Goal: Task Accomplishment & Management: Use online tool/utility

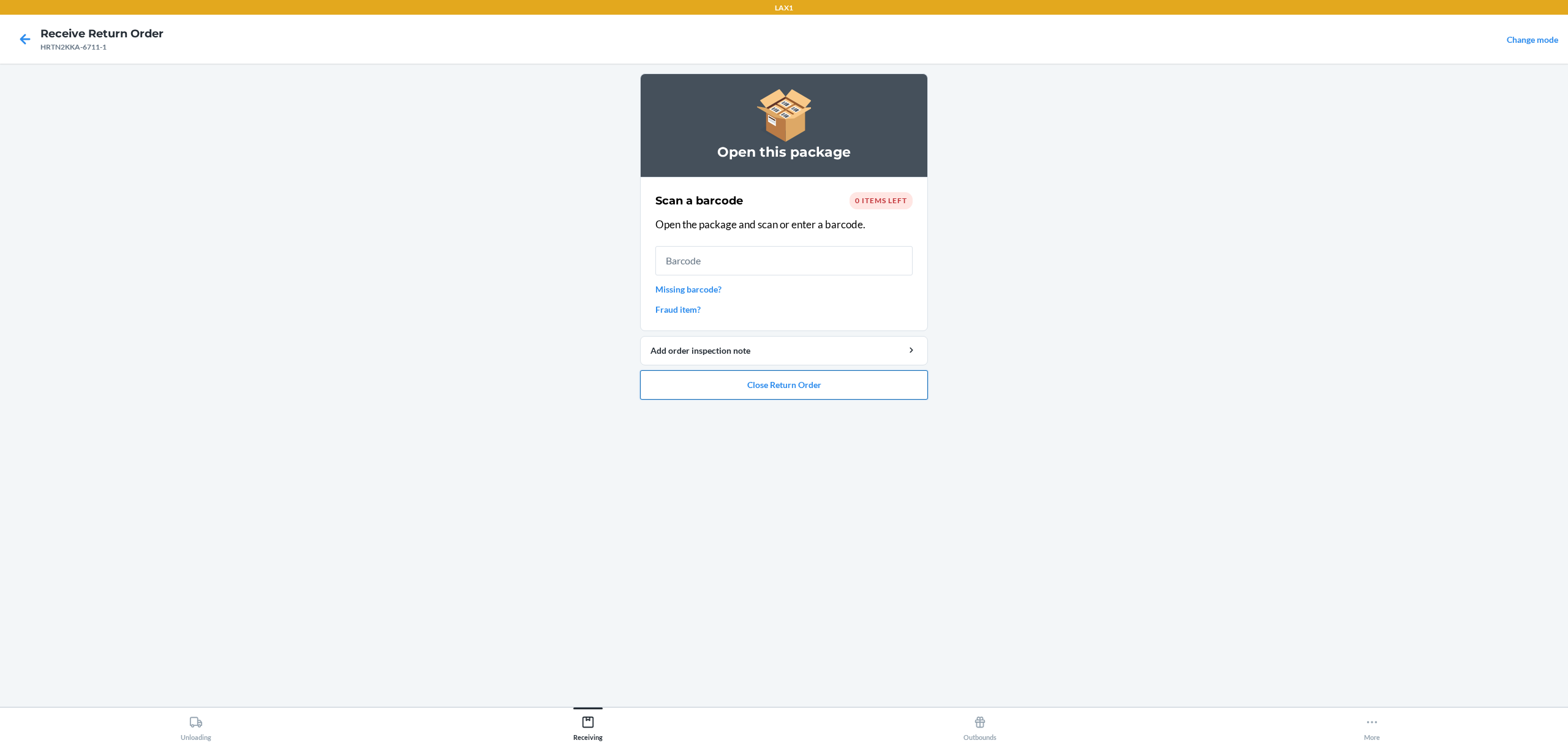
click at [757, 379] on button "Close Return Order" at bounding box center [784, 385] width 288 height 29
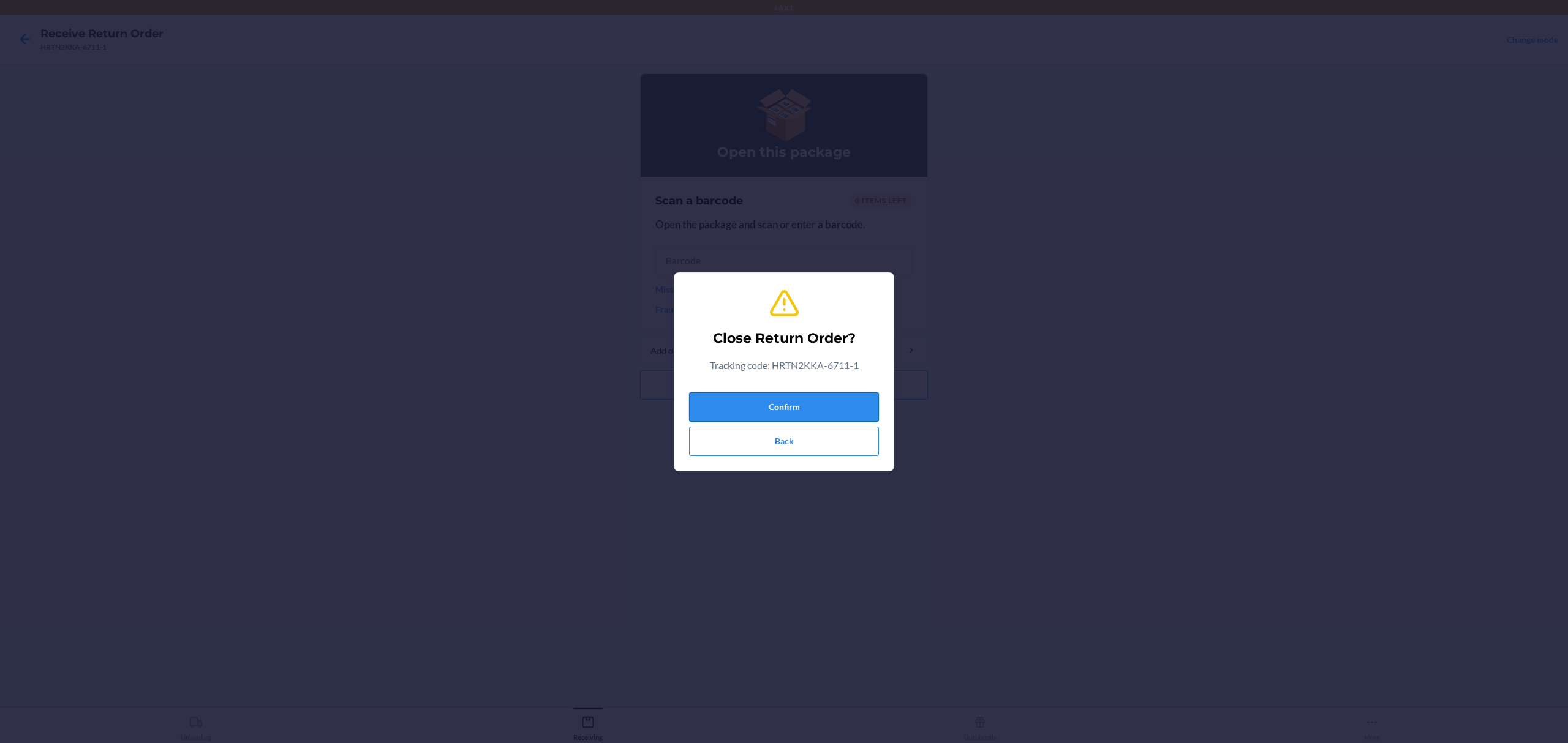
click at [775, 397] on button "Confirm" at bounding box center [784, 407] width 190 height 29
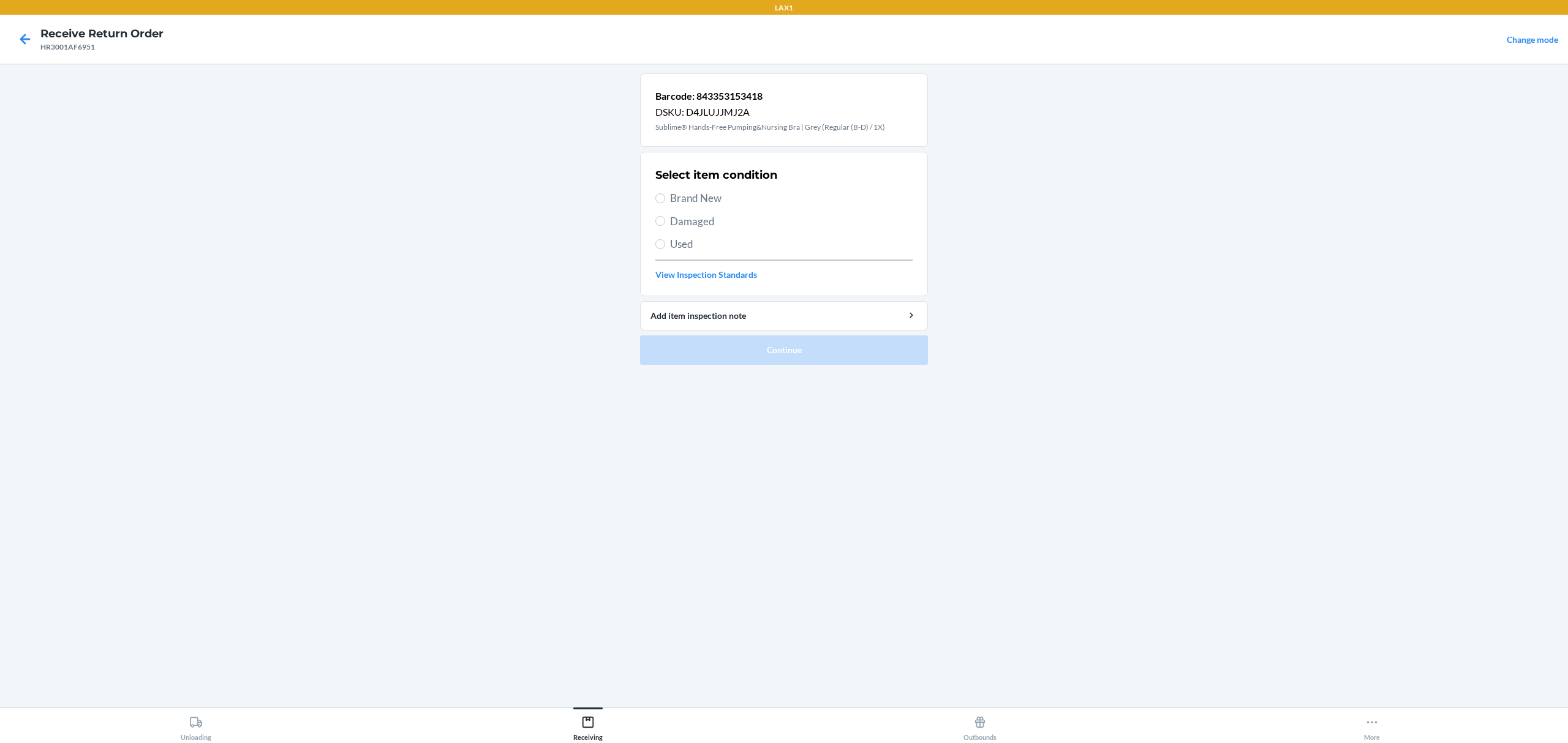
click at [670, 242] on span "Used" at bounding box center [791, 244] width 243 height 16
click at [665, 242] on input "Used" at bounding box center [660, 244] width 9 height 9
radio input "true"
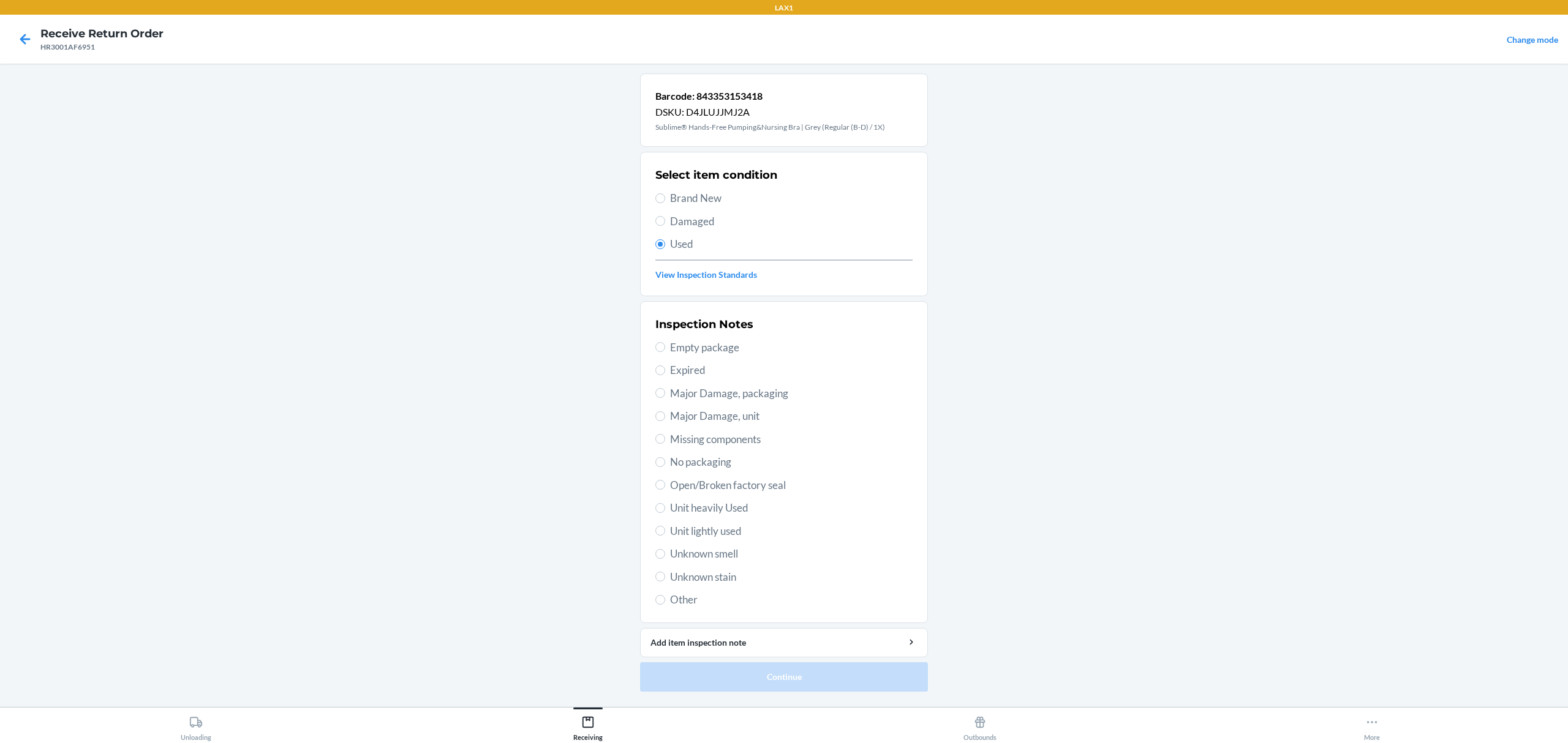
click at [731, 542] on div "Inspection Notes Empty package Expired Major Damage, packaging Major Damage, un…" at bounding box center [784, 462] width 258 height 299
click at [715, 519] on div "Inspection Notes Empty package Expired Major Damage, packaging Major Damage, un…" at bounding box center [784, 462] width 258 height 299
drag, startPoint x: 713, startPoint y: 532, endPoint x: 735, endPoint y: 596, distance: 67.7
click at [713, 534] on span "Unit lightly used" at bounding box center [791, 531] width 243 height 16
click at [665, 534] on input "Unit lightly used" at bounding box center [660, 530] width 9 height 9
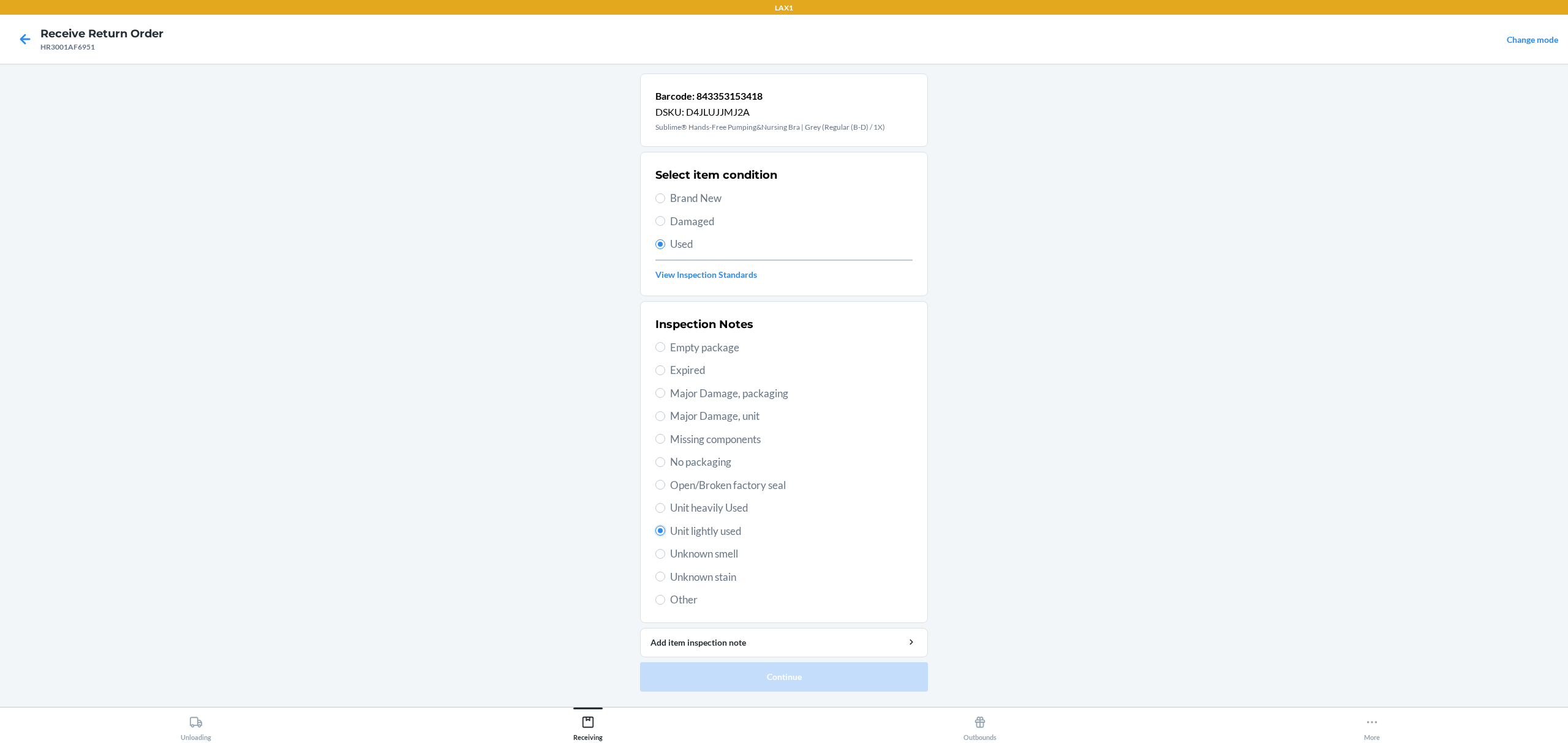
radio input "true"
click at [750, 668] on button "Continue" at bounding box center [784, 677] width 288 height 29
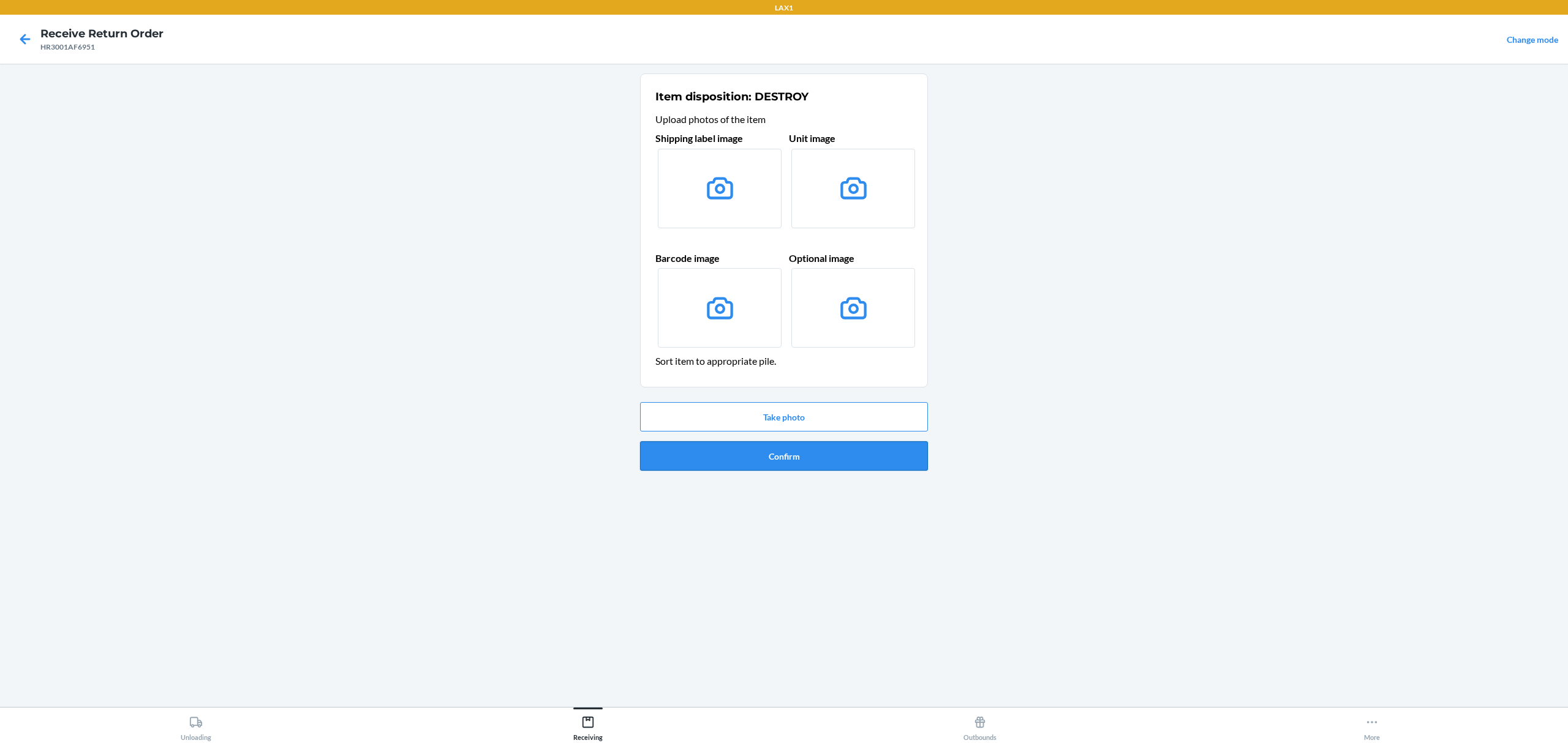
click at [847, 468] on button "Confirm" at bounding box center [784, 456] width 288 height 29
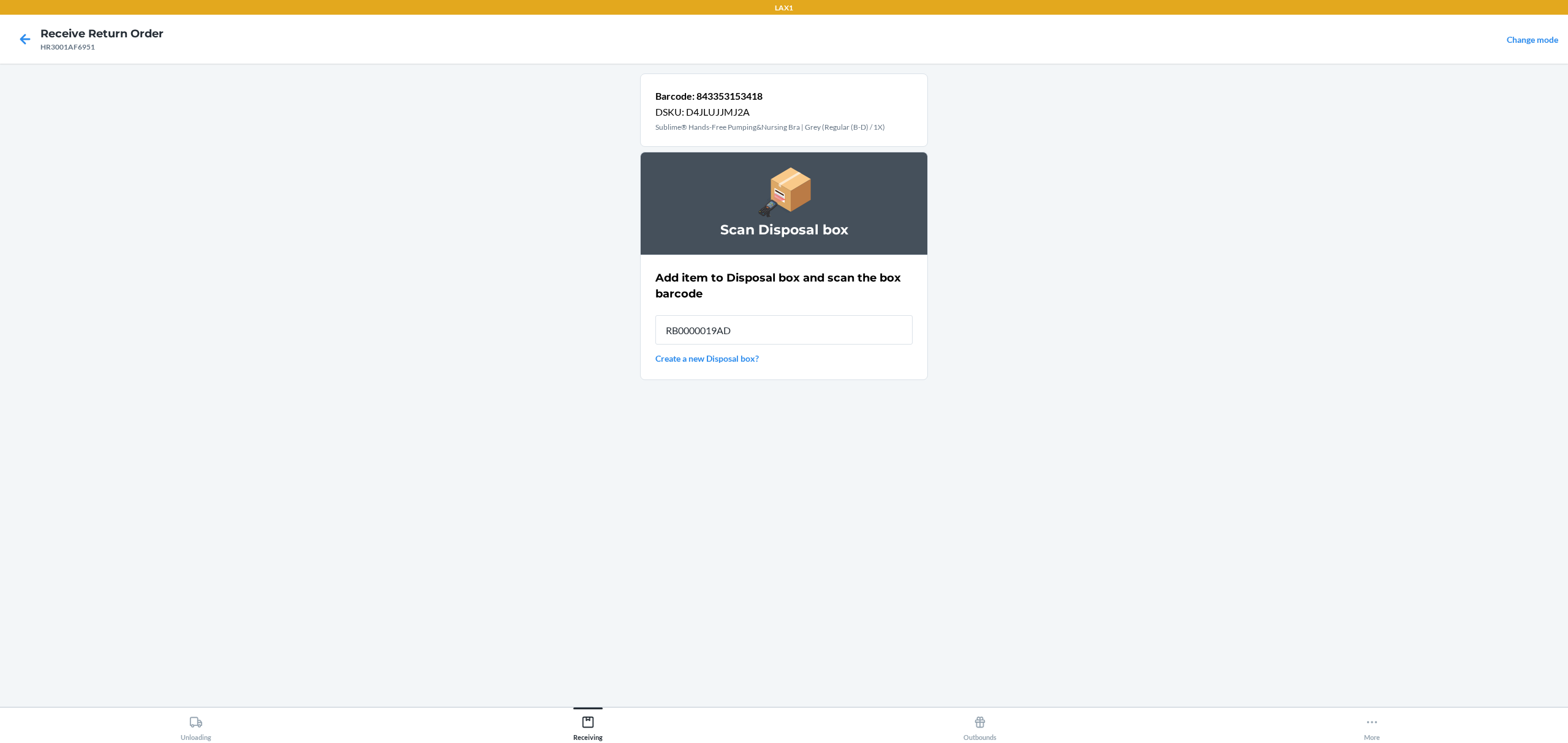
type input "RB0000019AD"
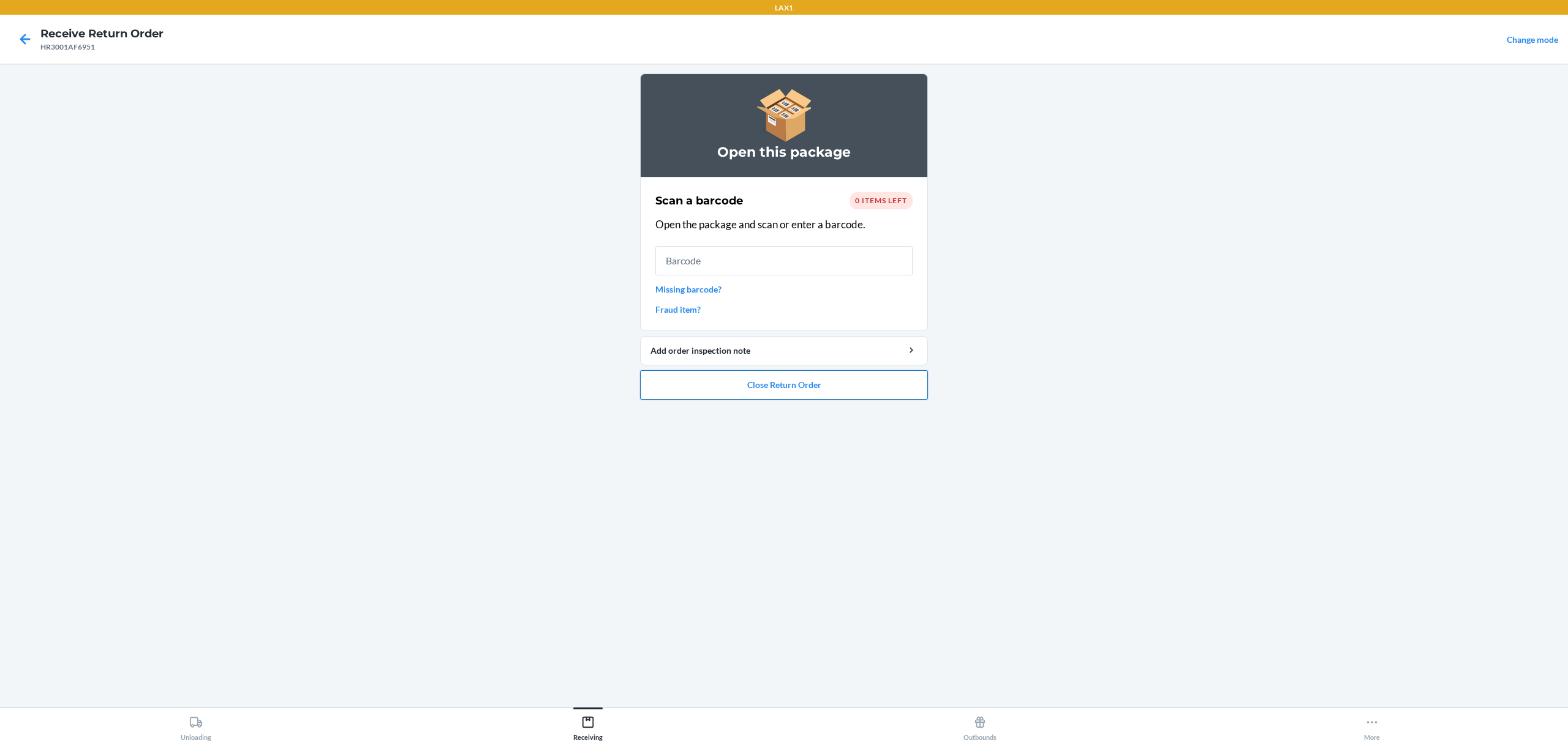
click at [825, 393] on button "Close Return Order" at bounding box center [784, 385] width 288 height 29
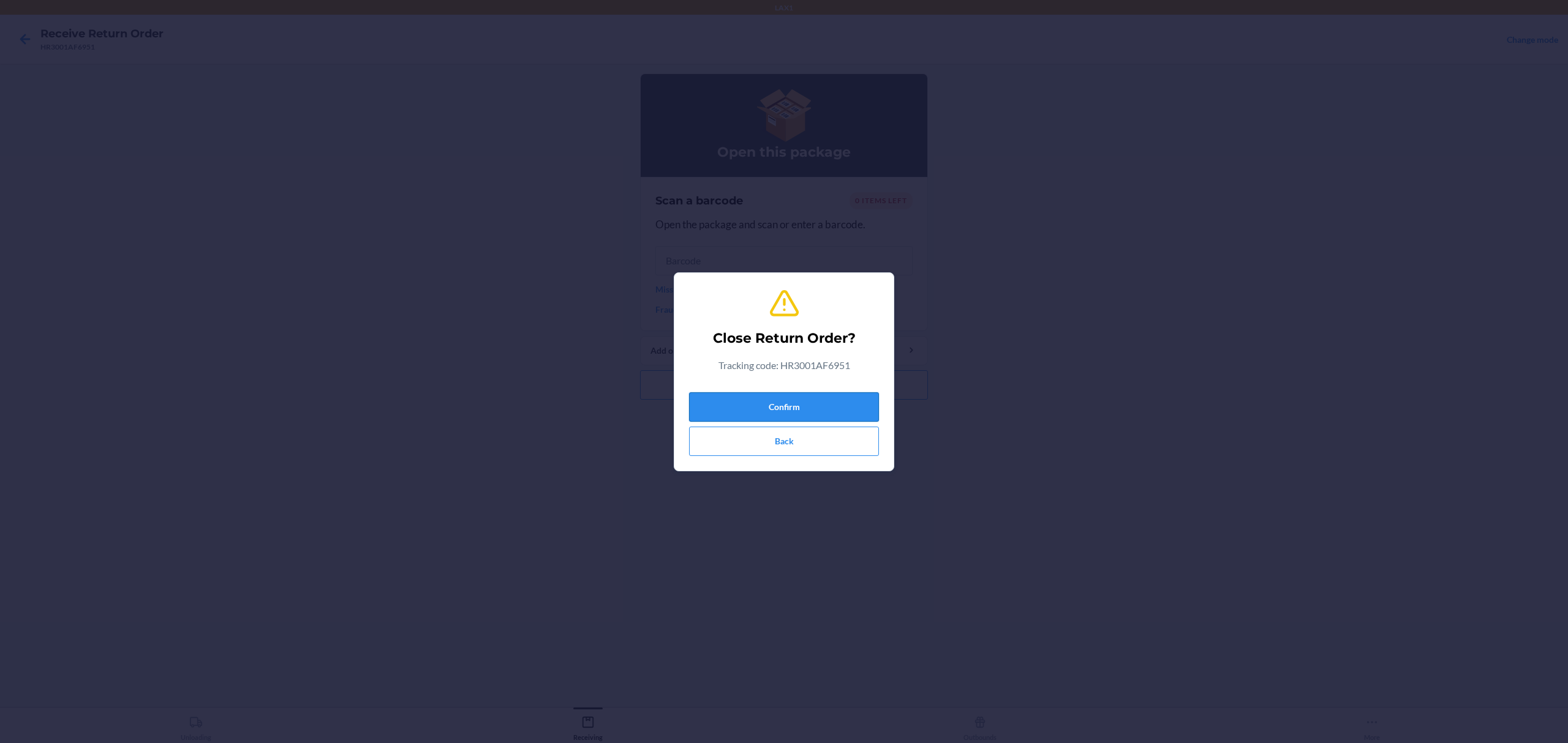
click at [821, 395] on button "Confirm" at bounding box center [784, 407] width 190 height 29
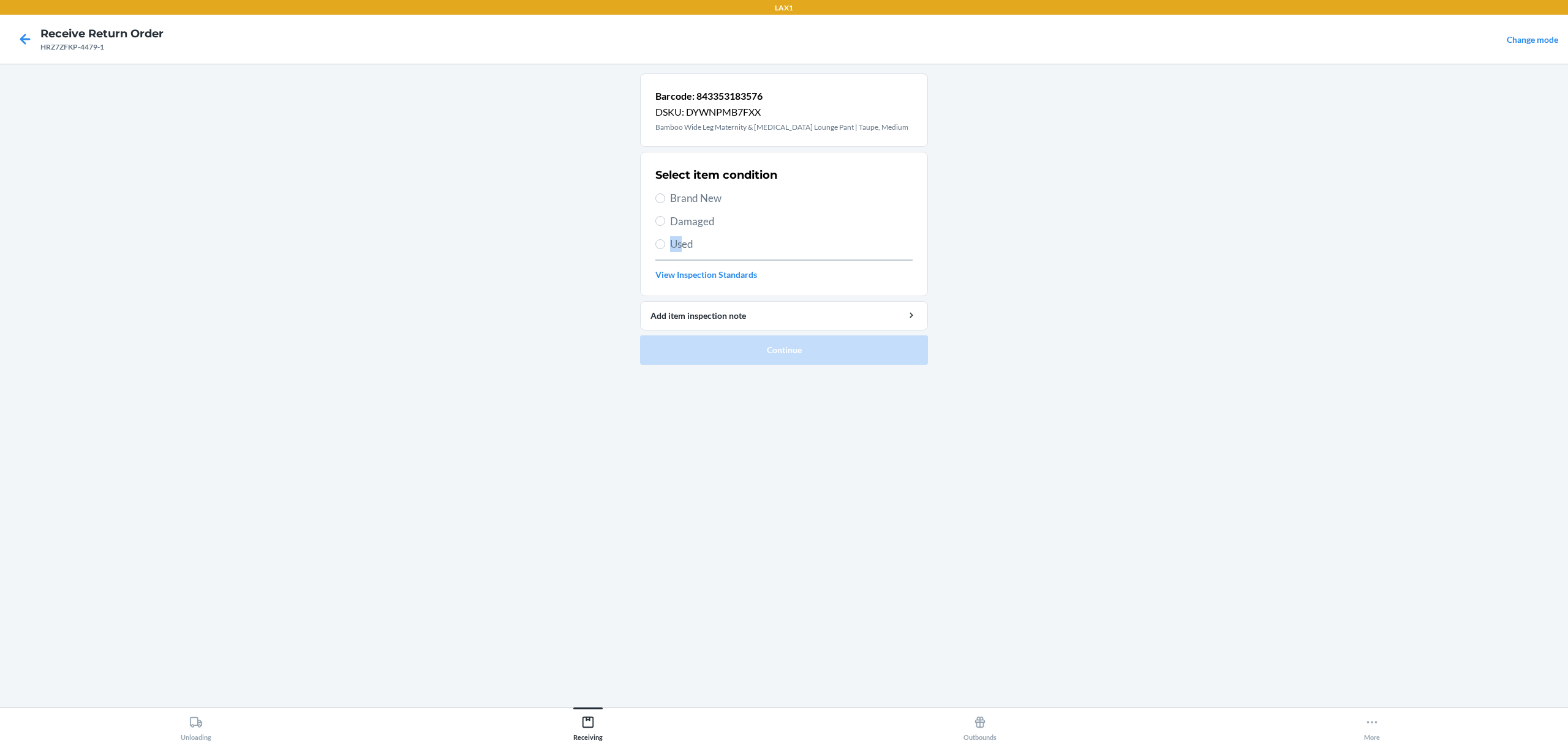
click at [680, 256] on div "Select item condition Brand New Damaged Used View Inspection Standards" at bounding box center [784, 224] width 258 height 121
click at [679, 243] on span "Used" at bounding box center [791, 244] width 243 height 16
click at [665, 243] on input "Used" at bounding box center [660, 244] width 9 height 9
radio input "true"
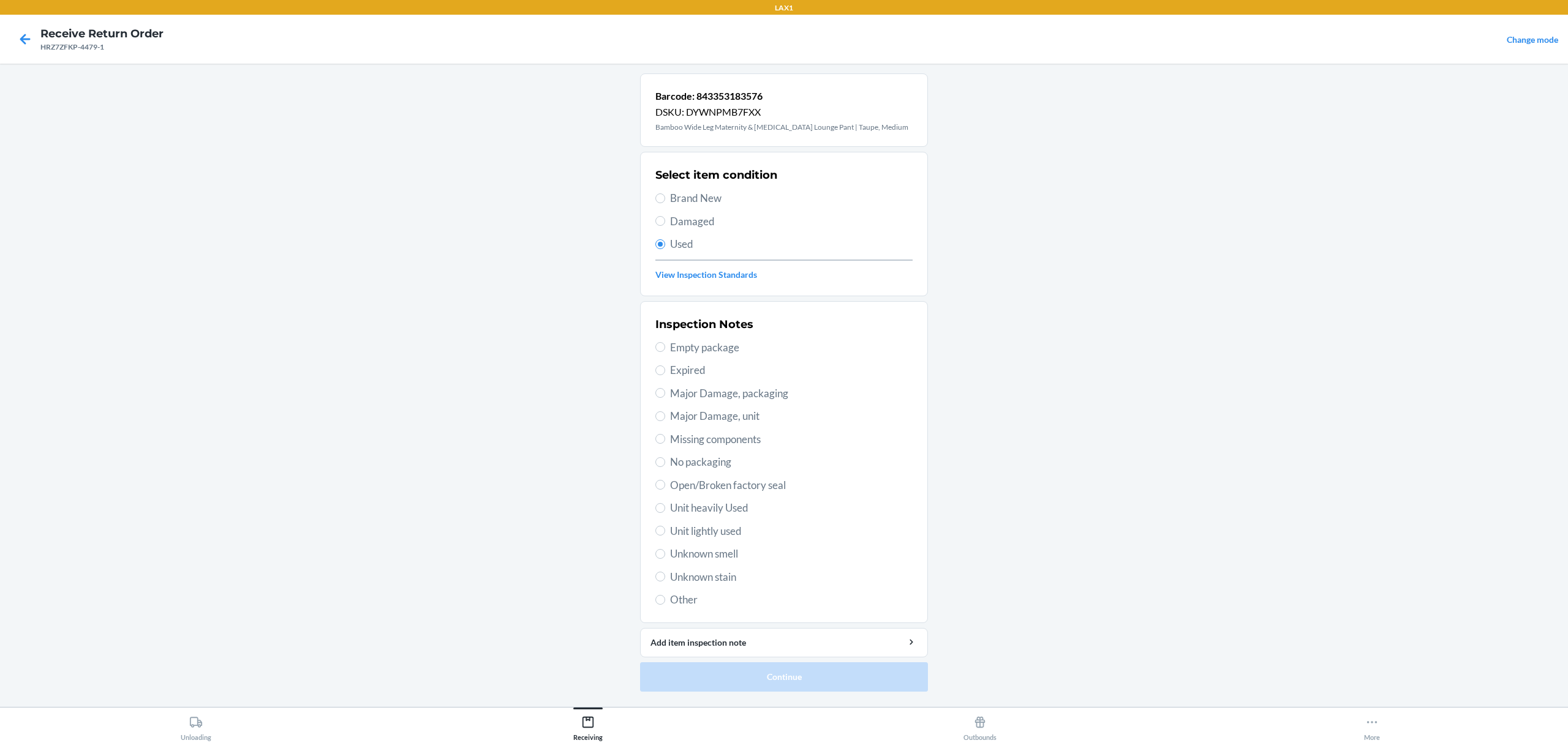
click at [724, 534] on span "Unit lightly used" at bounding box center [791, 531] width 243 height 16
click at [665, 534] on input "Unit lightly used" at bounding box center [660, 530] width 9 height 9
radio input "true"
drag, startPoint x: 795, startPoint y: 679, endPoint x: 770, endPoint y: 608, distance: 75.3
click at [795, 679] on button "Continue" at bounding box center [784, 677] width 288 height 29
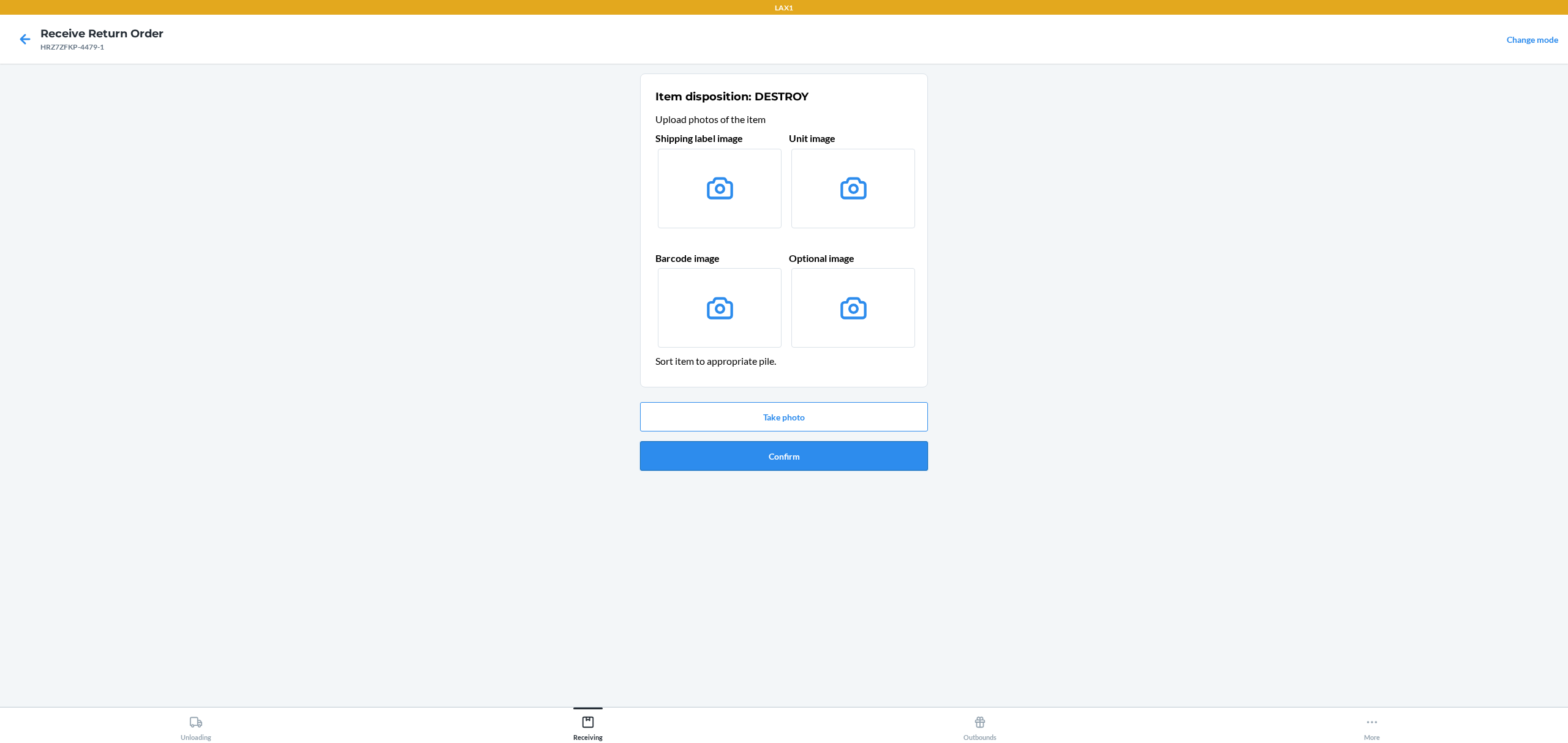
click at [809, 444] on button "Confirm" at bounding box center [784, 456] width 288 height 29
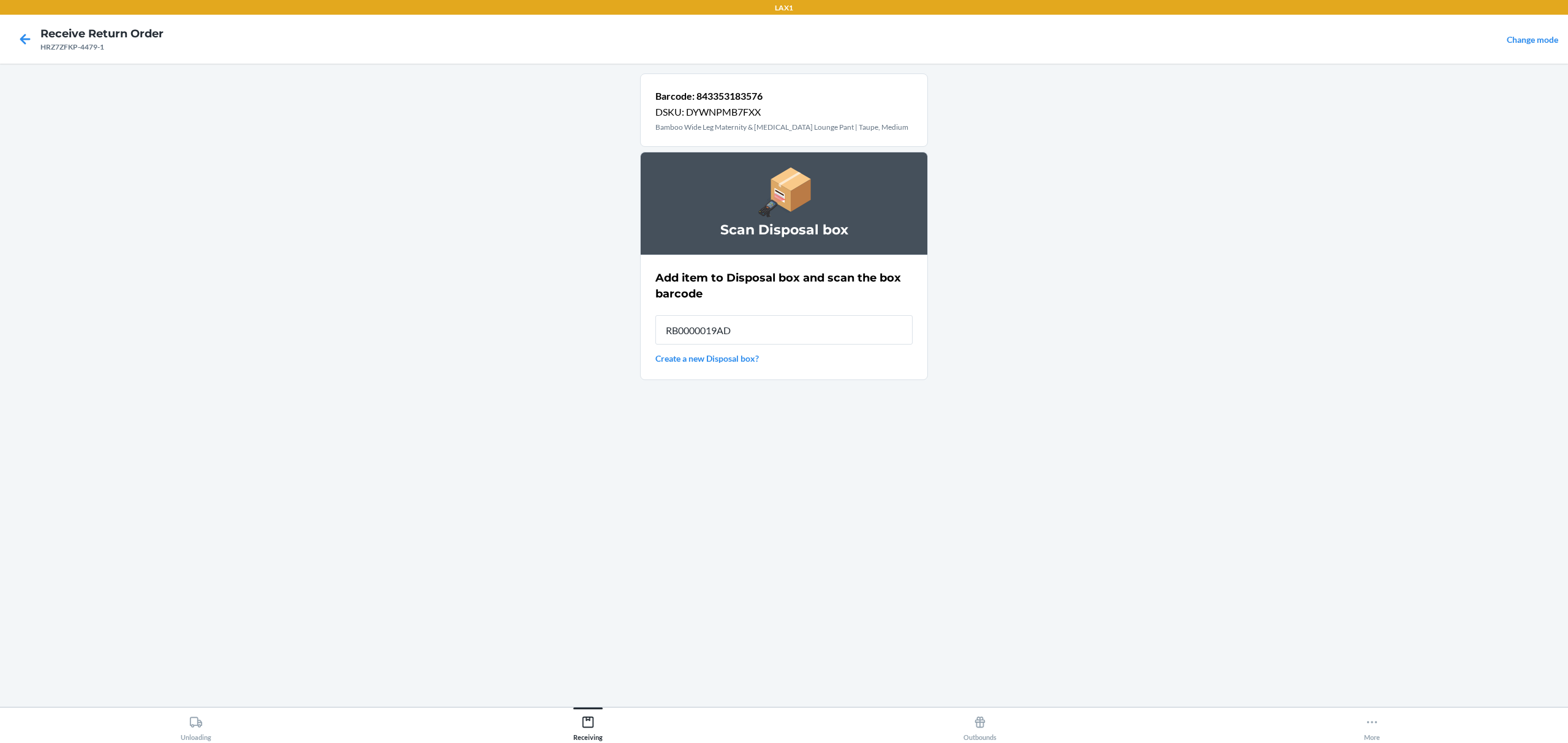
type input "RB0000019AD"
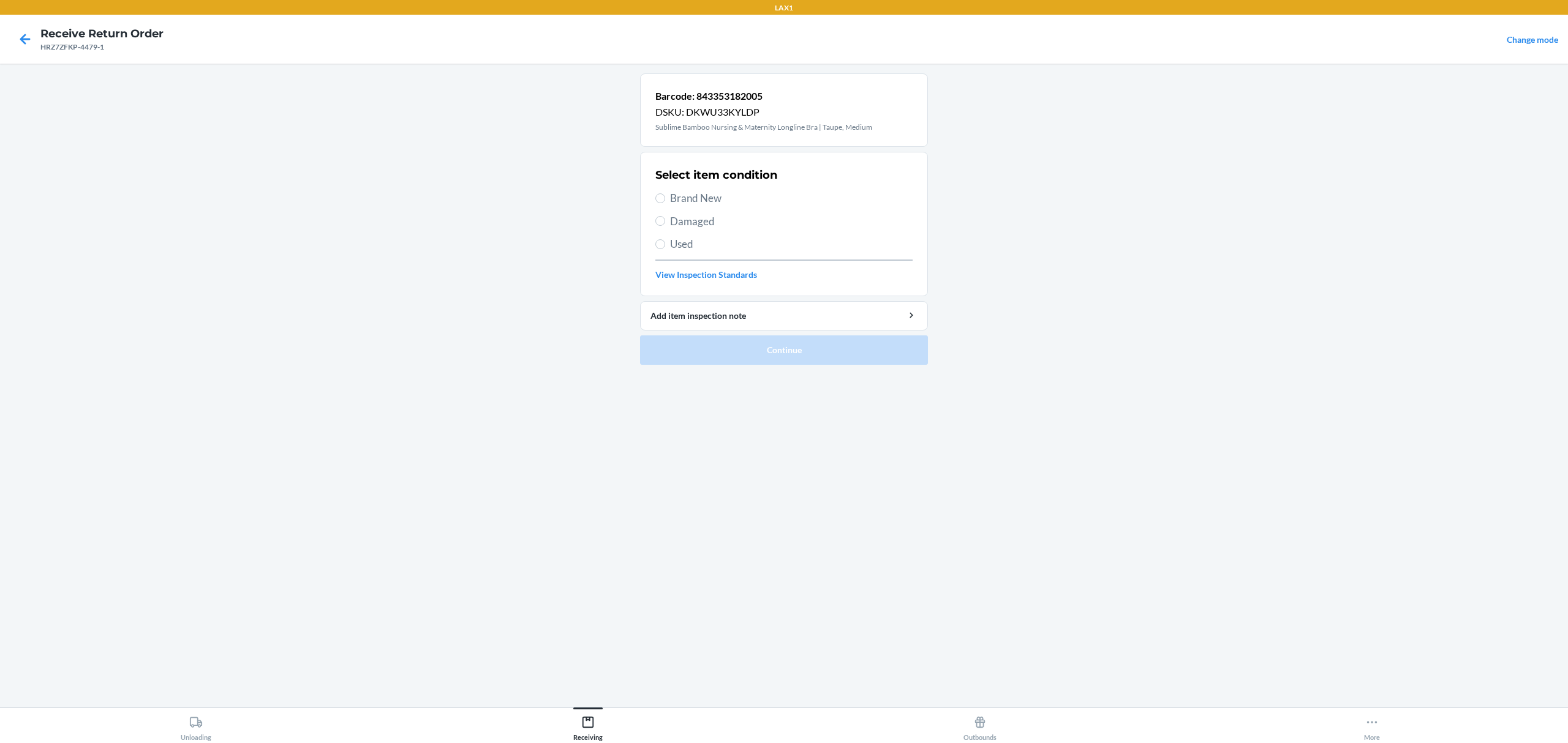
click at [697, 216] on span "Damaged" at bounding box center [791, 221] width 243 height 16
click at [665, 216] on input "Damaged" at bounding box center [660, 221] width 9 height 9
radio input "true"
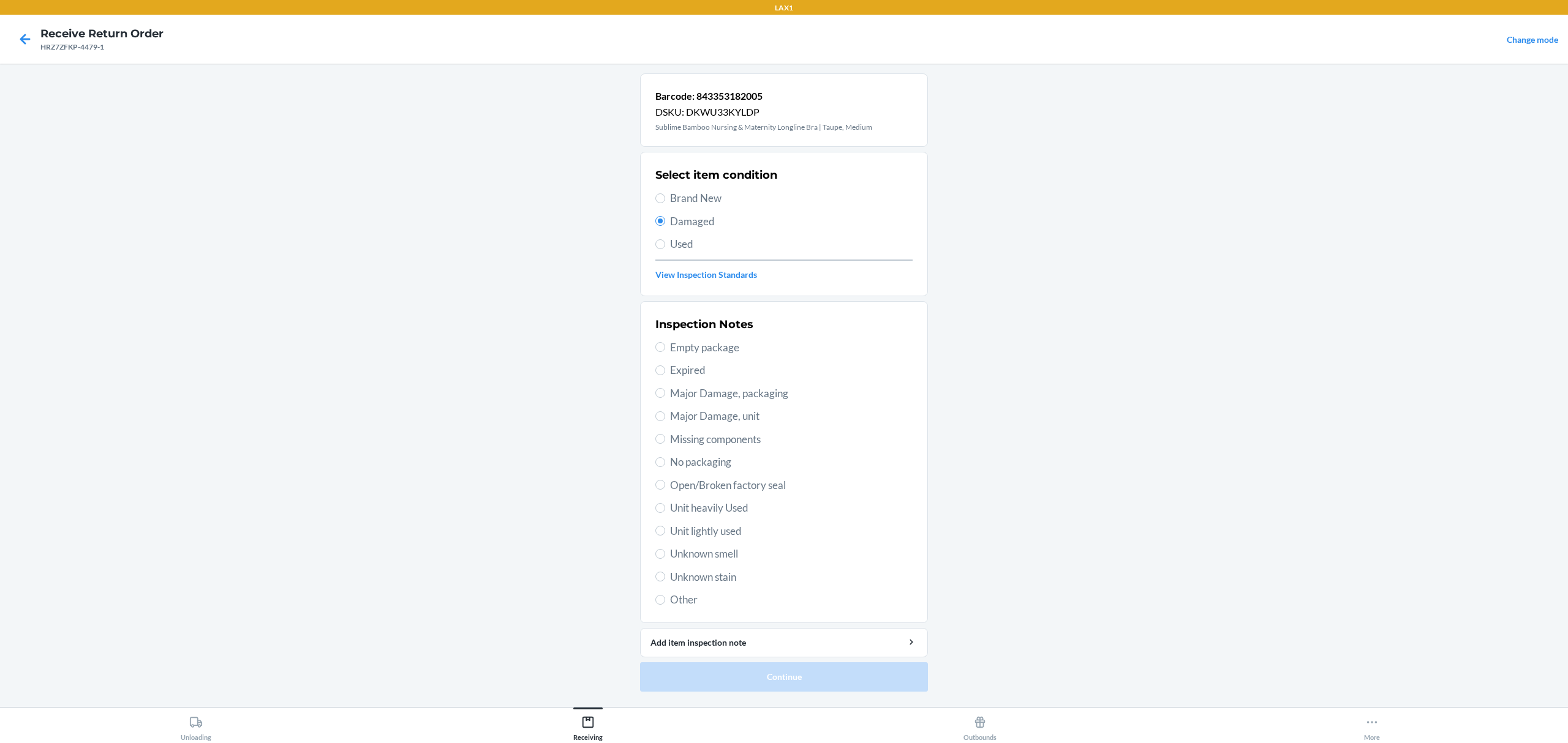
click at [688, 200] on span "Brand New" at bounding box center [791, 198] width 243 height 16
click at [665, 200] on input "Brand New" at bounding box center [660, 198] width 9 height 9
radio input "true"
radio input "false"
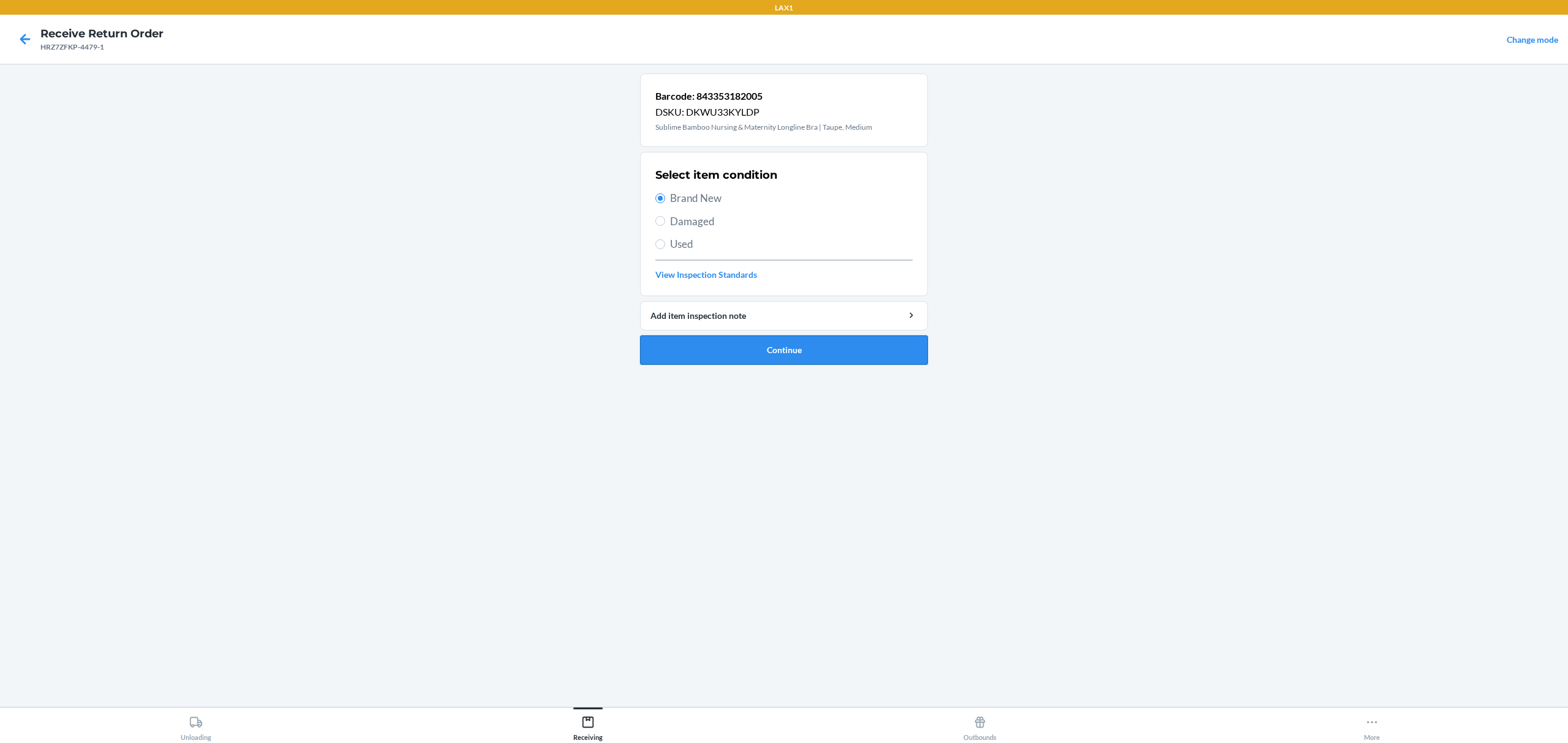
click at [765, 350] on button "Continue" at bounding box center [784, 349] width 288 height 29
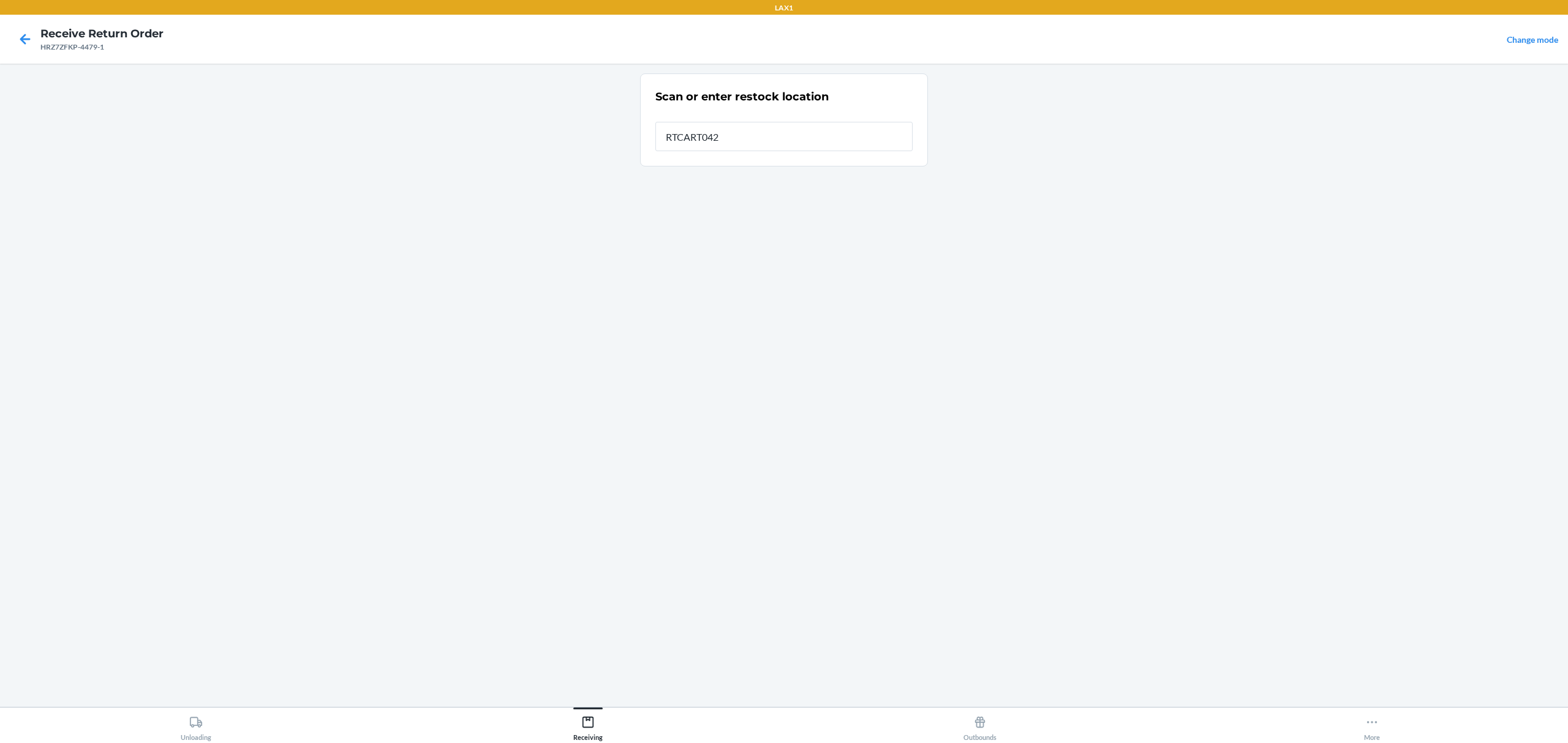
type input "RTCART042"
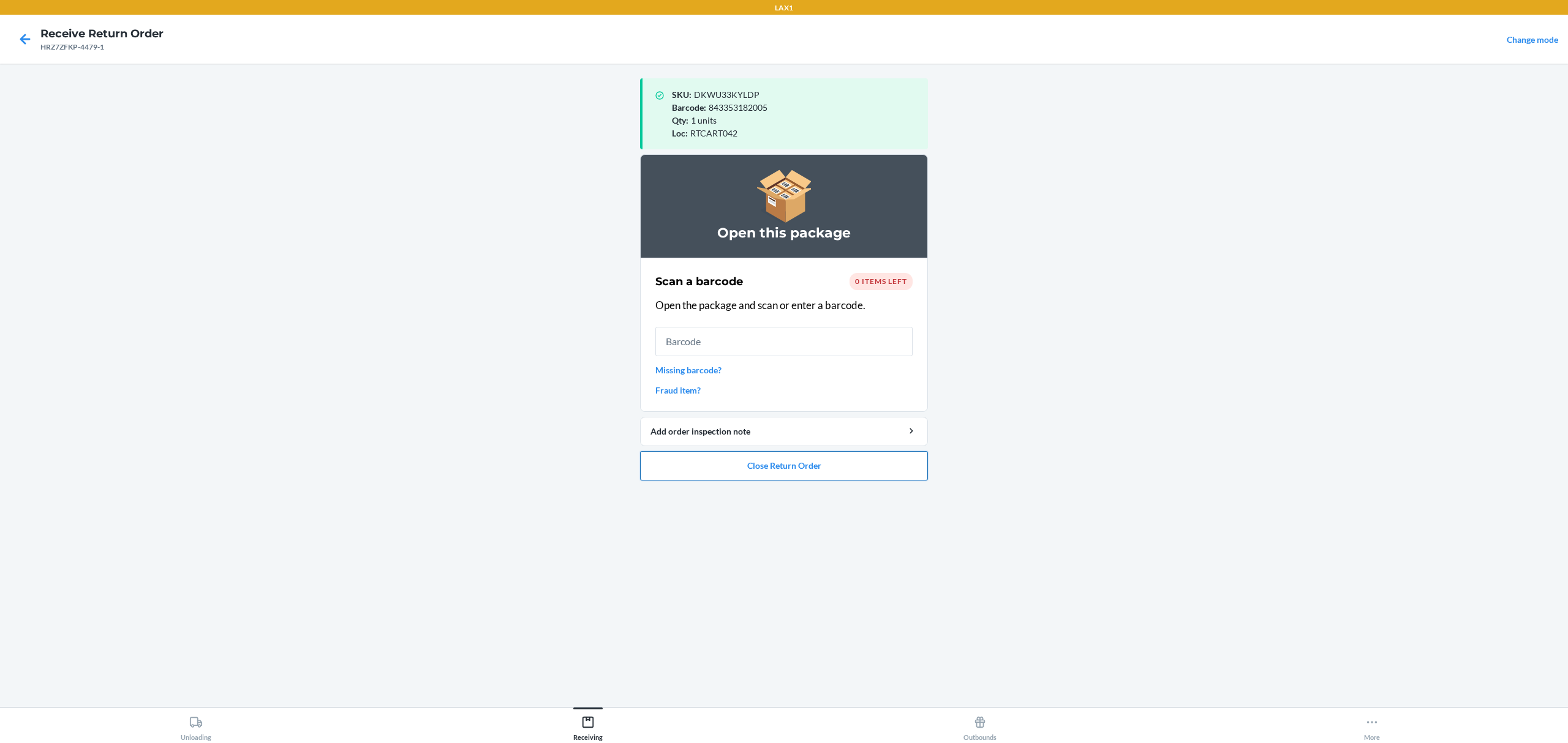
click at [840, 468] on button "Close Return Order" at bounding box center [784, 465] width 288 height 29
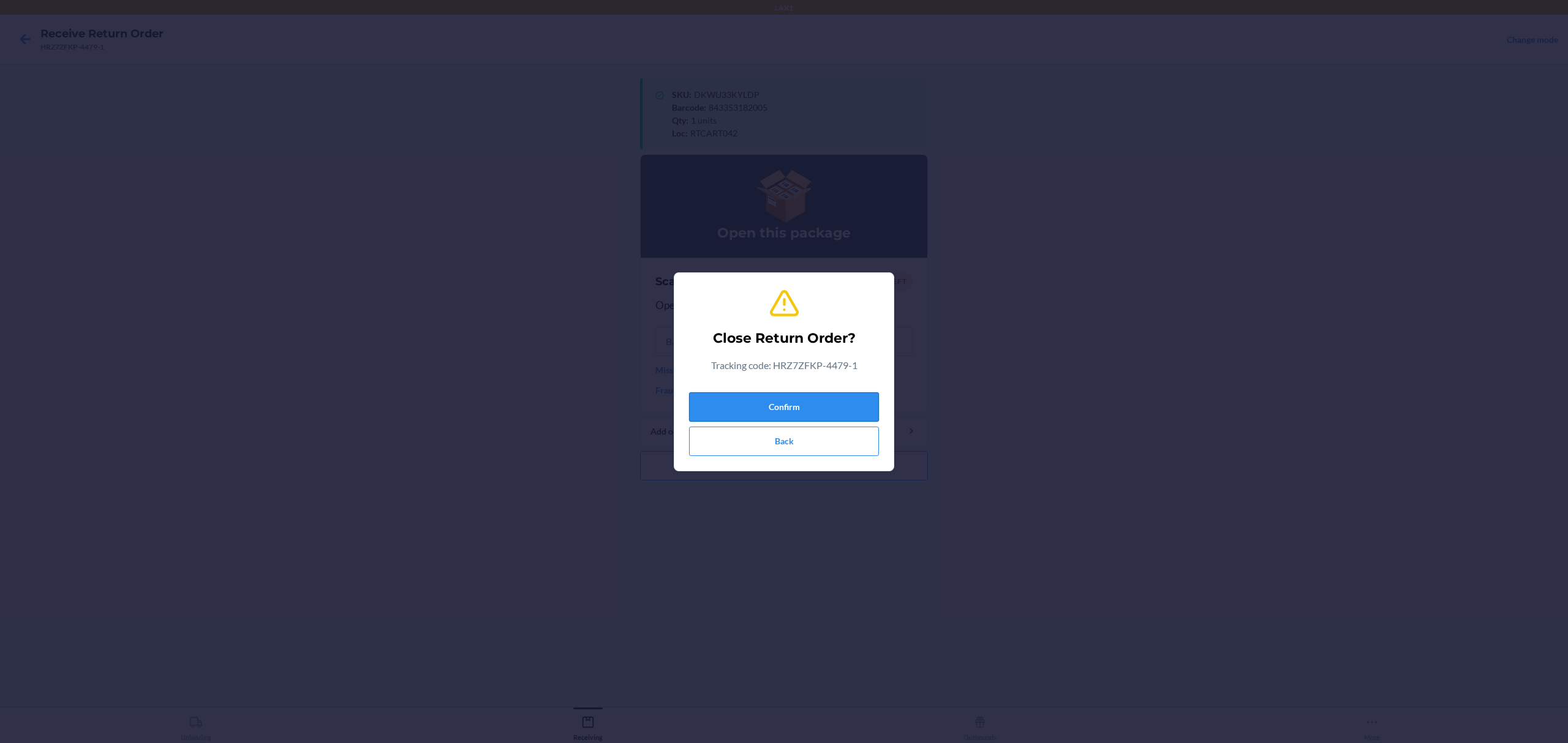
click at [807, 397] on button "Confirm" at bounding box center [784, 407] width 190 height 29
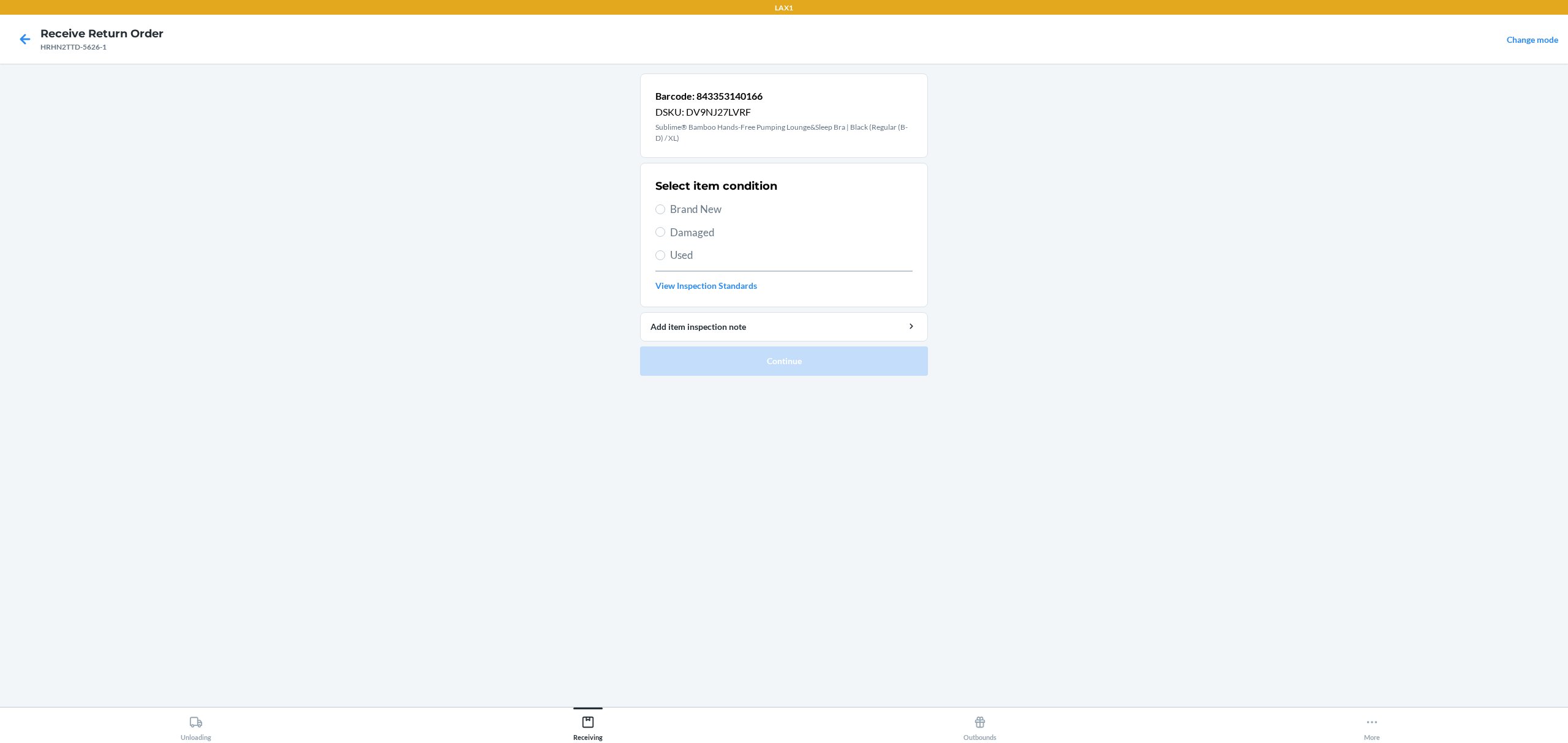
click at [674, 247] on span "Used" at bounding box center [791, 255] width 243 height 16
click at [665, 250] on input "Used" at bounding box center [660, 255] width 9 height 9
radio input "true"
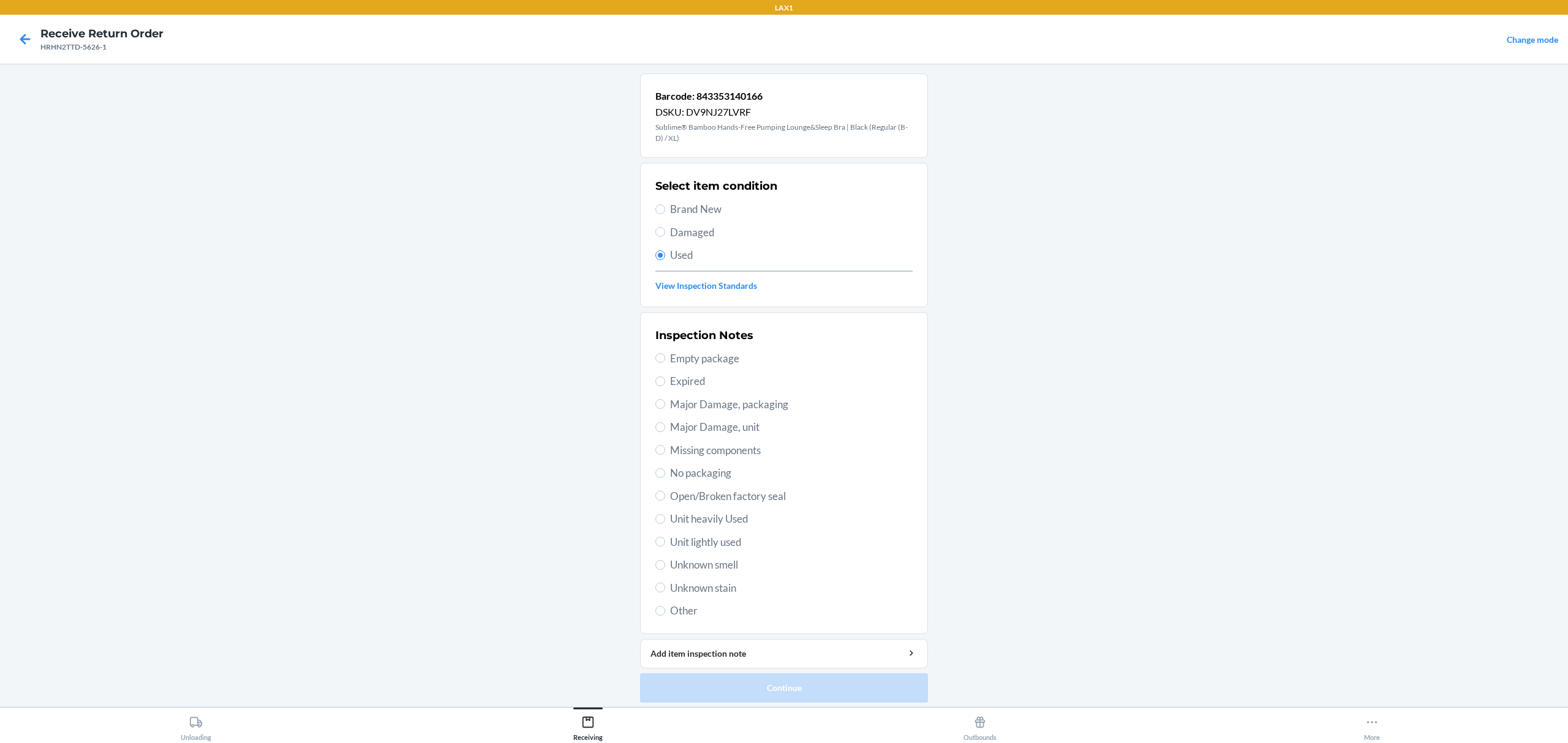
click at [718, 553] on div "Inspection Notes Empty package Expired Major Damage, packaging Major Damage, un…" at bounding box center [784, 473] width 258 height 299
click at [724, 538] on span "Unit lightly used" at bounding box center [791, 542] width 243 height 16
click at [665, 538] on input "Unit lightly used" at bounding box center [660, 542] width 9 height 9
radio input "true"
click at [800, 690] on button "Continue" at bounding box center [784, 688] width 288 height 29
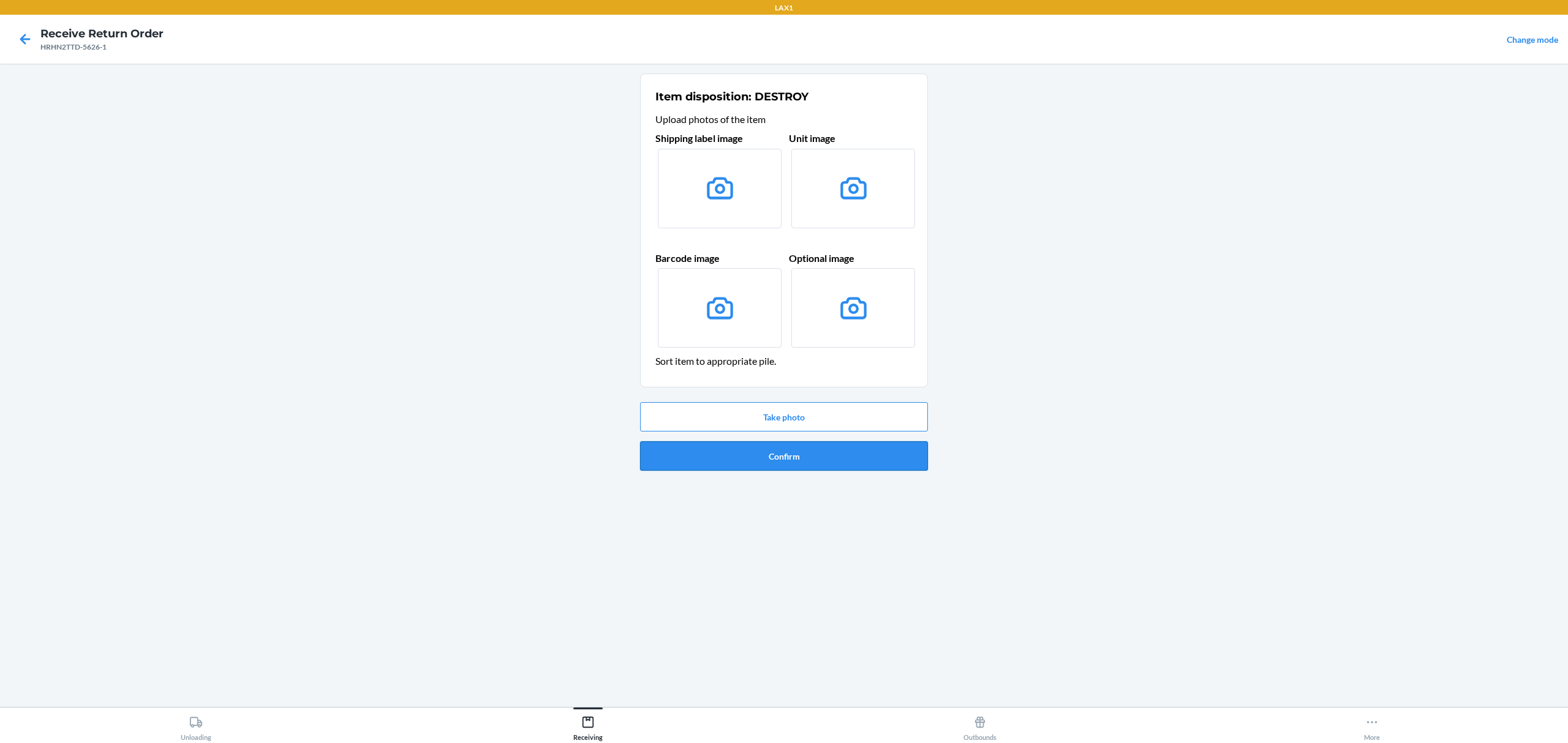
click at [787, 450] on button "Confirm" at bounding box center [784, 456] width 288 height 29
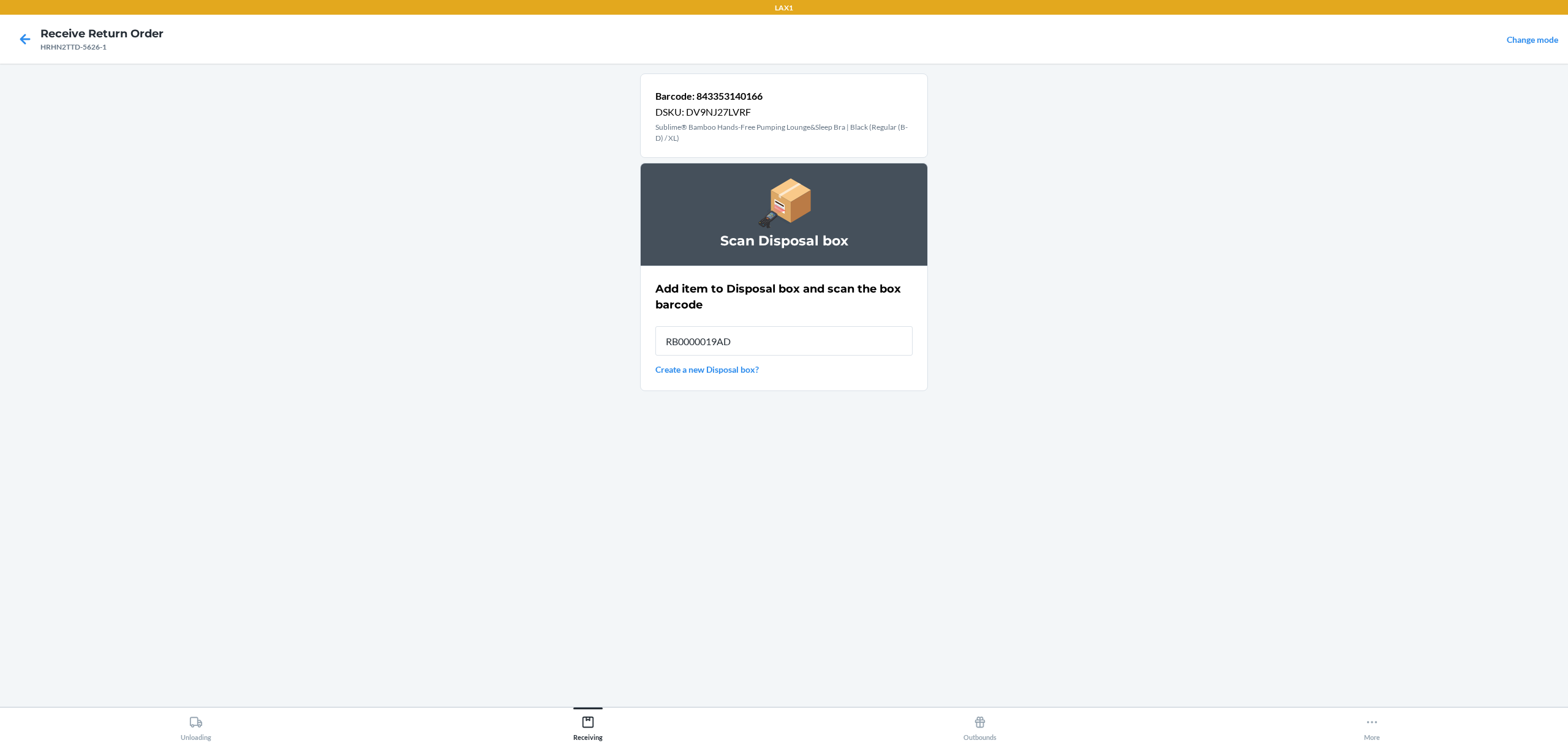
type input "RB0000019AD"
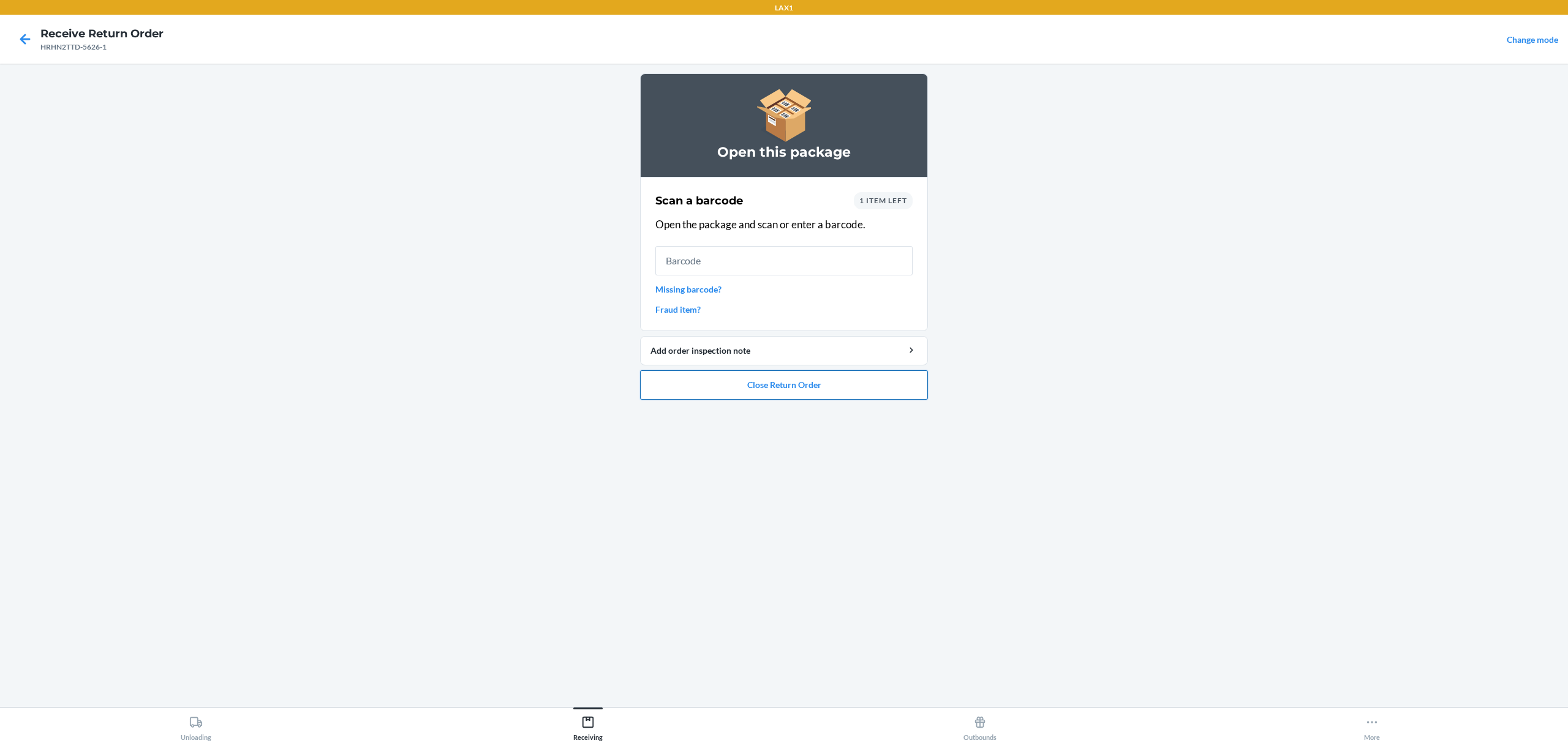
click at [842, 387] on button "Close Return Order" at bounding box center [784, 385] width 288 height 29
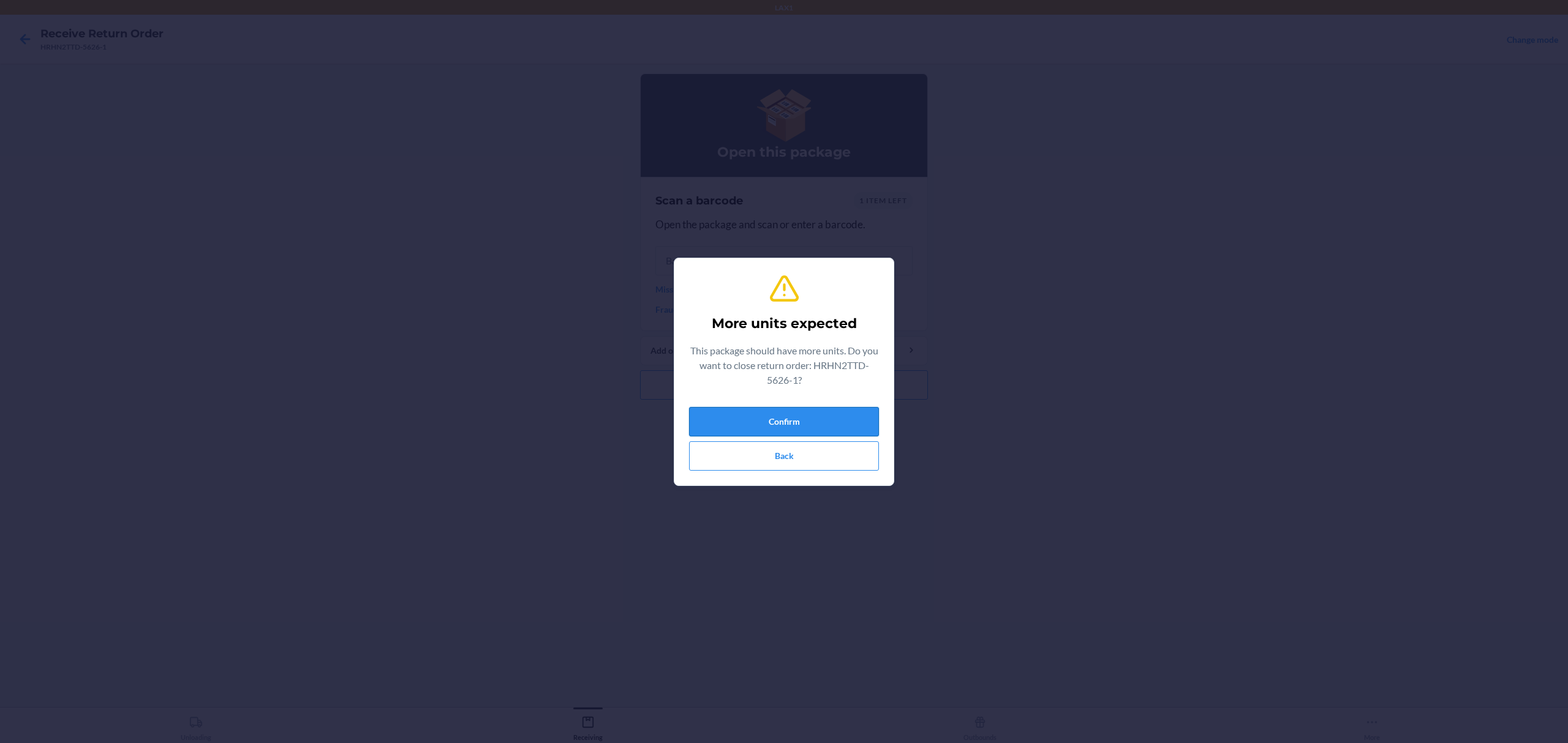
click at [816, 416] on button "Confirm" at bounding box center [784, 421] width 190 height 29
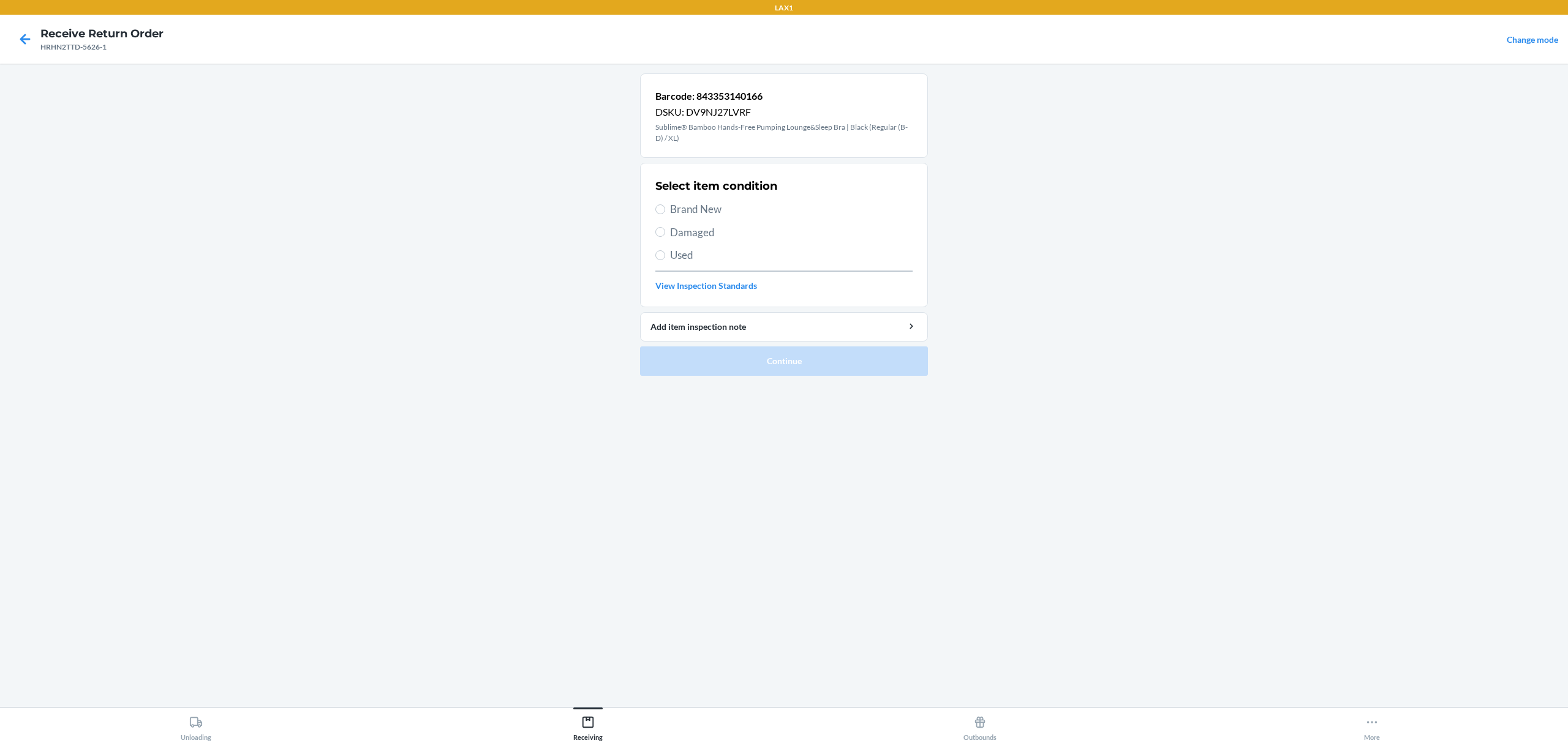
click at [677, 219] on div "Select item condition Brand New Damaged Used View Inspection Standards" at bounding box center [784, 235] width 258 height 121
click at [674, 213] on span "Brand New" at bounding box center [791, 209] width 243 height 16
click at [665, 213] on input "Brand New" at bounding box center [660, 209] width 9 height 9
radio input "true"
click at [789, 361] on button "Continue" at bounding box center [784, 360] width 288 height 29
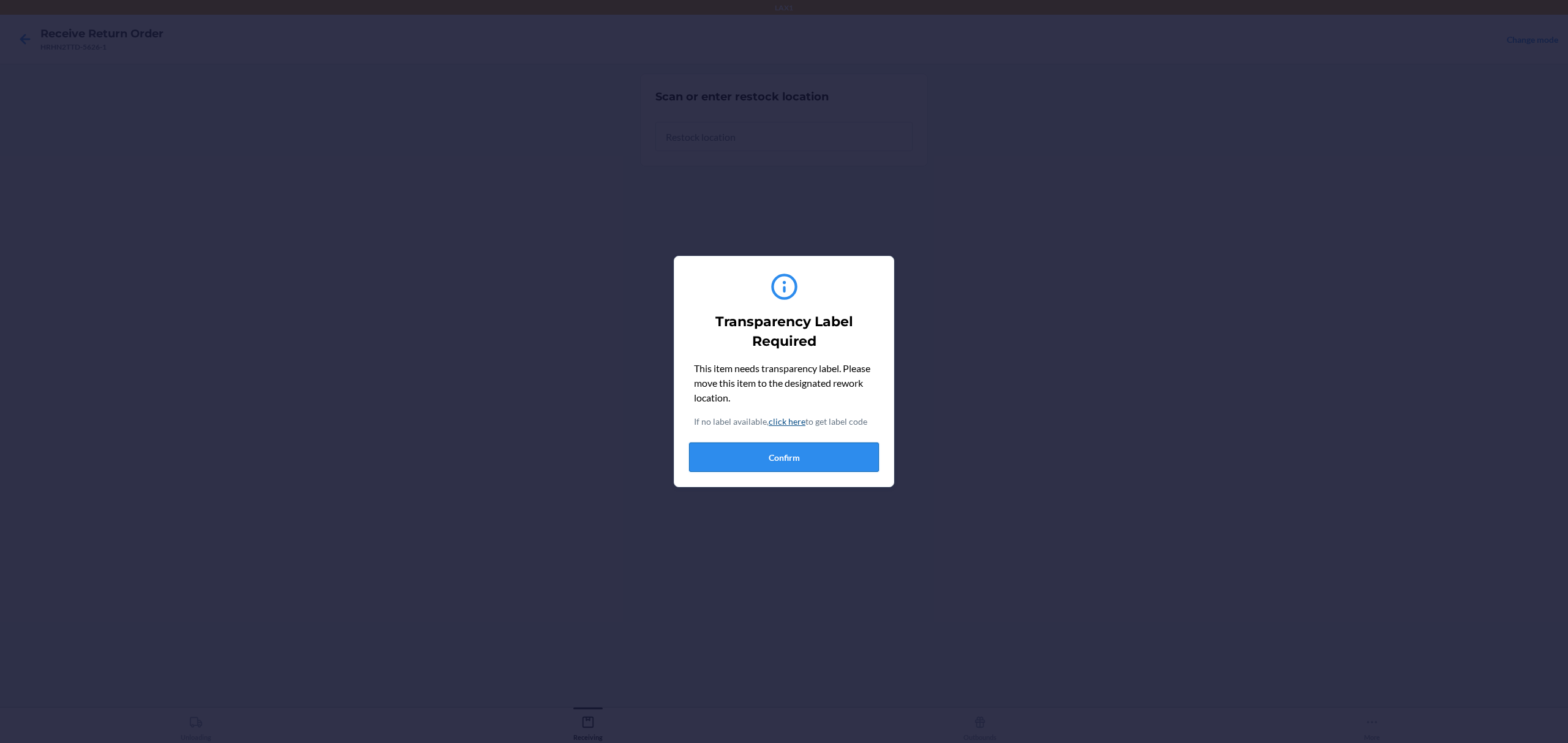
click at [869, 448] on button "Confirm" at bounding box center [784, 457] width 190 height 29
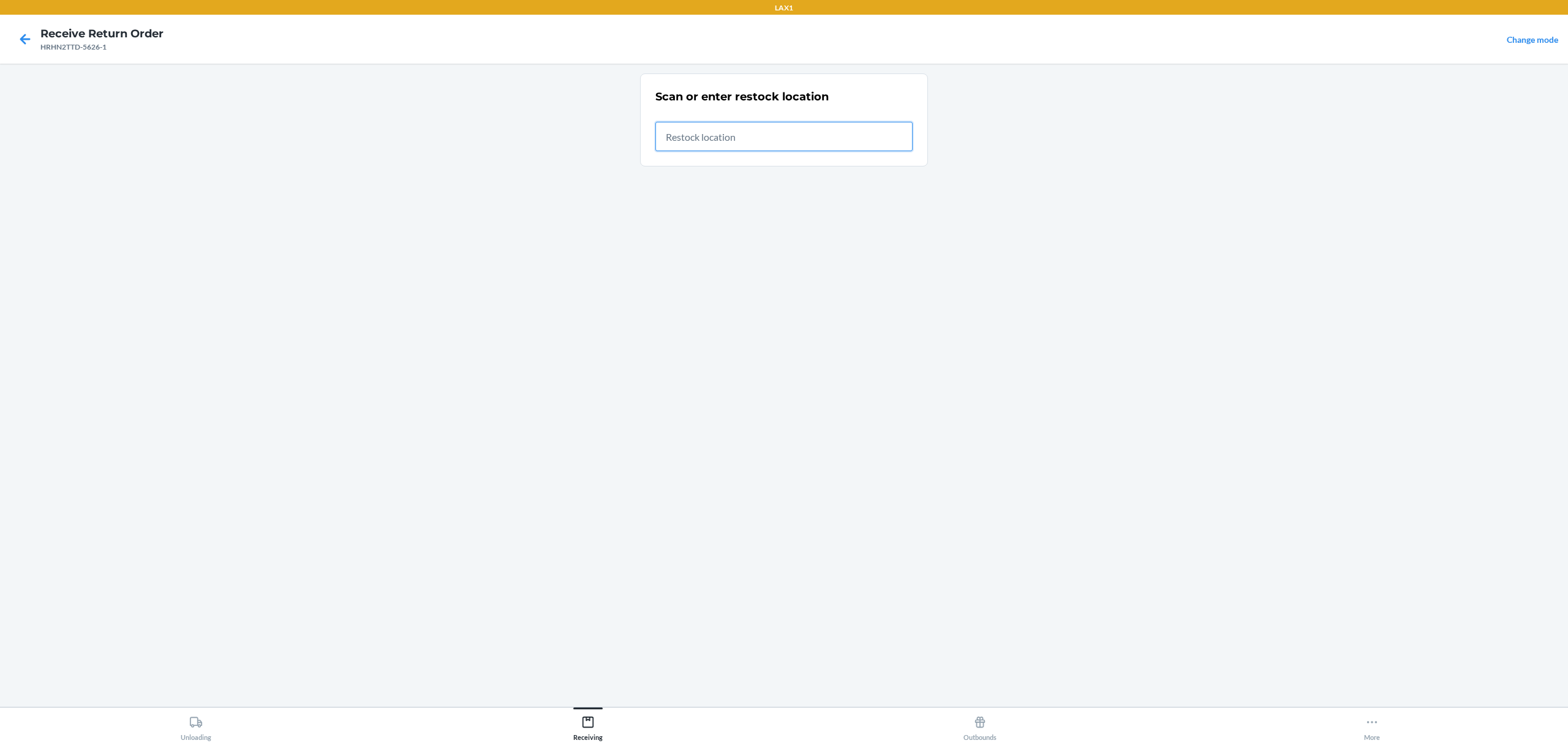
click at [900, 150] on input "text" at bounding box center [784, 136] width 258 height 29
type input "RTCART042"
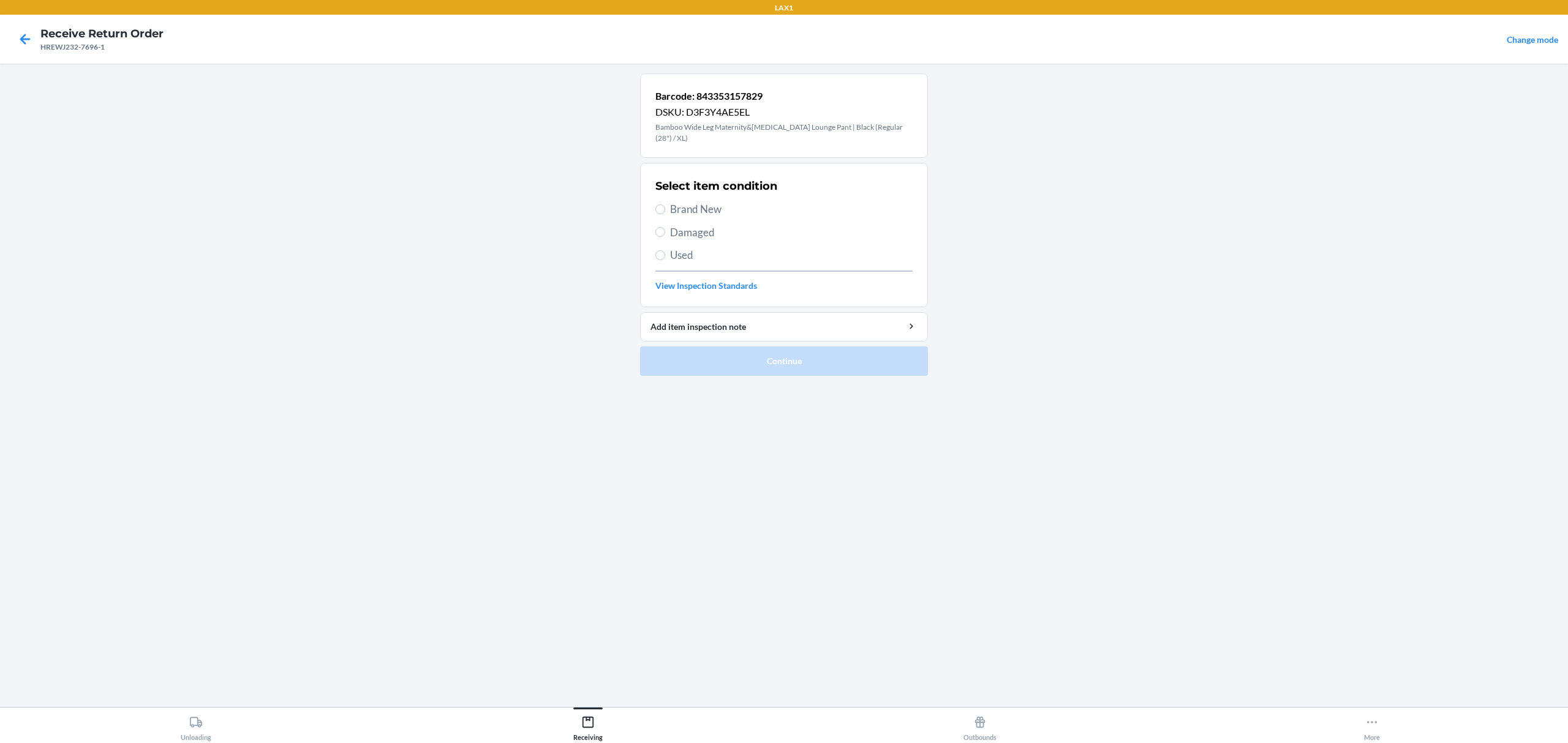
click at [674, 260] on span "Used" at bounding box center [791, 255] width 243 height 16
click at [665, 260] on input "Used" at bounding box center [660, 255] width 9 height 9
radio input "true"
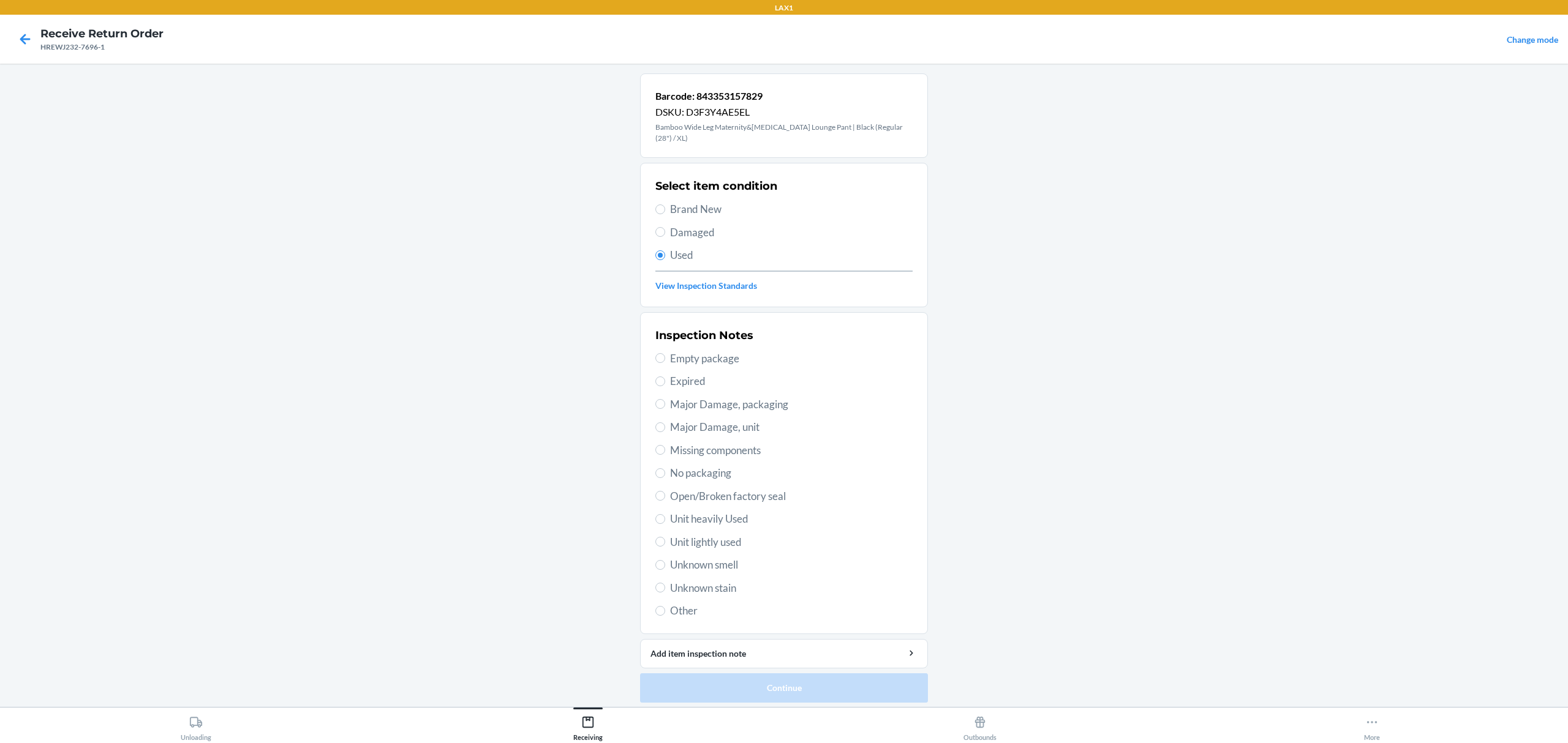
click at [721, 542] on span "Unit lightly used" at bounding box center [791, 542] width 243 height 16
click at [665, 542] on input "Unit lightly used" at bounding box center [660, 542] width 9 height 9
radio input "true"
click at [819, 693] on button "Continue" at bounding box center [784, 688] width 288 height 29
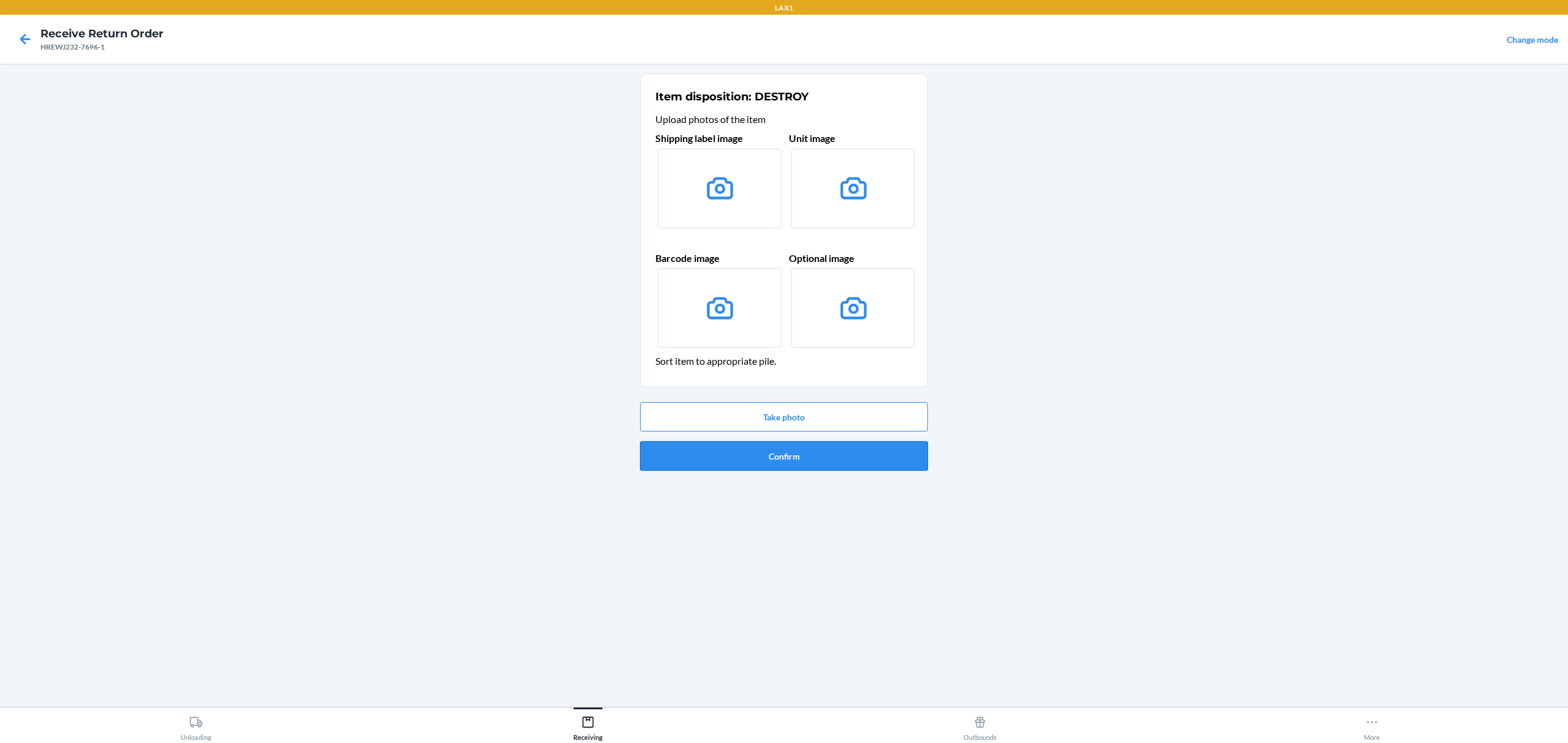
click at [784, 463] on button "Confirm" at bounding box center [784, 456] width 288 height 29
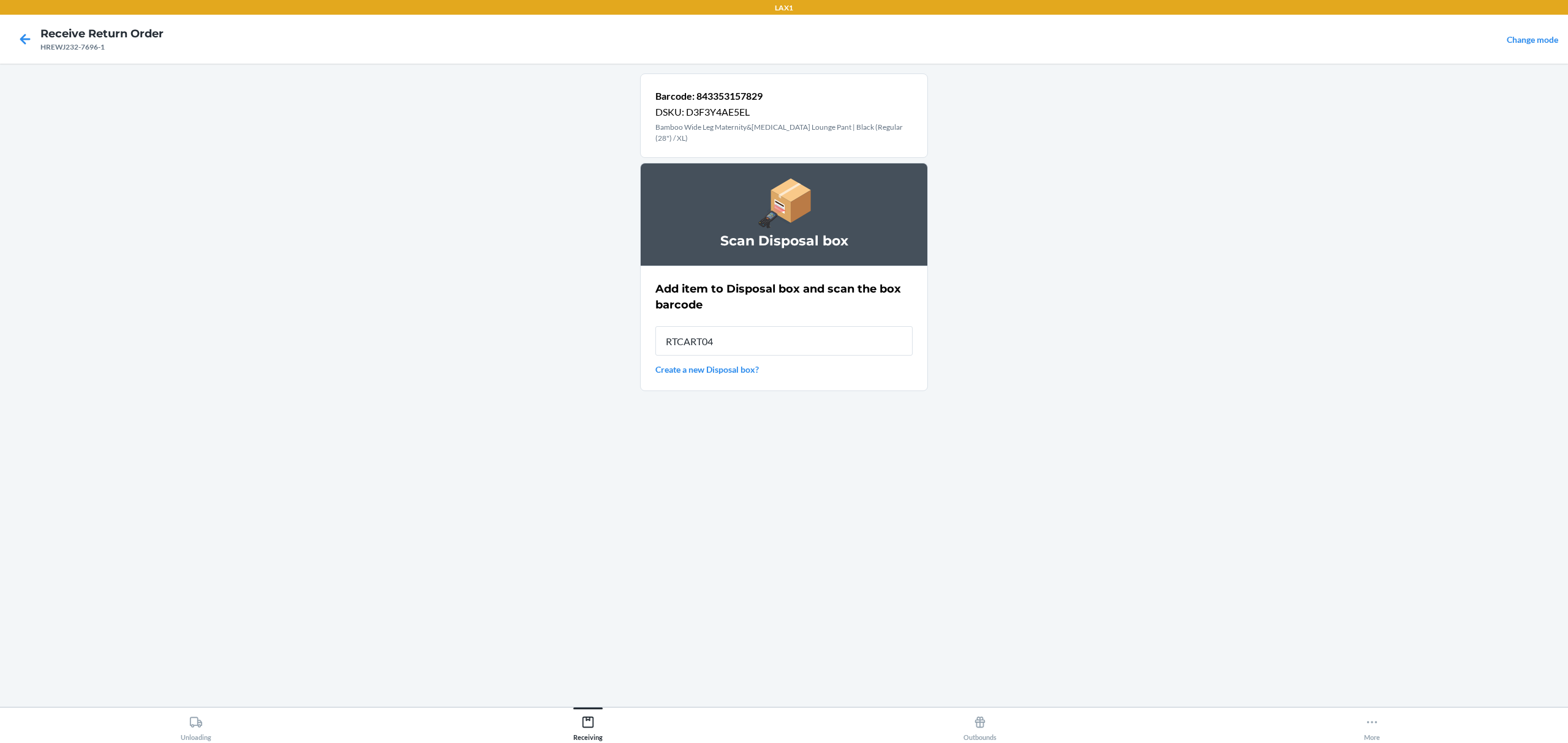
type input "RTCART042"
type input "RB0000019AD"
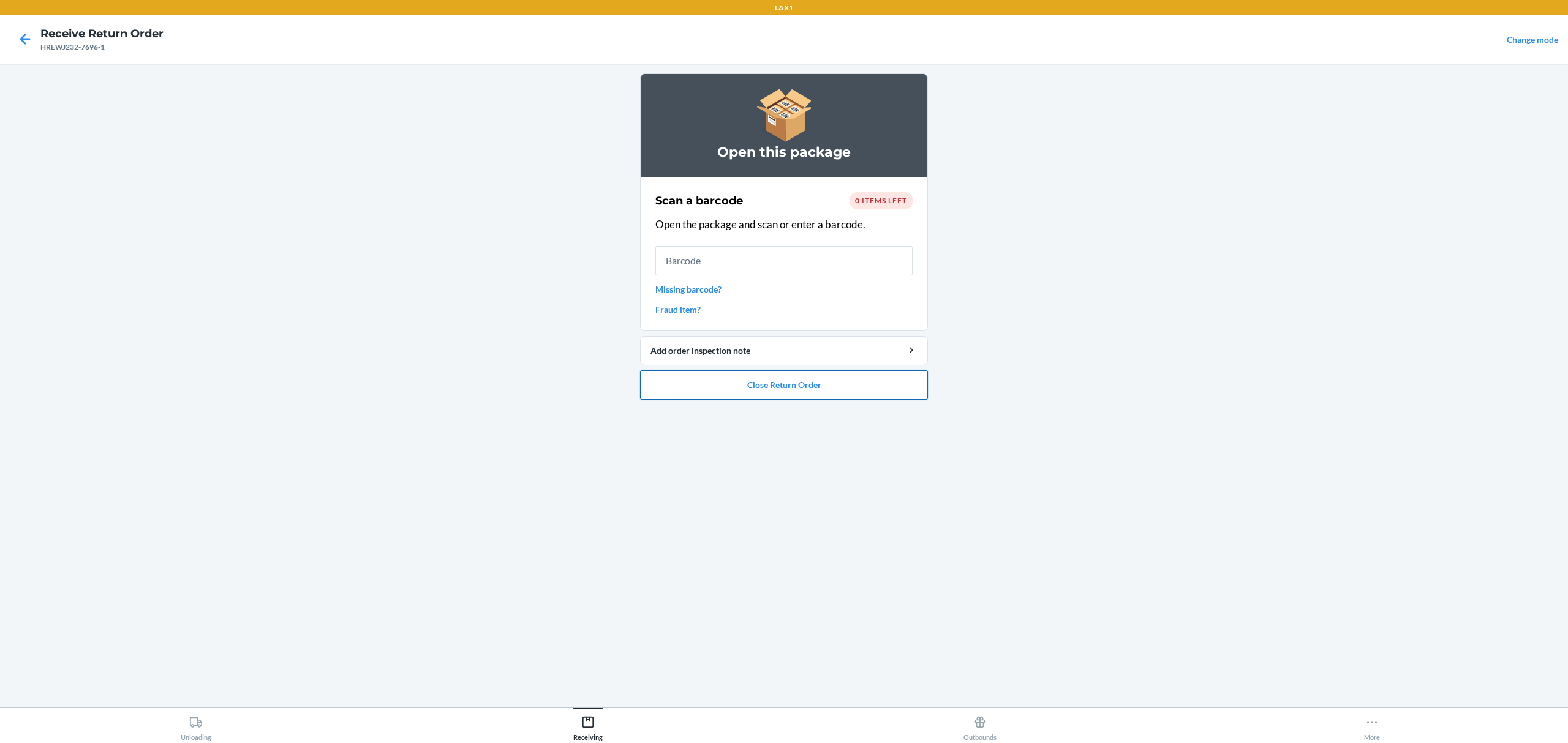
click at [812, 387] on button "Close Return Order" at bounding box center [784, 385] width 288 height 29
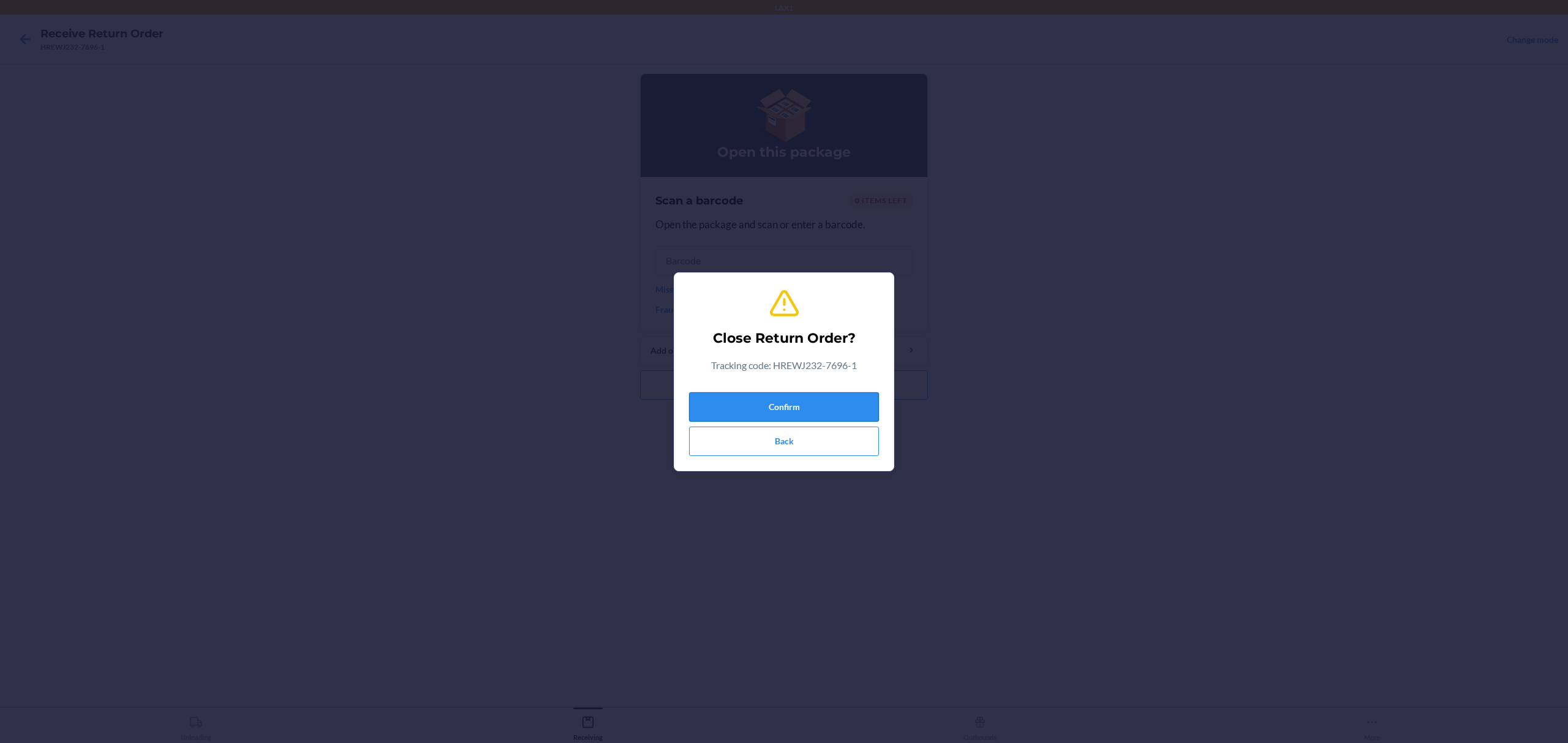
click at [814, 412] on button "Confirm" at bounding box center [784, 407] width 190 height 29
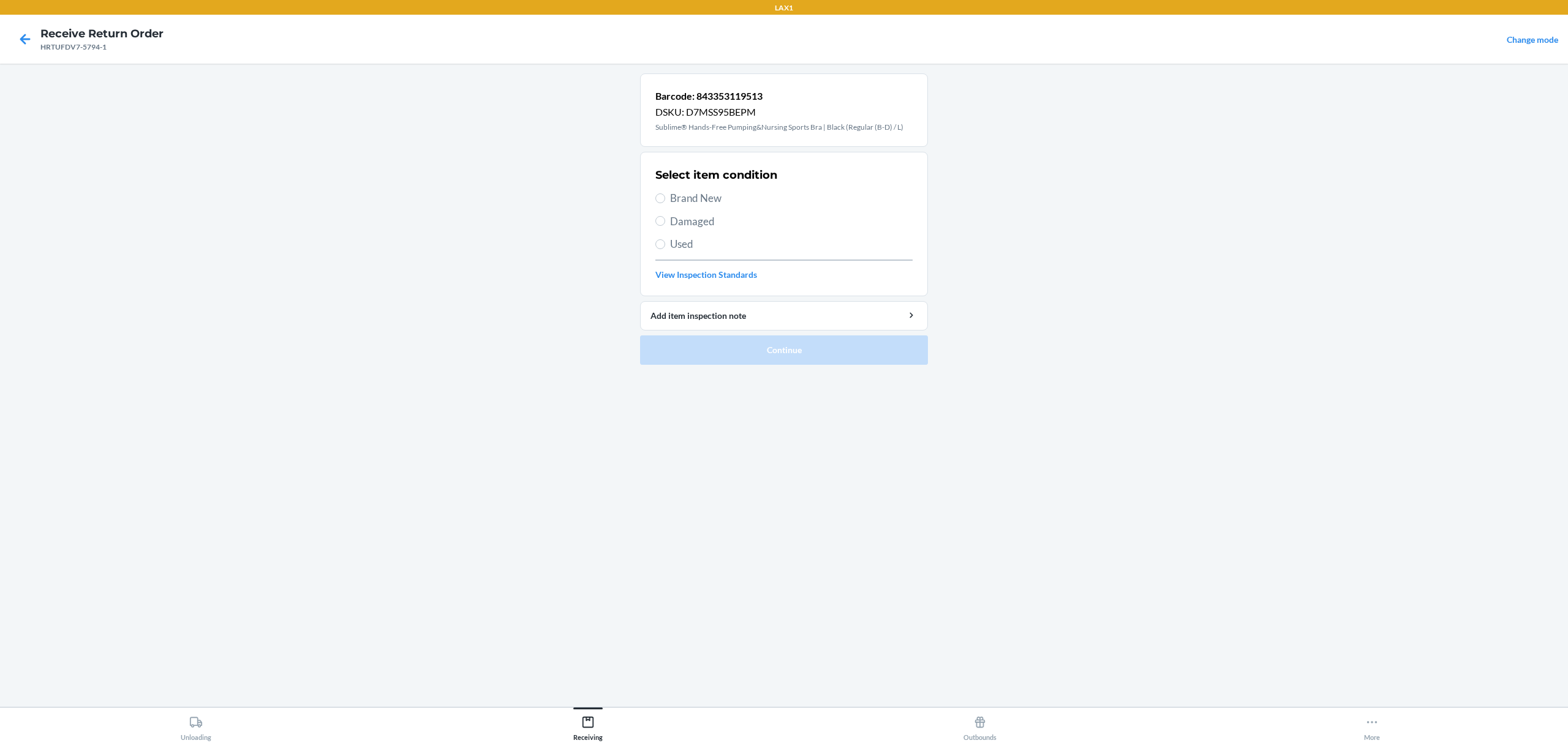
click at [677, 244] on span "Used" at bounding box center [791, 244] width 243 height 16
click at [665, 244] on input "Used" at bounding box center [660, 244] width 9 height 9
radio input "true"
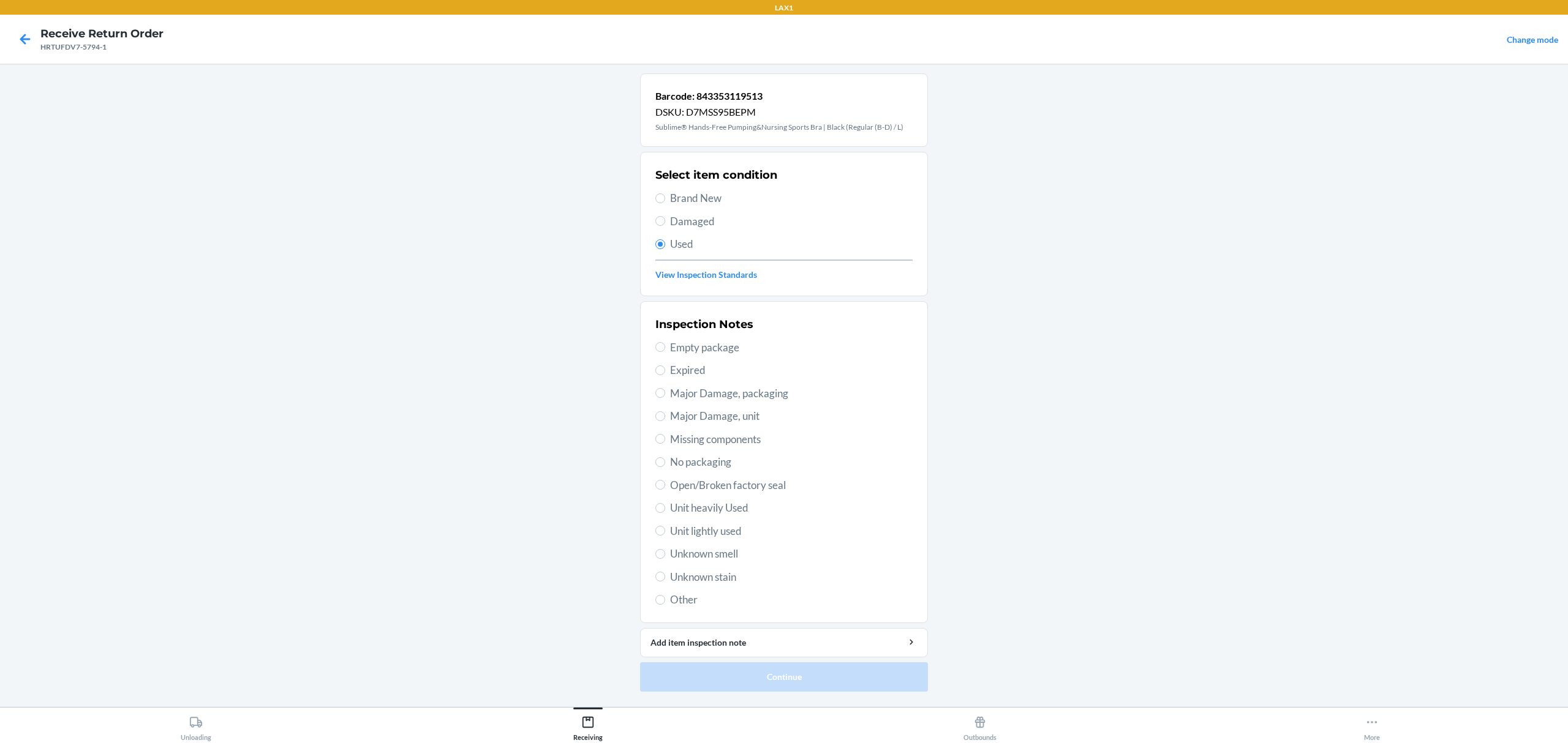
click at [702, 530] on span "Unit lightly used" at bounding box center [791, 531] width 243 height 16
click at [665, 530] on input "Unit lightly used" at bounding box center [660, 530] width 9 height 9
radio input "true"
click at [714, 512] on span "Unit heavily Used" at bounding box center [791, 508] width 243 height 16
click at [665, 512] on input "Unit heavily Used" at bounding box center [660, 508] width 9 height 9
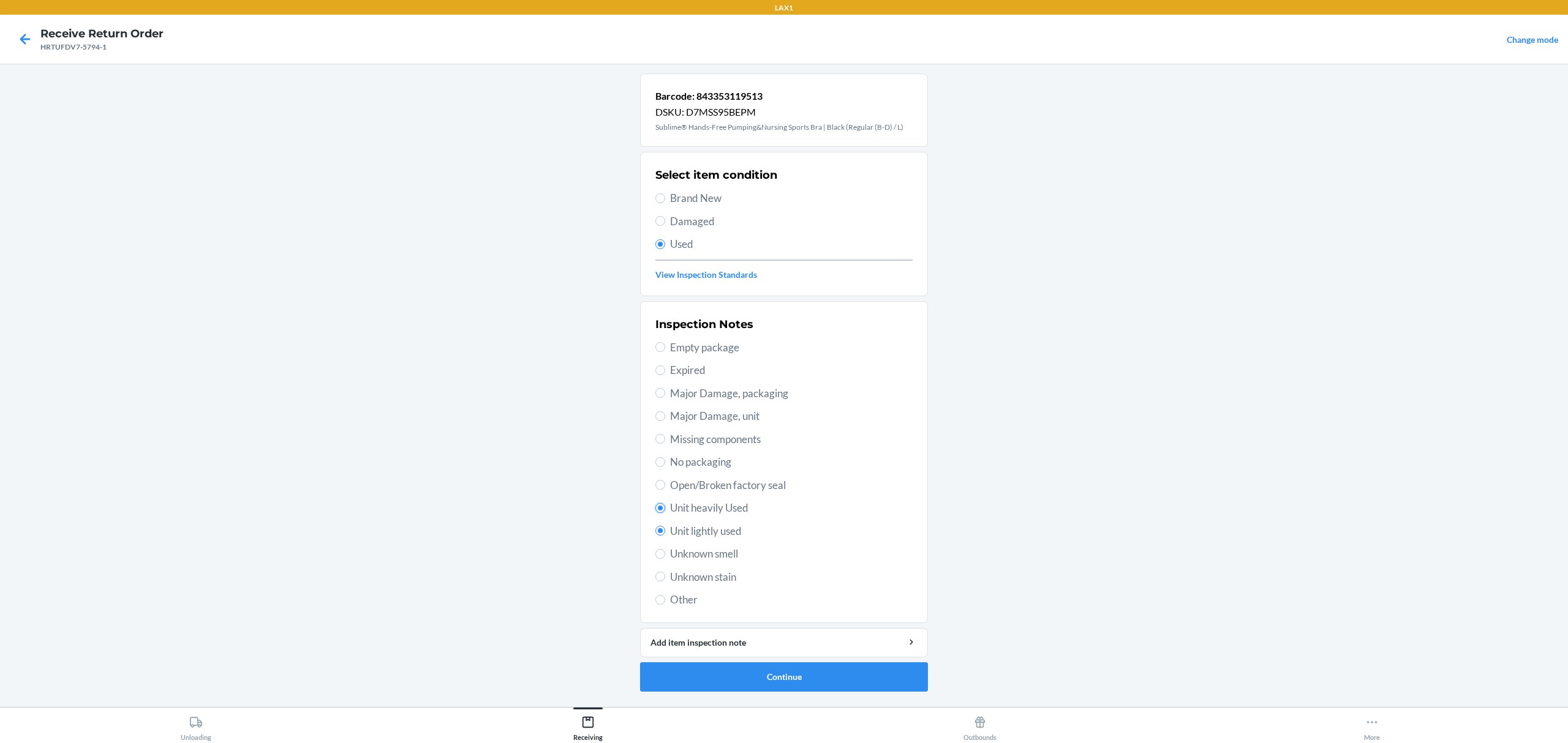
radio input "true"
radio input "false"
click at [732, 671] on button "Continue" at bounding box center [784, 677] width 288 height 29
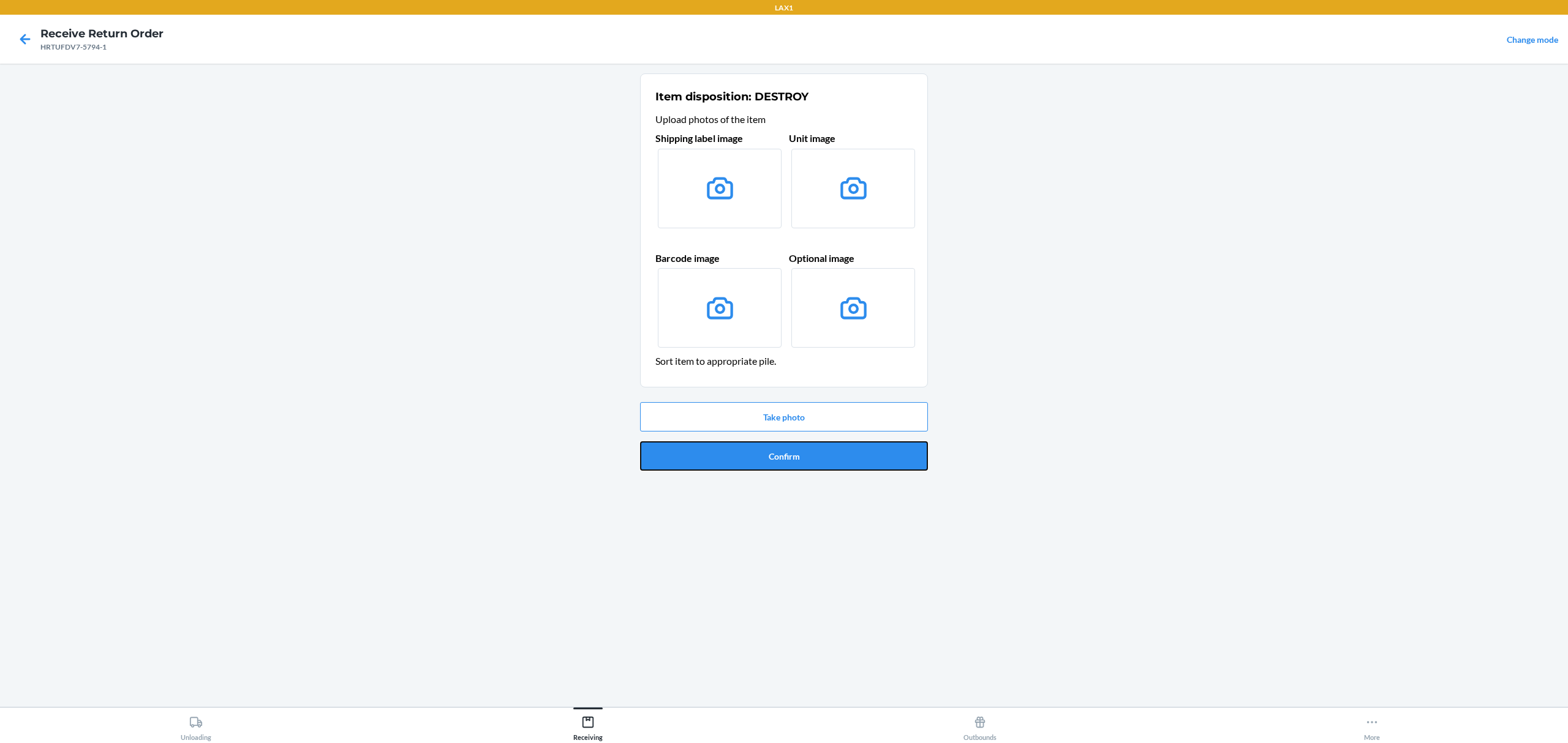
click at [792, 449] on button "Confirm" at bounding box center [784, 456] width 288 height 29
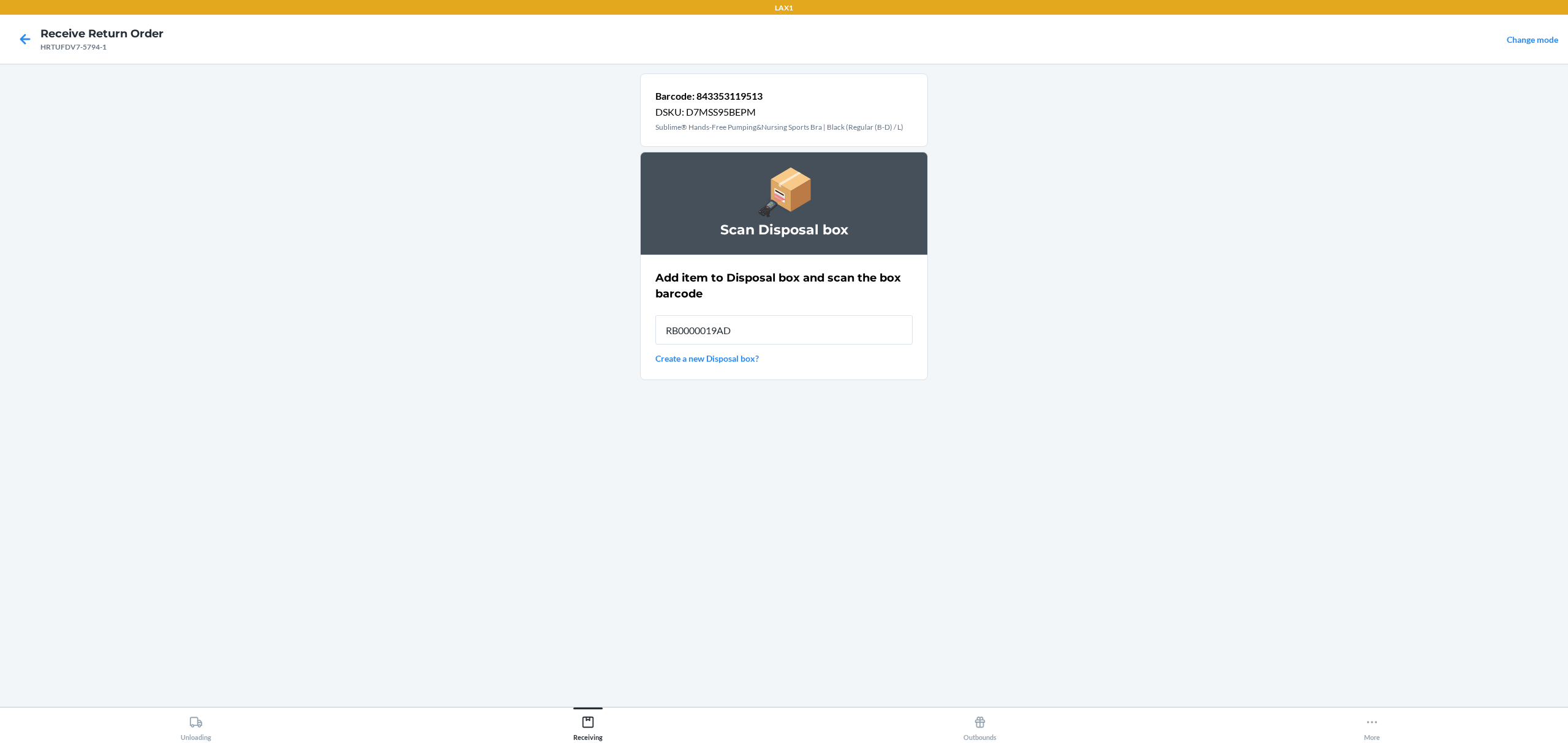
type input "RB0000019AD"
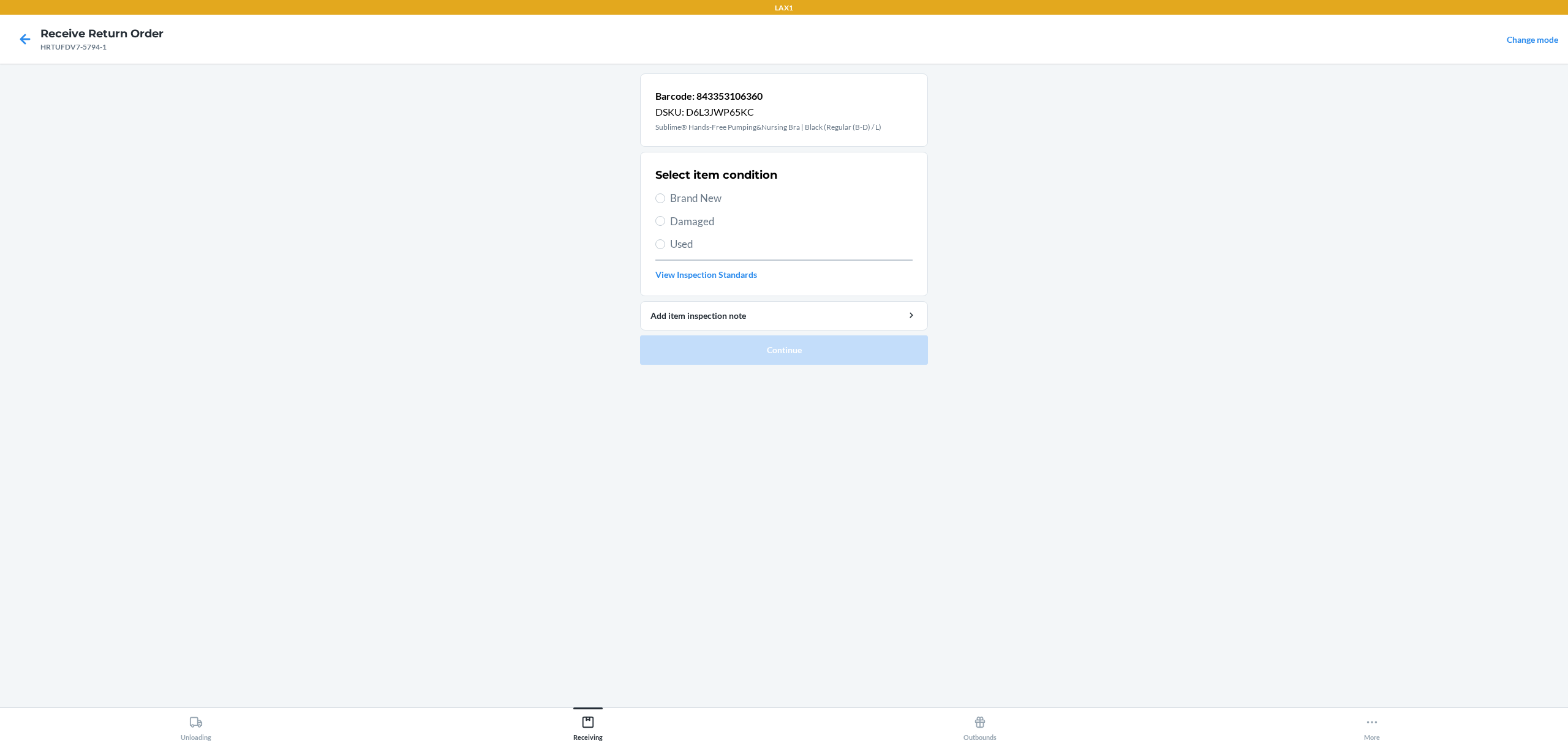
click at [692, 245] on span "Used" at bounding box center [791, 244] width 243 height 16
click at [665, 245] on input "Used" at bounding box center [660, 244] width 9 height 9
radio input "true"
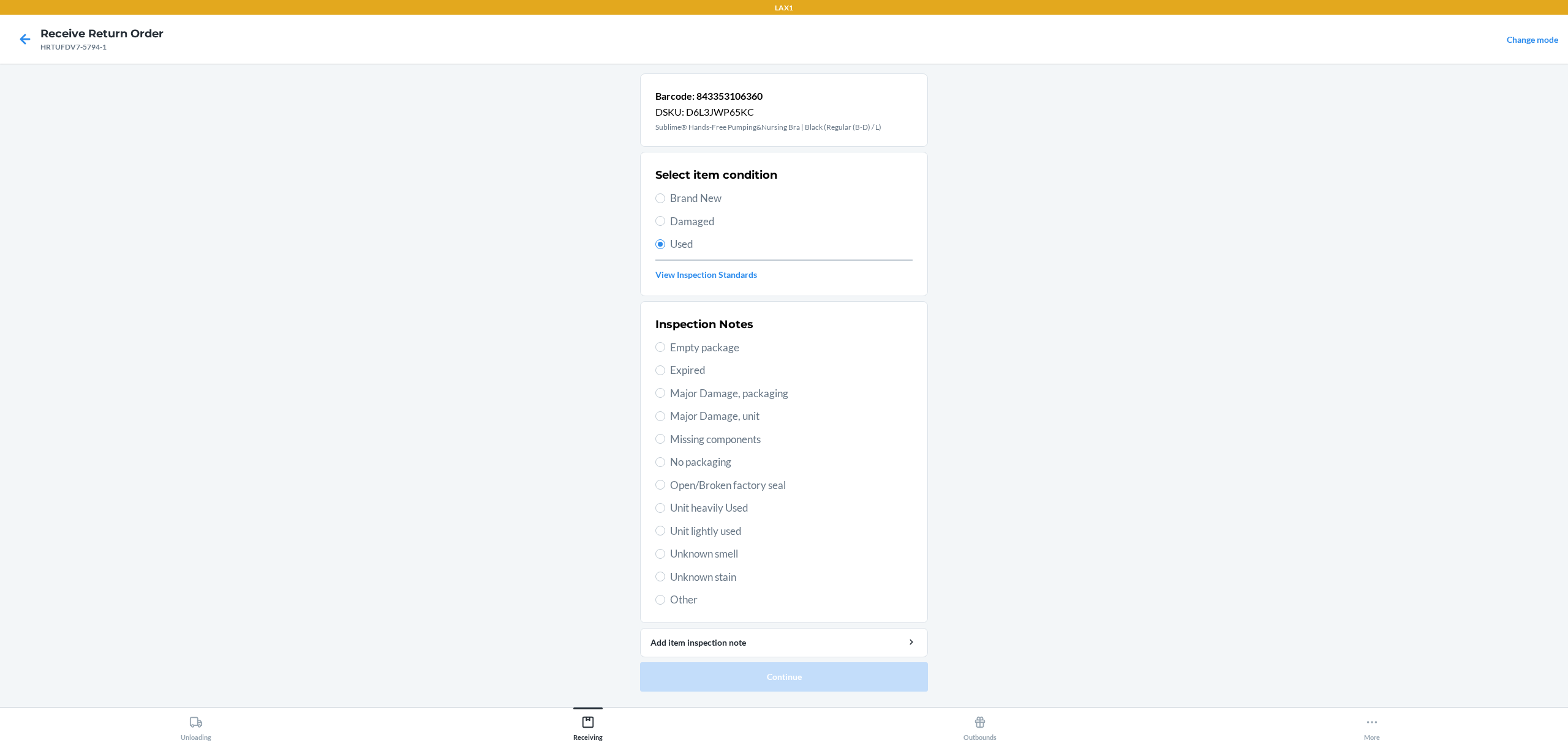
click at [714, 530] on span "Unit lightly used" at bounding box center [791, 531] width 243 height 16
click at [665, 530] on input "Unit lightly used" at bounding box center [660, 530] width 9 height 9
radio input "true"
click at [725, 684] on button "Continue" at bounding box center [784, 677] width 288 height 29
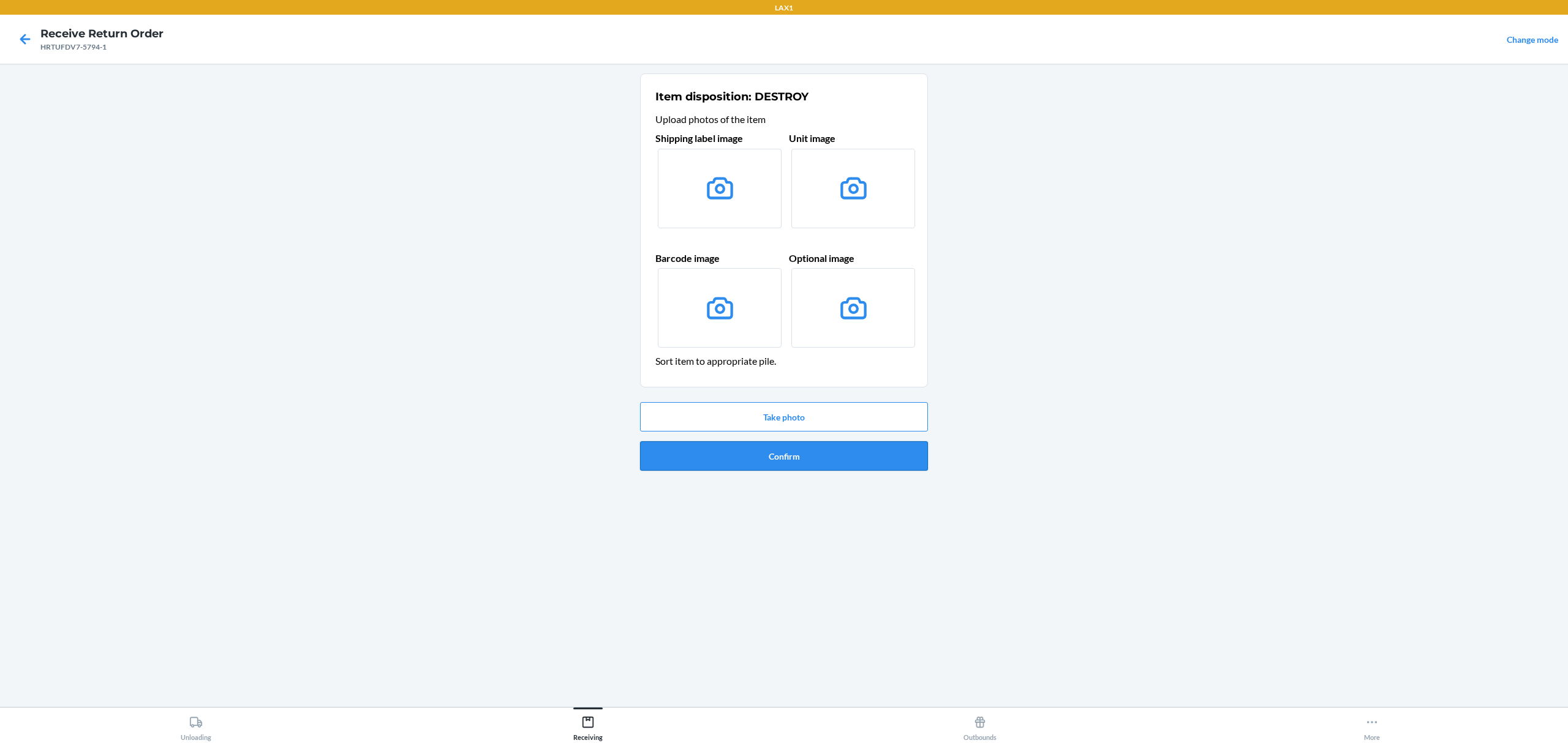
click at [799, 461] on button "Confirm" at bounding box center [784, 456] width 288 height 29
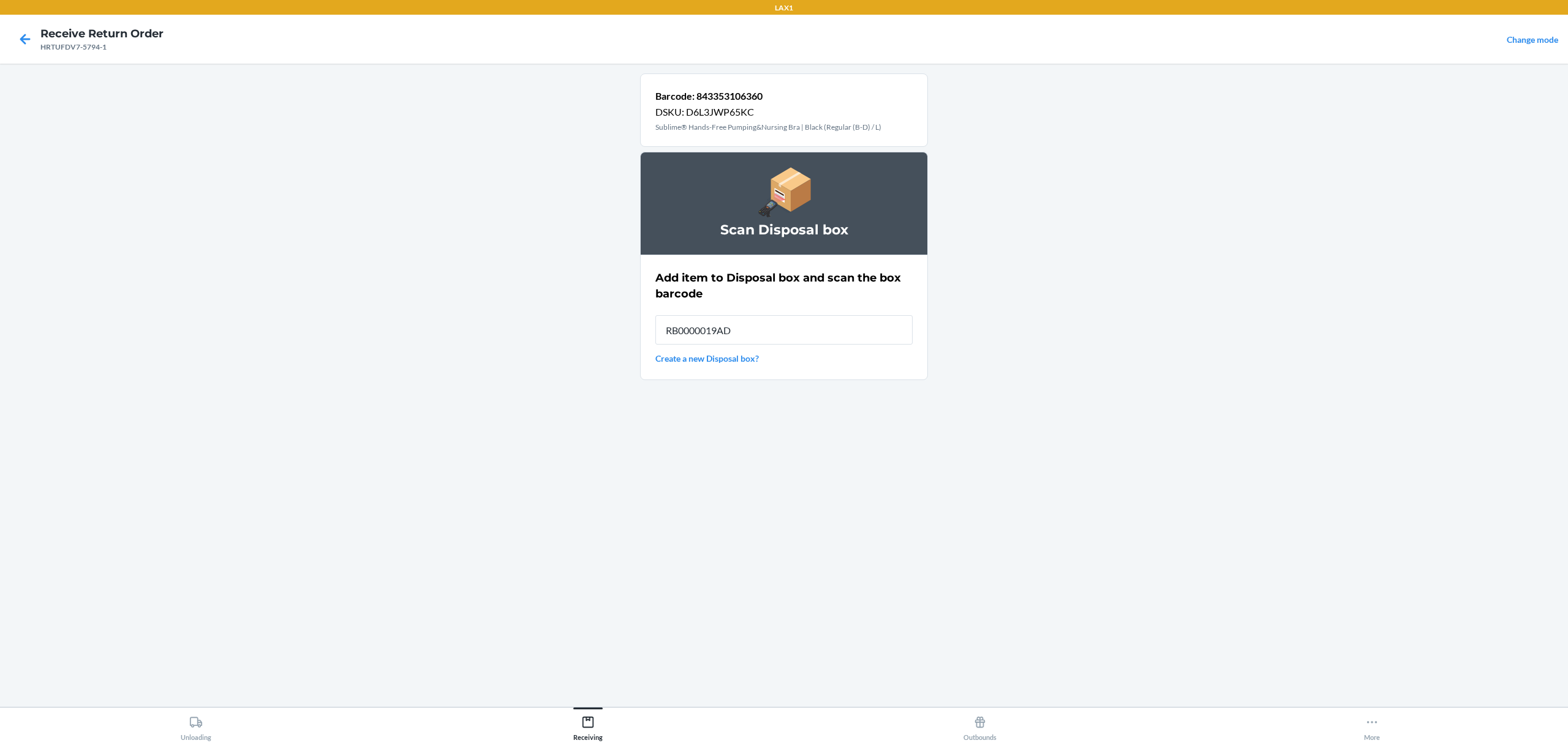
type input "RB0000019AD"
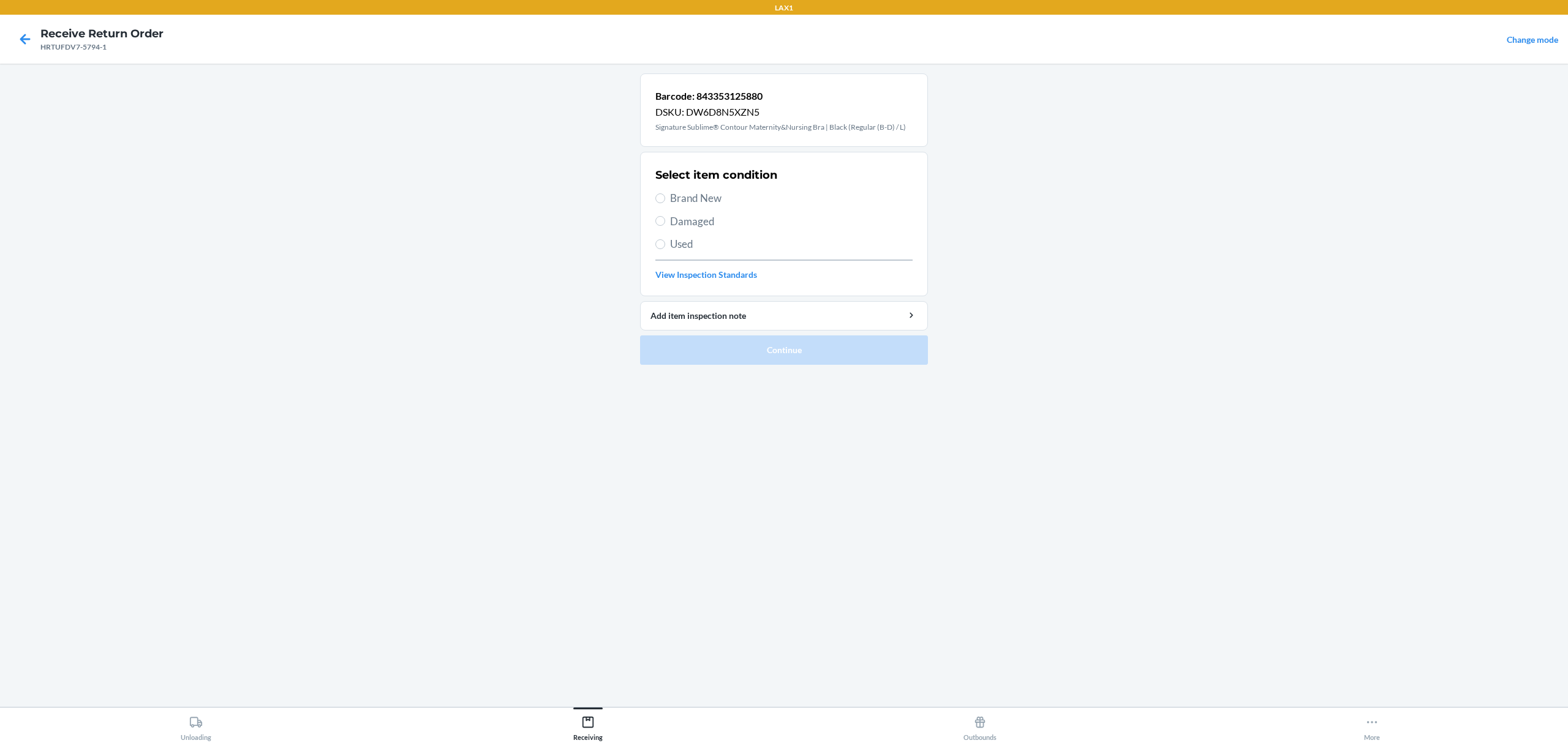
click at [692, 246] on span "Used" at bounding box center [791, 244] width 243 height 16
click at [665, 246] on input "Used" at bounding box center [660, 244] width 9 height 9
radio input "true"
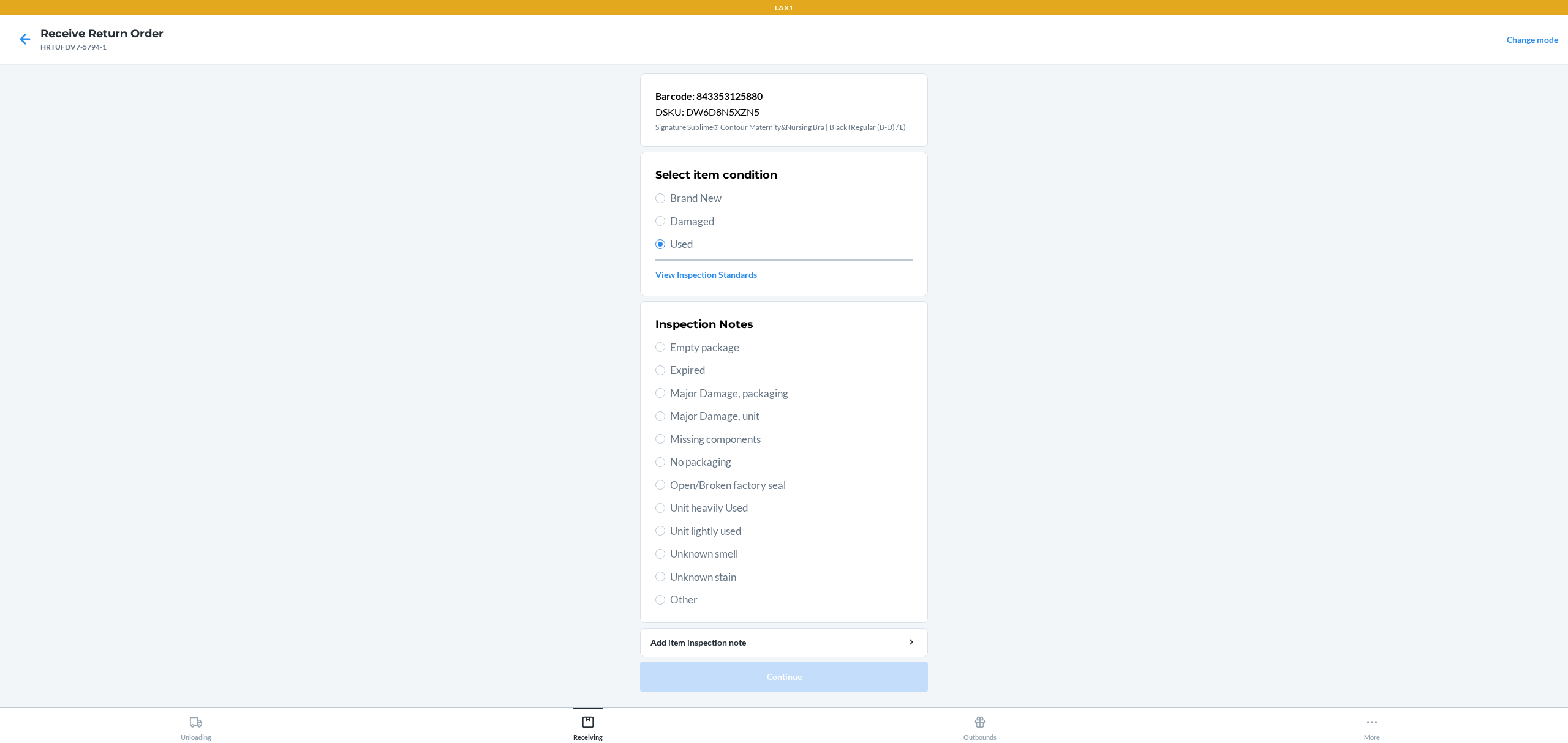
drag, startPoint x: 721, startPoint y: 533, endPoint x: 752, endPoint y: 720, distance: 189.6
click at [721, 537] on span "Unit lightly used" at bounding box center [791, 531] width 243 height 16
click at [677, 536] on span "Unit lightly used" at bounding box center [791, 531] width 243 height 16
click at [668, 535] on label "Unit lightly used" at bounding box center [784, 531] width 258 height 16
click at [665, 535] on input "Unit lightly used" at bounding box center [660, 530] width 9 height 9
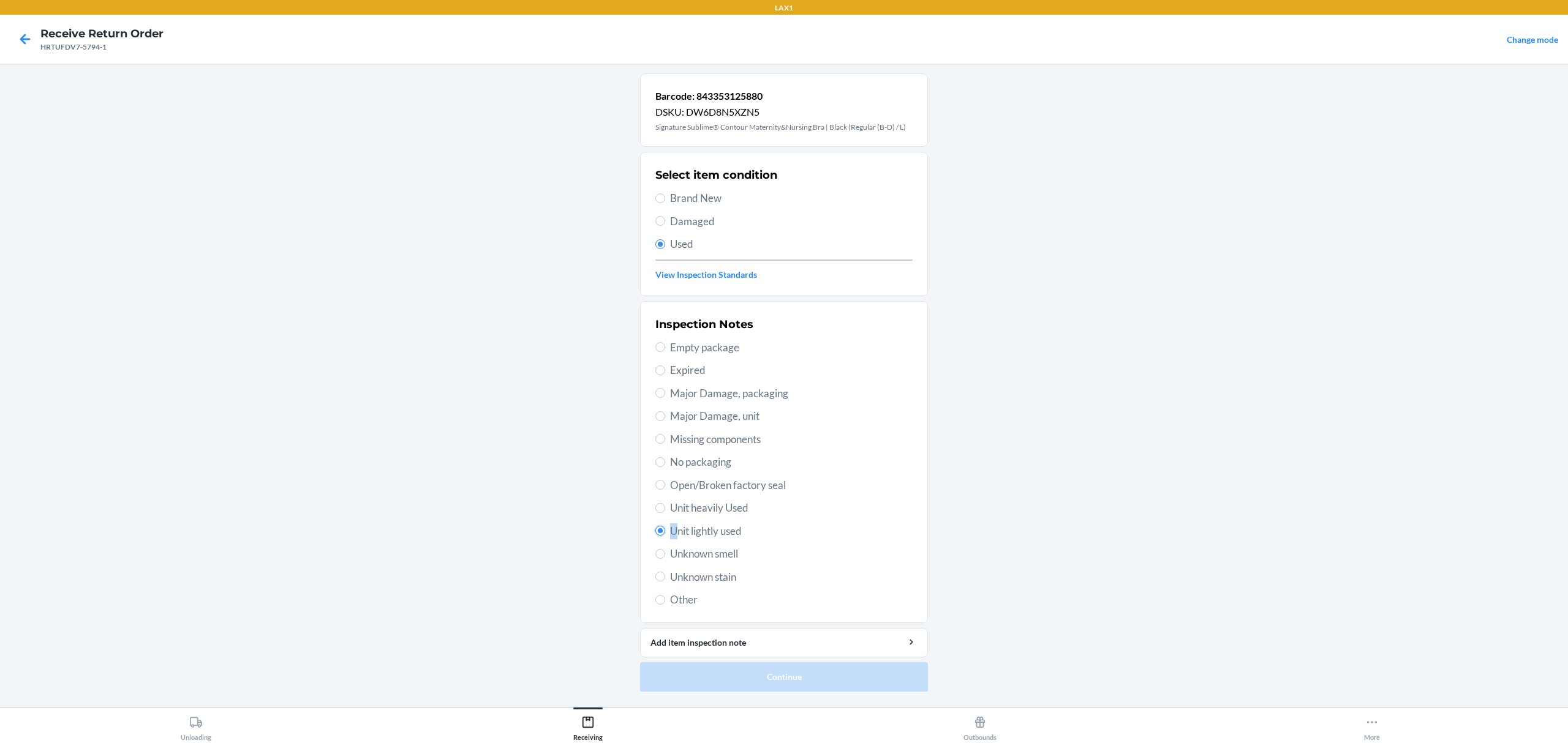
radio input "true"
click at [707, 669] on button "Continue" at bounding box center [784, 677] width 288 height 29
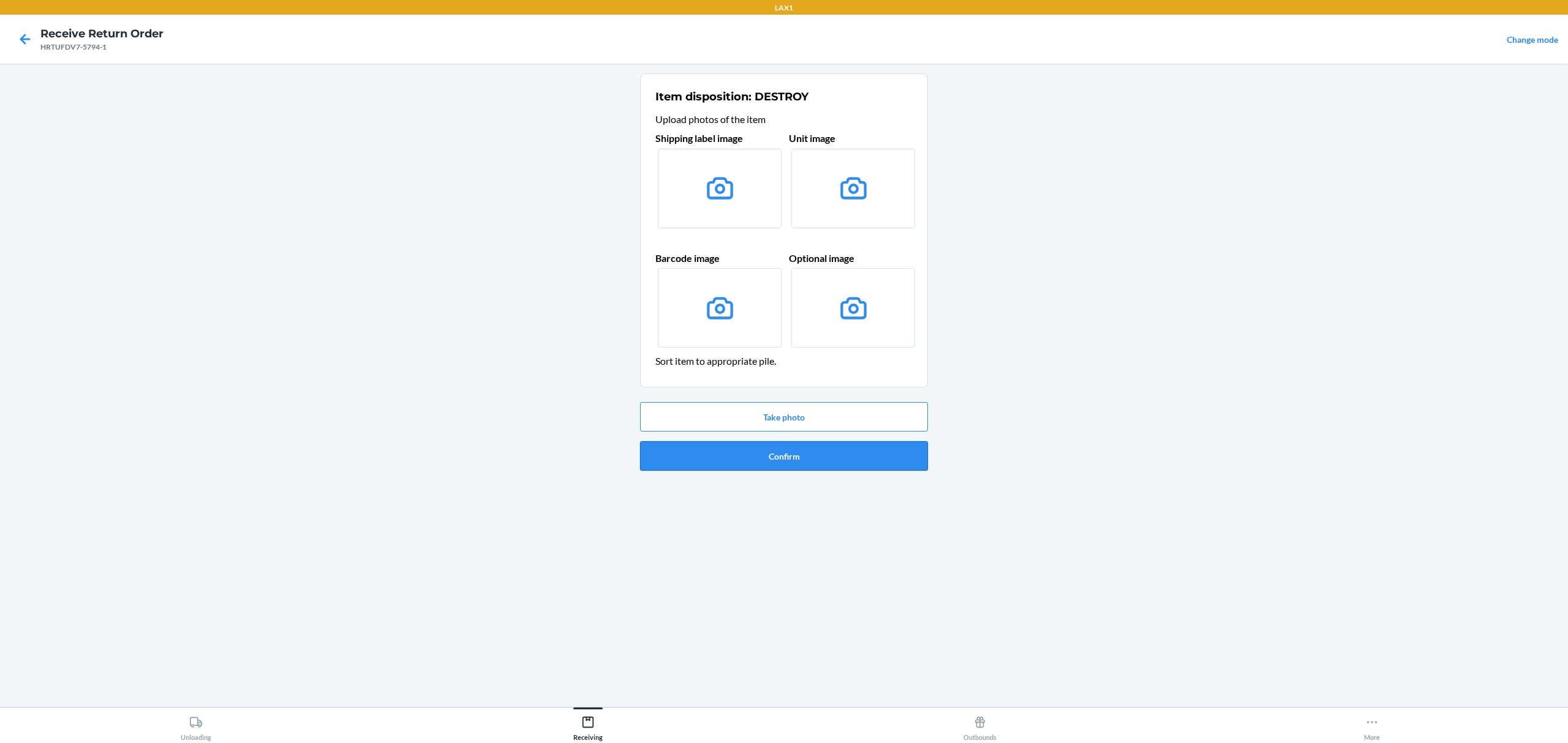
click at [812, 459] on button "Confirm" at bounding box center [784, 456] width 288 height 29
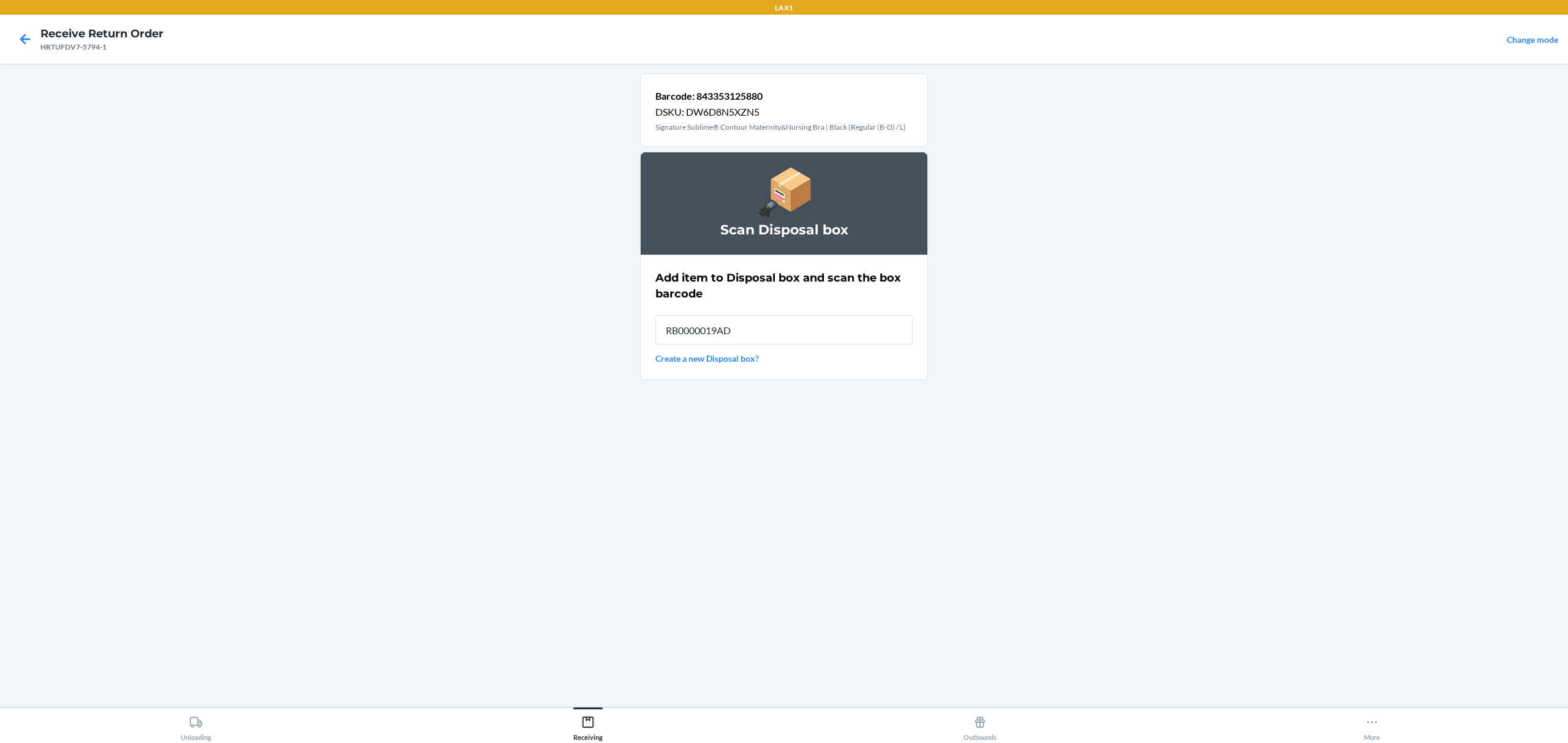
type input "RB0000019AD"
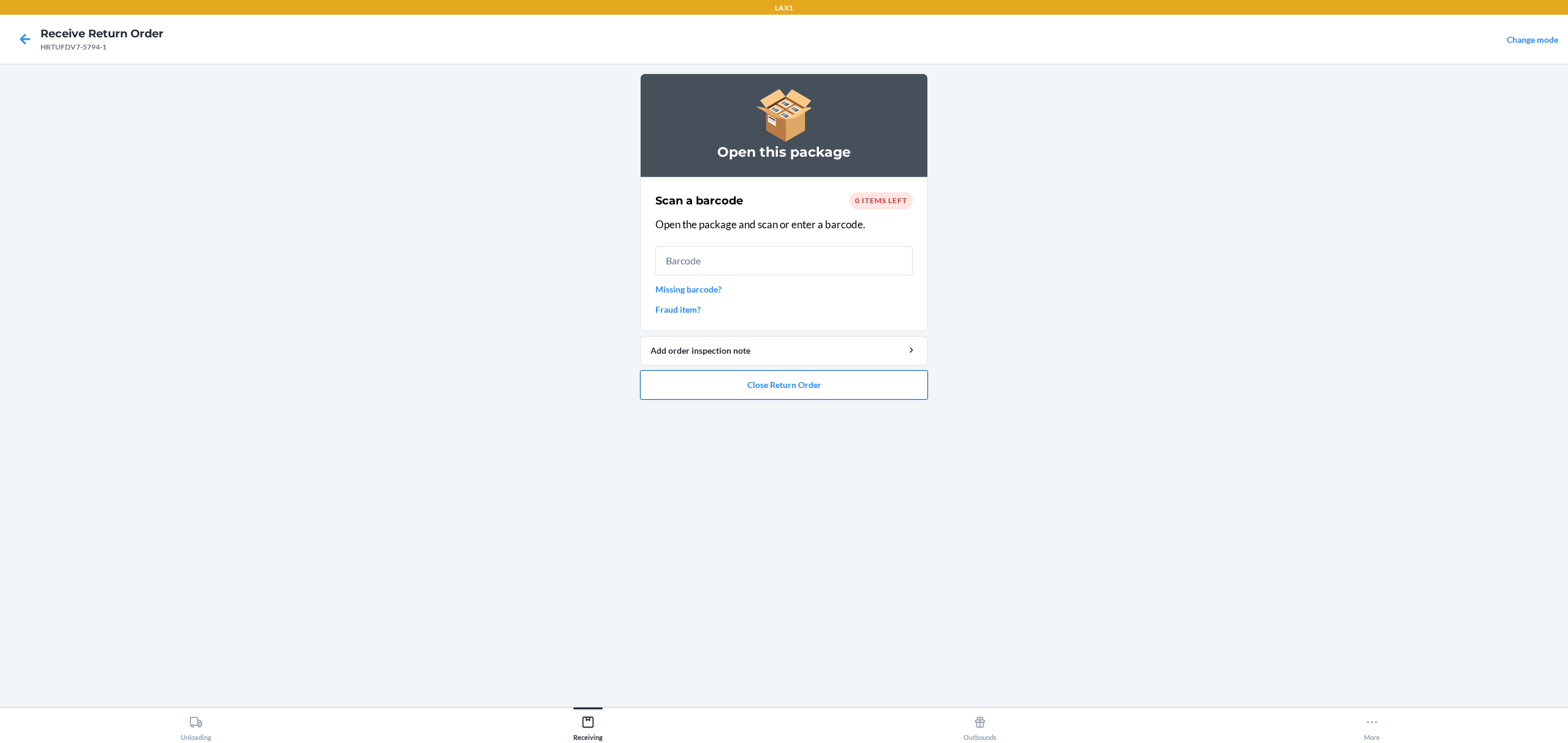
click at [855, 383] on button "Close Return Order" at bounding box center [784, 385] width 288 height 29
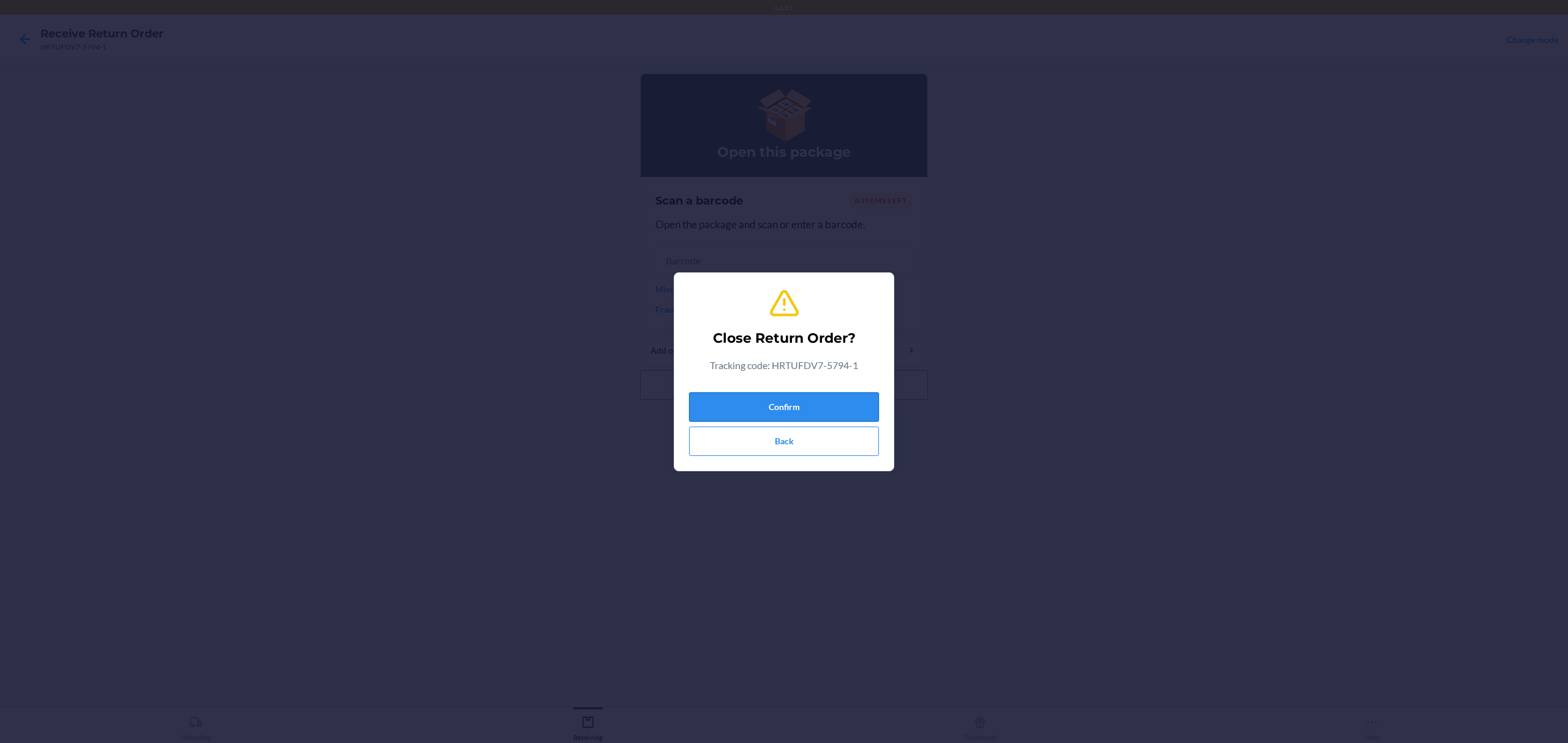
click at [840, 394] on button "Confirm" at bounding box center [784, 407] width 190 height 29
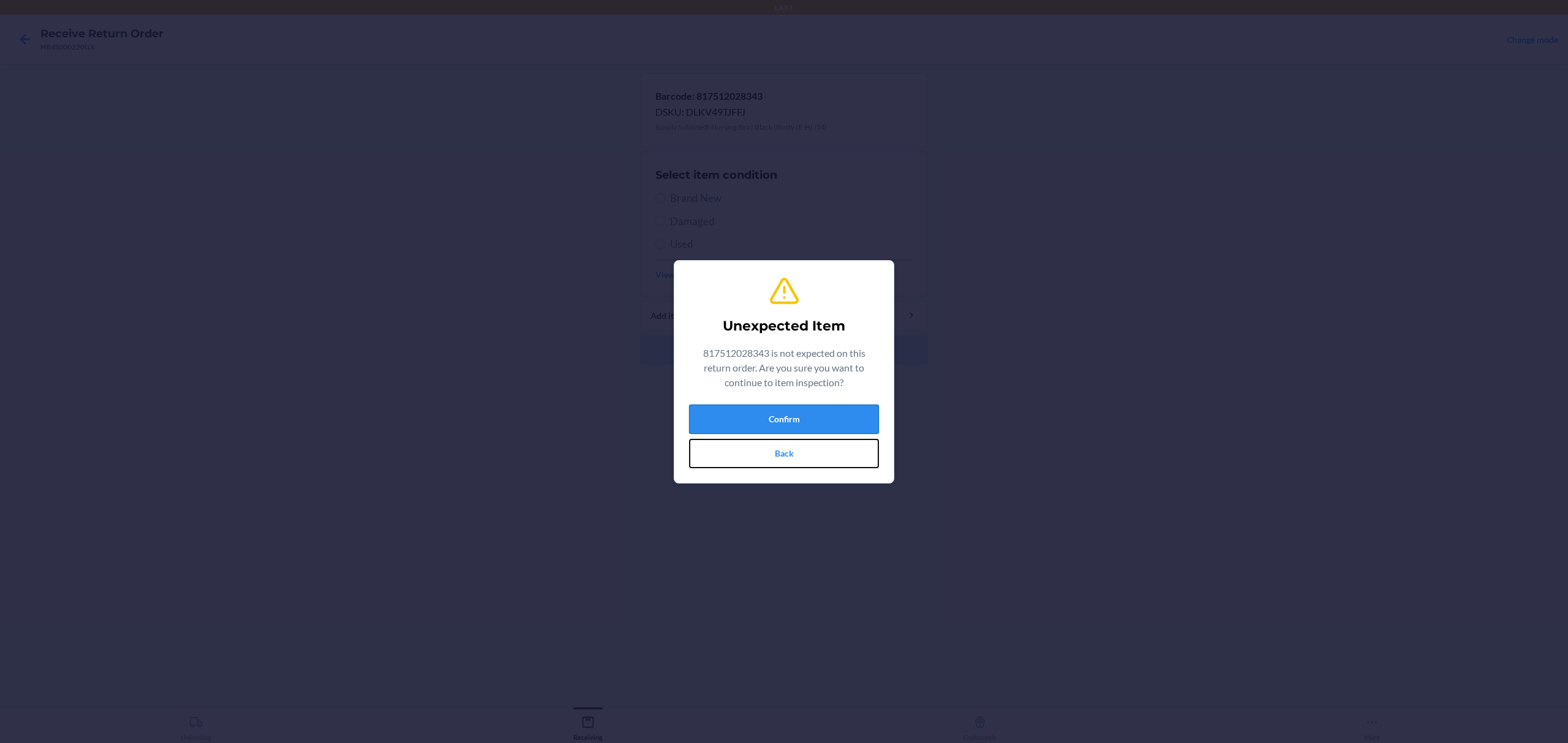
drag, startPoint x: 814, startPoint y: 439, endPoint x: 816, endPoint y: 430, distance: 9.2
click at [816, 430] on div "Confirm Back" at bounding box center [784, 436] width 190 height 64
click at [807, 457] on button "Back" at bounding box center [784, 453] width 190 height 29
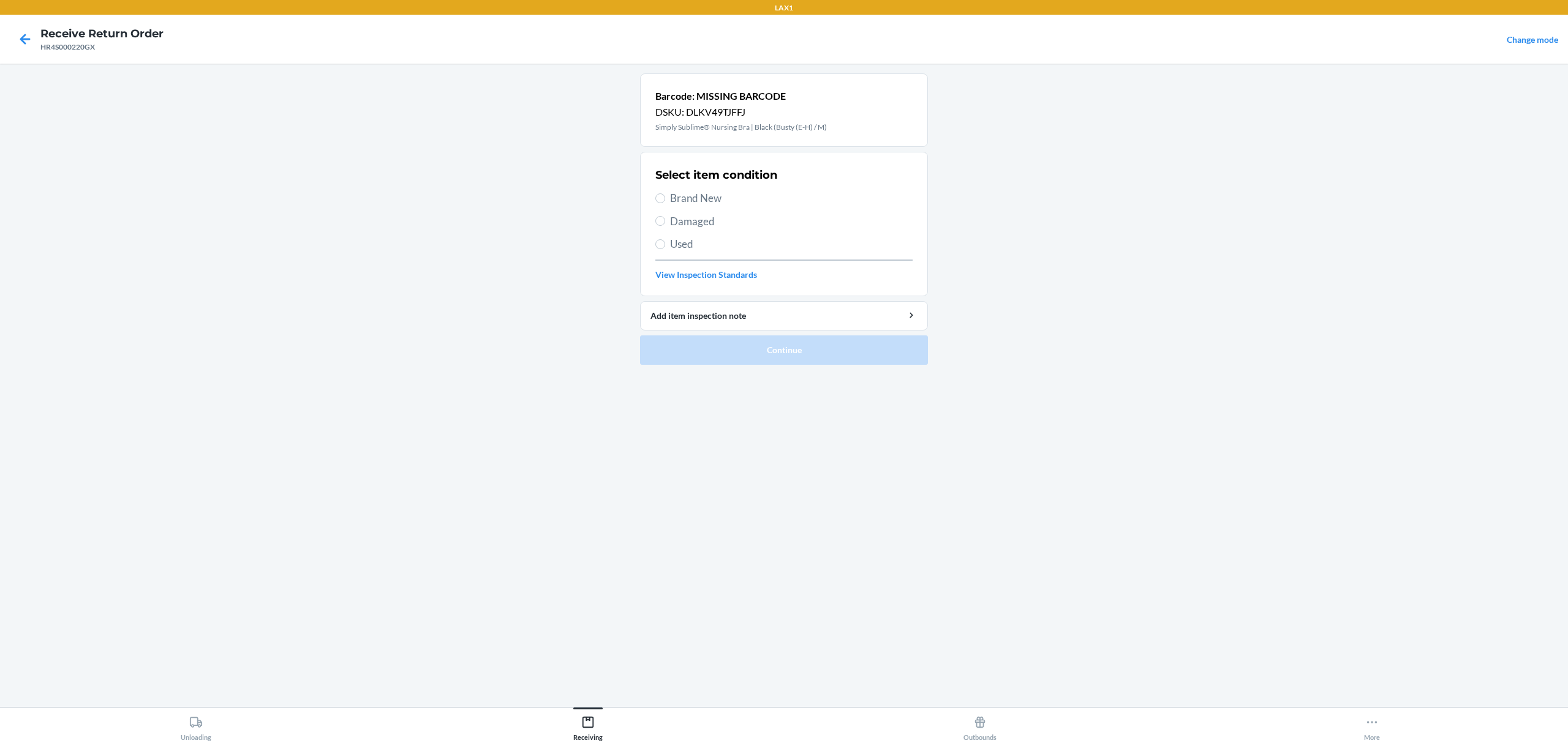
click at [688, 201] on span "Brand New" at bounding box center [791, 198] width 243 height 16
click at [665, 201] on input "Brand New" at bounding box center [660, 198] width 9 height 9
radio input "true"
click at [787, 359] on button "Continue" at bounding box center [784, 349] width 288 height 29
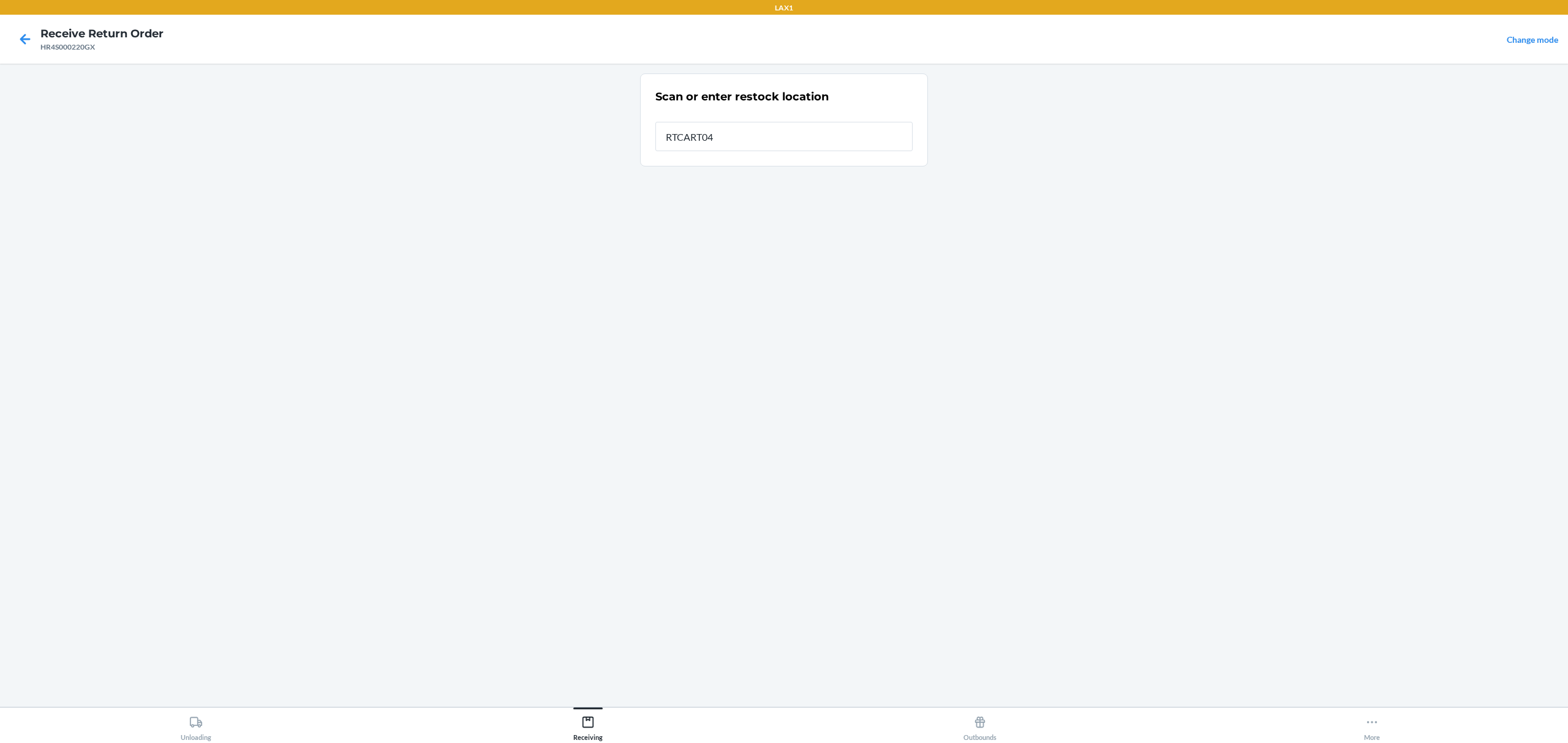
type input "RTCART042"
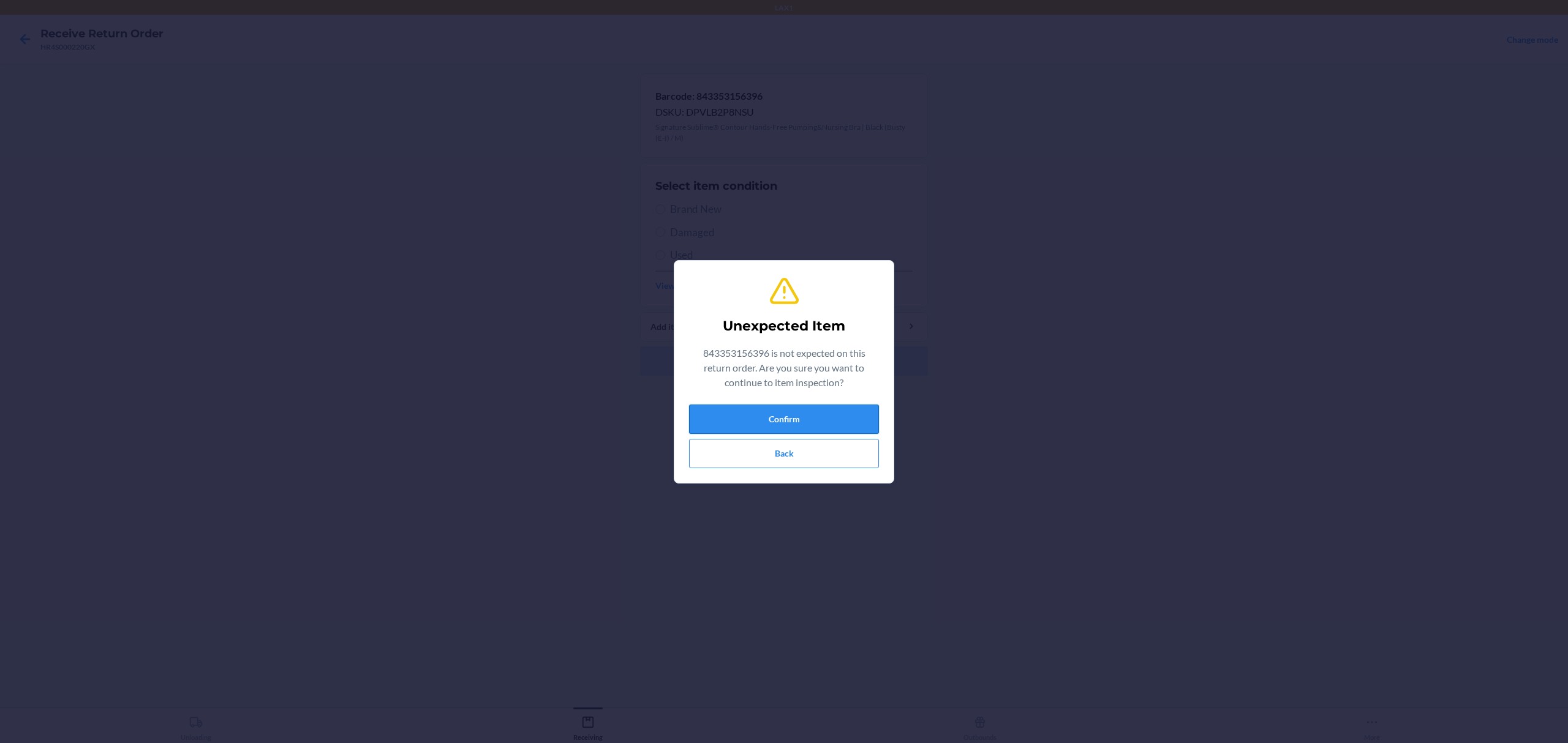
click at [803, 421] on button "Confirm" at bounding box center [784, 419] width 190 height 29
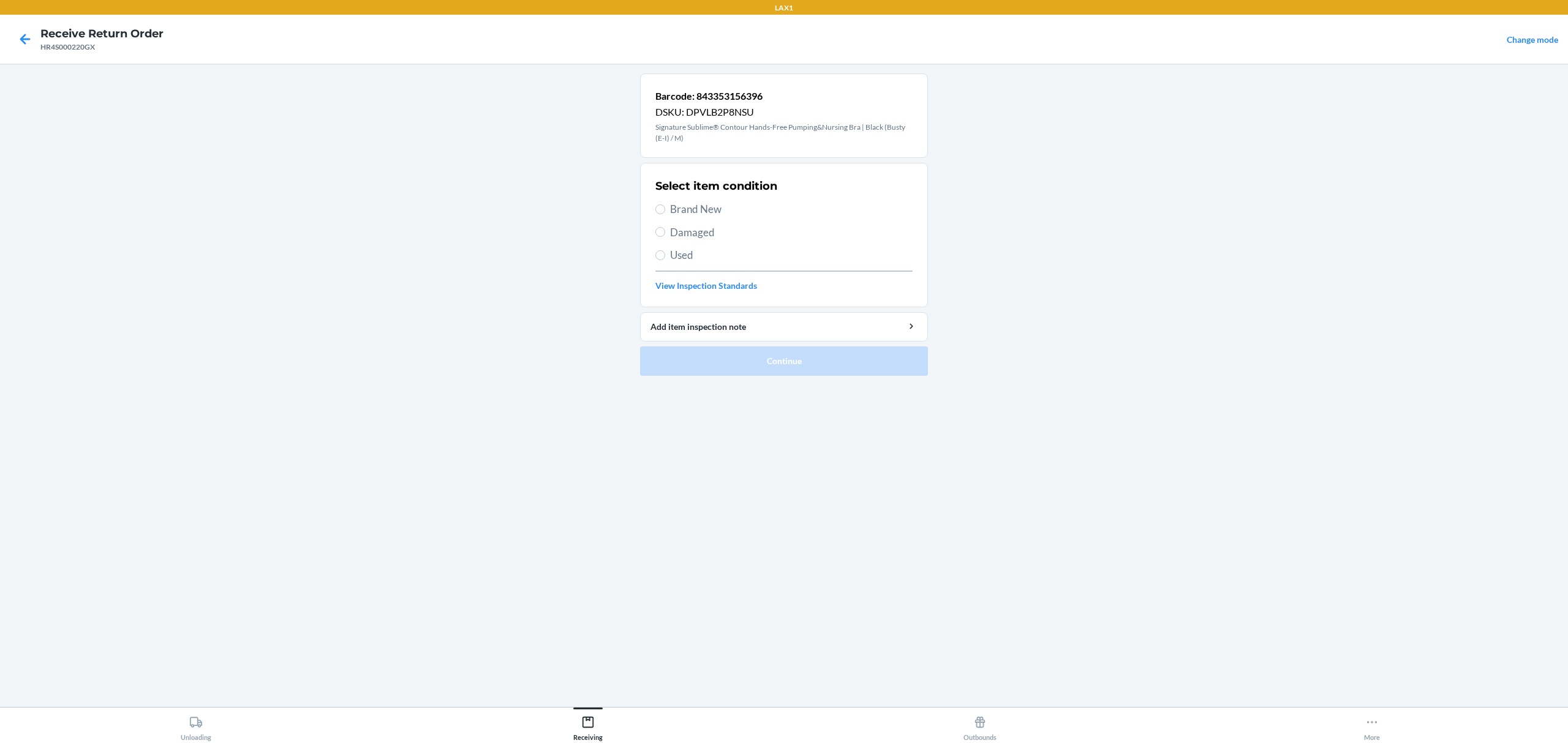
click at [704, 212] on span "Brand New" at bounding box center [791, 209] width 243 height 16
click at [665, 212] on input "Brand New" at bounding box center [660, 209] width 9 height 9
radio input "true"
click at [782, 368] on button "Continue" at bounding box center [784, 360] width 288 height 29
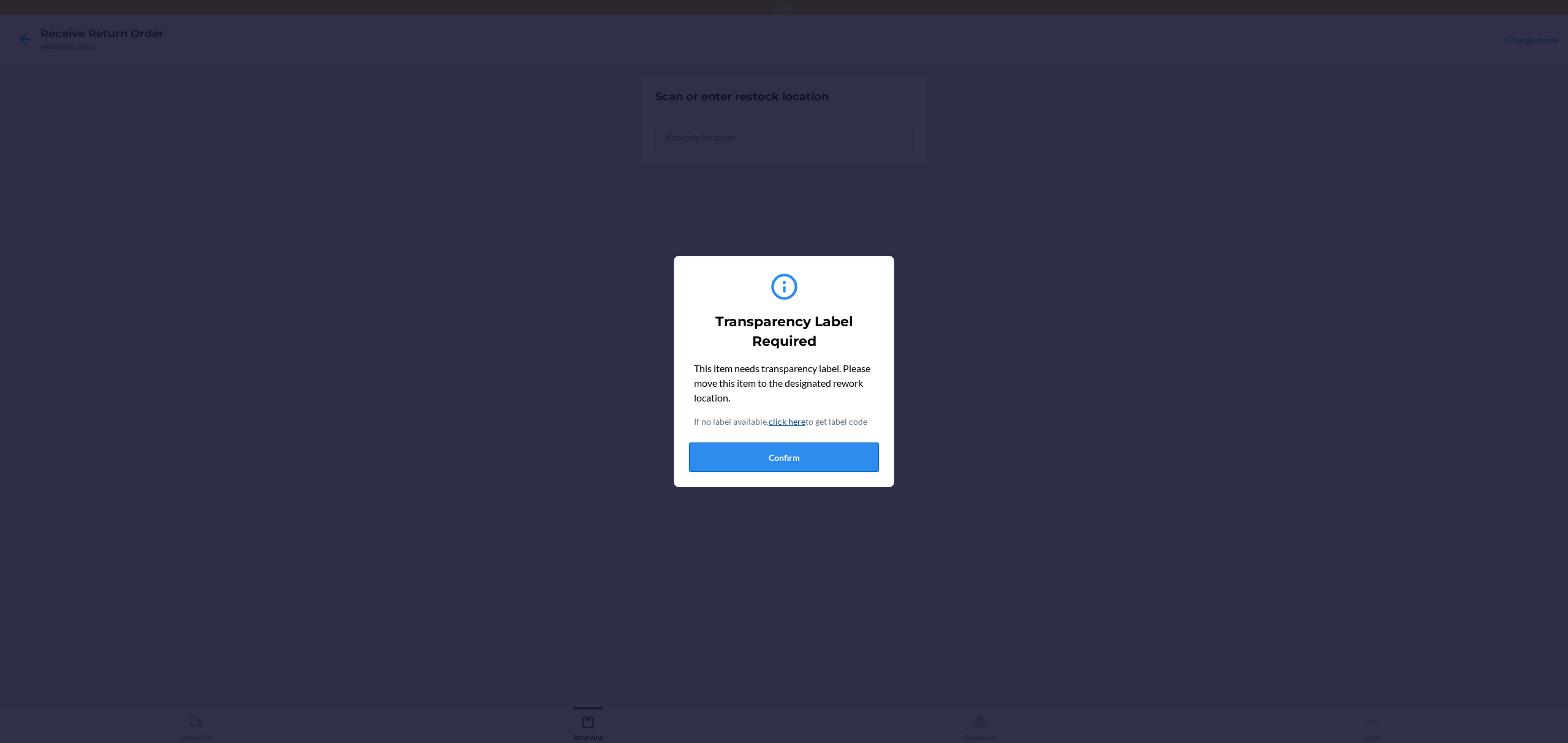
click at [847, 449] on button "Confirm" at bounding box center [784, 457] width 190 height 29
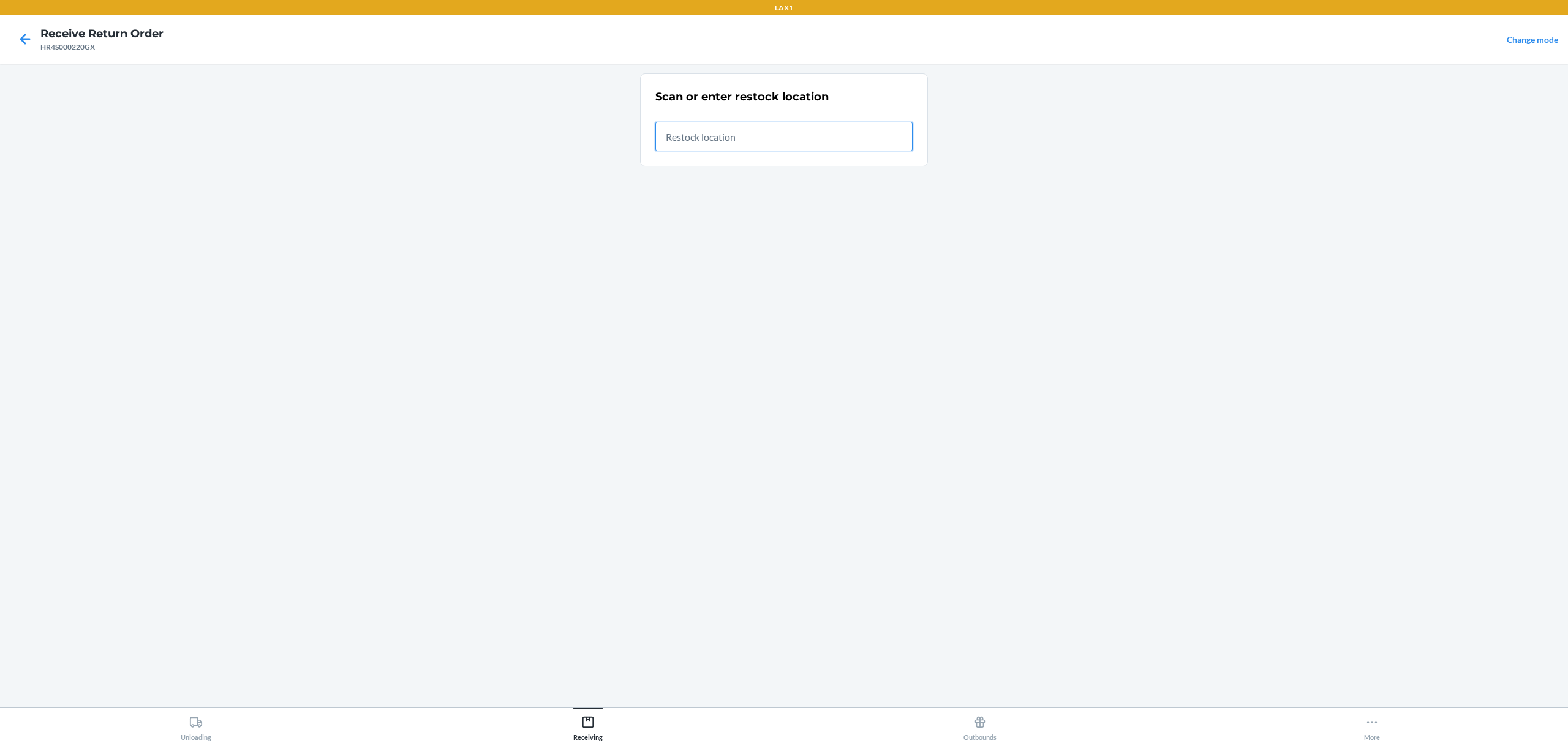
click at [806, 145] on input "text" at bounding box center [784, 136] width 258 height 29
type input "RTCART042"
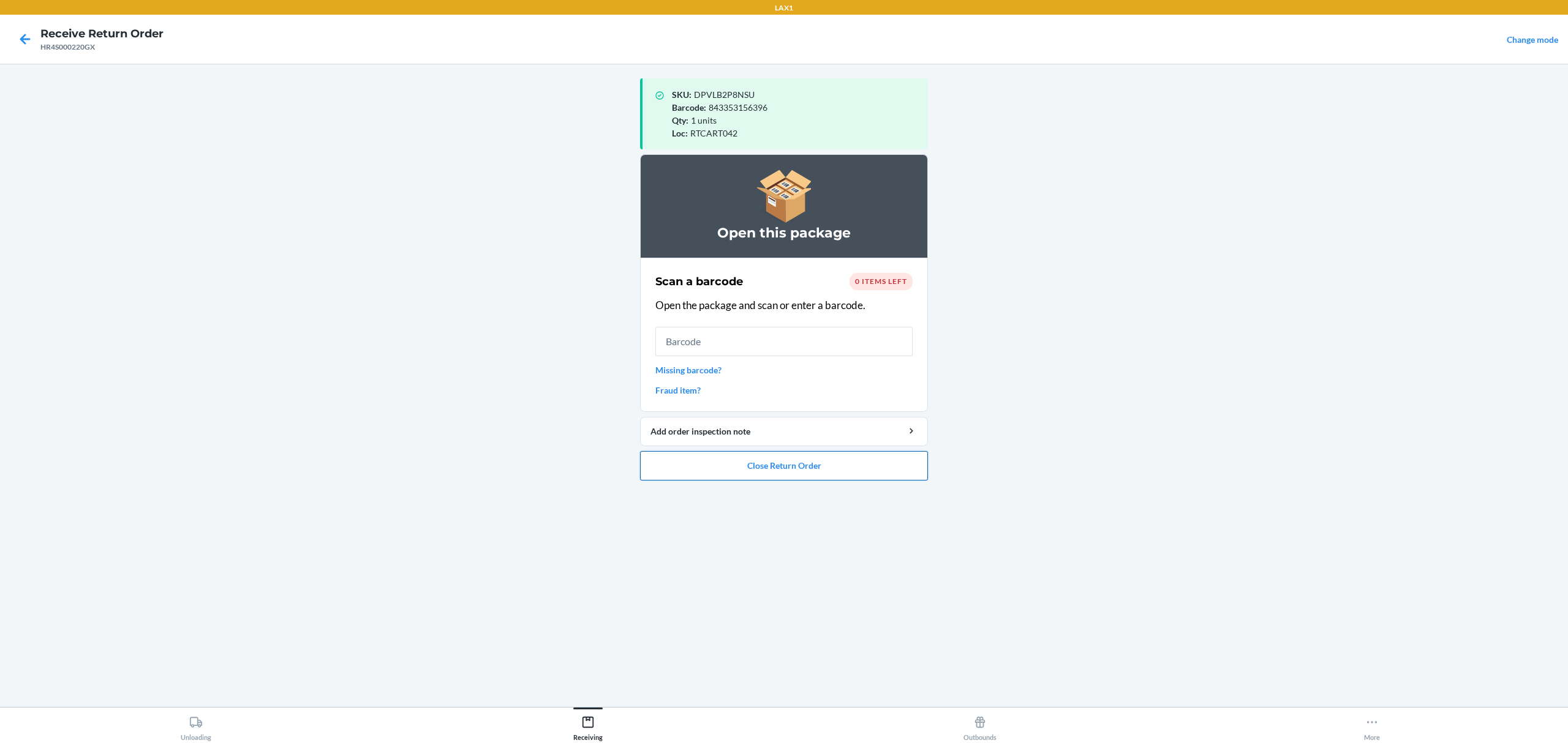
click at [820, 459] on button "Close Return Order" at bounding box center [784, 465] width 288 height 29
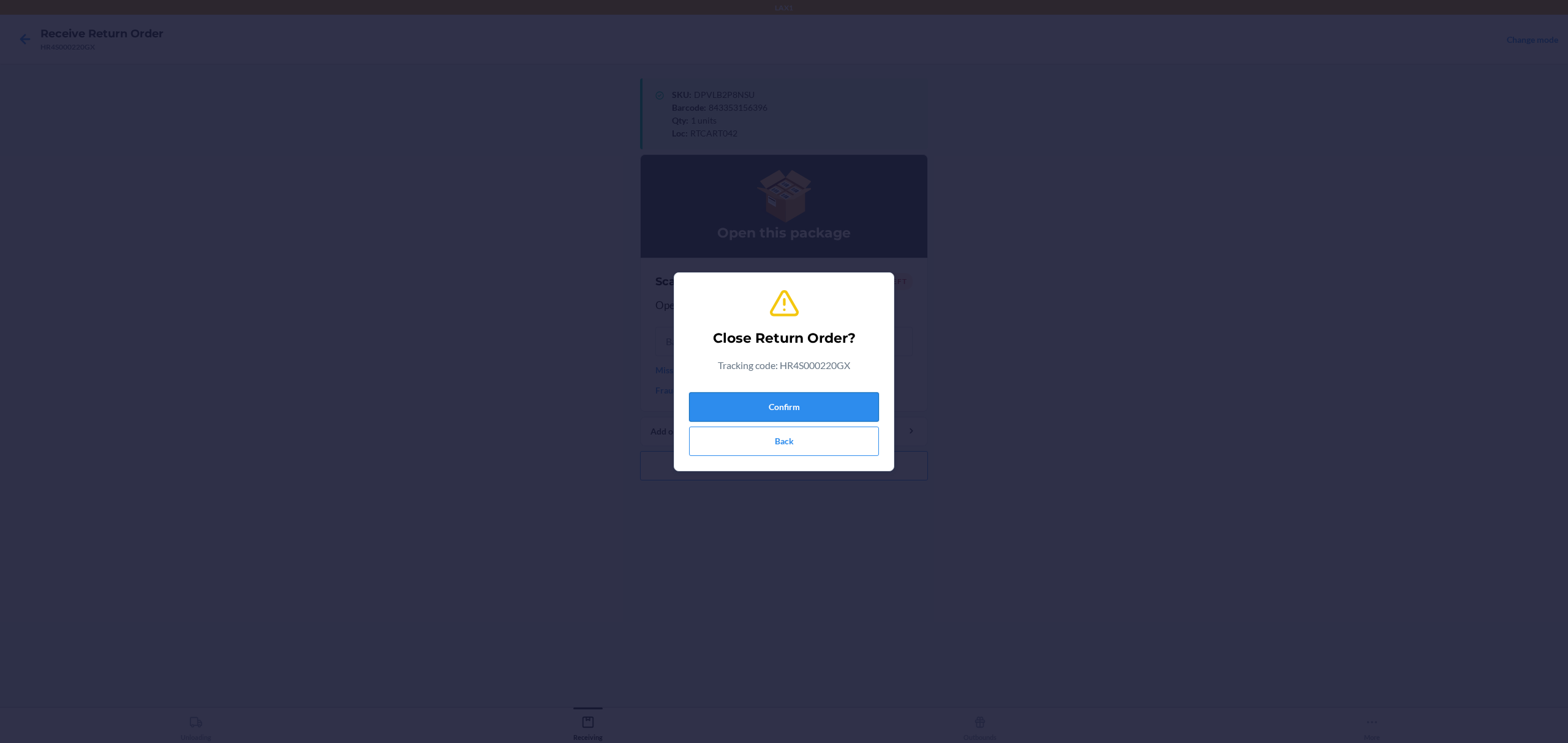
click at [802, 407] on button "Confirm" at bounding box center [784, 407] width 190 height 29
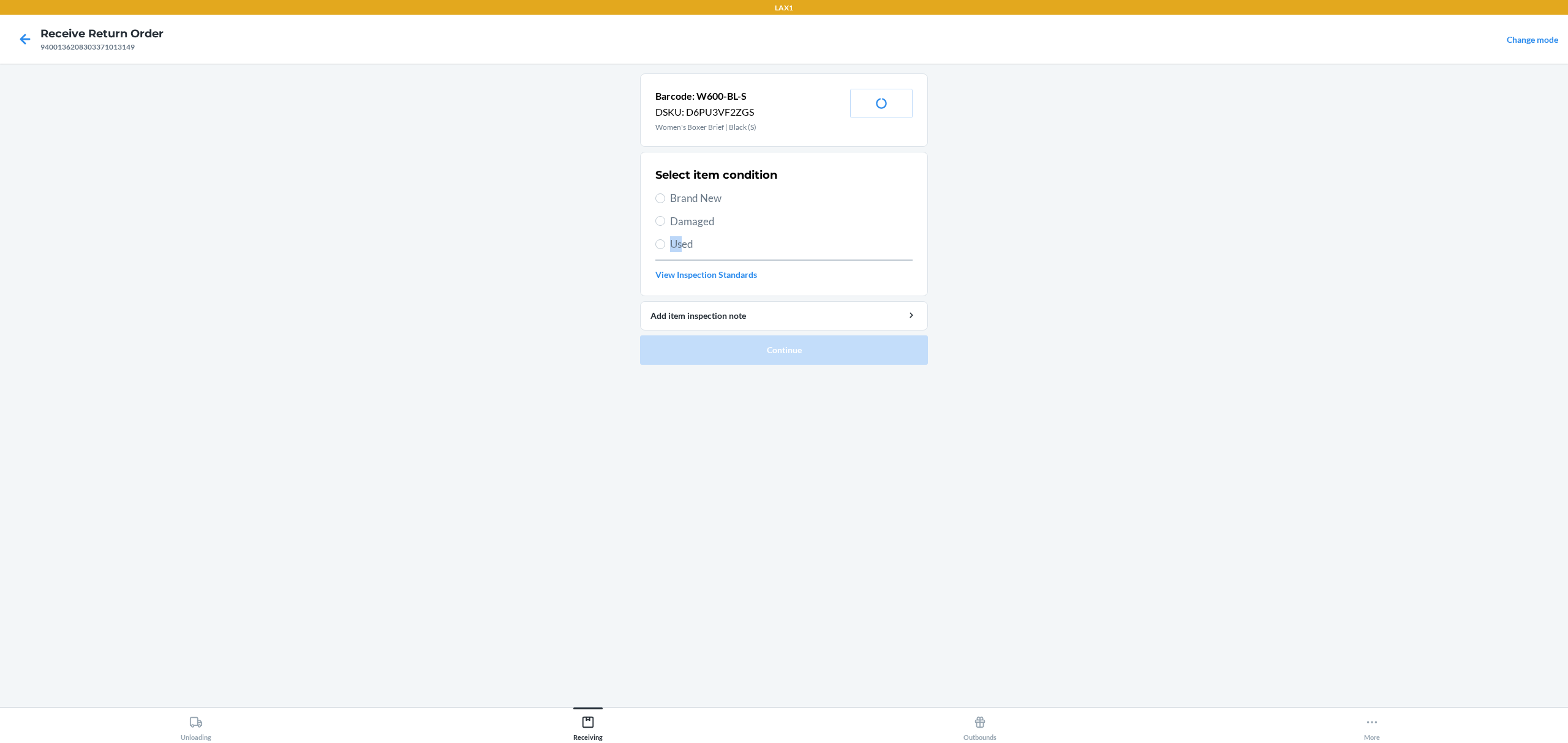
click at [684, 256] on div "Select item condition Brand New Damaged Used View Inspection Standards" at bounding box center [784, 224] width 258 height 121
click at [674, 251] on span "Used" at bounding box center [791, 244] width 243 height 16
click at [665, 250] on input "Used" at bounding box center [660, 244] width 9 height 9
radio input "true"
click at [773, 344] on button "Continue" at bounding box center [784, 349] width 288 height 29
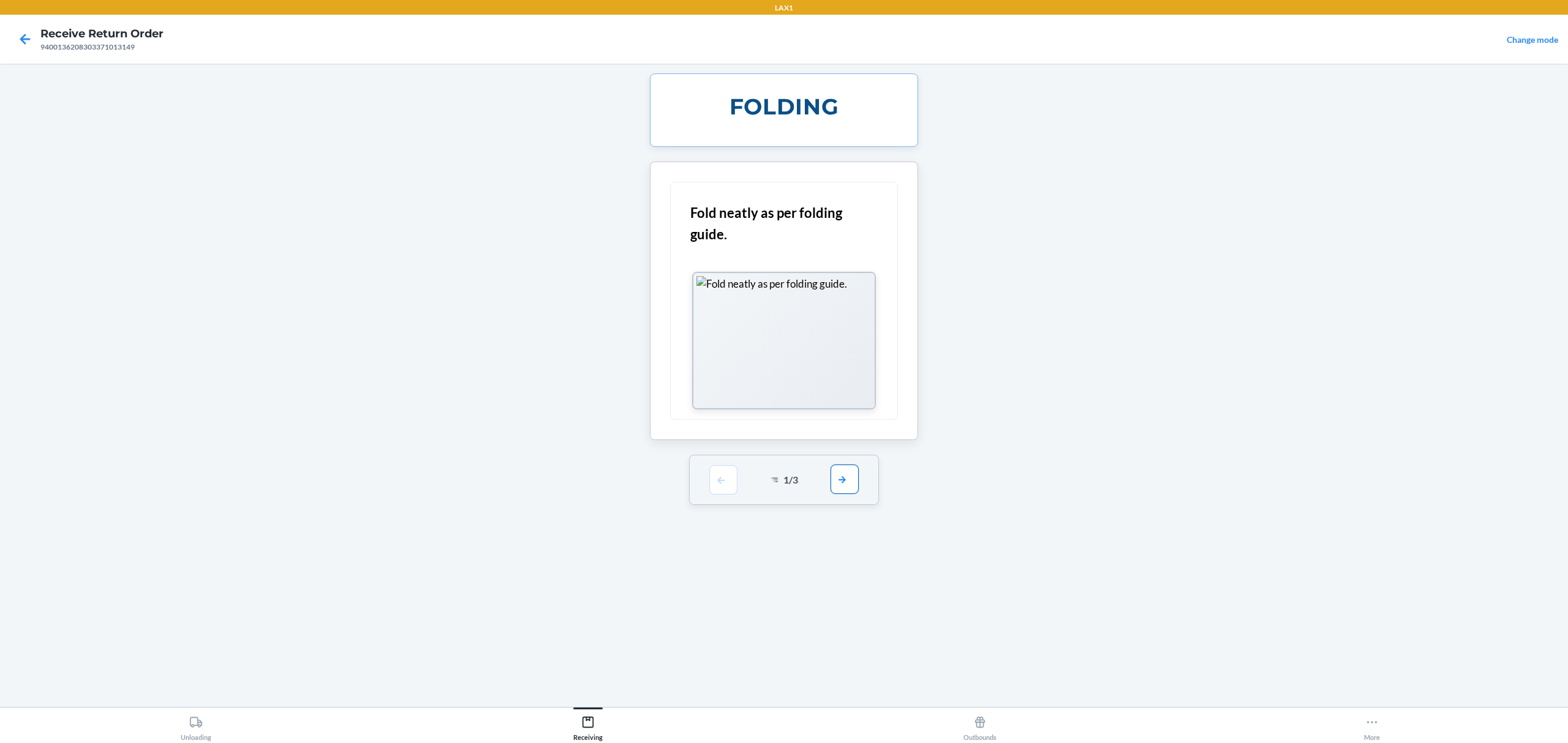
click at [831, 493] on div "1 / 3" at bounding box center [784, 480] width 191 height 50
click at [843, 488] on button "button" at bounding box center [845, 479] width 28 height 29
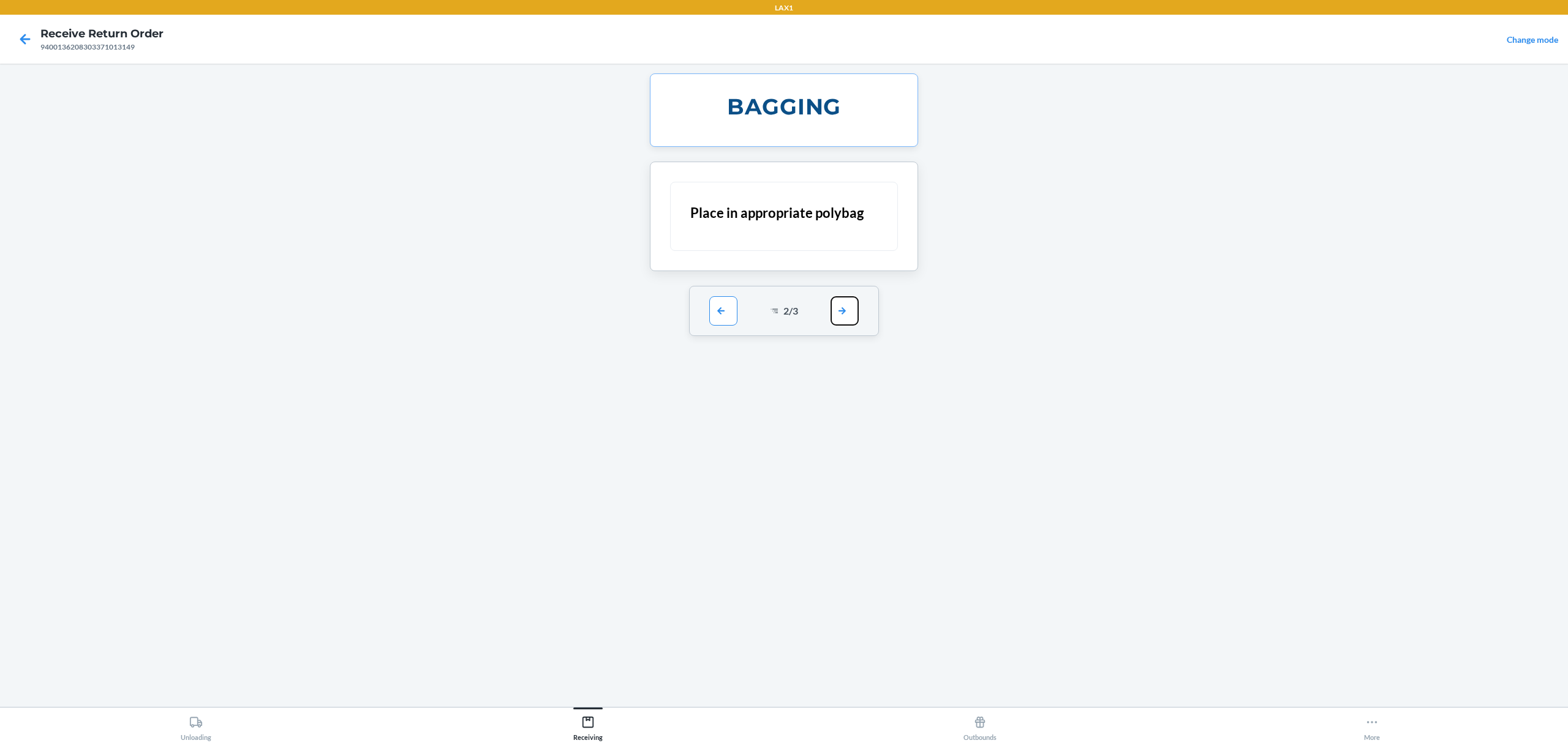
drag, startPoint x: 846, startPoint y: 316, endPoint x: 836, endPoint y: 311, distance: 11.2
click at [846, 316] on button "button" at bounding box center [845, 310] width 28 height 29
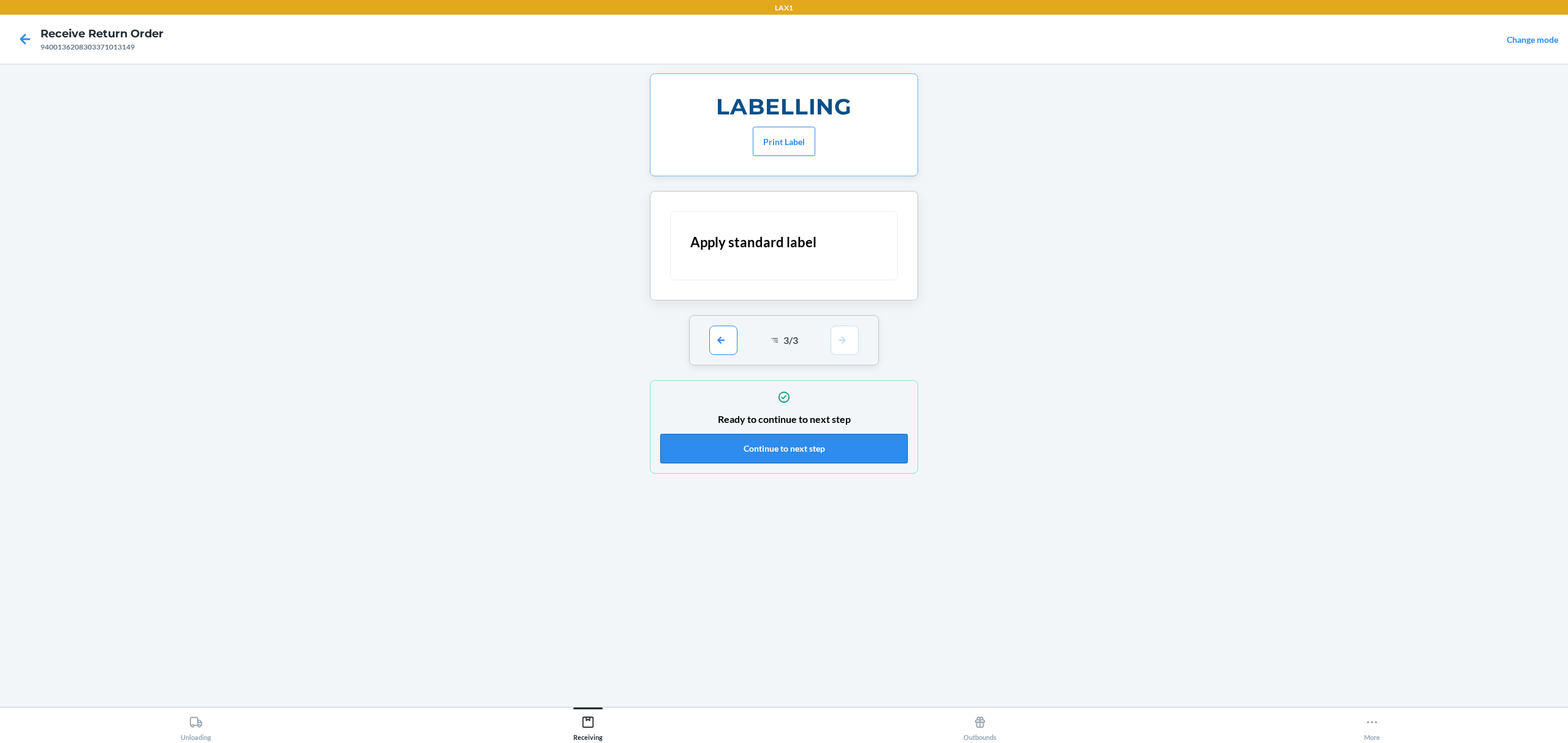
click at [848, 454] on button "Continue to next step" at bounding box center [784, 448] width 247 height 29
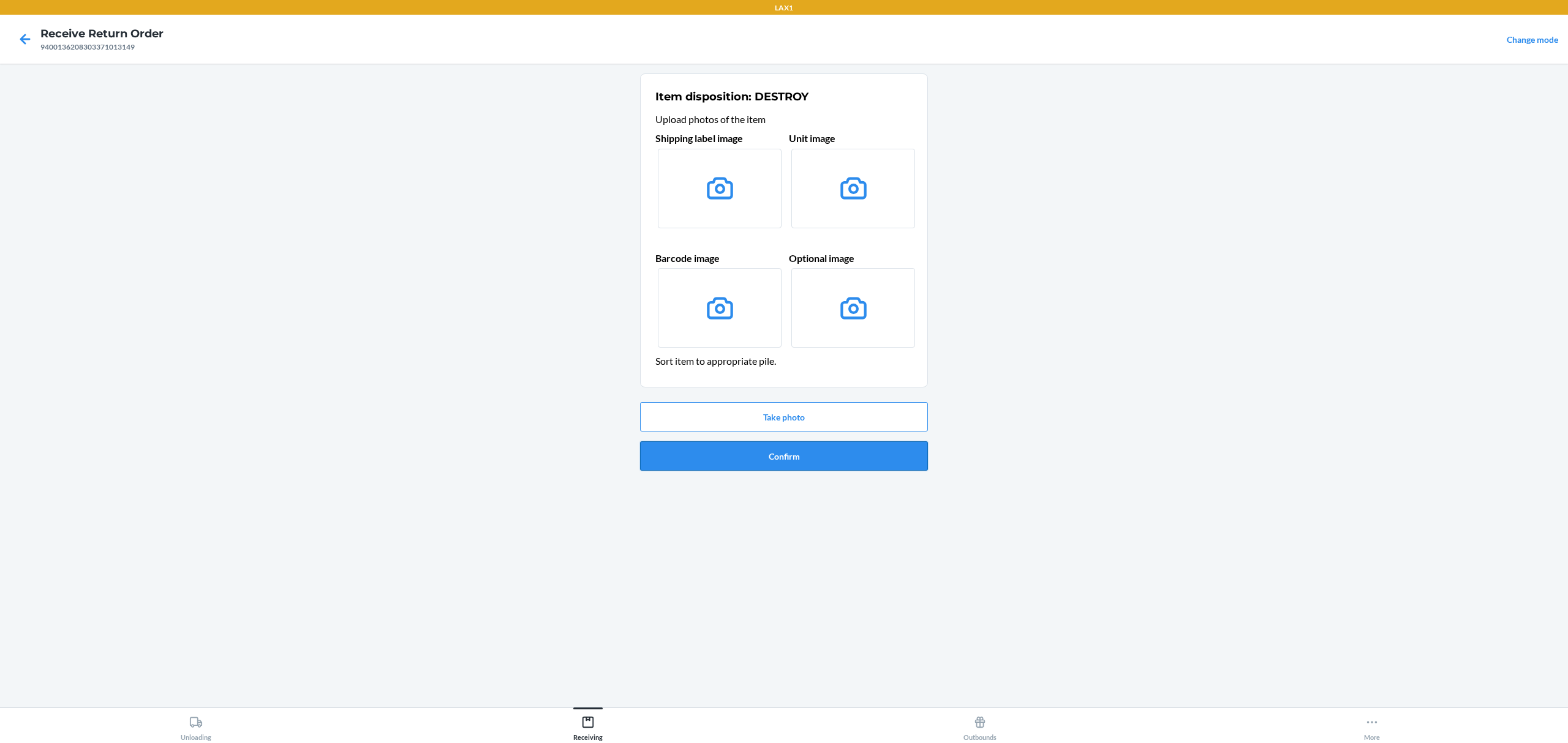
click at [834, 451] on button "Confirm" at bounding box center [784, 456] width 288 height 29
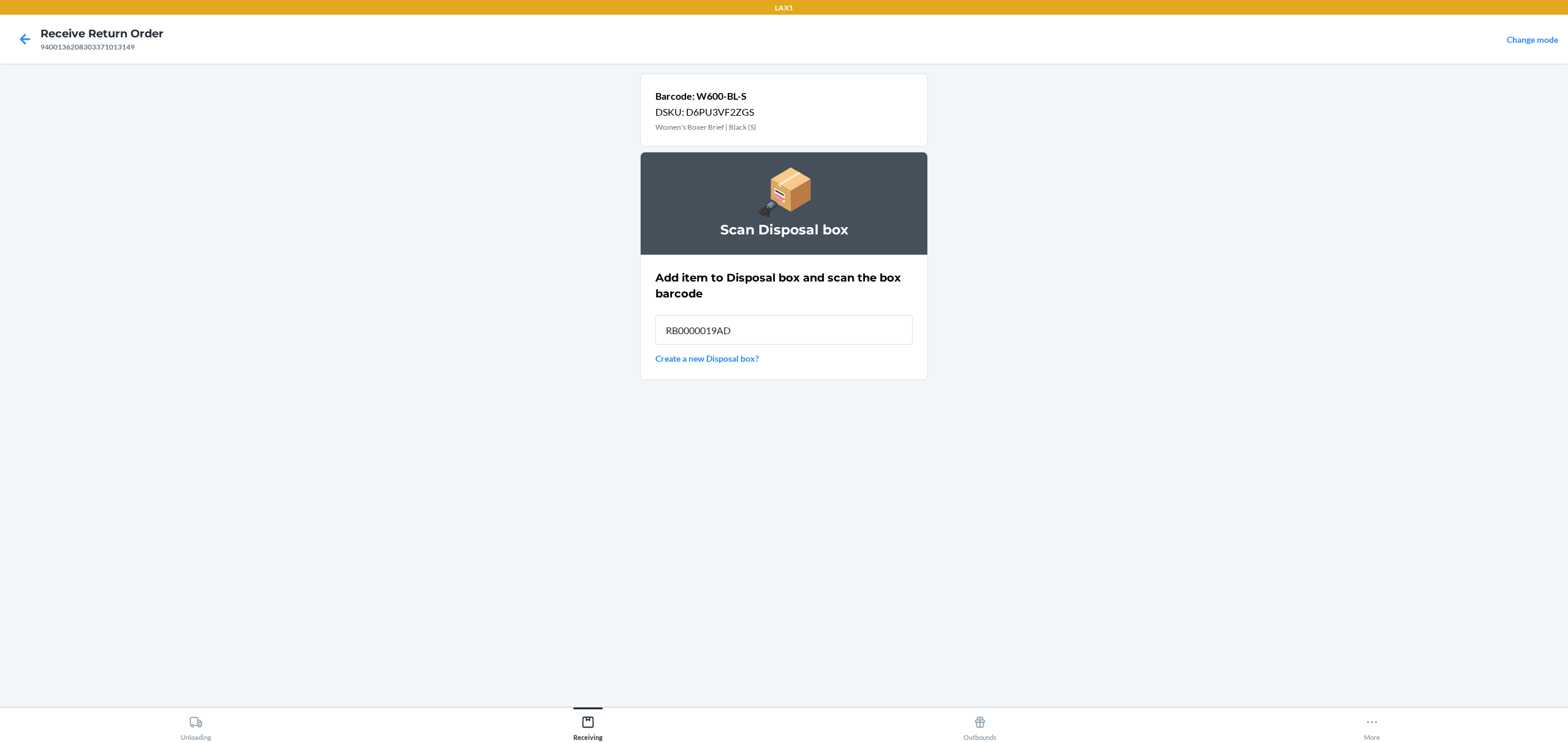
type input "RB0000019AD"
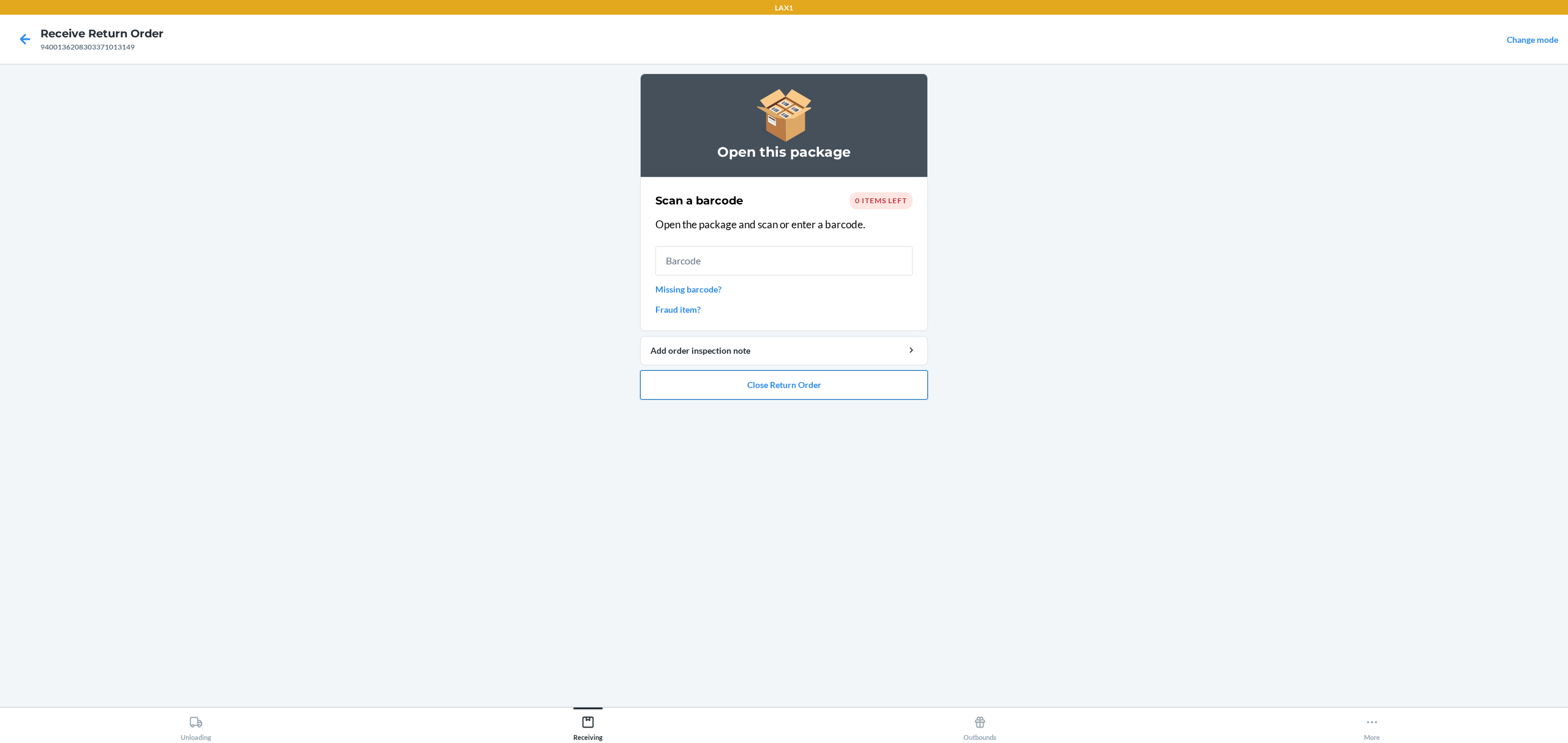
drag, startPoint x: 833, startPoint y: 395, endPoint x: 836, endPoint y: 387, distance: 8.5
click at [836, 387] on button "Close Return Order" at bounding box center [784, 385] width 288 height 29
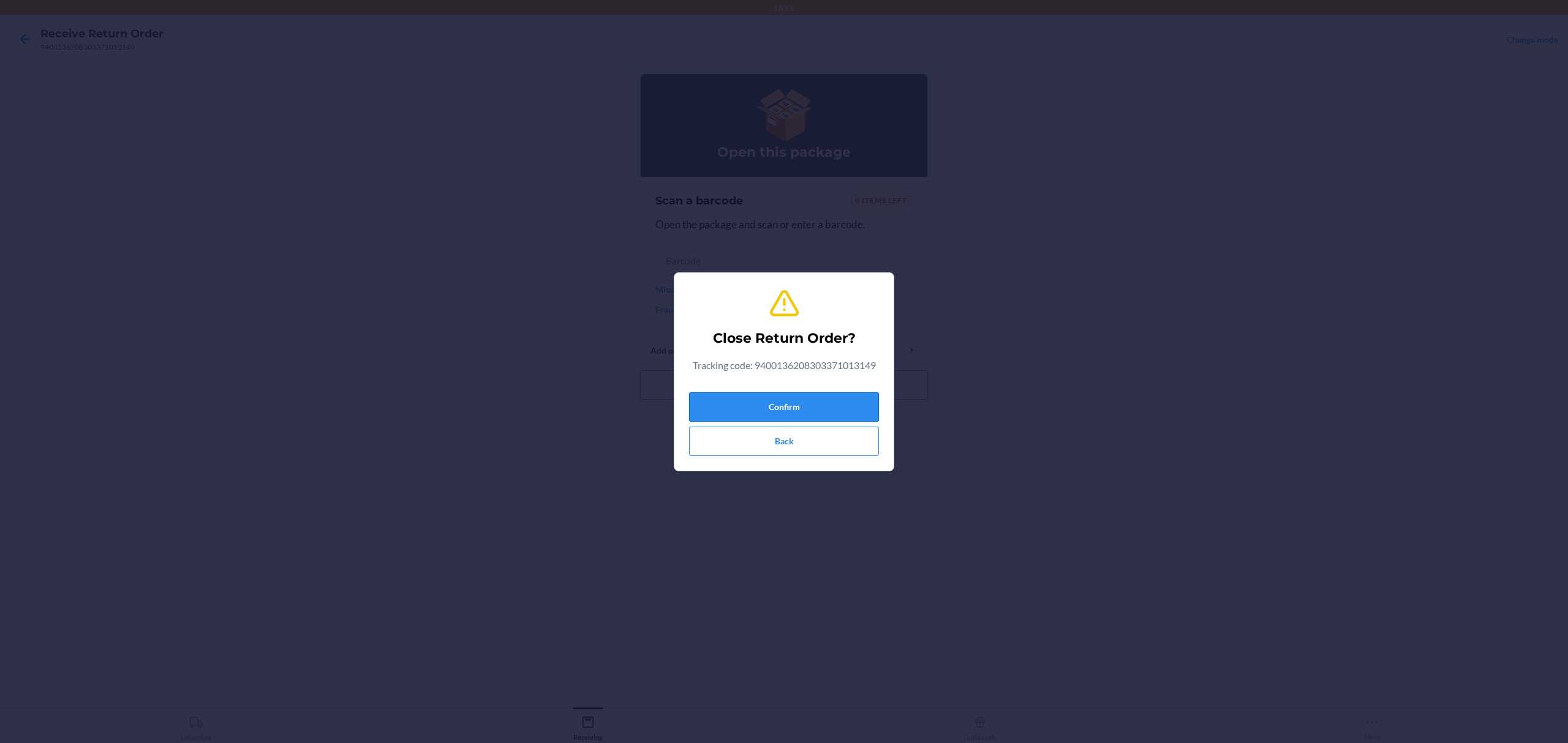
drag, startPoint x: 829, startPoint y: 379, endPoint x: 821, endPoint y: 397, distance: 19.7
click at [823, 392] on div "Close Return Order? Tracking code: 9400136208303371013149 Confirm Back" at bounding box center [784, 372] width 190 height 178
click at [821, 401] on button "Confirm" at bounding box center [784, 407] width 190 height 29
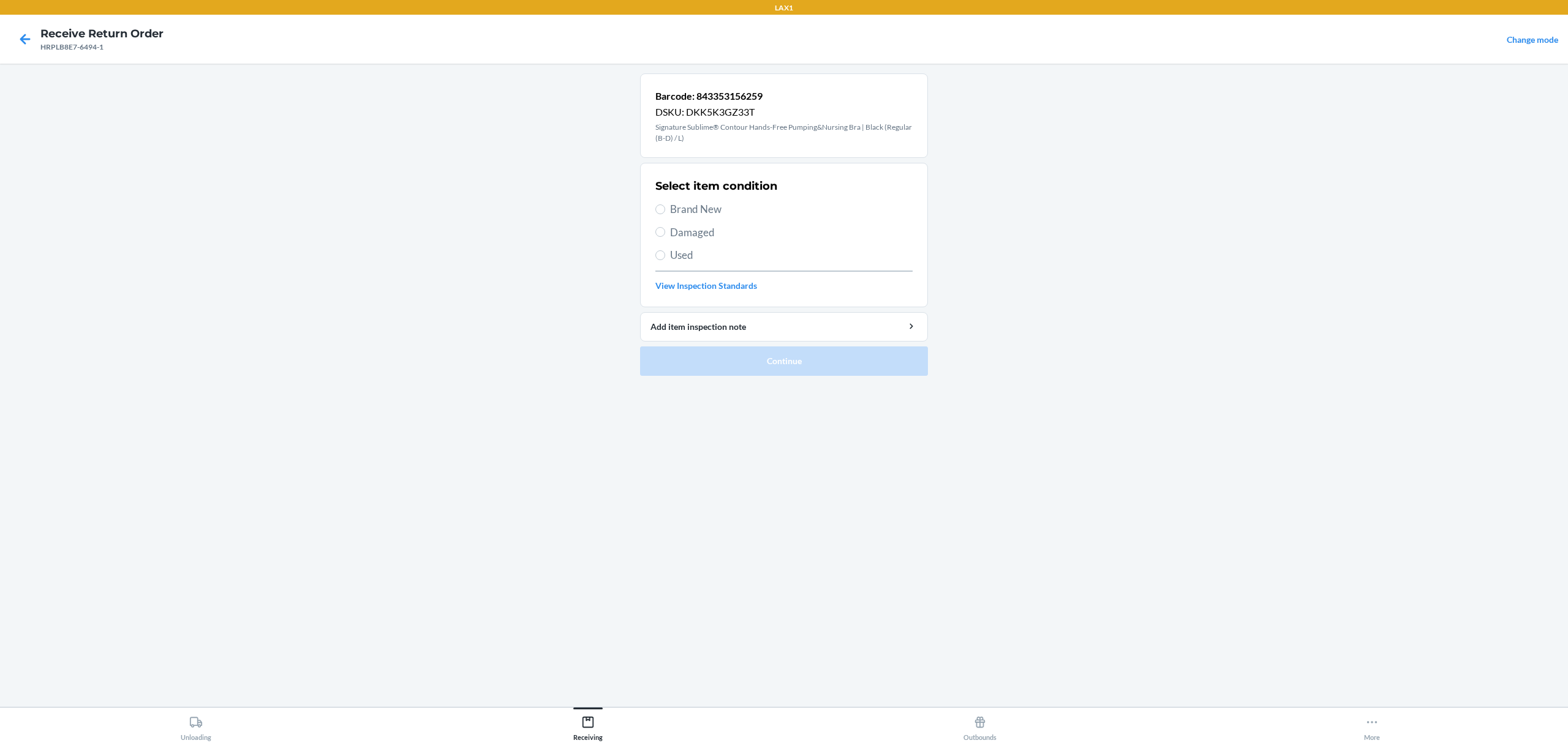
click at [699, 231] on span "Damaged" at bounding box center [791, 232] width 243 height 16
click at [665, 231] on input "Damaged" at bounding box center [660, 232] width 9 height 9
radio input "true"
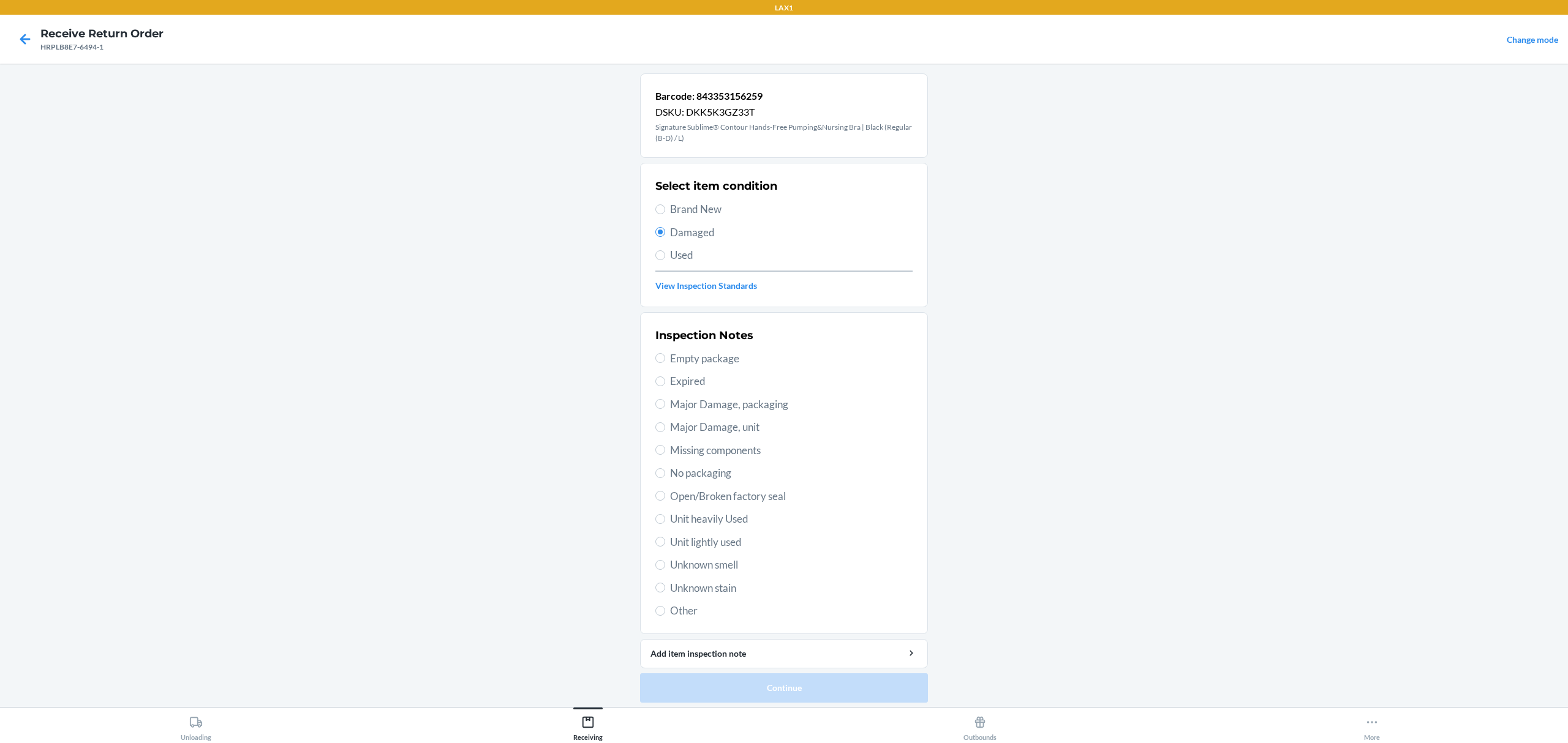
drag, startPoint x: 693, startPoint y: 553, endPoint x: 696, endPoint y: 535, distance: 18.2
click at [693, 549] on div "Inspection Notes Empty package Expired Major Damage, packaging Major Damage, un…" at bounding box center [784, 473] width 258 height 299
click at [695, 537] on div "Inspection Notes Empty package Expired Major Damage, packaging Major Damage, un…" at bounding box center [784, 473] width 258 height 299
click at [717, 547] on span "Unit lightly used" at bounding box center [791, 542] width 243 height 16
click at [665, 547] on input "Unit lightly used" at bounding box center [660, 542] width 9 height 9
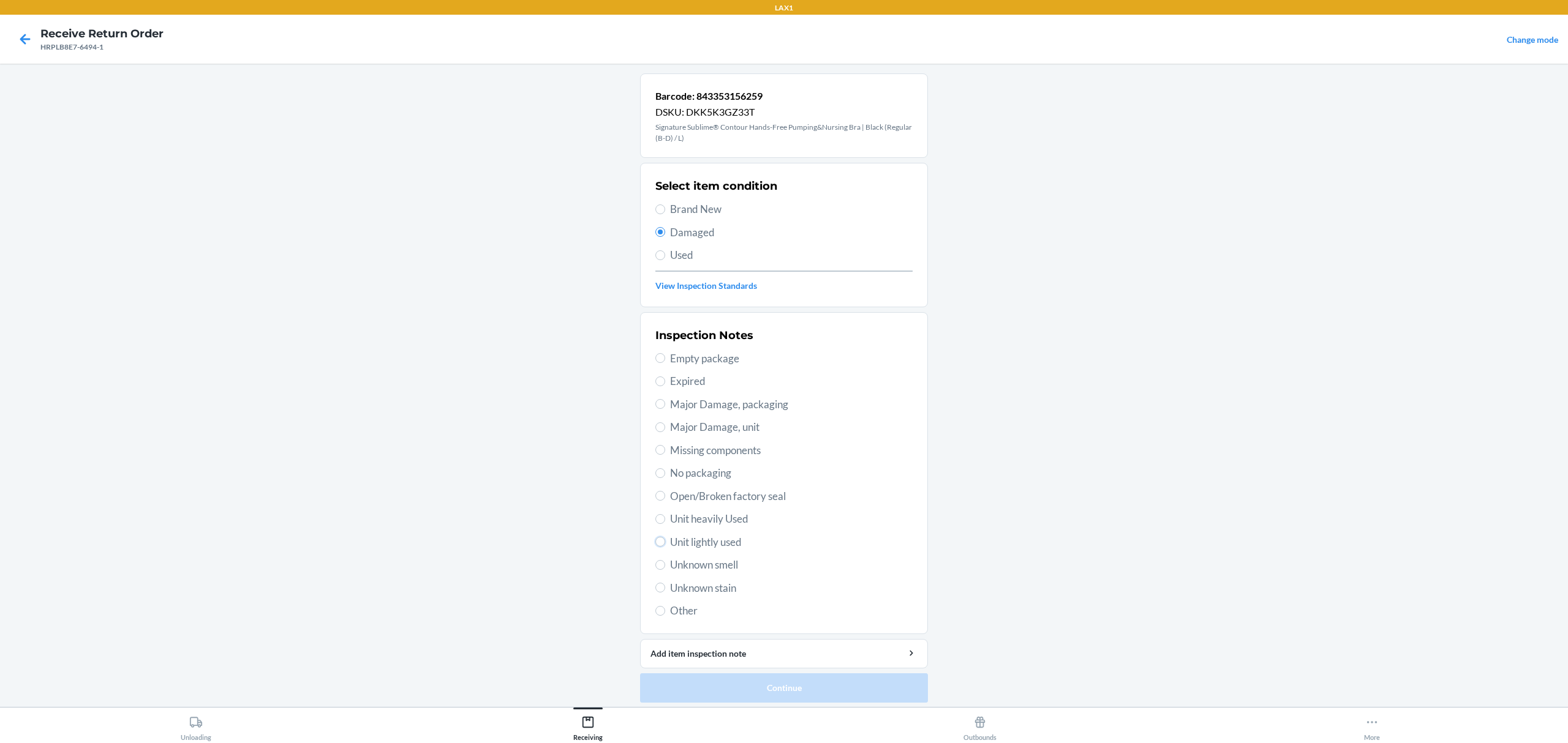
radio input "true"
drag, startPoint x: 774, startPoint y: 699, endPoint x: 794, endPoint y: 643, distance: 59.5
click at [779, 686] on button "Continue" at bounding box center [784, 688] width 288 height 29
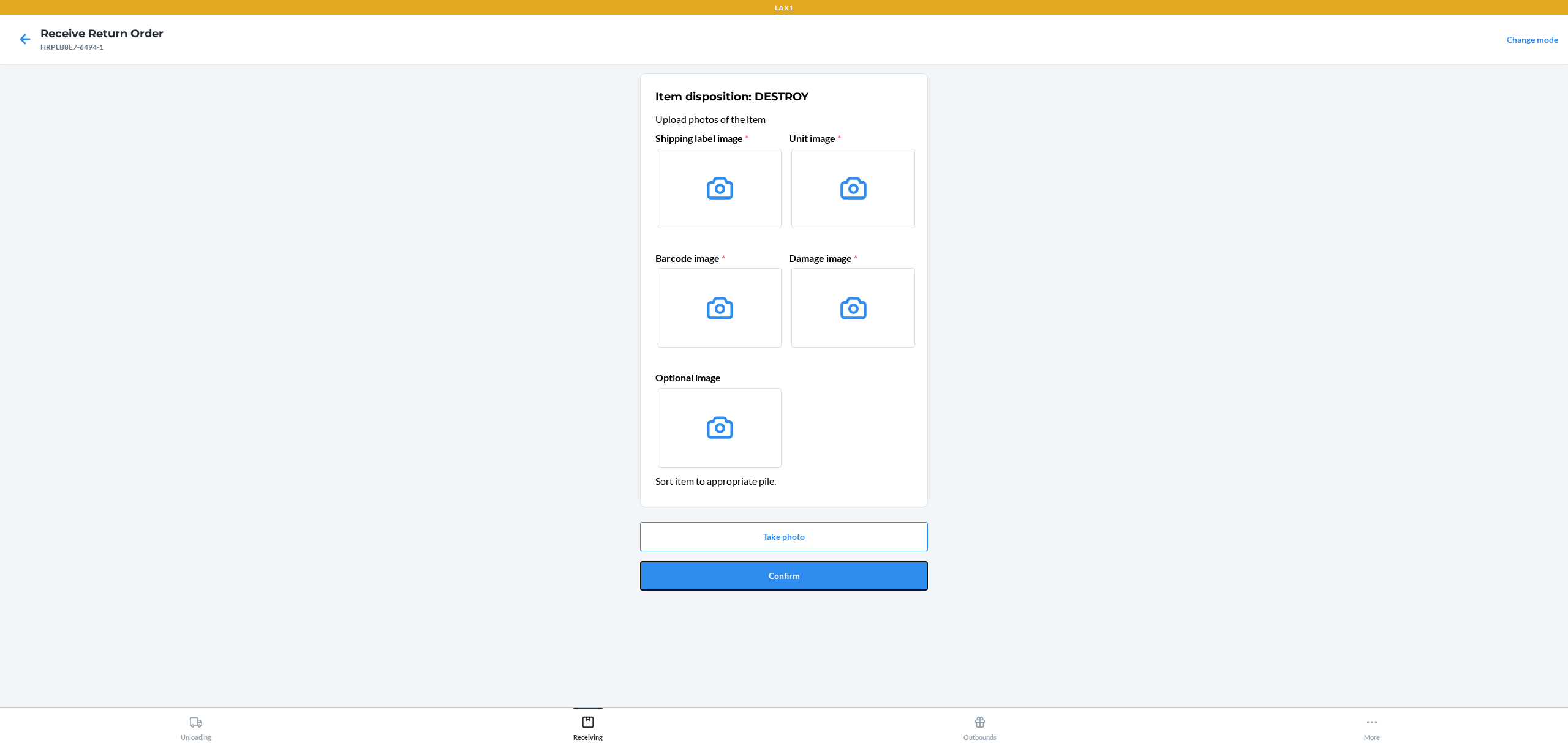
drag, startPoint x: 819, startPoint y: 571, endPoint x: 787, endPoint y: 544, distance: 41.9
click at [820, 571] on button "Confirm" at bounding box center [784, 575] width 288 height 29
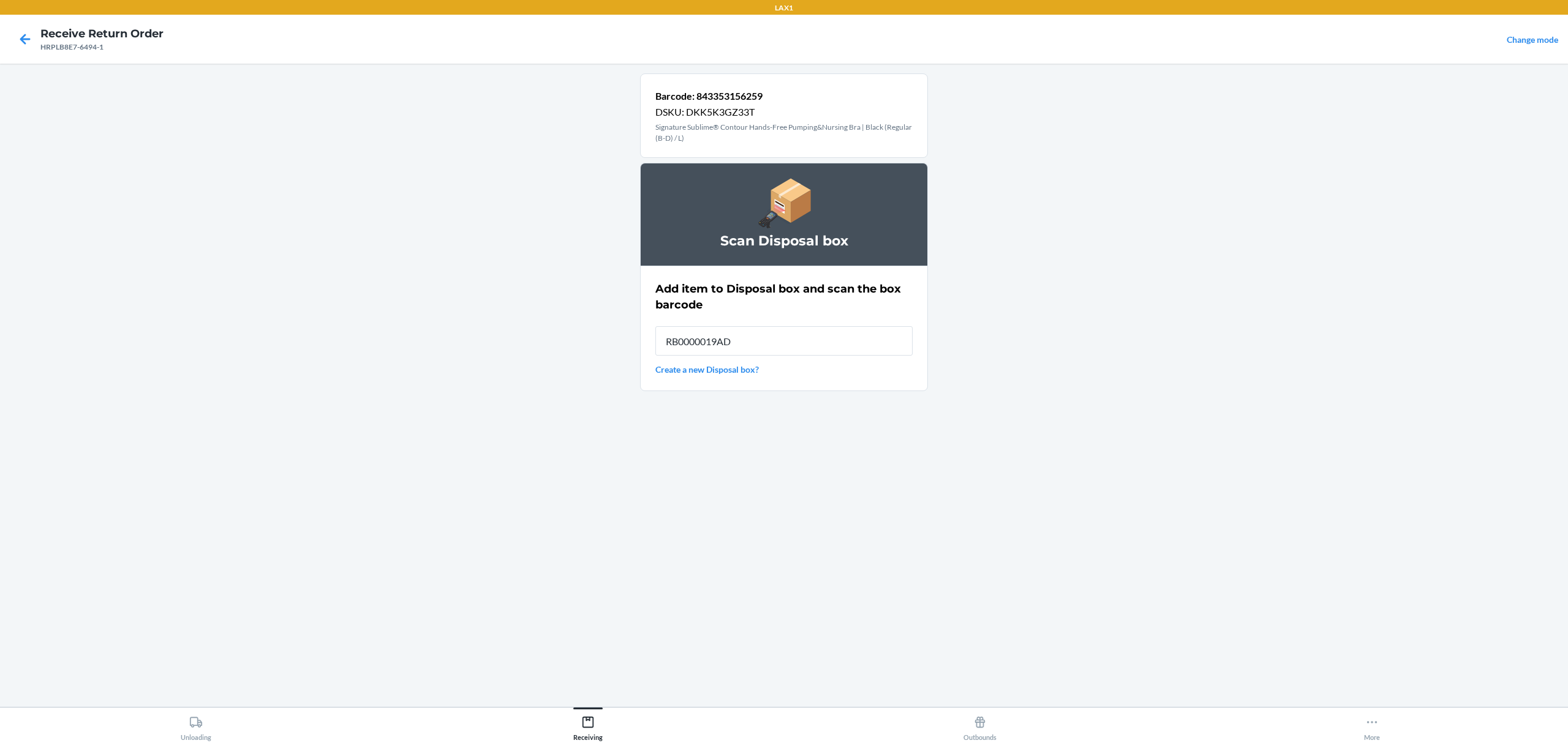
type input "RB0000019AD"
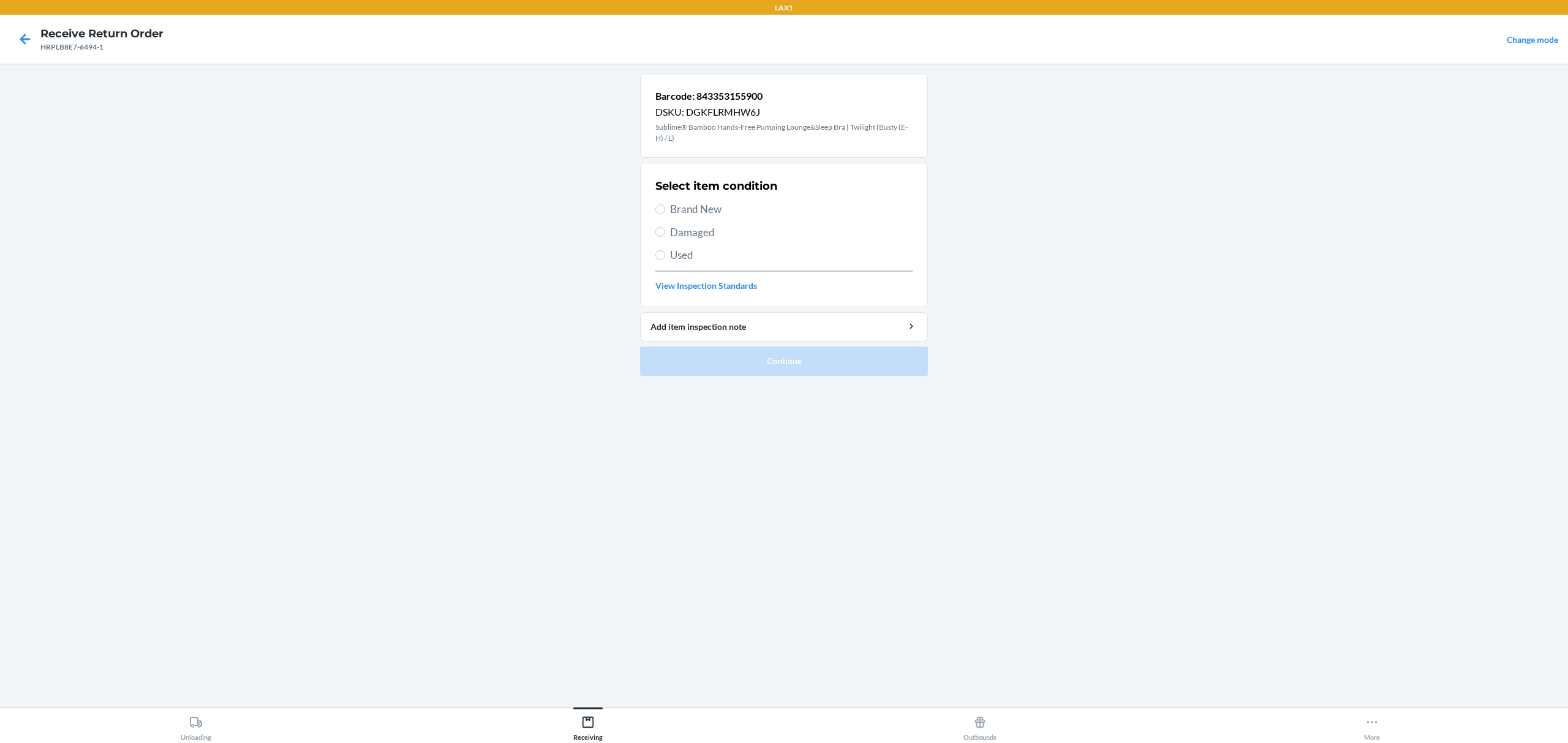
click at [697, 216] on span "Brand New" at bounding box center [791, 209] width 243 height 16
click at [665, 214] on input "Brand New" at bounding box center [660, 209] width 9 height 9
radio input "true"
click at [779, 359] on button "Continue" at bounding box center [784, 360] width 288 height 29
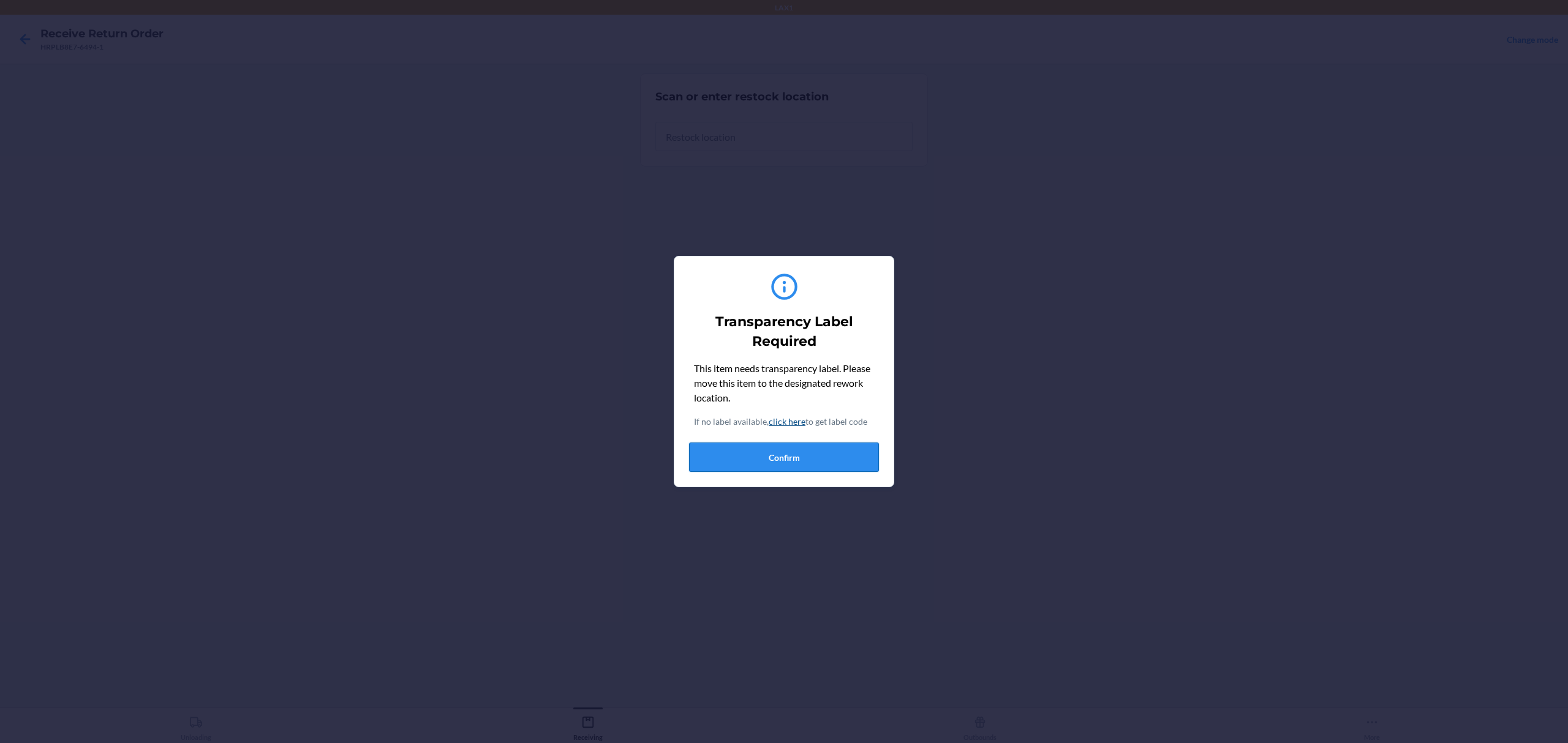
click at [800, 451] on button "Confirm" at bounding box center [784, 457] width 190 height 29
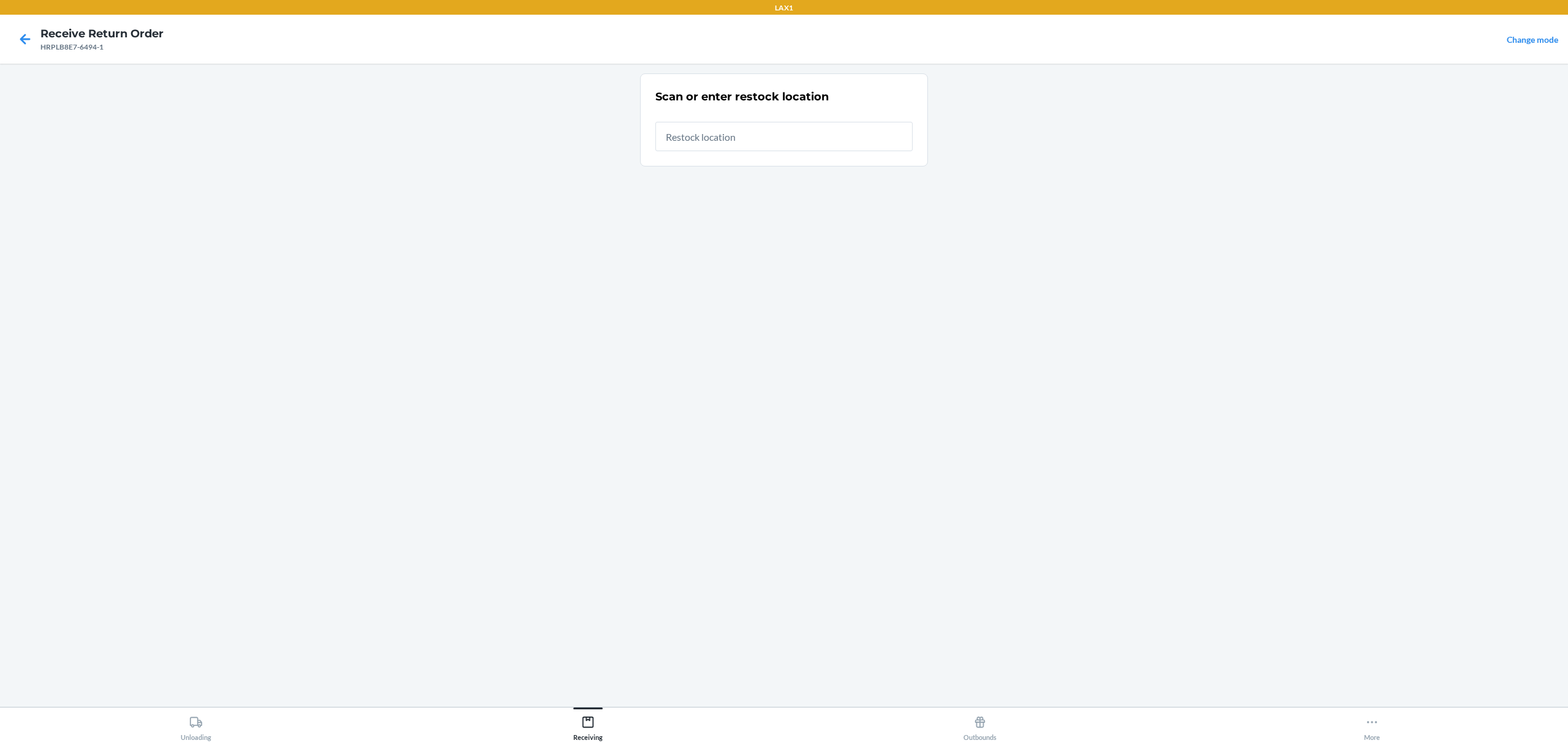
type input "RTCART042"
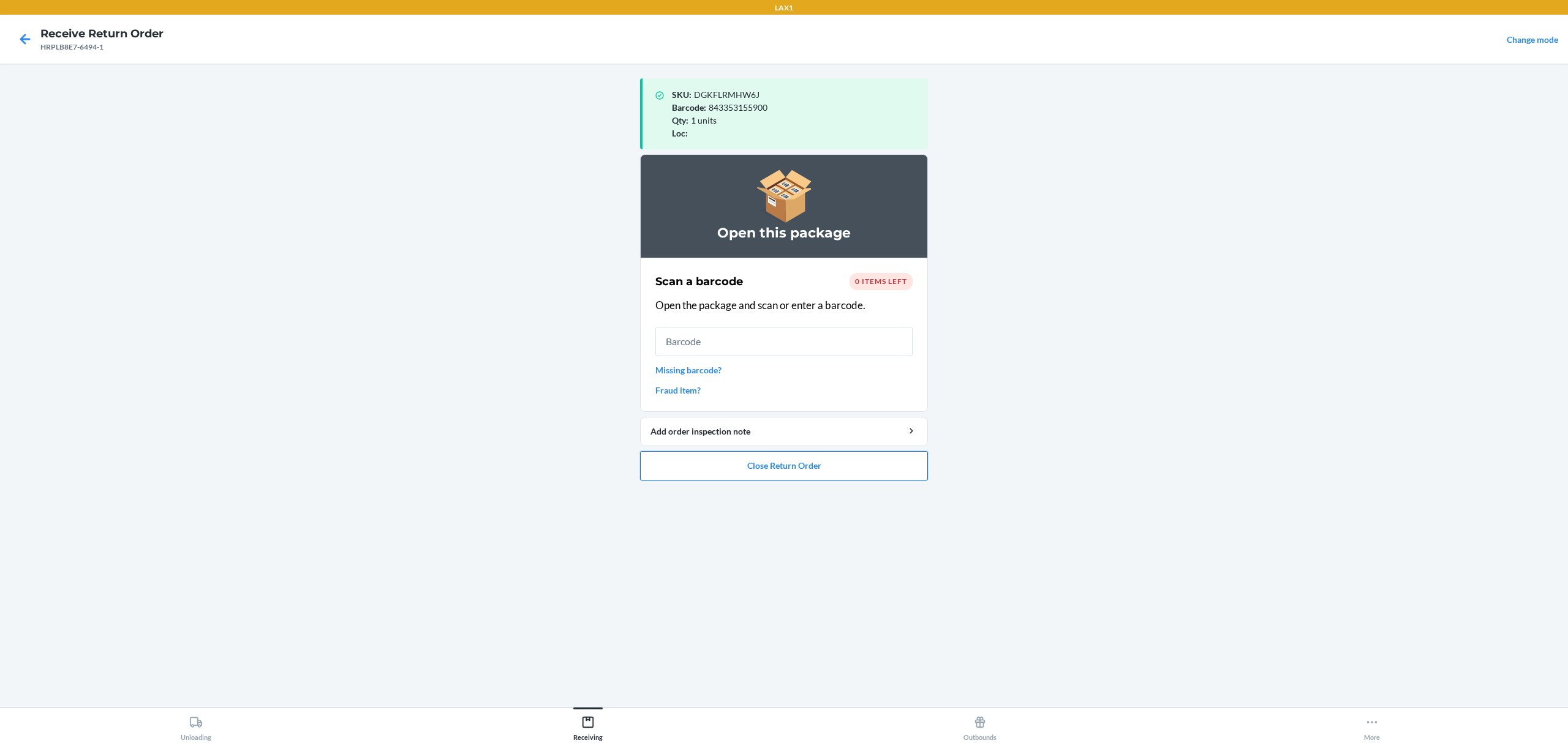
click at [790, 463] on button "Close Return Order" at bounding box center [784, 465] width 288 height 29
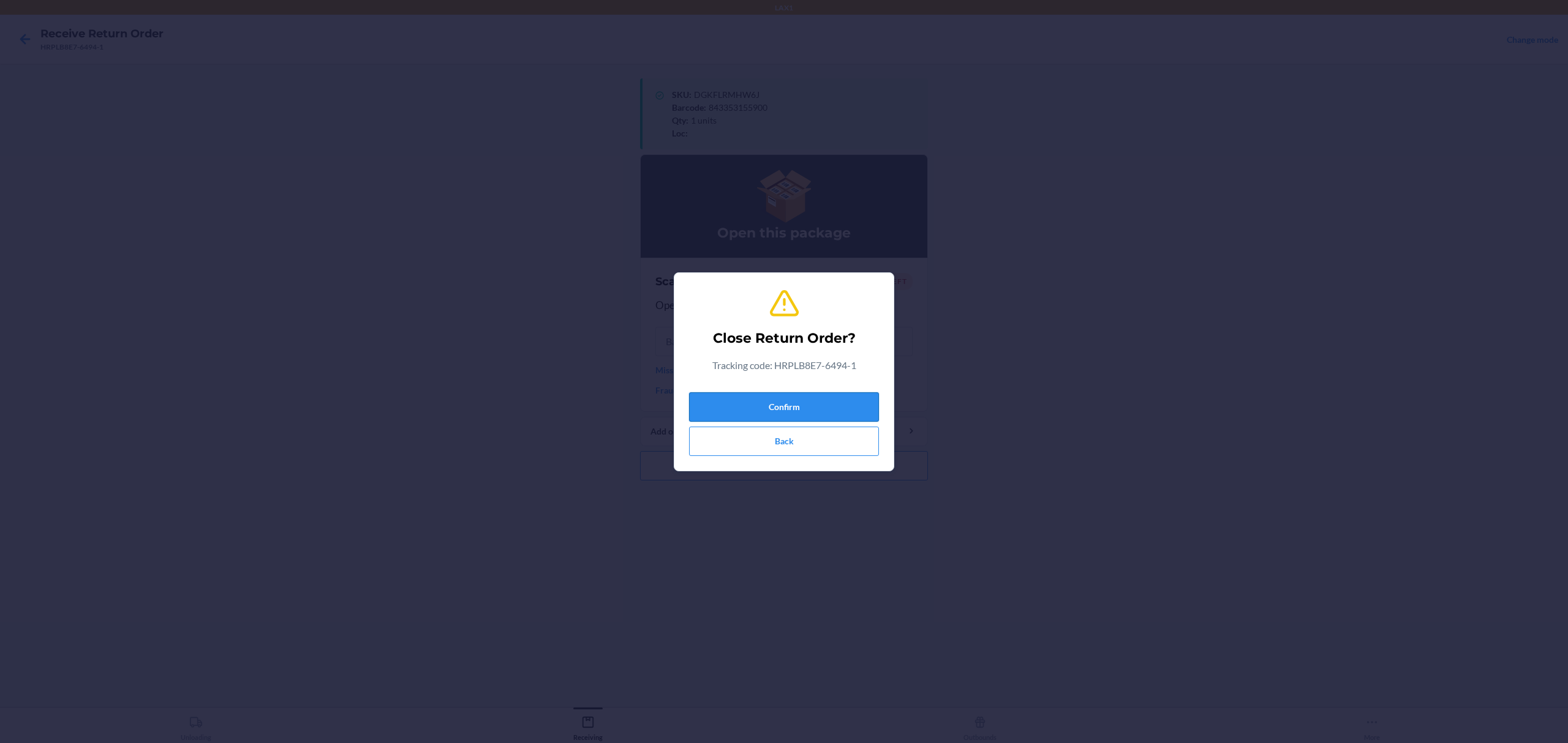
drag, startPoint x: 845, startPoint y: 387, endPoint x: 843, endPoint y: 398, distance: 11.2
click at [843, 398] on div "Confirm Back" at bounding box center [784, 421] width 190 height 68
click at [843, 398] on button "Confirm" at bounding box center [784, 407] width 190 height 29
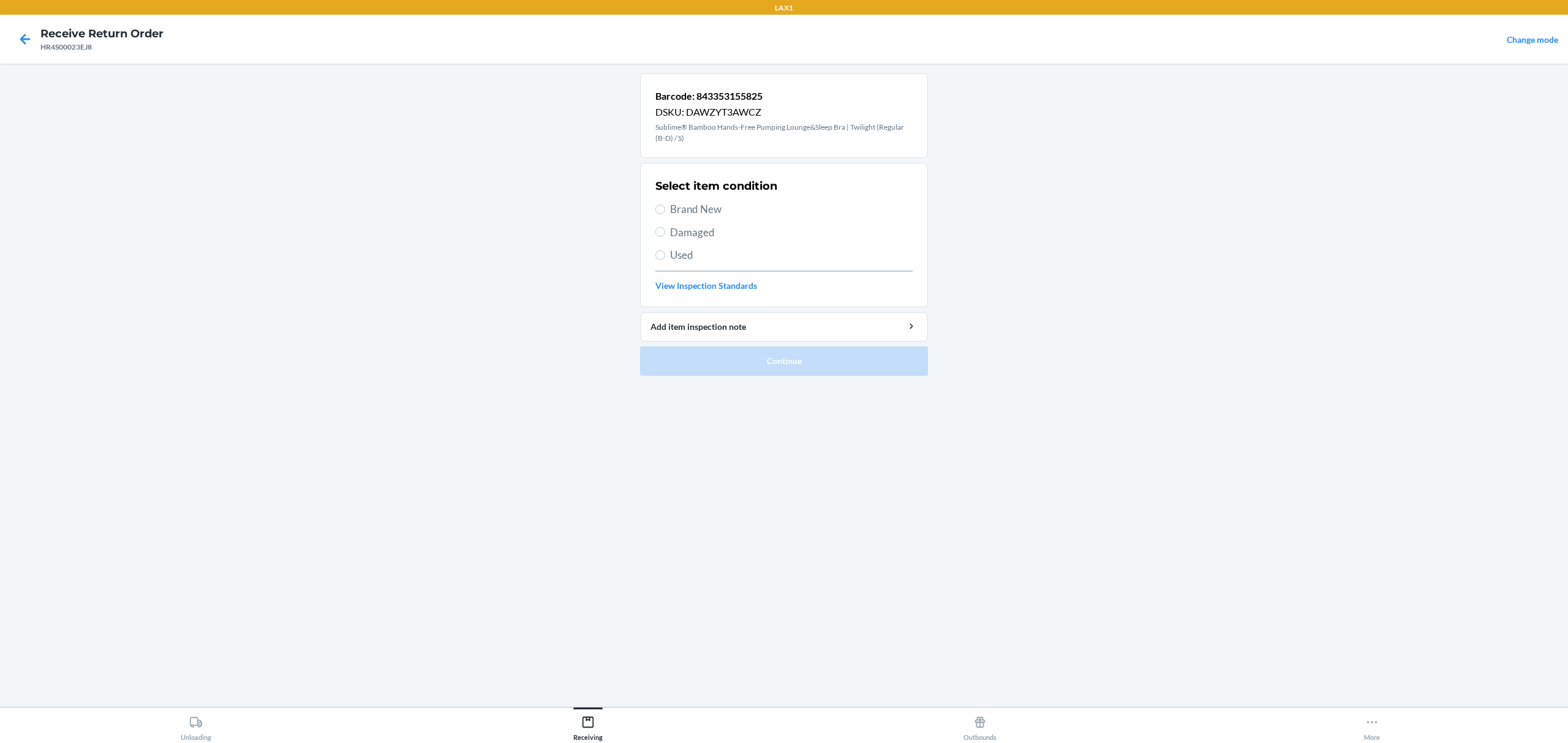
click at [704, 208] on span "Brand New" at bounding box center [791, 209] width 243 height 16
click at [665, 208] on input "Brand New" at bounding box center [660, 209] width 9 height 9
radio input "true"
click at [761, 361] on button "Continue" at bounding box center [784, 360] width 288 height 29
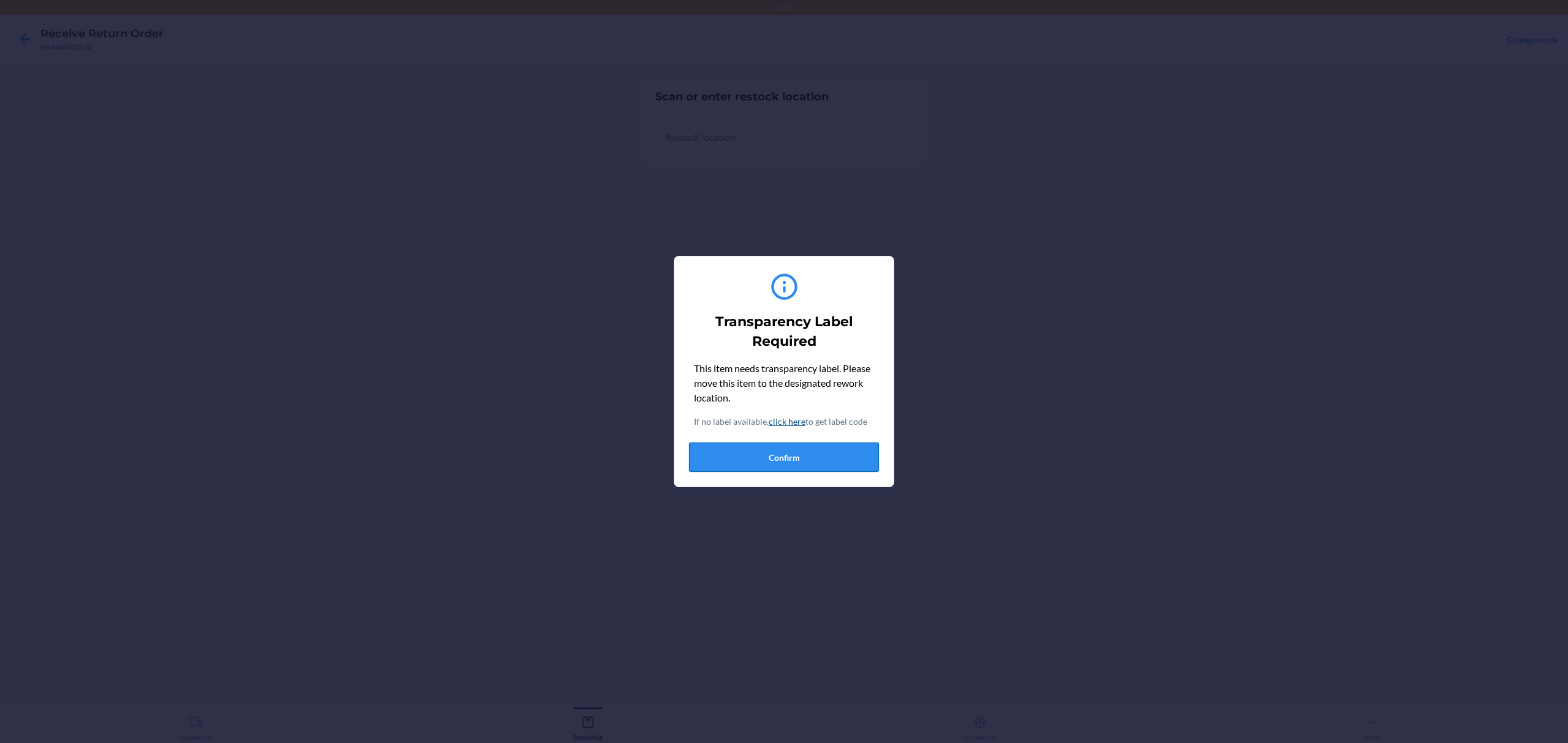
click at [759, 442] on button "Confirm" at bounding box center [784, 457] width 190 height 29
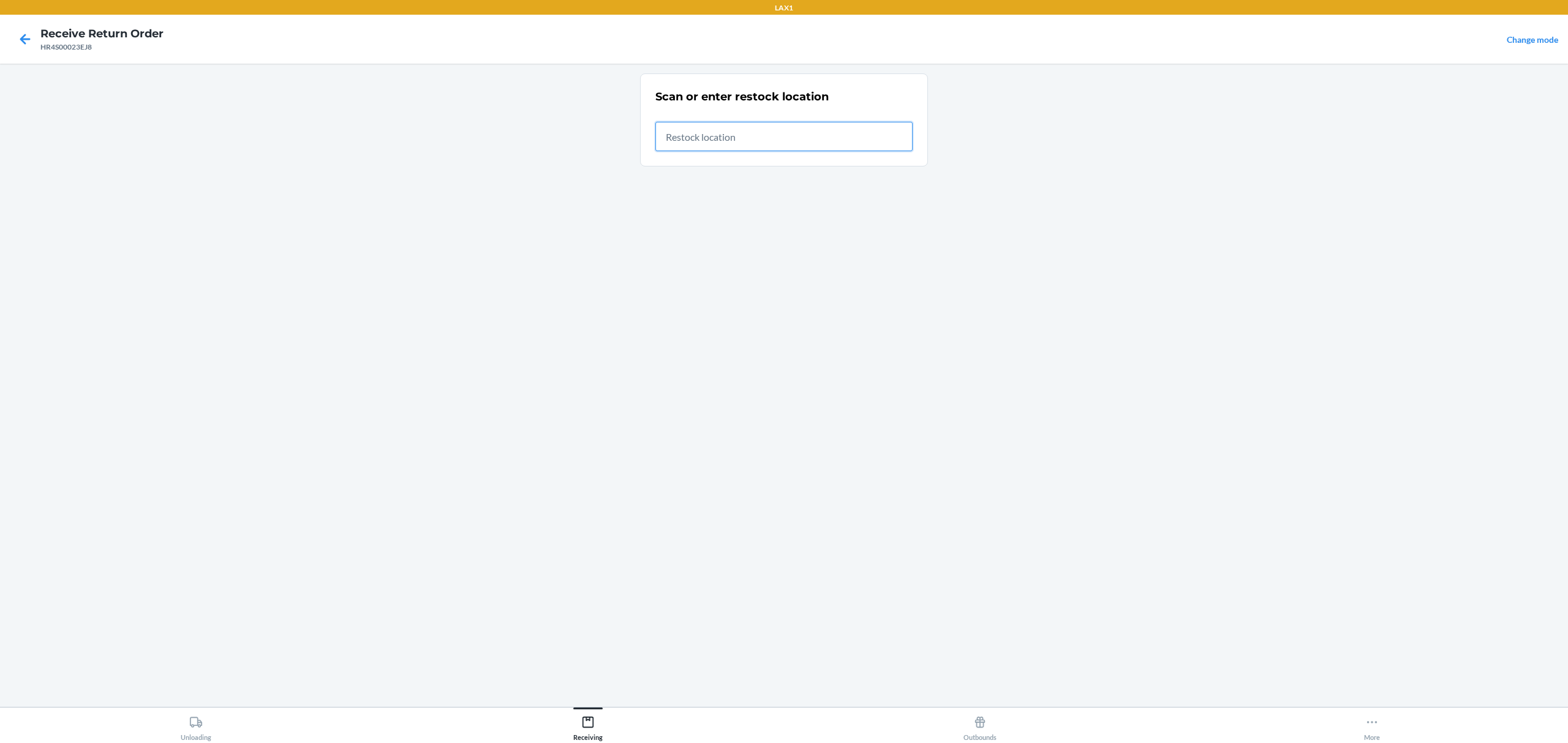
click at [741, 145] on input "text" at bounding box center [784, 136] width 258 height 29
type input "RTCART042"
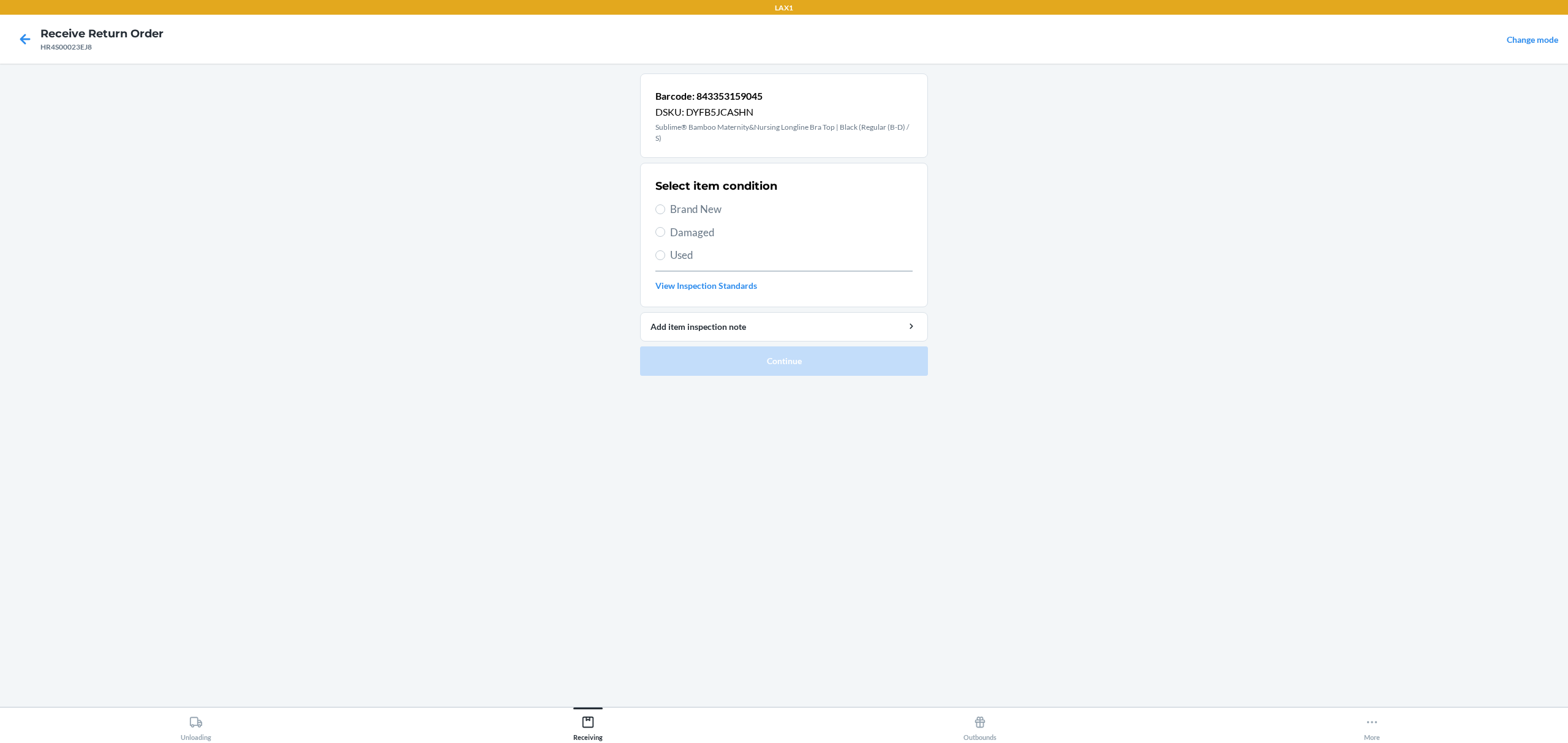
click at [682, 260] on span "Used" at bounding box center [791, 255] width 243 height 16
click at [665, 260] on input "Used" at bounding box center [660, 255] width 9 height 9
radio input "true"
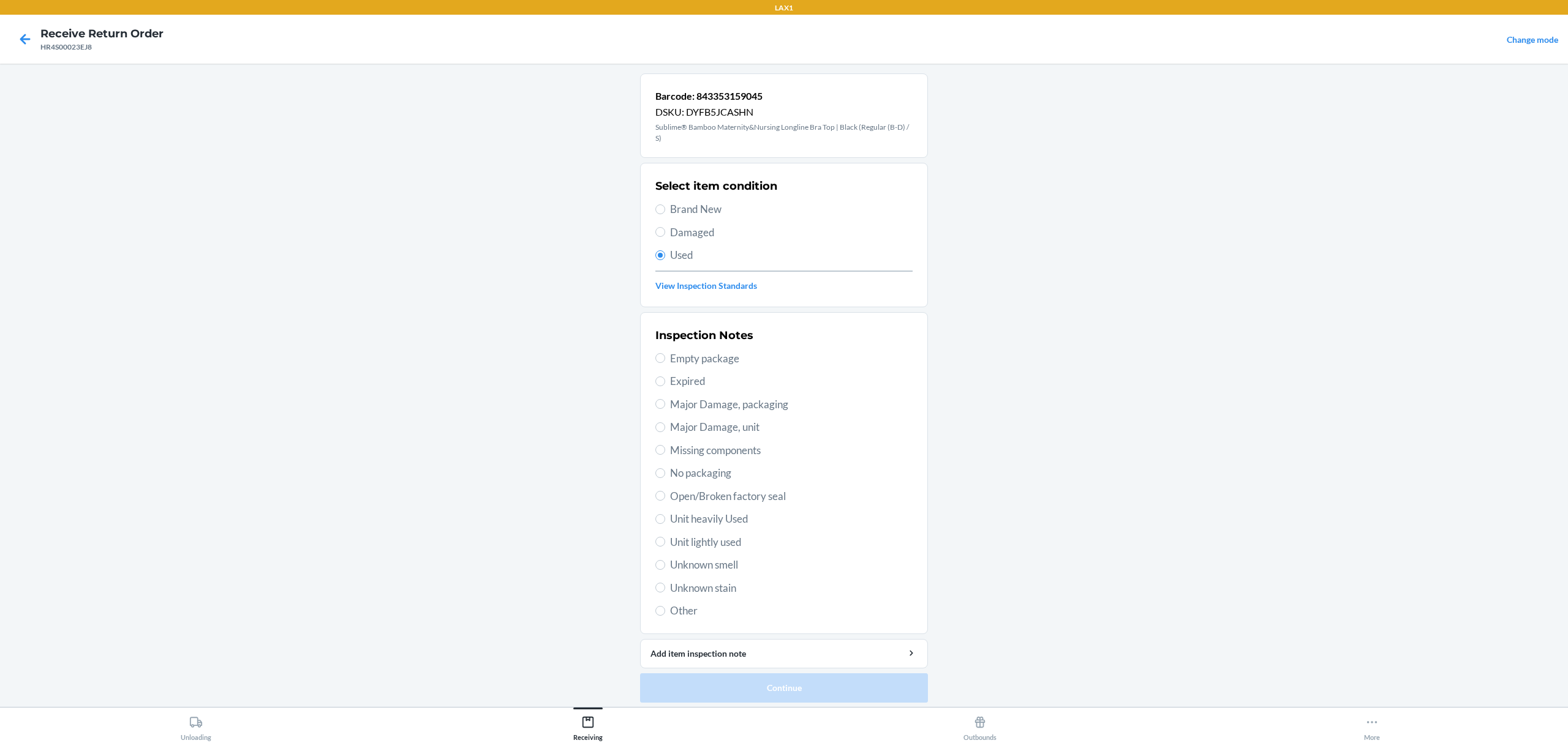
click at [726, 400] on span "Major Damage, packaging" at bounding box center [791, 405] width 243 height 16
click at [665, 400] on input "Major Damage, packaging" at bounding box center [660, 404] width 9 height 9
radio input "true"
click at [716, 542] on span "Unit lightly used" at bounding box center [791, 542] width 243 height 16
click at [665, 542] on input "Unit lightly used" at bounding box center [660, 542] width 9 height 9
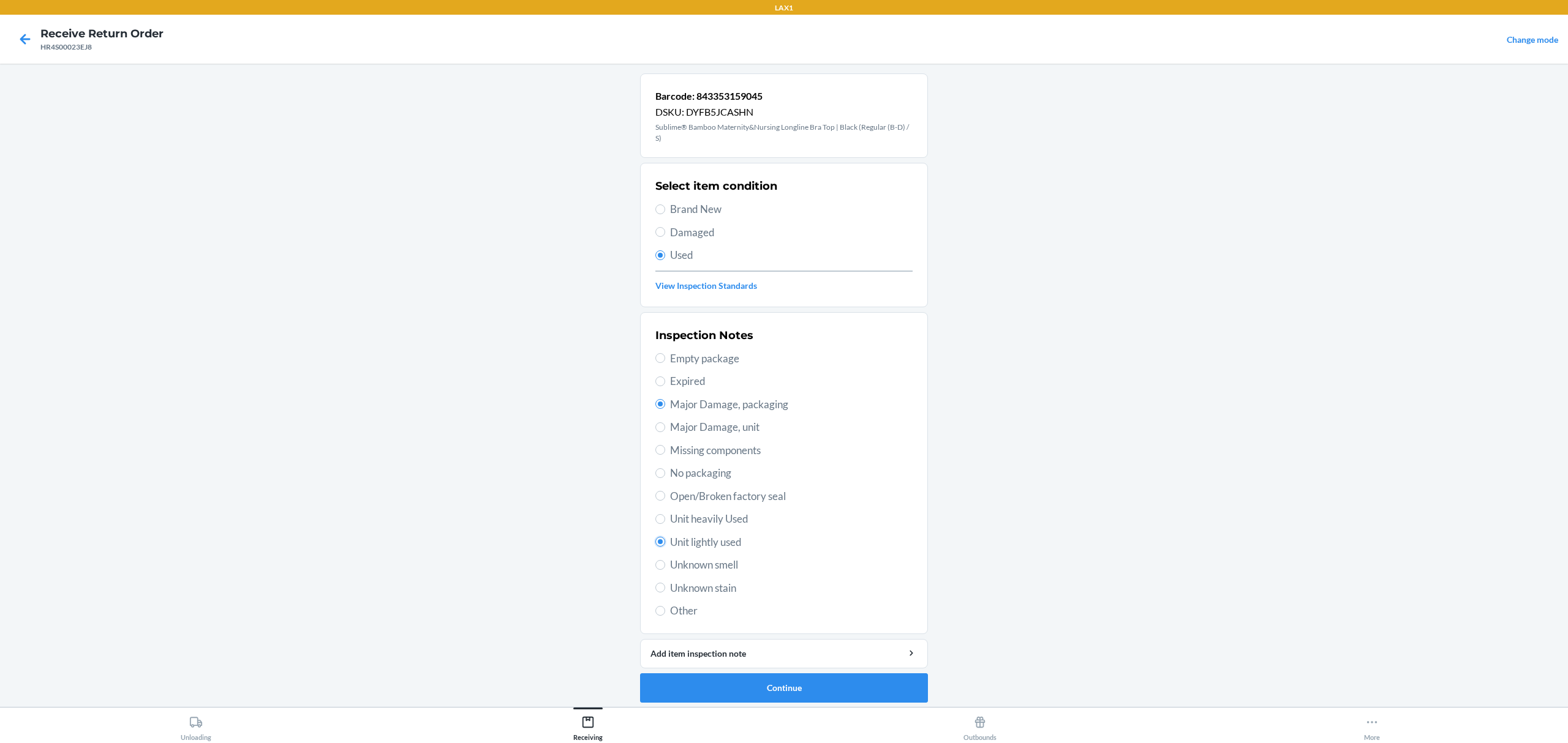
radio input "true"
radio input "false"
click at [809, 696] on button "Continue" at bounding box center [784, 688] width 288 height 29
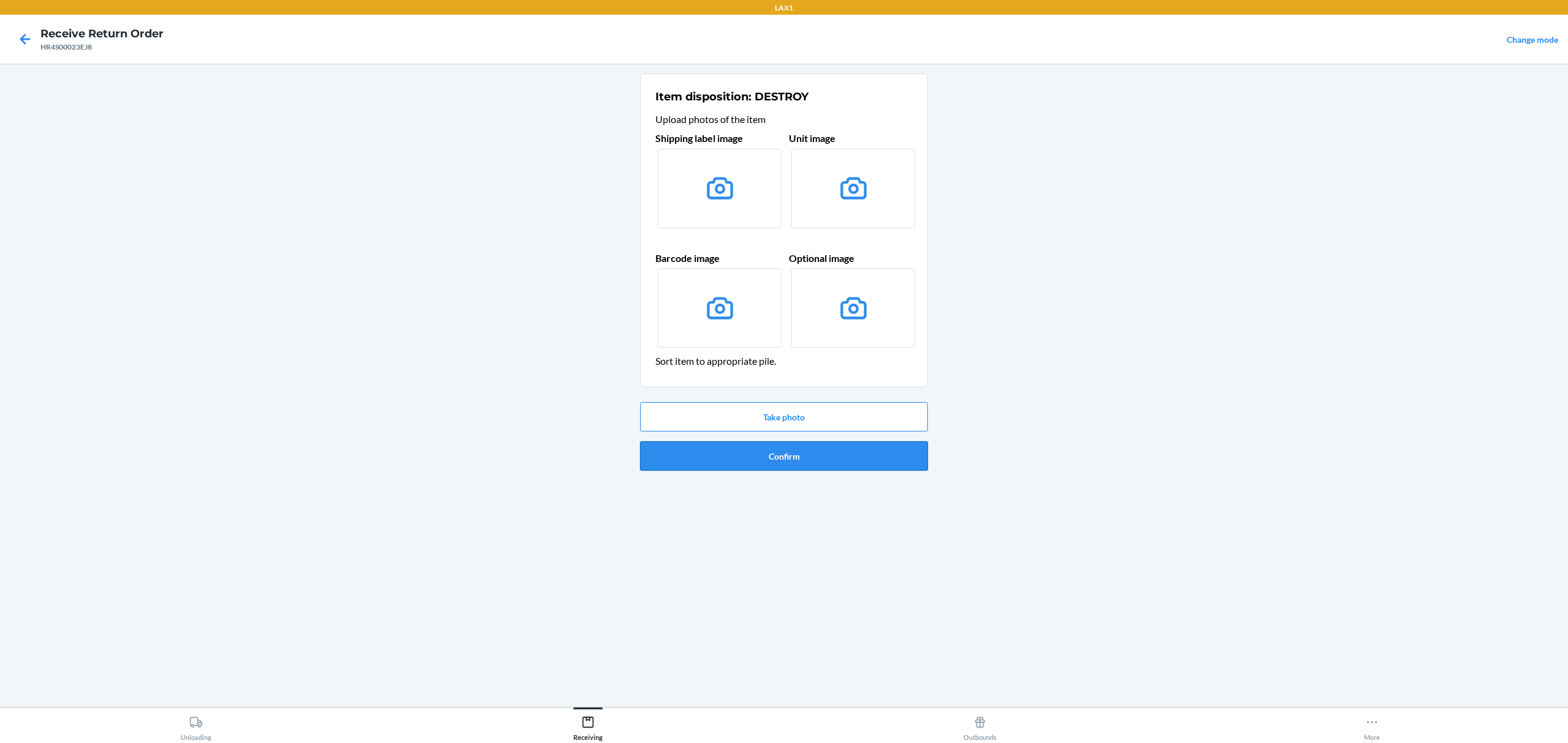
click at [826, 465] on button "Confirm" at bounding box center [784, 456] width 288 height 29
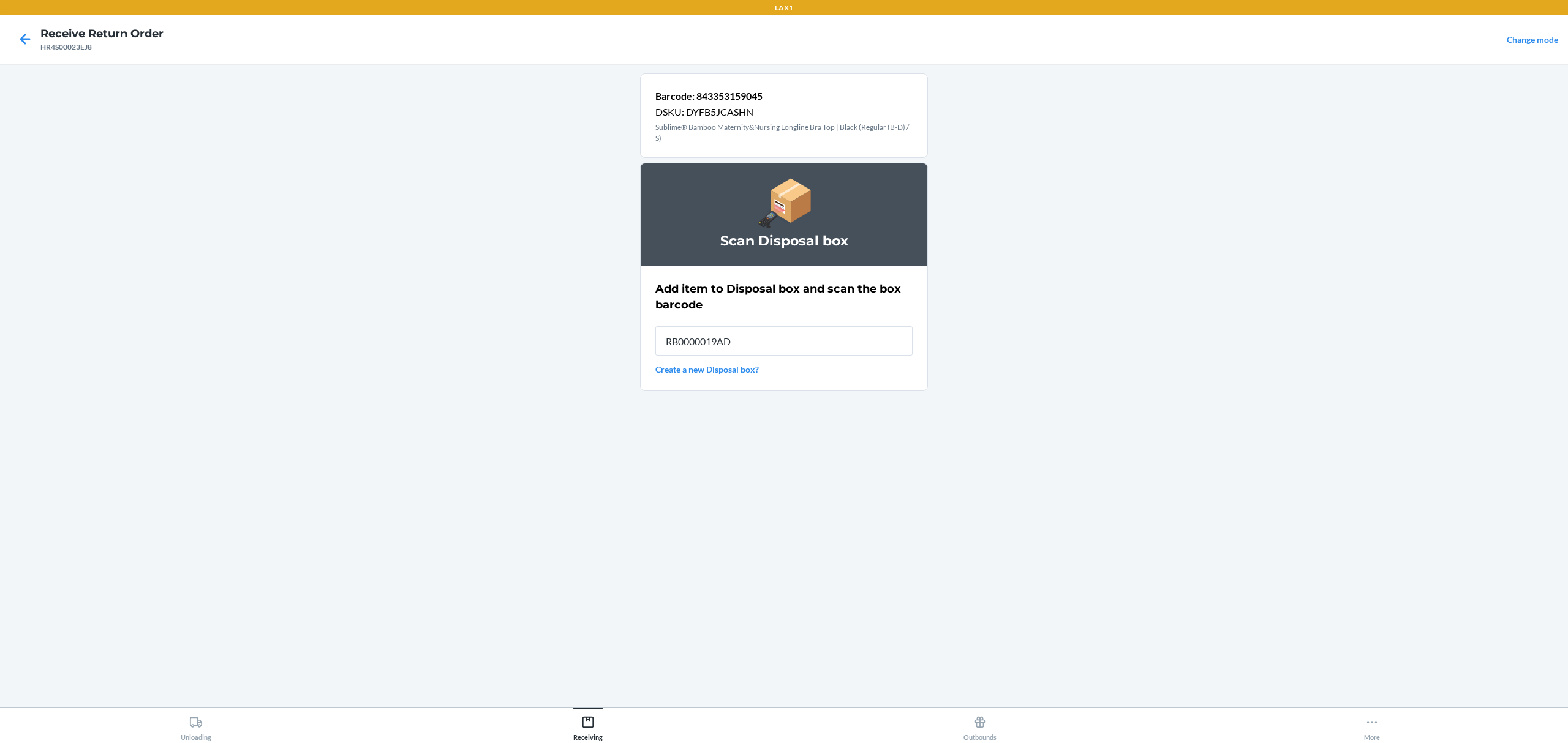
type input "RB0000019AD"
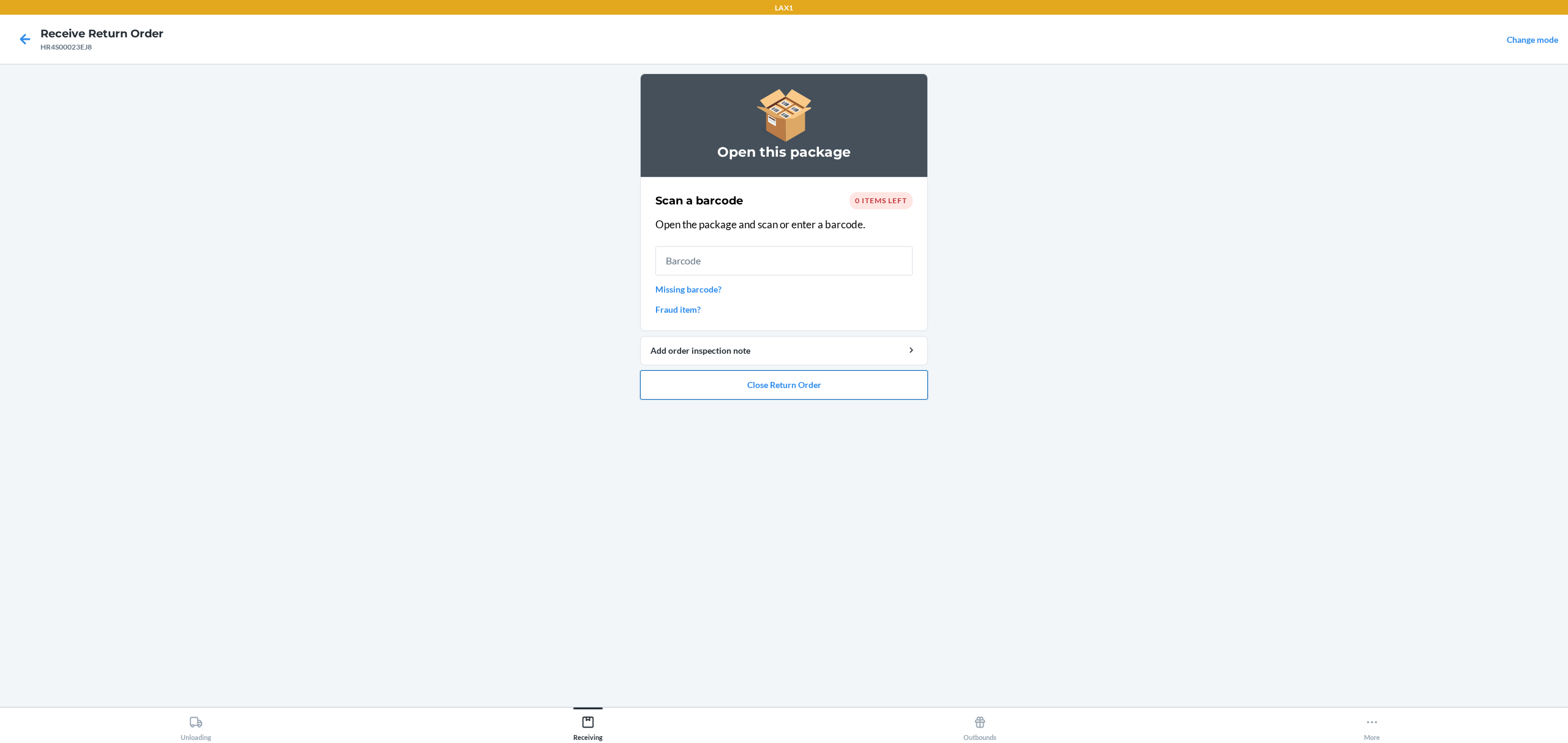
click at [796, 378] on button "Close Return Order" at bounding box center [784, 385] width 288 height 29
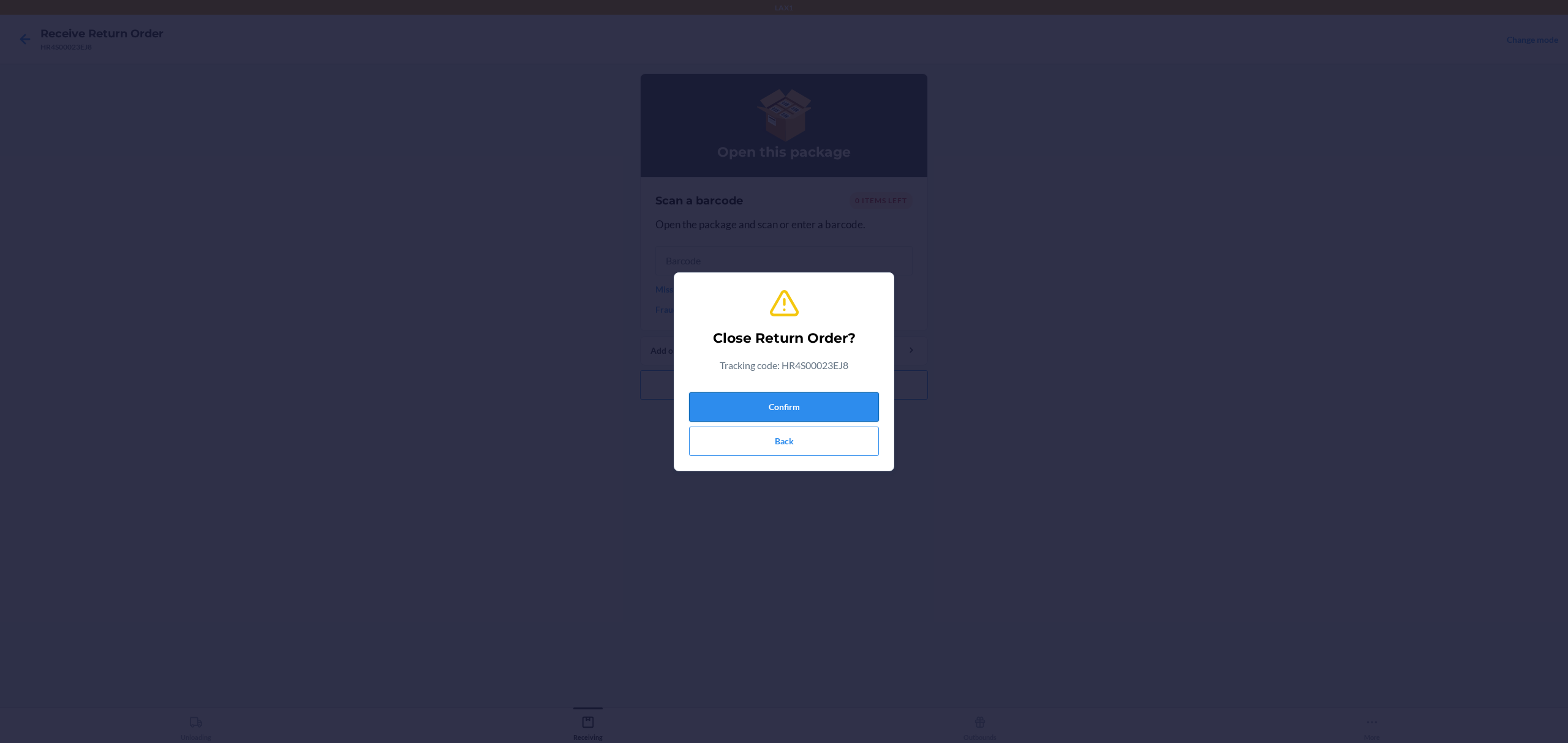
click at [790, 412] on button "Confirm" at bounding box center [784, 407] width 190 height 29
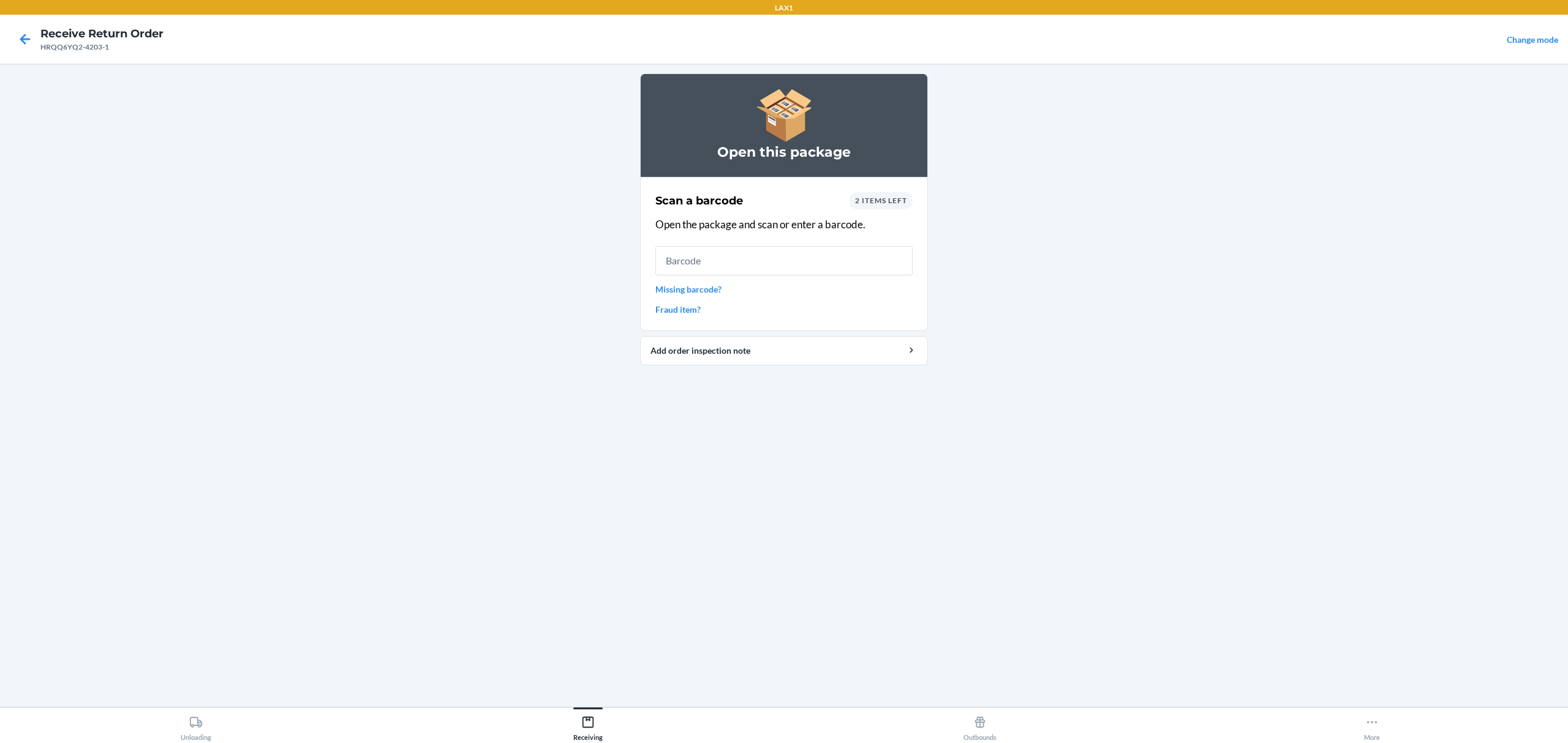
click at [691, 294] on link "Missing barcode?" at bounding box center [784, 289] width 258 height 13
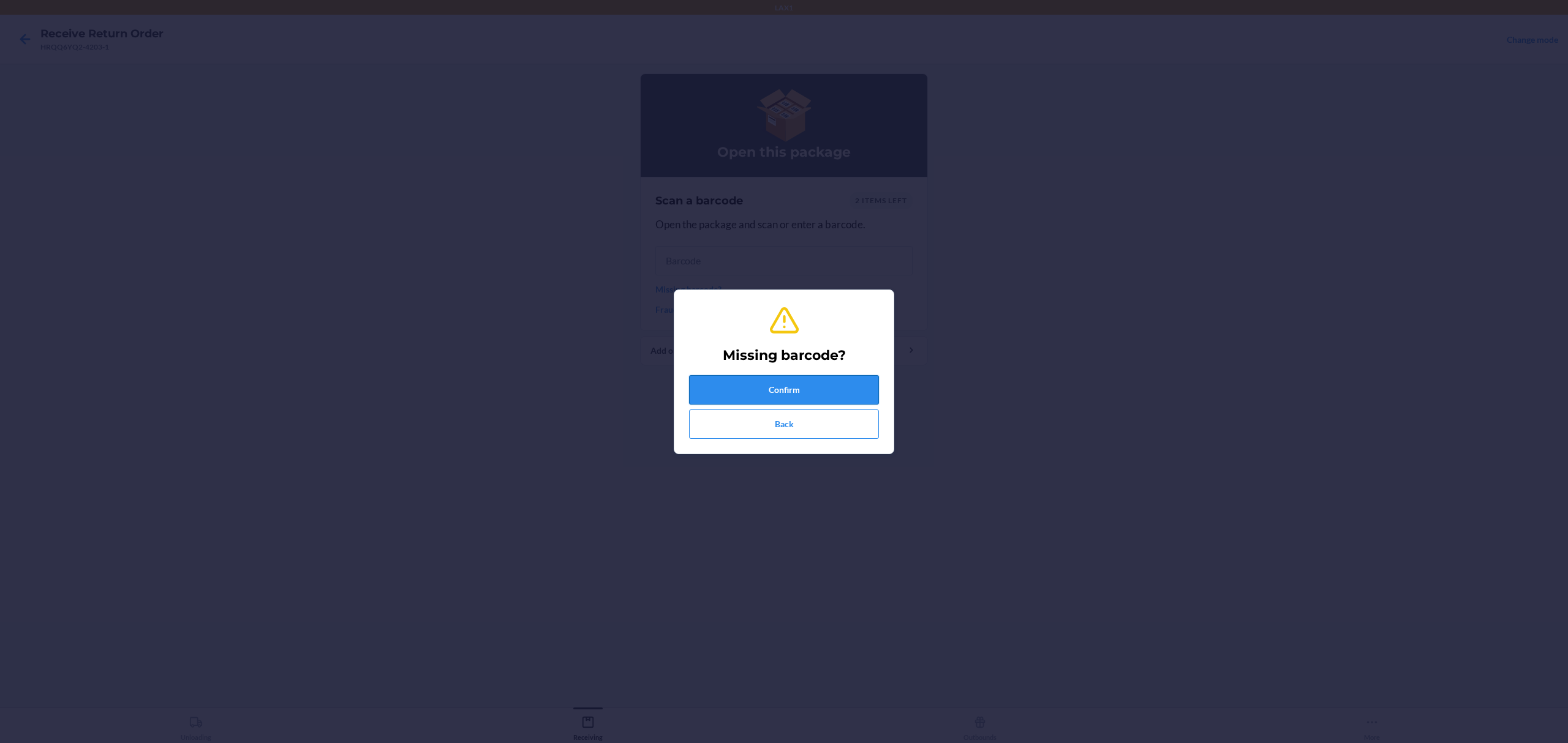
click at [725, 381] on button "Confirm" at bounding box center [784, 390] width 190 height 29
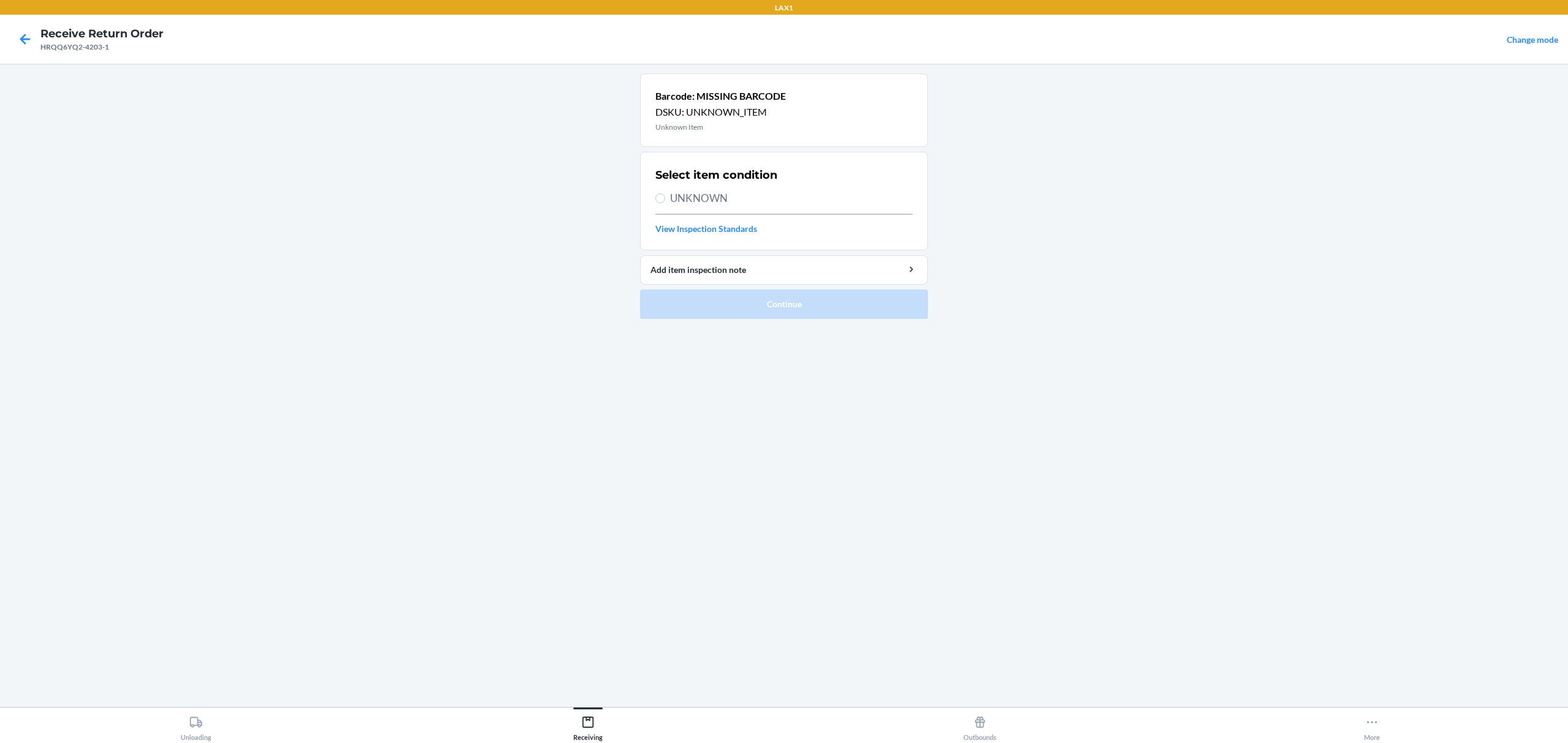
click at [714, 176] on h2 "Select item condition" at bounding box center [716, 175] width 122 height 16
click at [712, 194] on span "UNKNOWN" at bounding box center [791, 198] width 243 height 16
click at [665, 194] on input "UNKNOWN" at bounding box center [660, 198] width 9 height 9
radio input "true"
click at [757, 309] on button "Continue" at bounding box center [784, 304] width 288 height 29
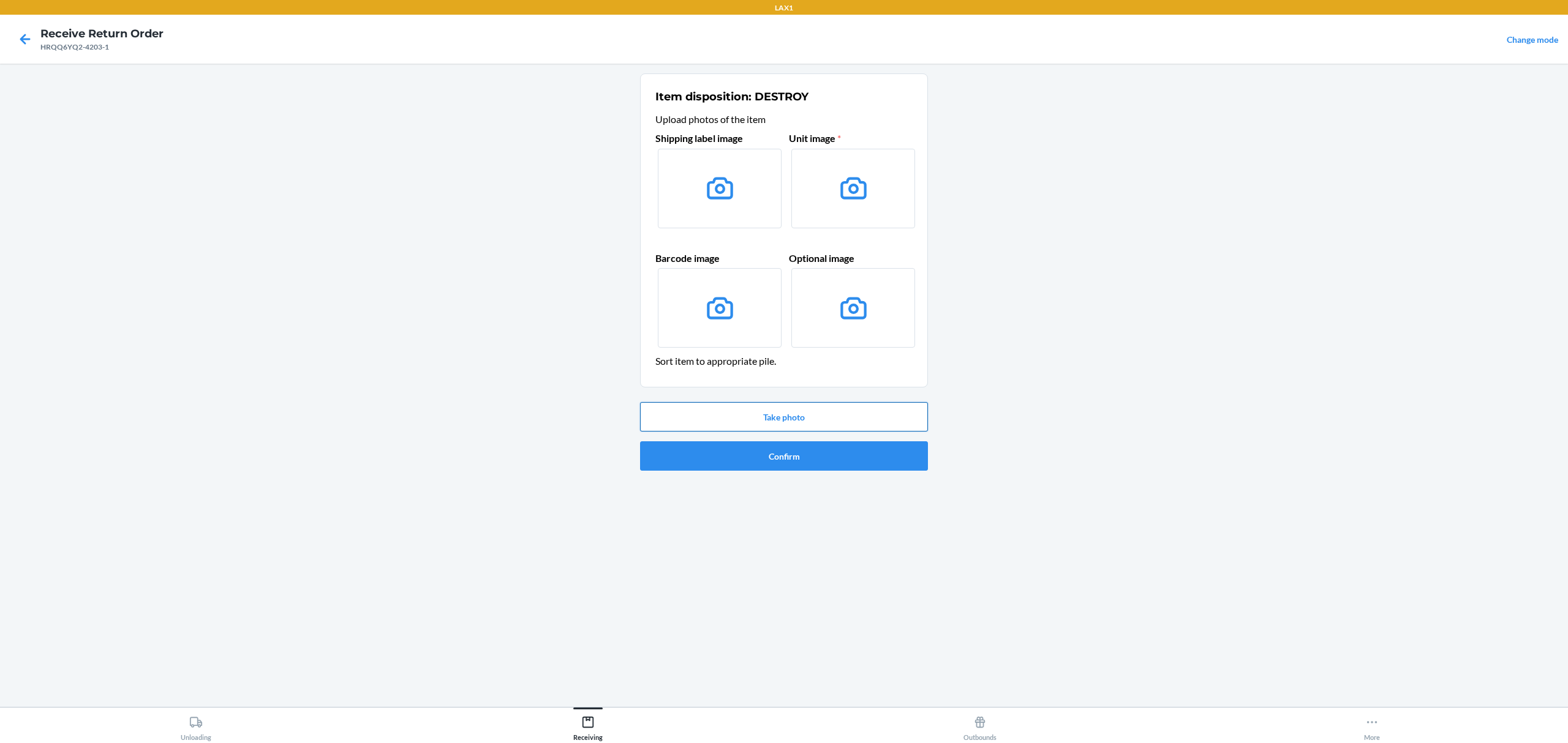
click at [785, 417] on button "Take photo" at bounding box center [784, 416] width 288 height 29
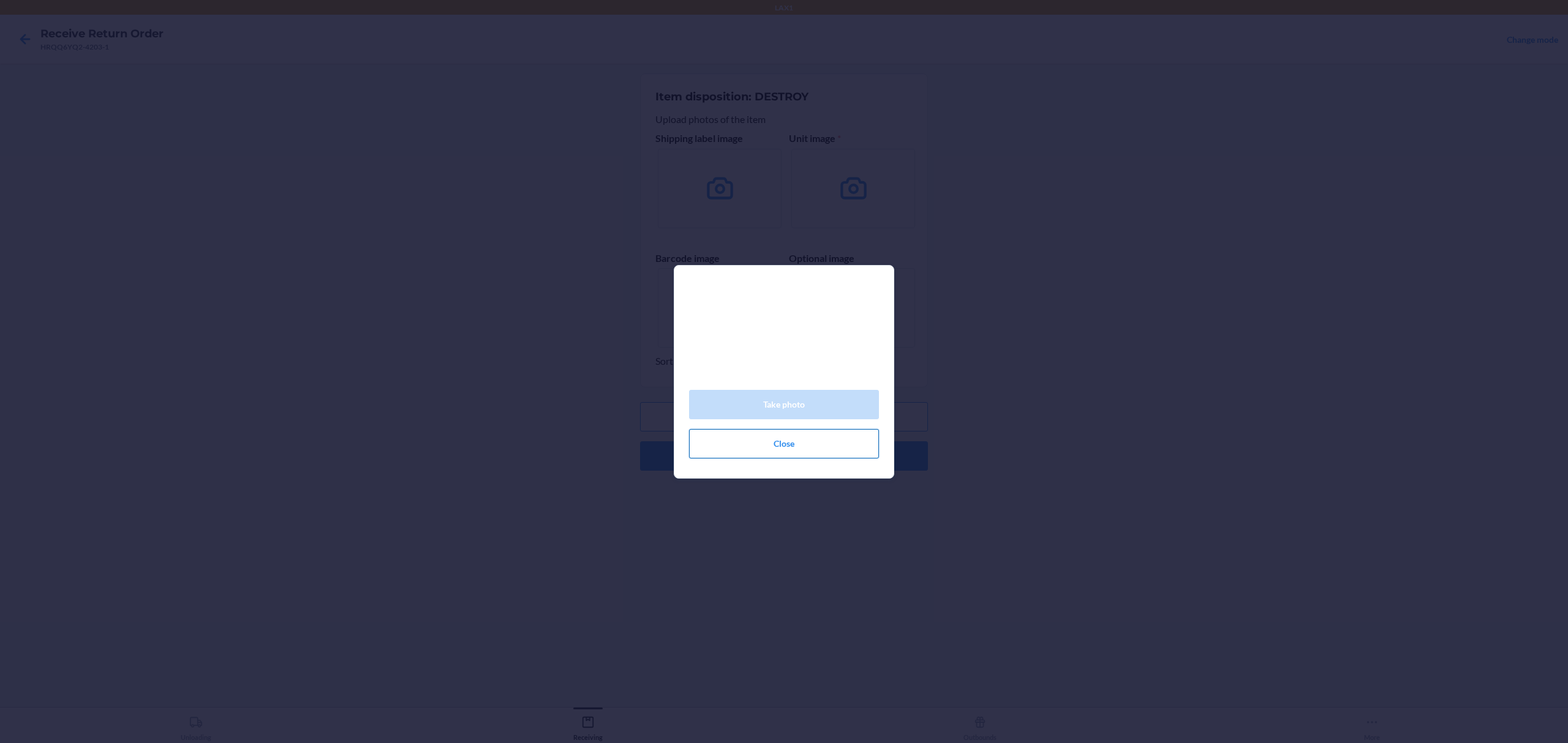
click at [759, 445] on button "Close" at bounding box center [784, 443] width 190 height 29
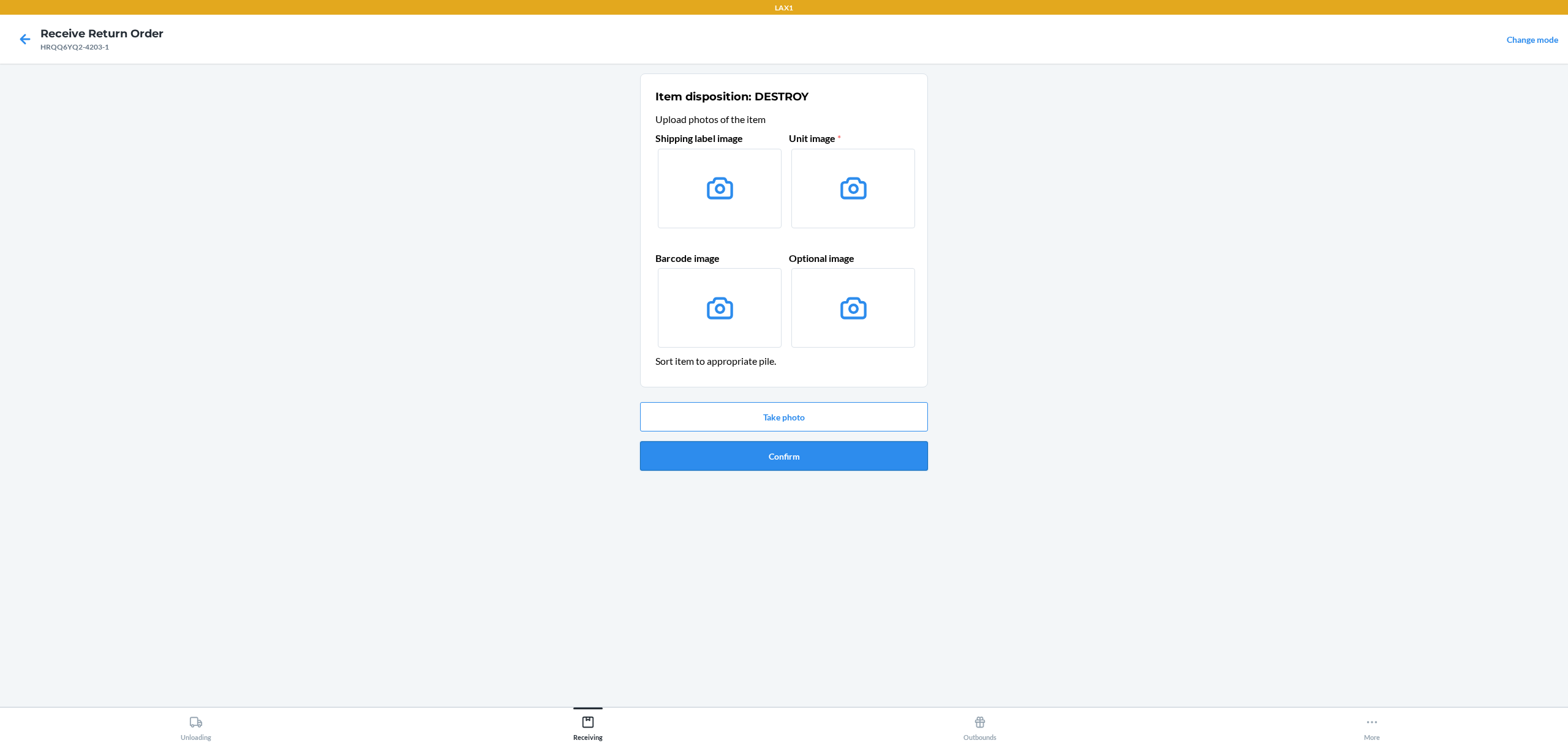
click at [760, 451] on button "Confirm" at bounding box center [784, 456] width 288 height 29
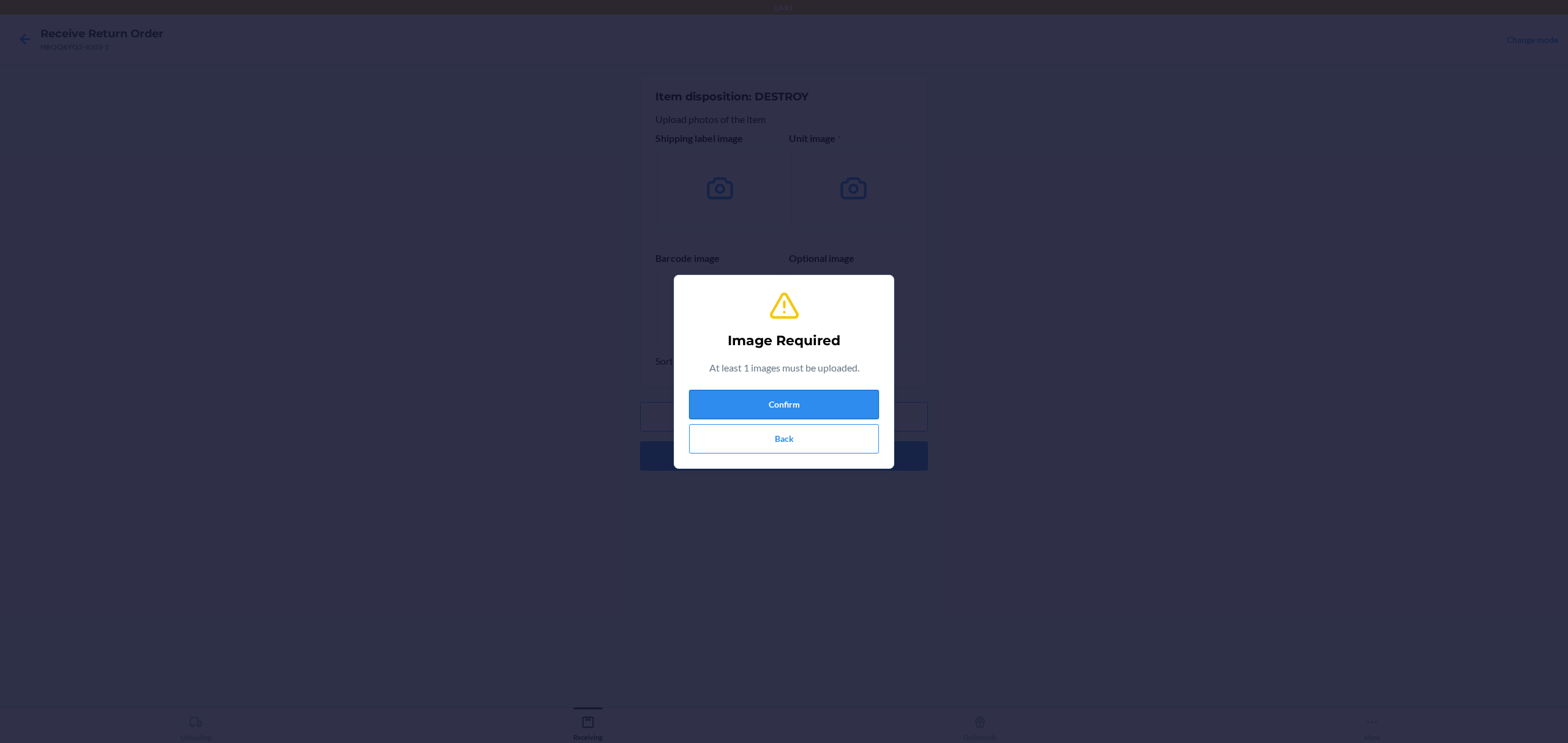
click at [768, 414] on button "Confirm" at bounding box center [784, 404] width 190 height 29
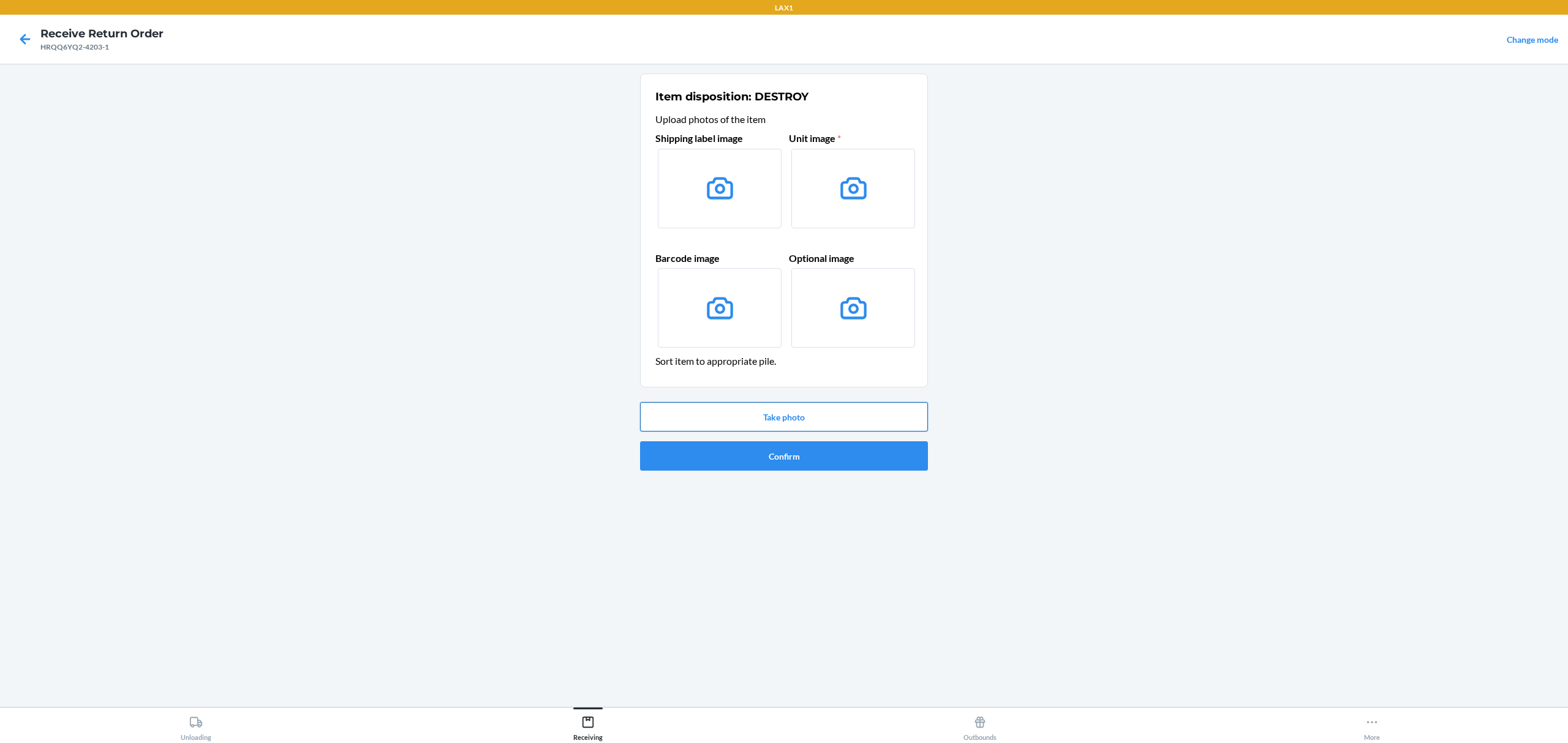
click at [807, 423] on button "Take photo" at bounding box center [784, 416] width 288 height 29
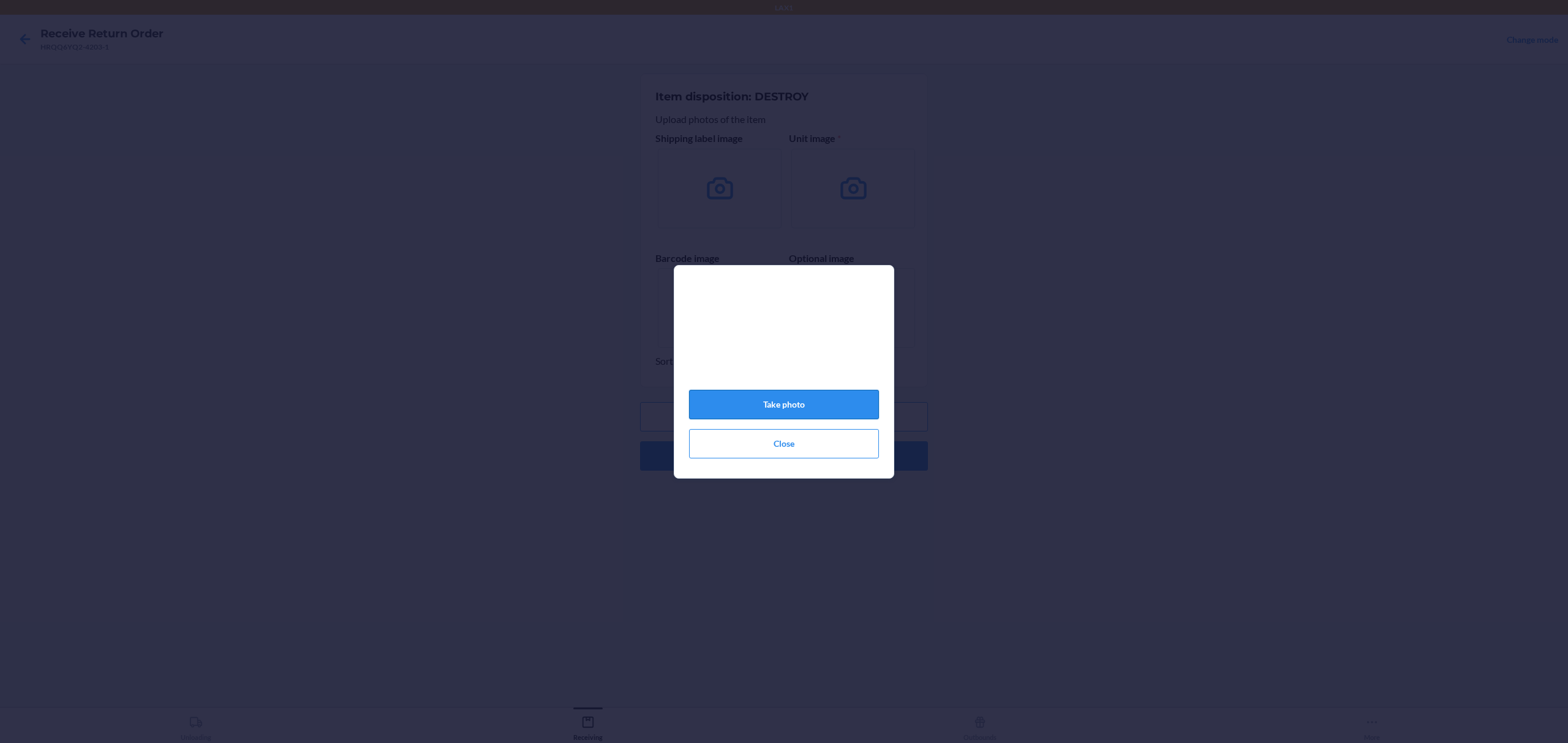
click at [812, 412] on button "Take photo" at bounding box center [784, 404] width 190 height 29
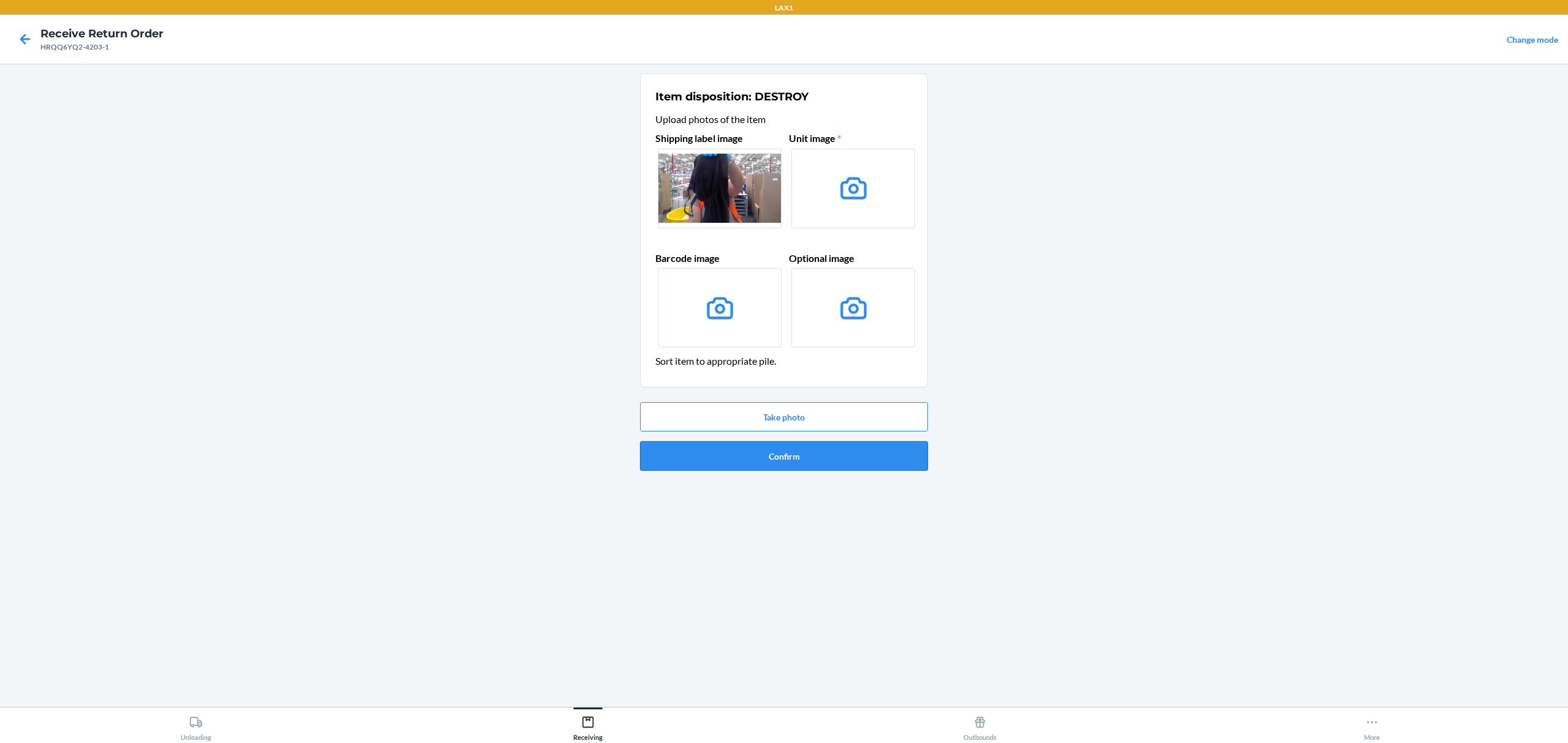
click at [794, 465] on button "Confirm" at bounding box center [784, 456] width 288 height 29
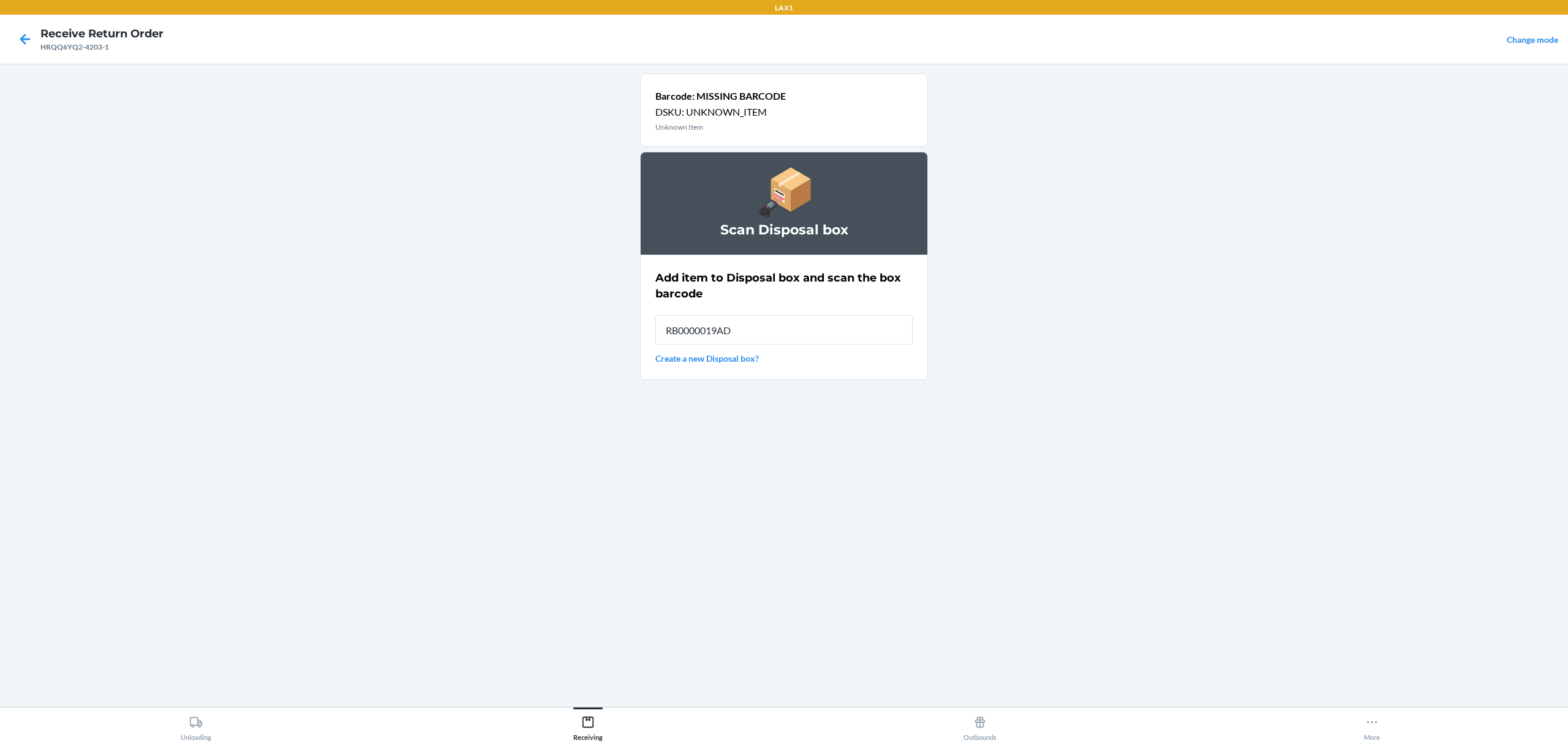
type input "RB0000019AD"
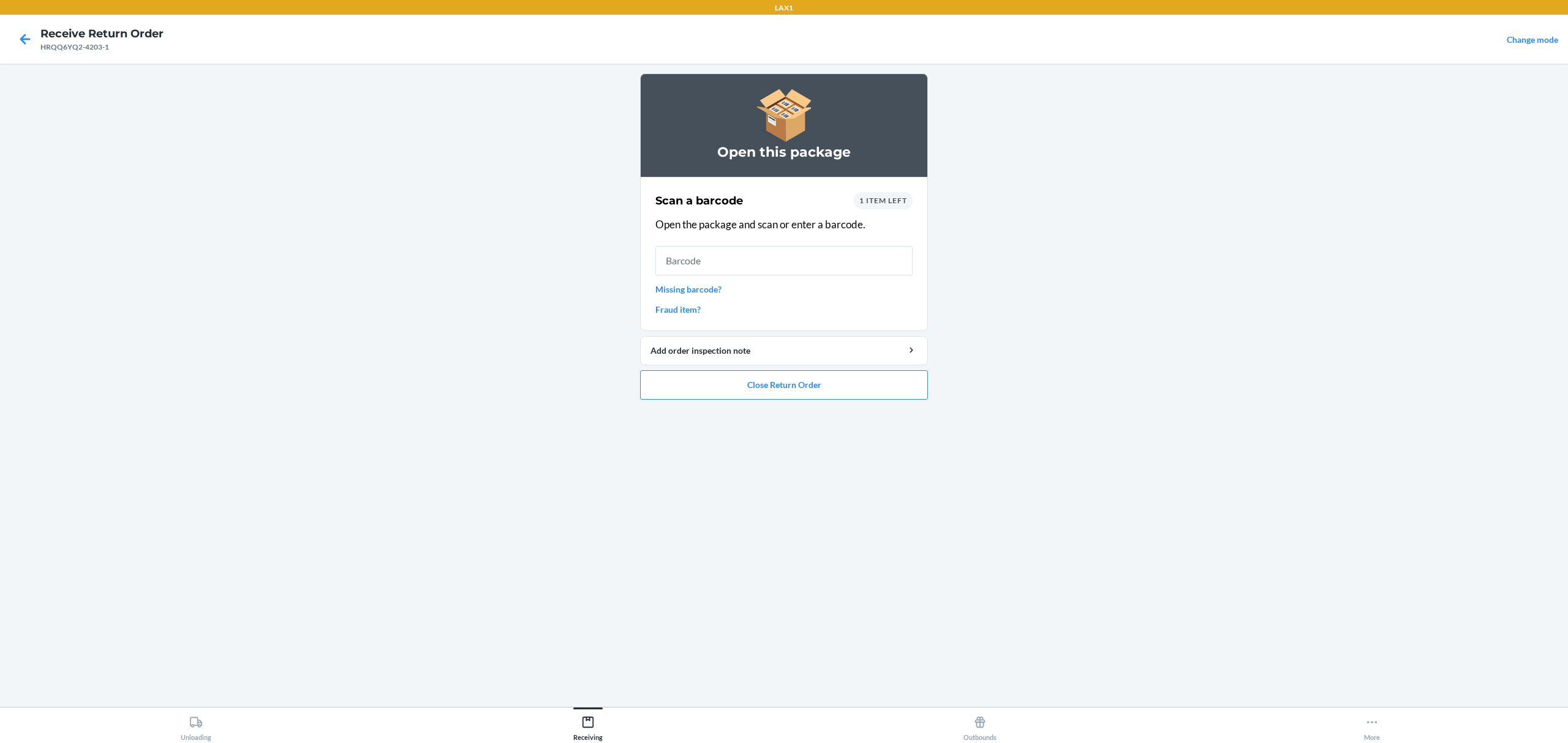
click at [718, 290] on link "Missing barcode?" at bounding box center [784, 289] width 258 height 13
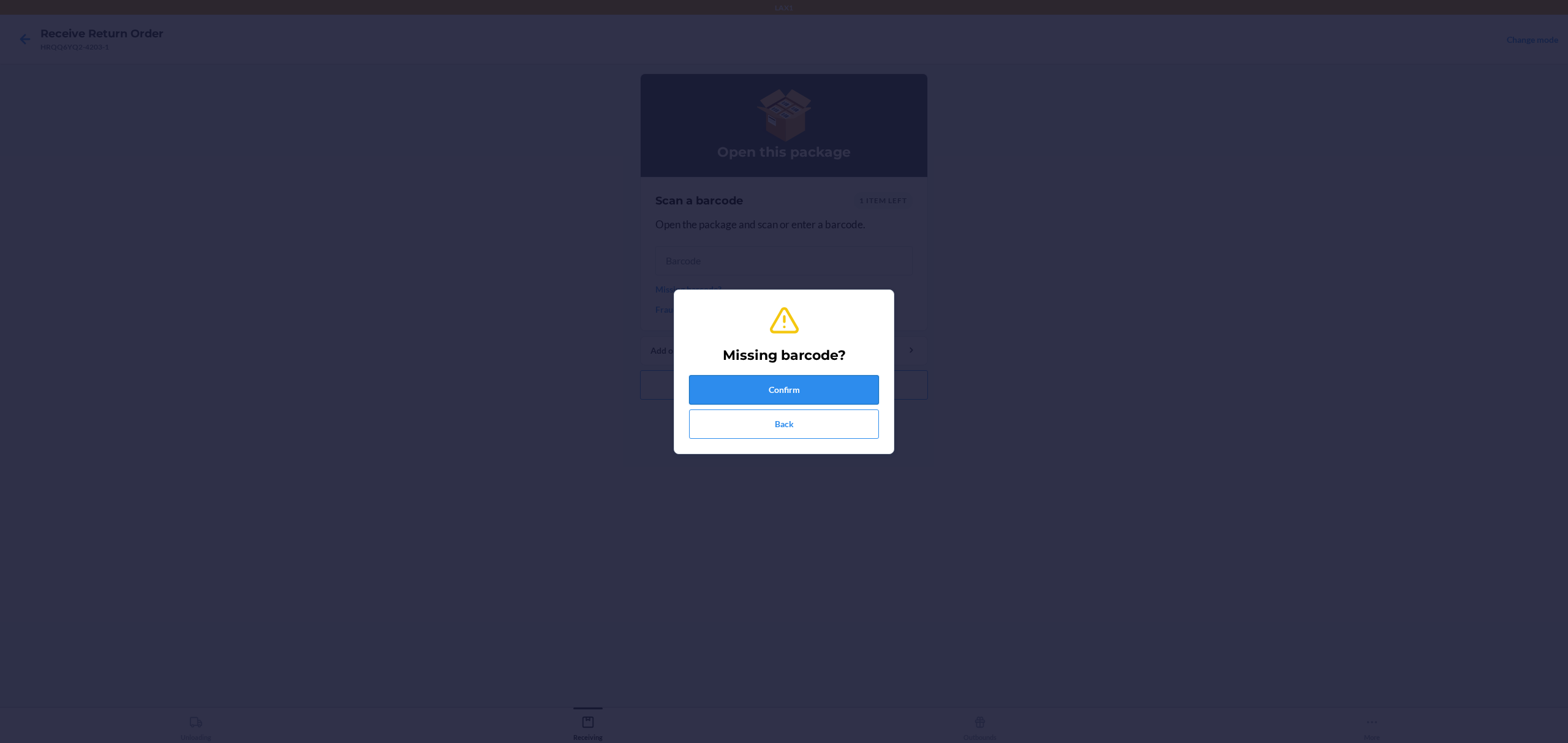
click at [828, 387] on button "Confirm" at bounding box center [784, 390] width 190 height 29
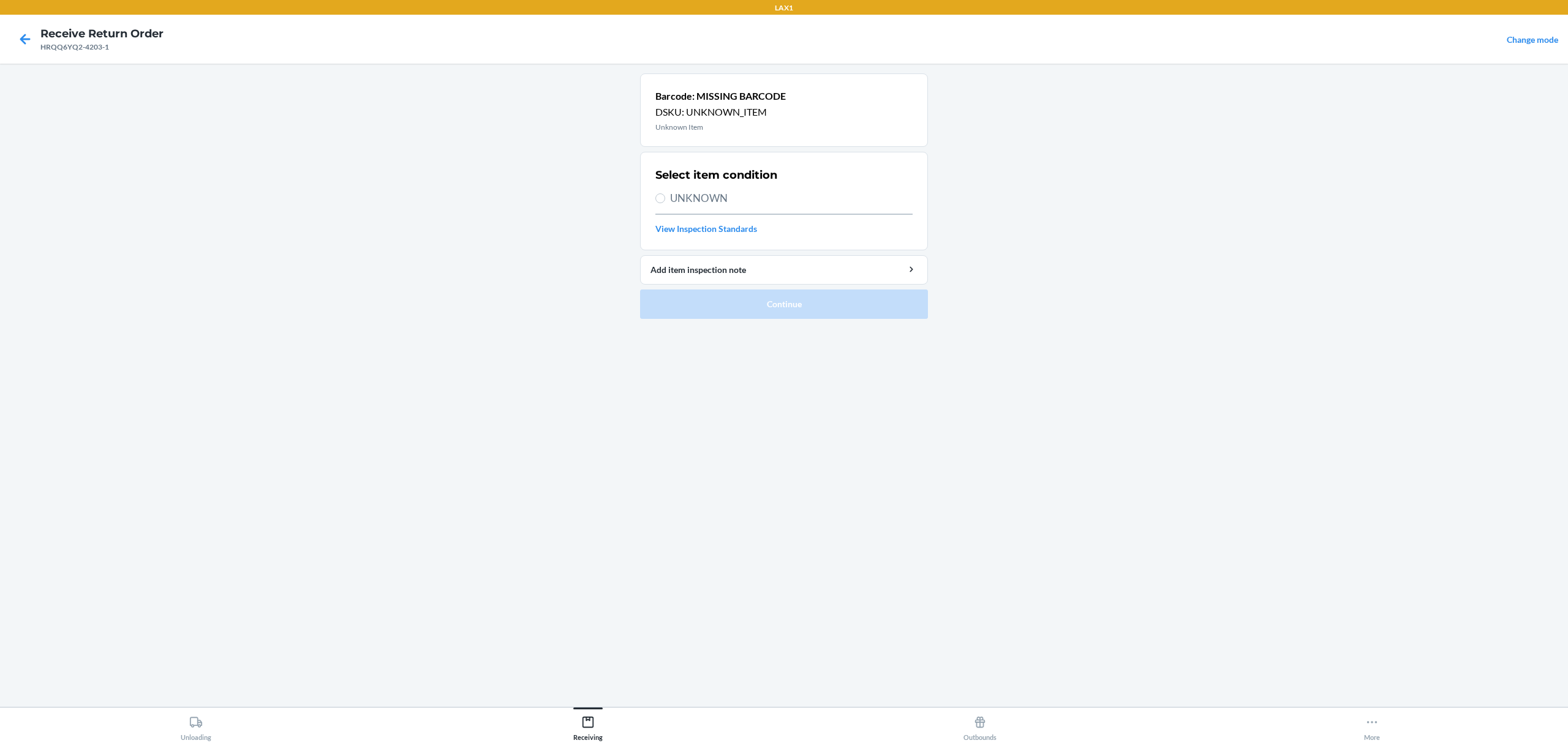
click at [695, 198] on span "UNKNOWN" at bounding box center [791, 198] width 243 height 16
click at [665, 198] on input "UNKNOWN" at bounding box center [660, 198] width 9 height 9
radio input "true"
click at [867, 314] on button "Continue" at bounding box center [784, 304] width 288 height 29
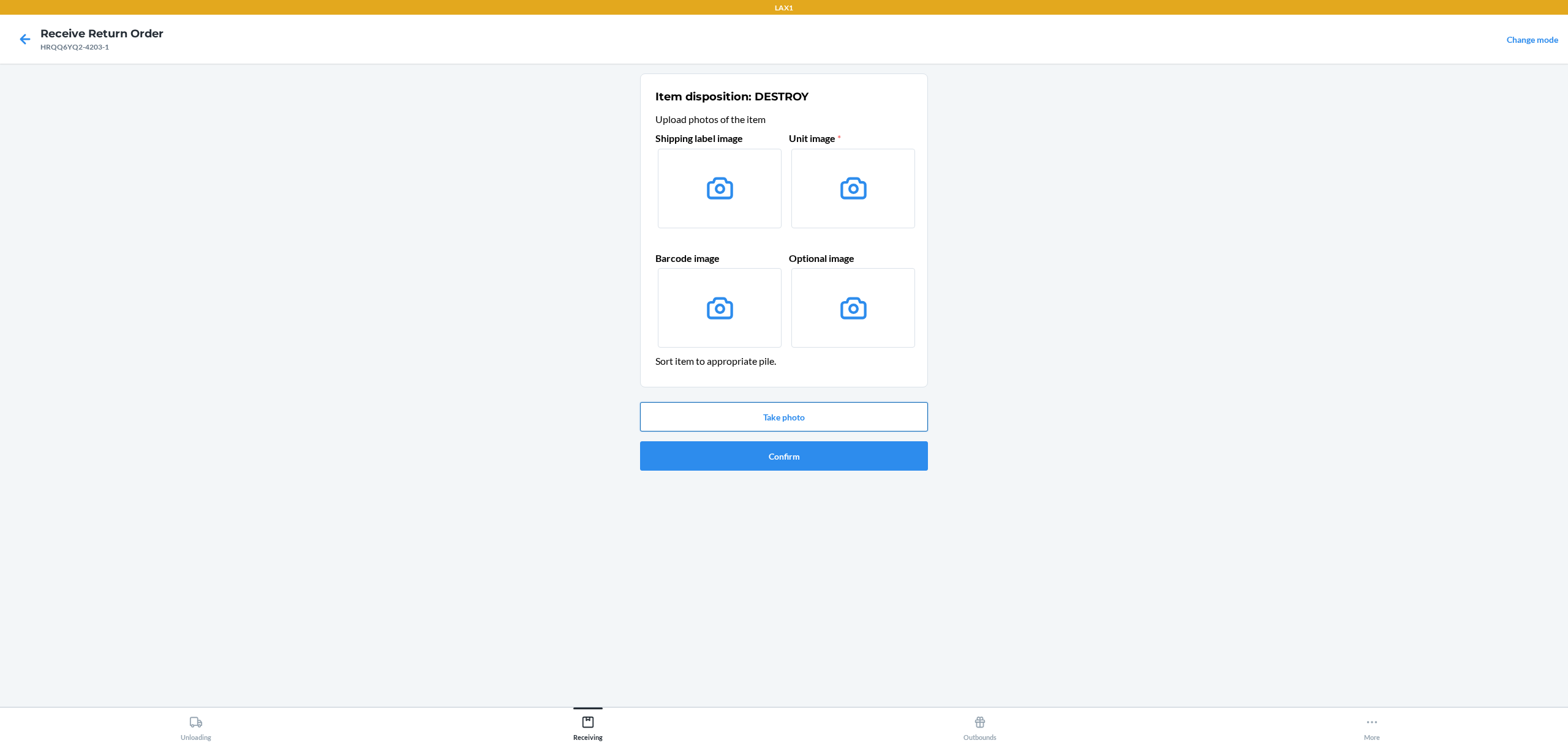
click at [847, 416] on button "Take photo" at bounding box center [784, 416] width 288 height 29
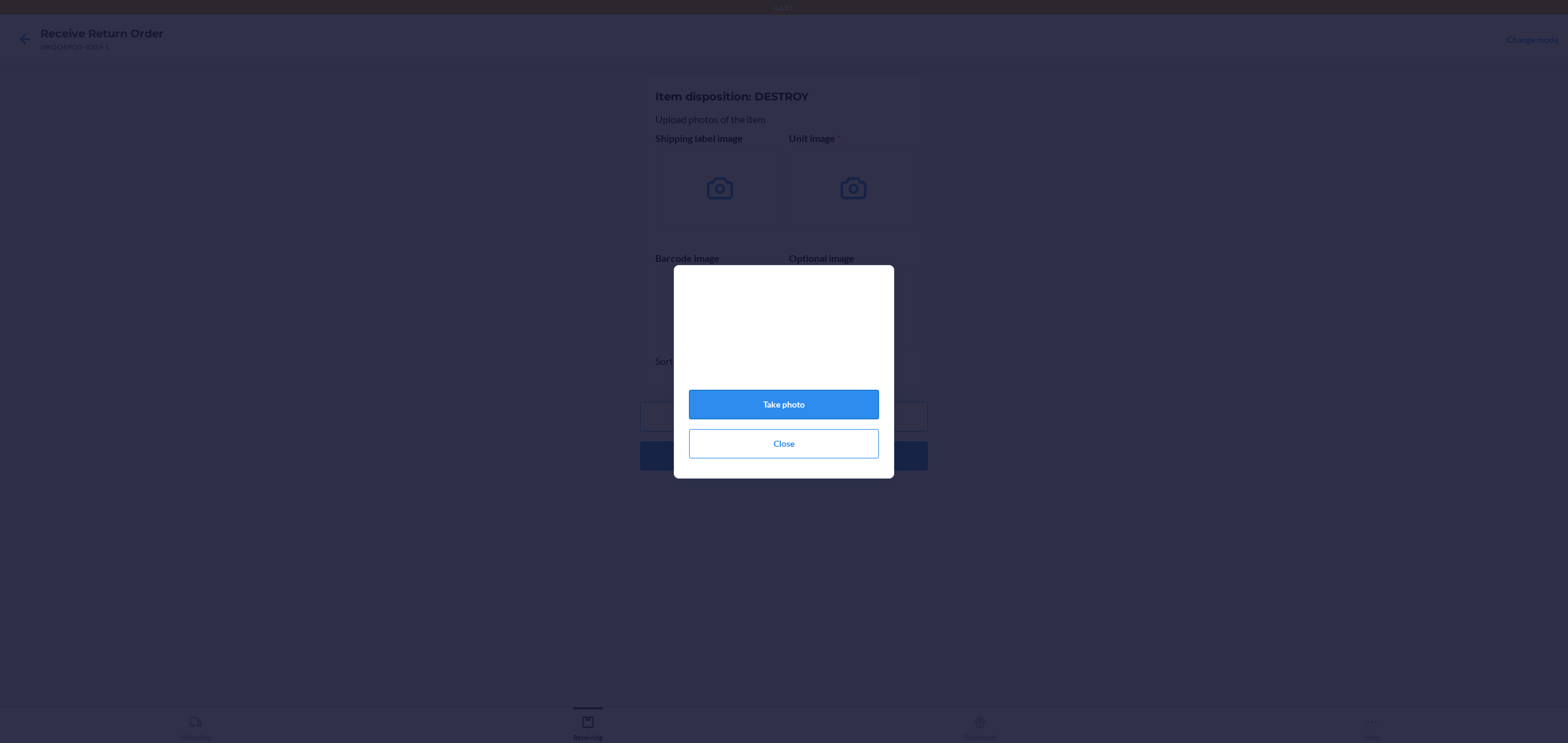
click at [780, 419] on button "Take photo" at bounding box center [784, 404] width 190 height 29
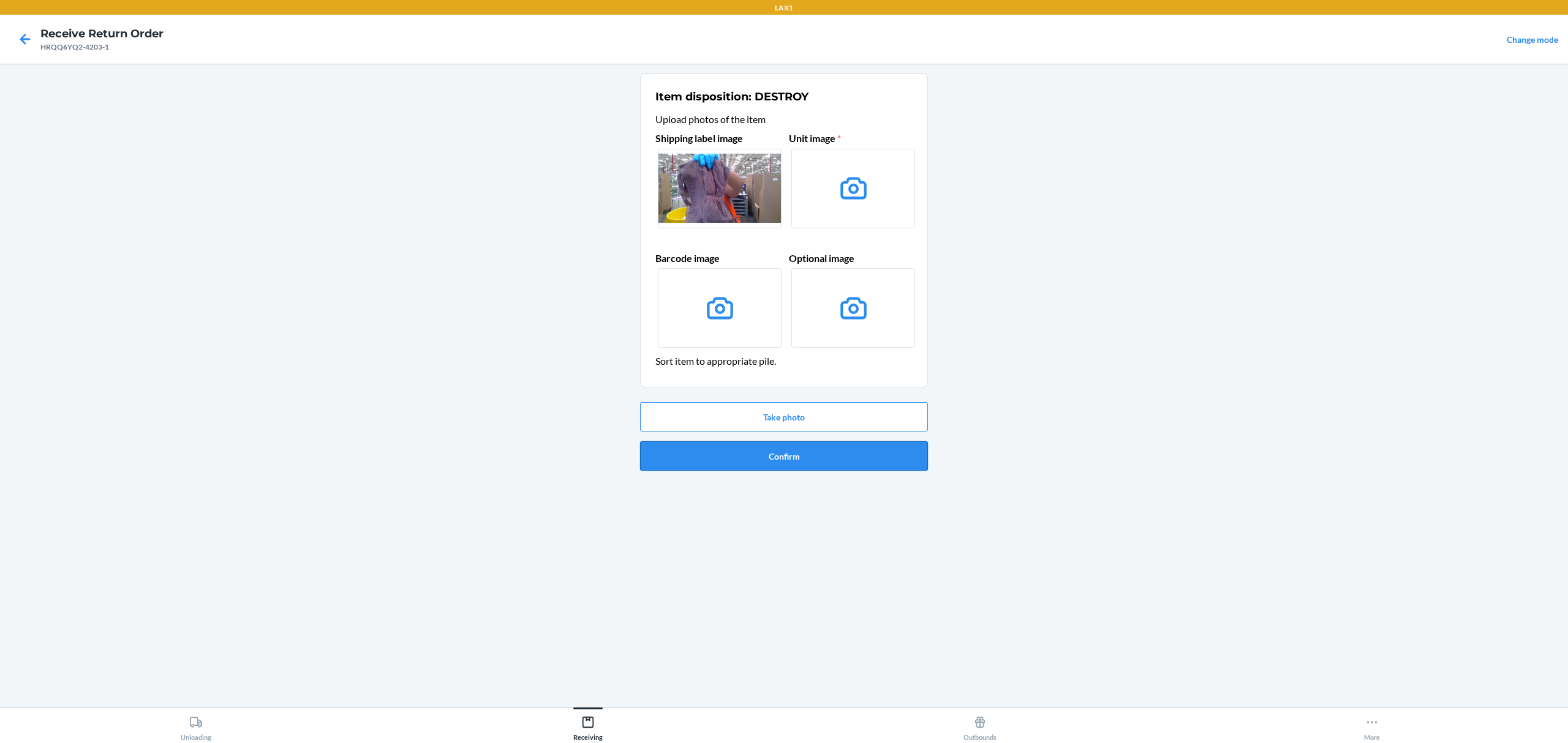
click at [792, 451] on button "Confirm" at bounding box center [784, 456] width 288 height 29
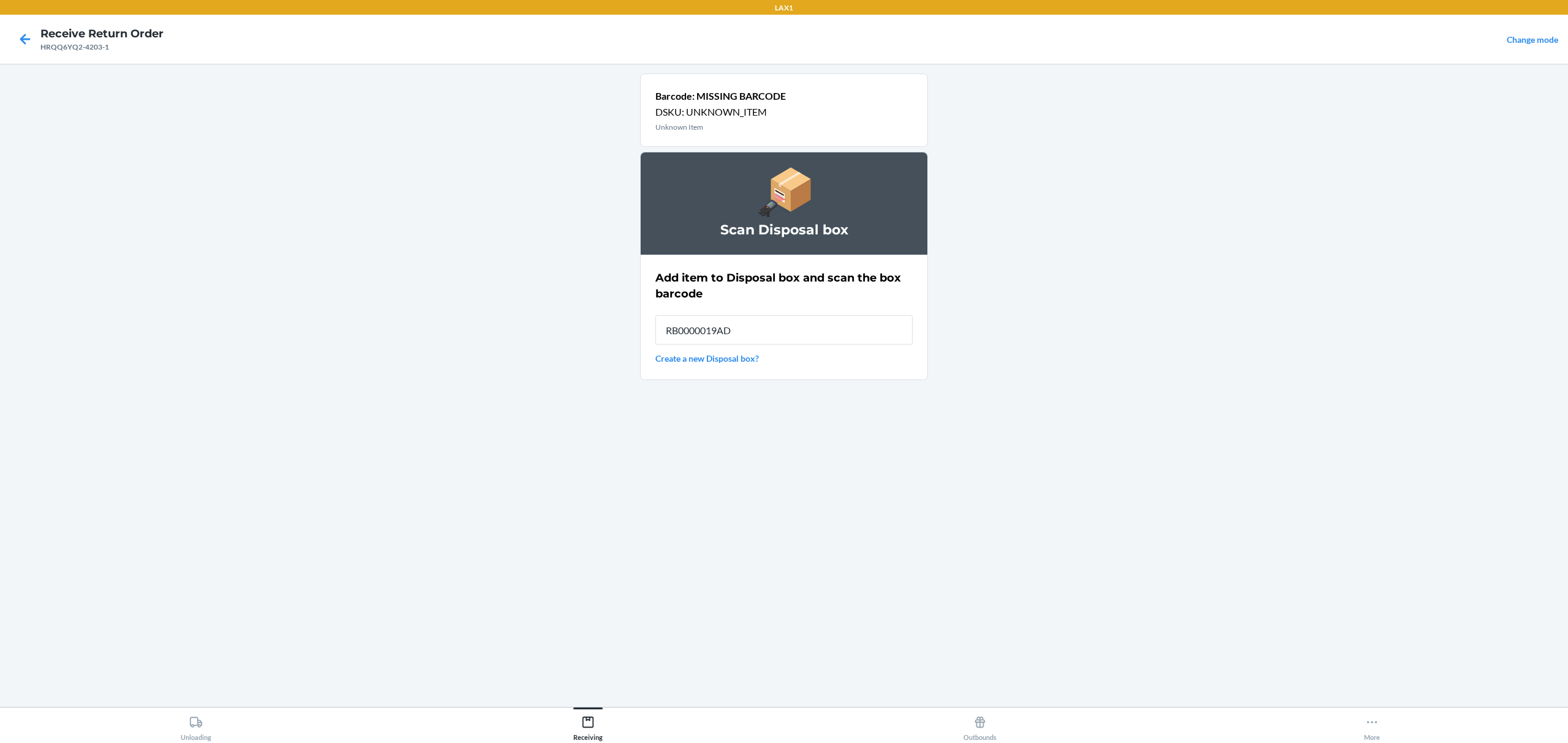
type input "RB0000019AD"
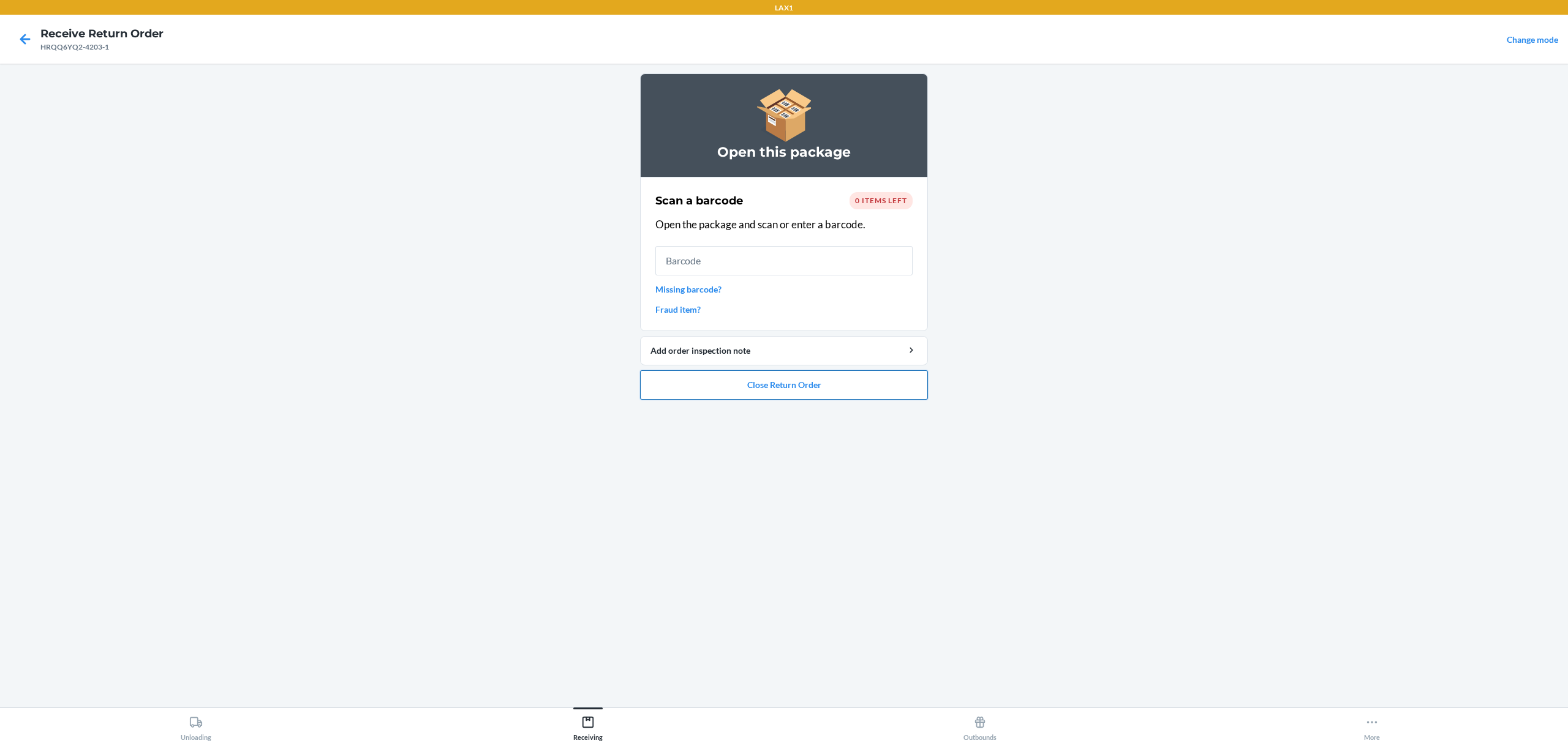
click at [799, 393] on button "Close Return Order" at bounding box center [784, 385] width 288 height 29
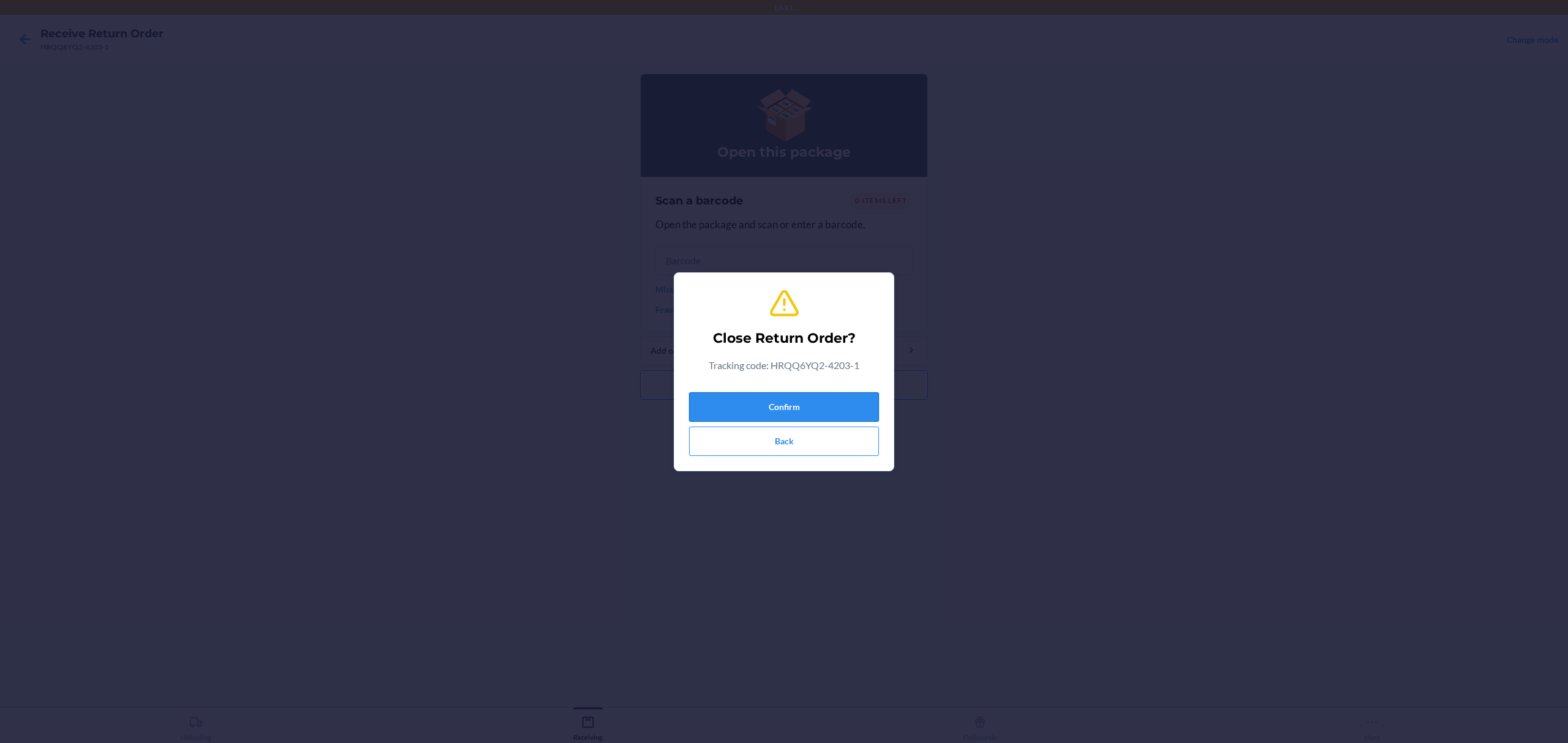
click at [802, 404] on button "Confirm" at bounding box center [784, 407] width 190 height 29
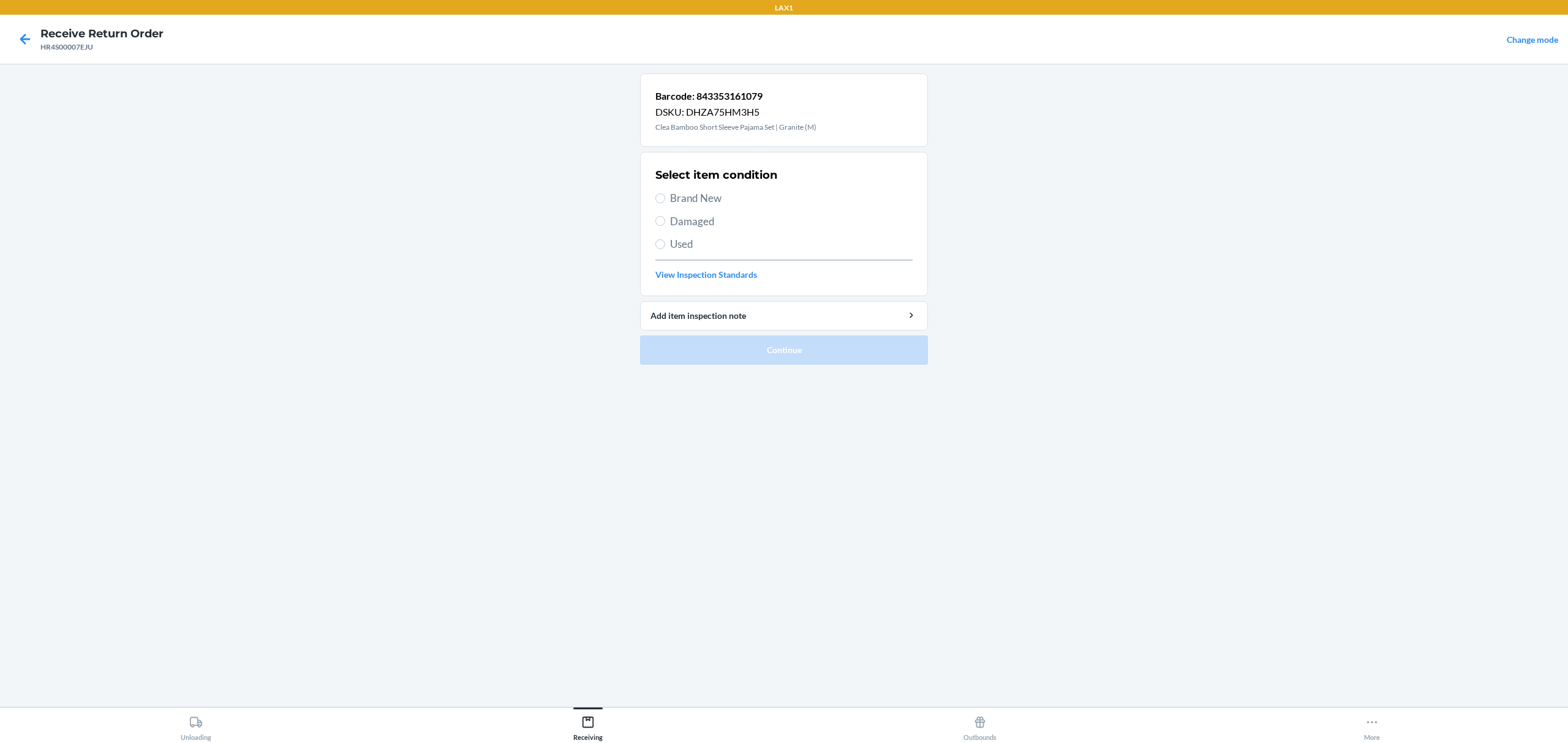
click at [674, 242] on span "Used" at bounding box center [791, 244] width 243 height 16
click at [665, 242] on input "Used" at bounding box center [660, 244] width 9 height 9
radio input "true"
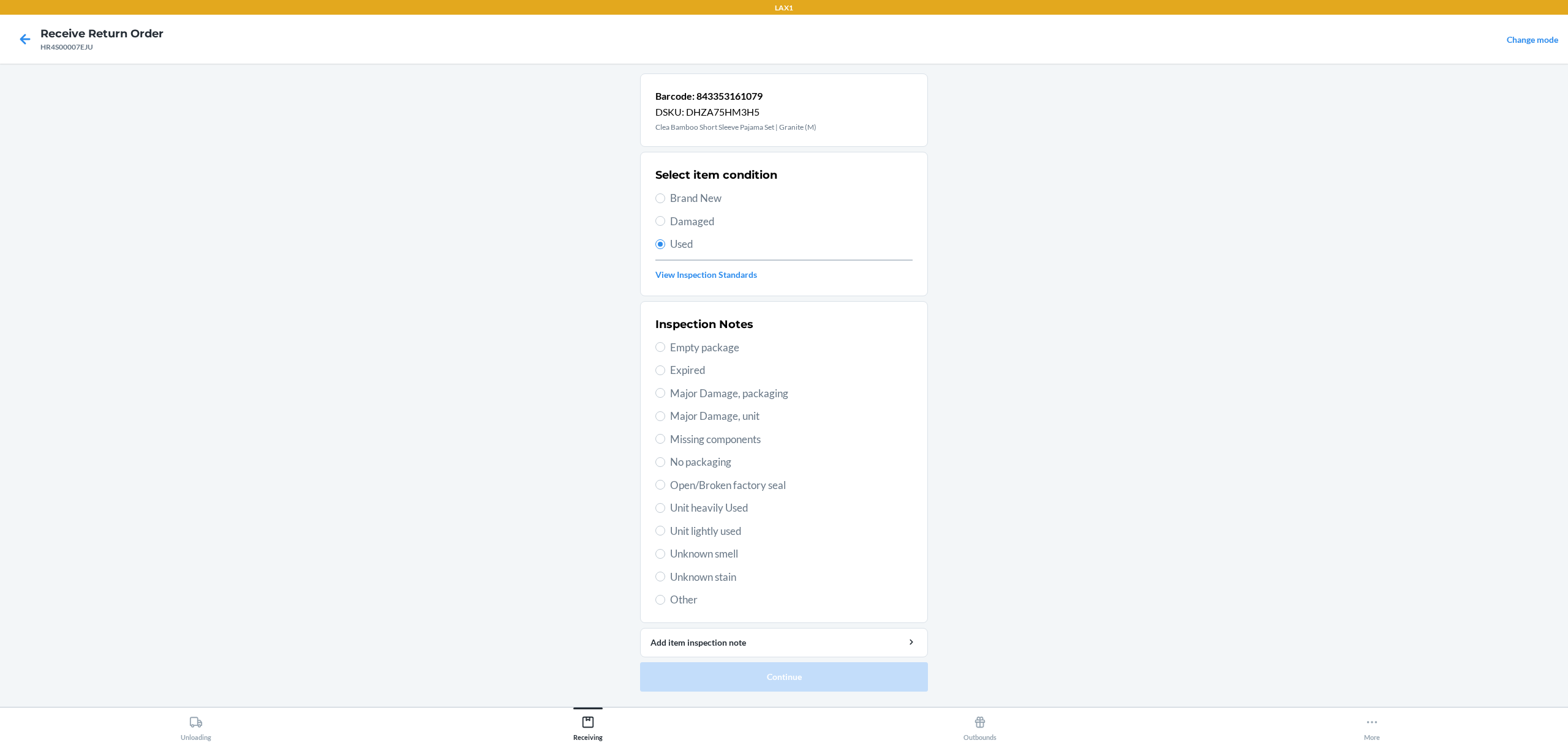
click at [726, 522] on div "Inspection Notes Empty package Expired Major Damage, packaging Major Damage, un…" at bounding box center [784, 462] width 258 height 299
click at [731, 540] on div "Inspection Notes Empty package Expired Major Damage, packaging Major Damage, un…" at bounding box center [784, 462] width 258 height 299
click at [731, 530] on span "Unit lightly used" at bounding box center [791, 531] width 243 height 16
click at [665, 530] on input "Unit lightly used" at bounding box center [660, 530] width 9 height 9
radio input "true"
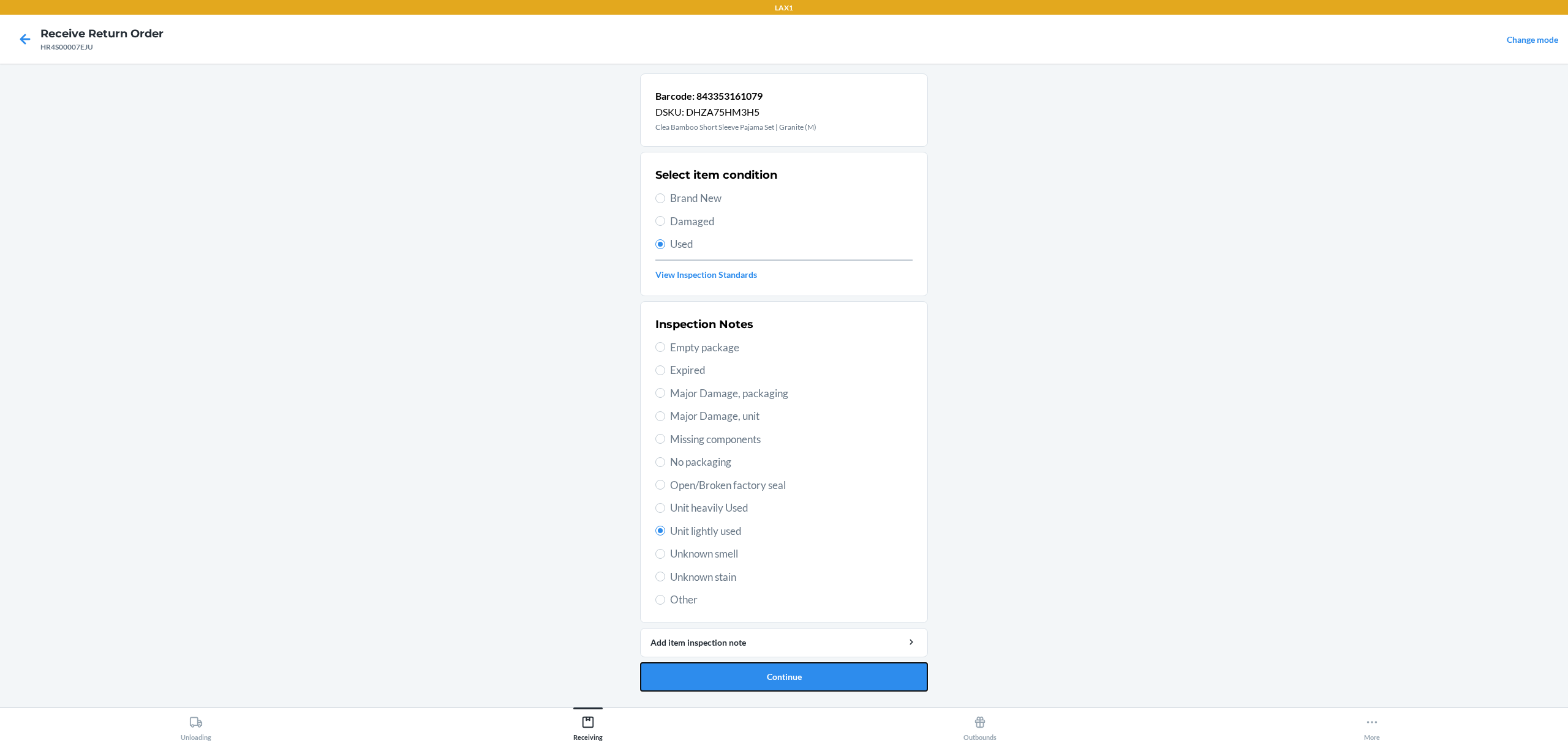
click at [784, 682] on button "Continue" at bounding box center [784, 677] width 288 height 29
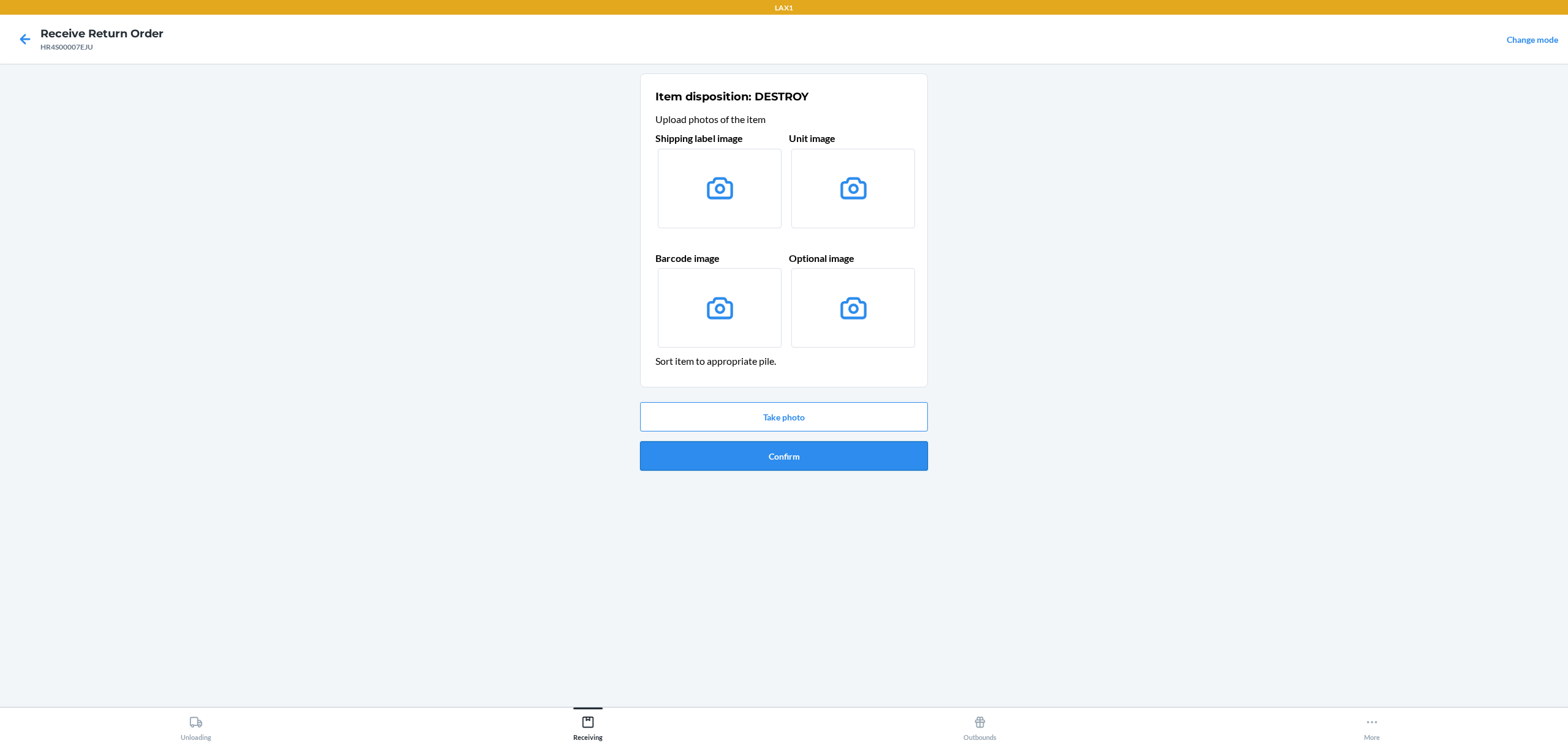
click at [797, 464] on button "Confirm" at bounding box center [784, 456] width 288 height 29
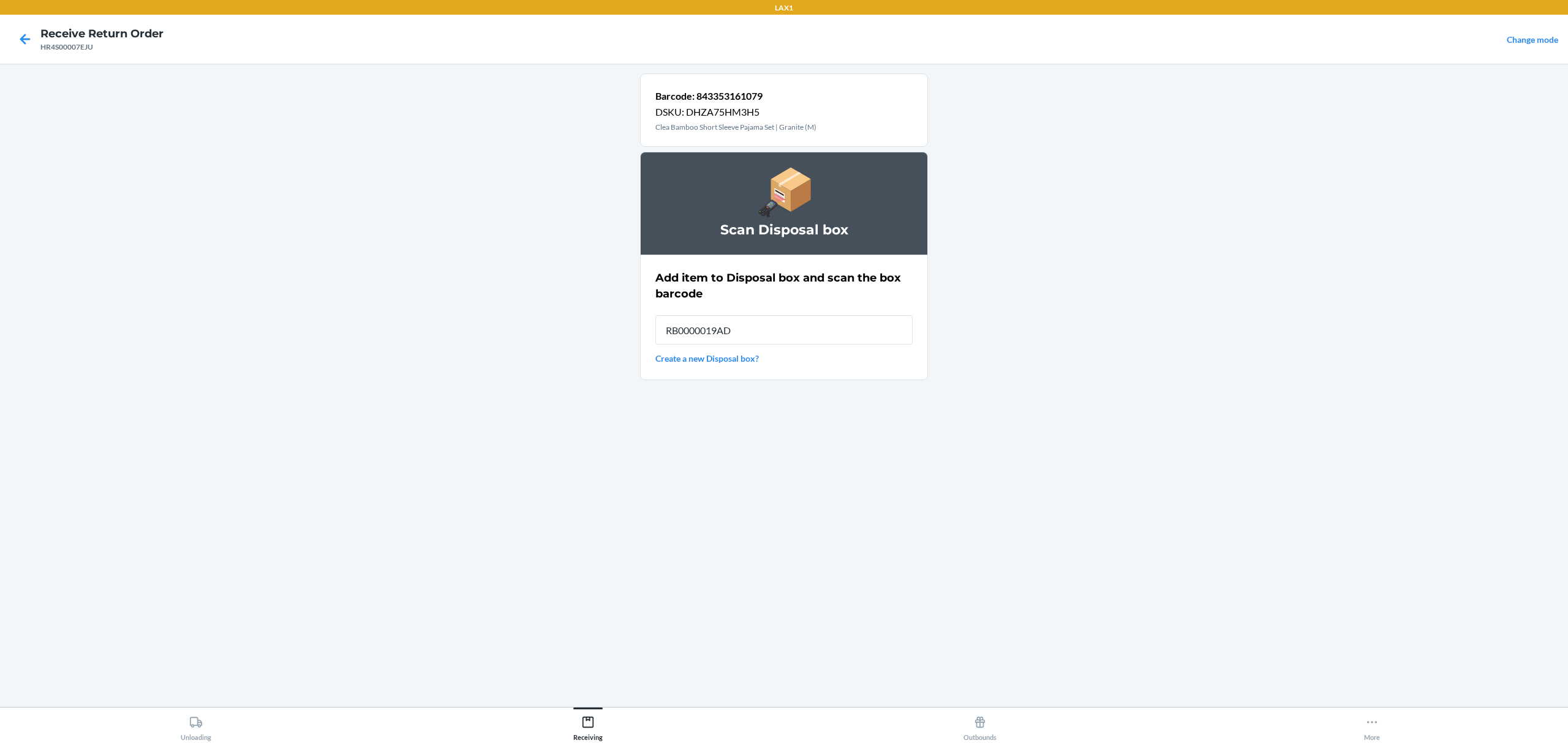
type input "RB0000019AD"
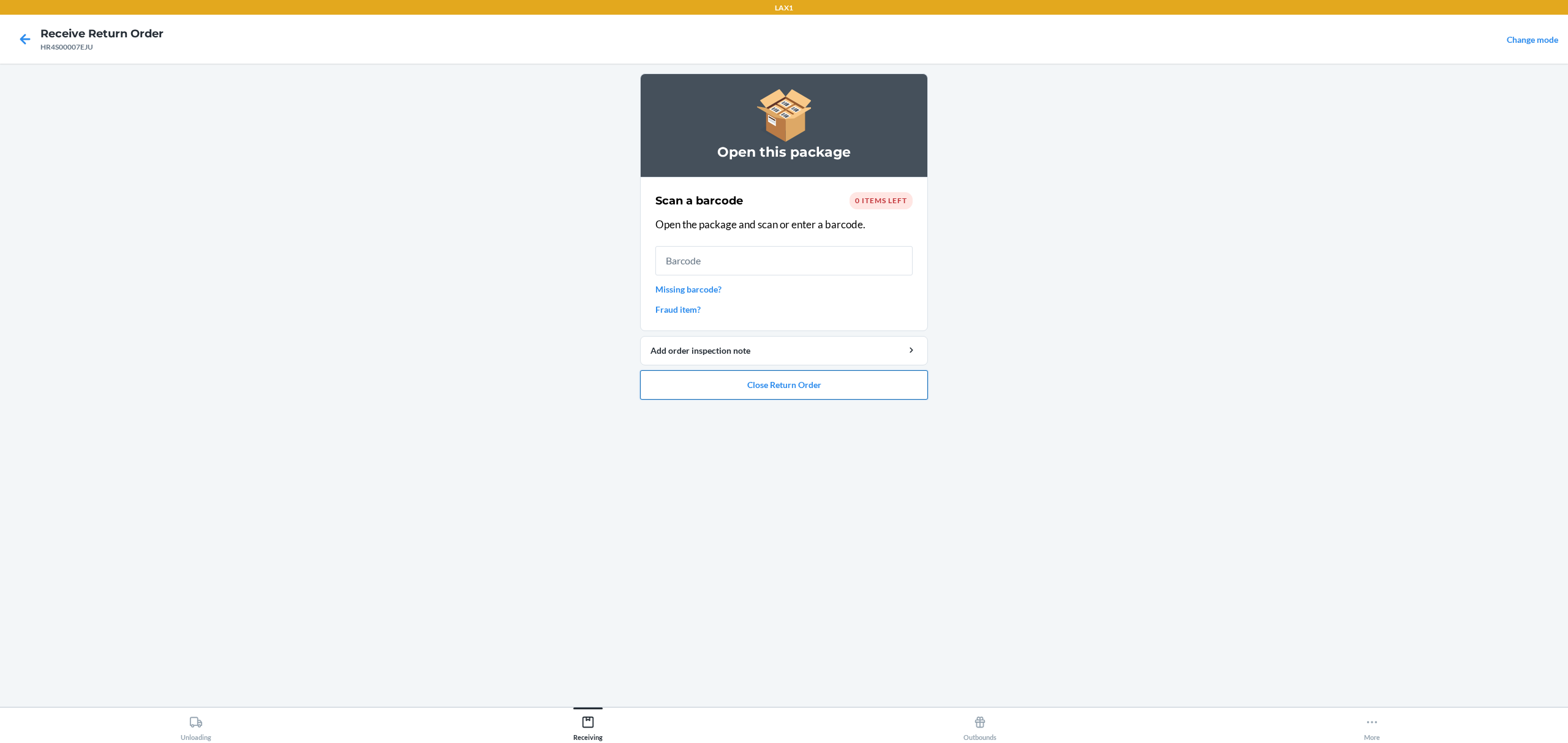
click at [847, 376] on button "Close Return Order" at bounding box center [784, 385] width 288 height 29
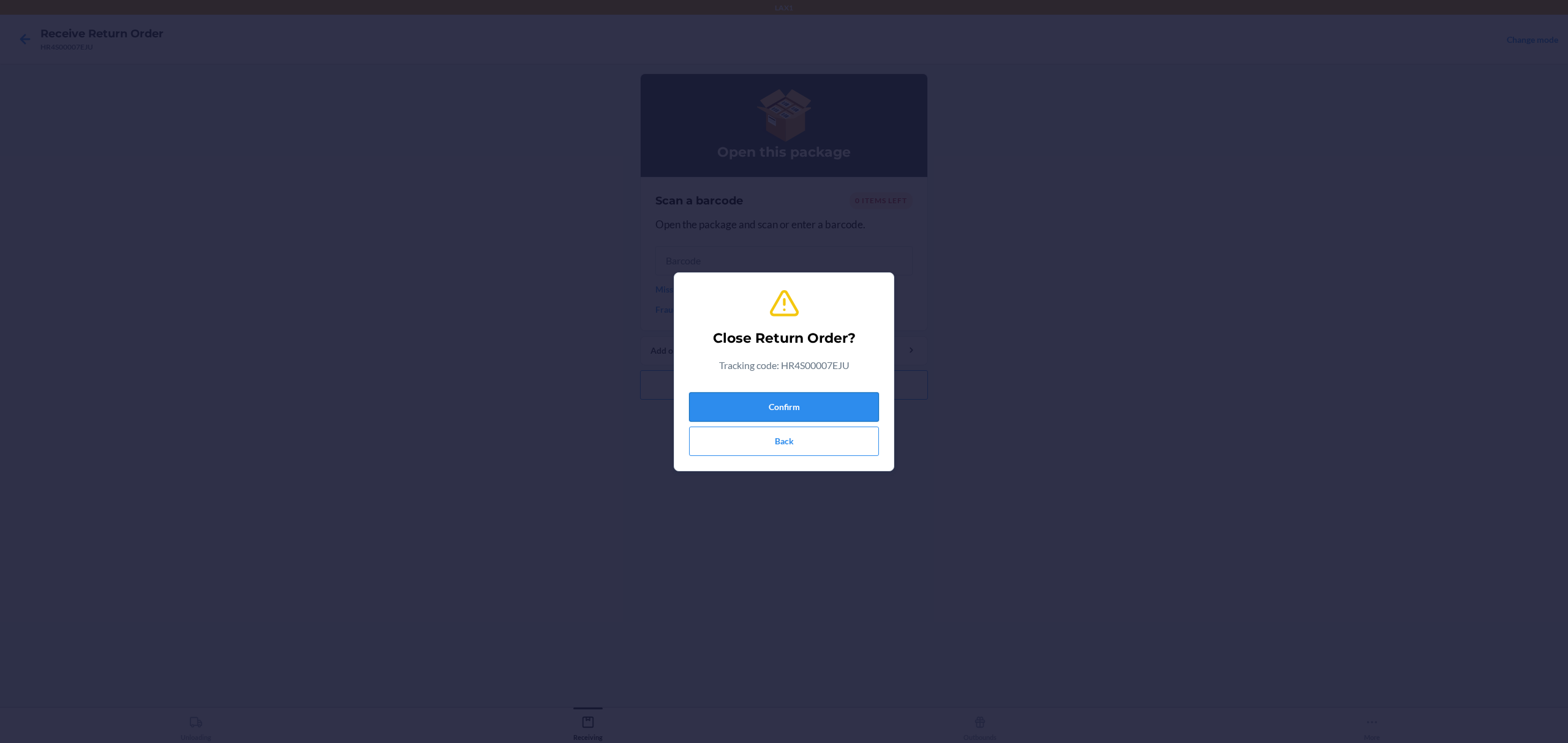
click at [829, 401] on button "Confirm" at bounding box center [784, 407] width 190 height 29
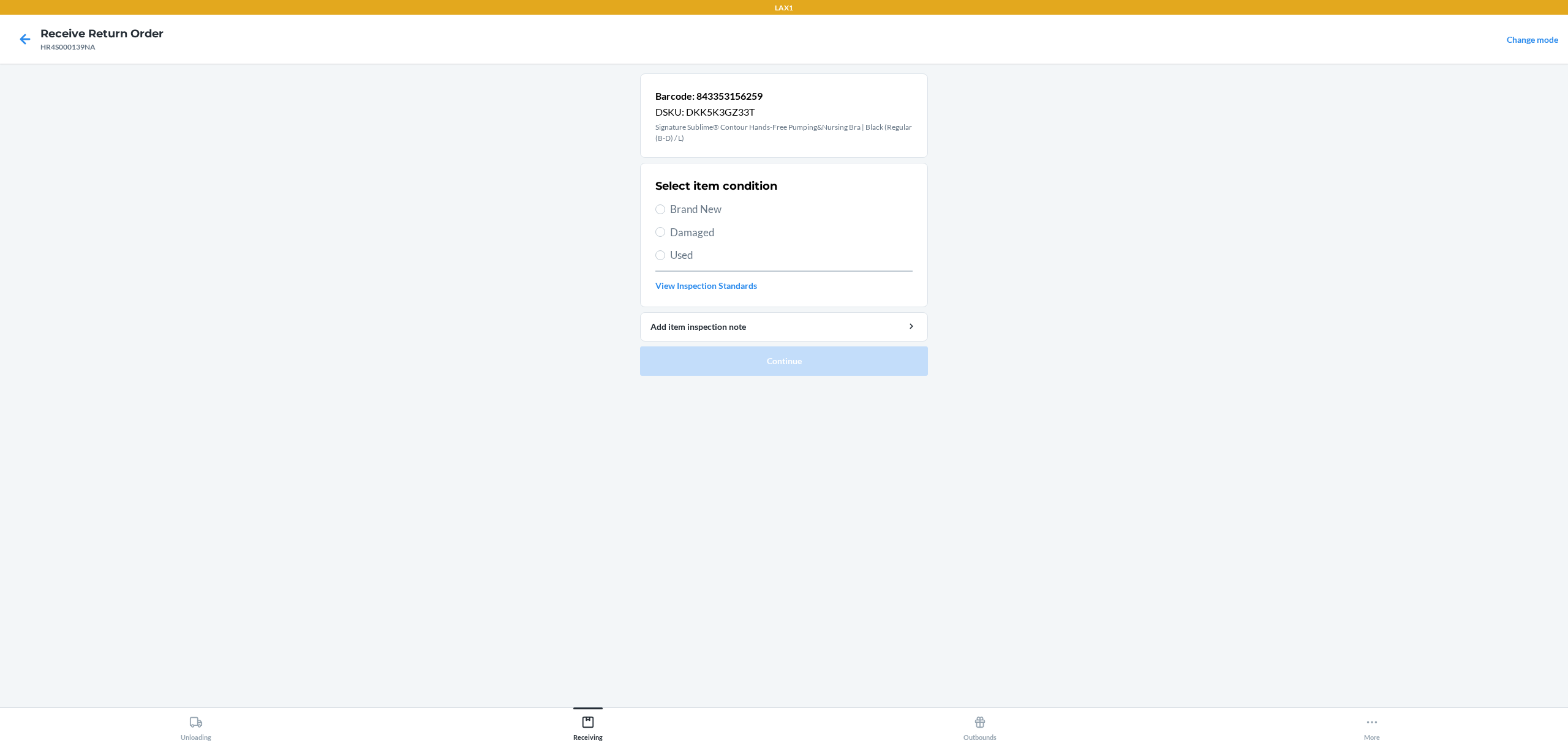
click at [680, 252] on span "Used" at bounding box center [791, 255] width 243 height 16
click at [665, 252] on input "Used" at bounding box center [660, 255] width 9 height 9
radio input "true"
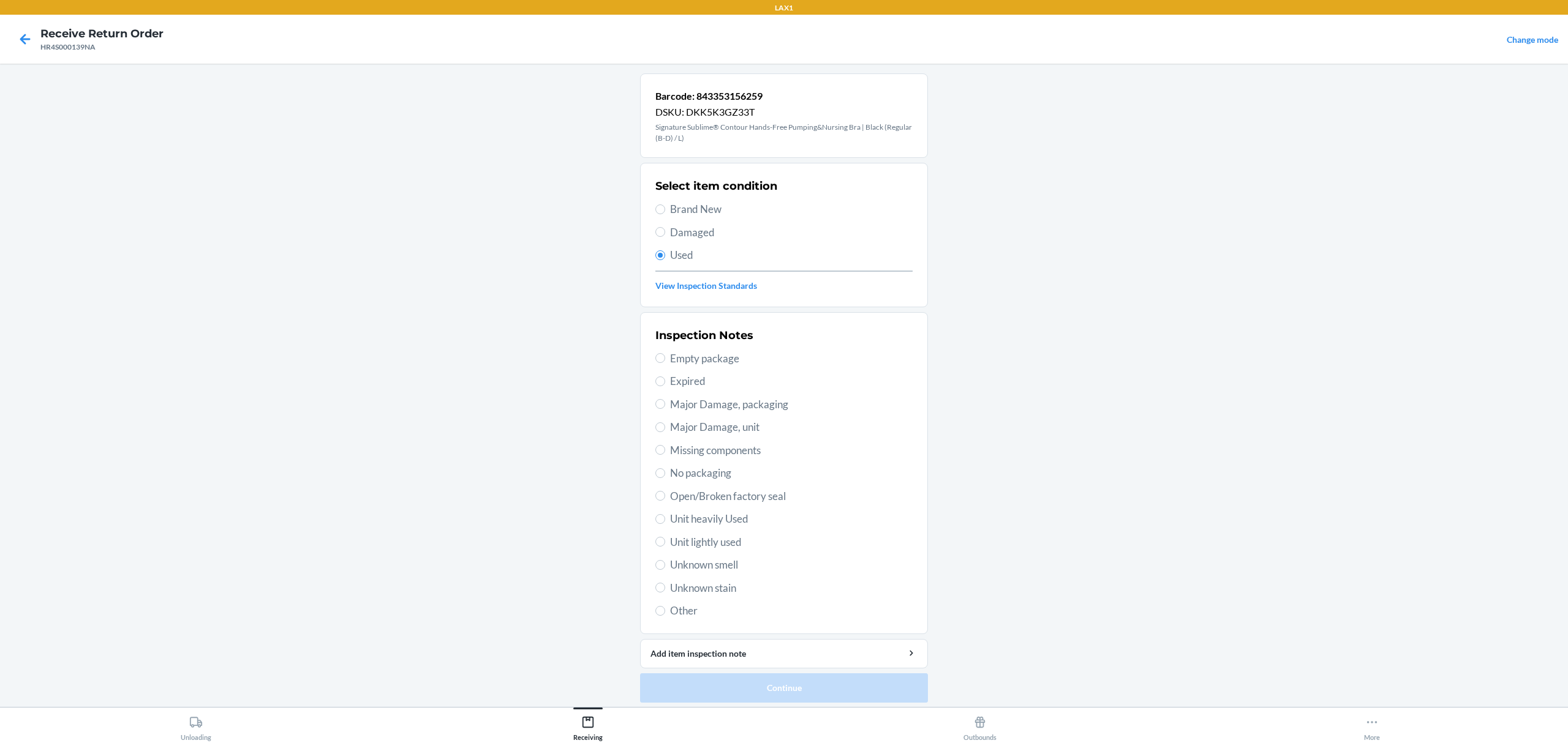
click at [706, 547] on span "Unit lightly used" at bounding box center [791, 542] width 243 height 16
click at [665, 547] on input "Unit lightly used" at bounding box center [660, 542] width 9 height 9
radio input "true"
drag, startPoint x: 795, startPoint y: 700, endPoint x: 795, endPoint y: 693, distance: 7.0
click at [795, 698] on button "Continue" at bounding box center [784, 688] width 288 height 29
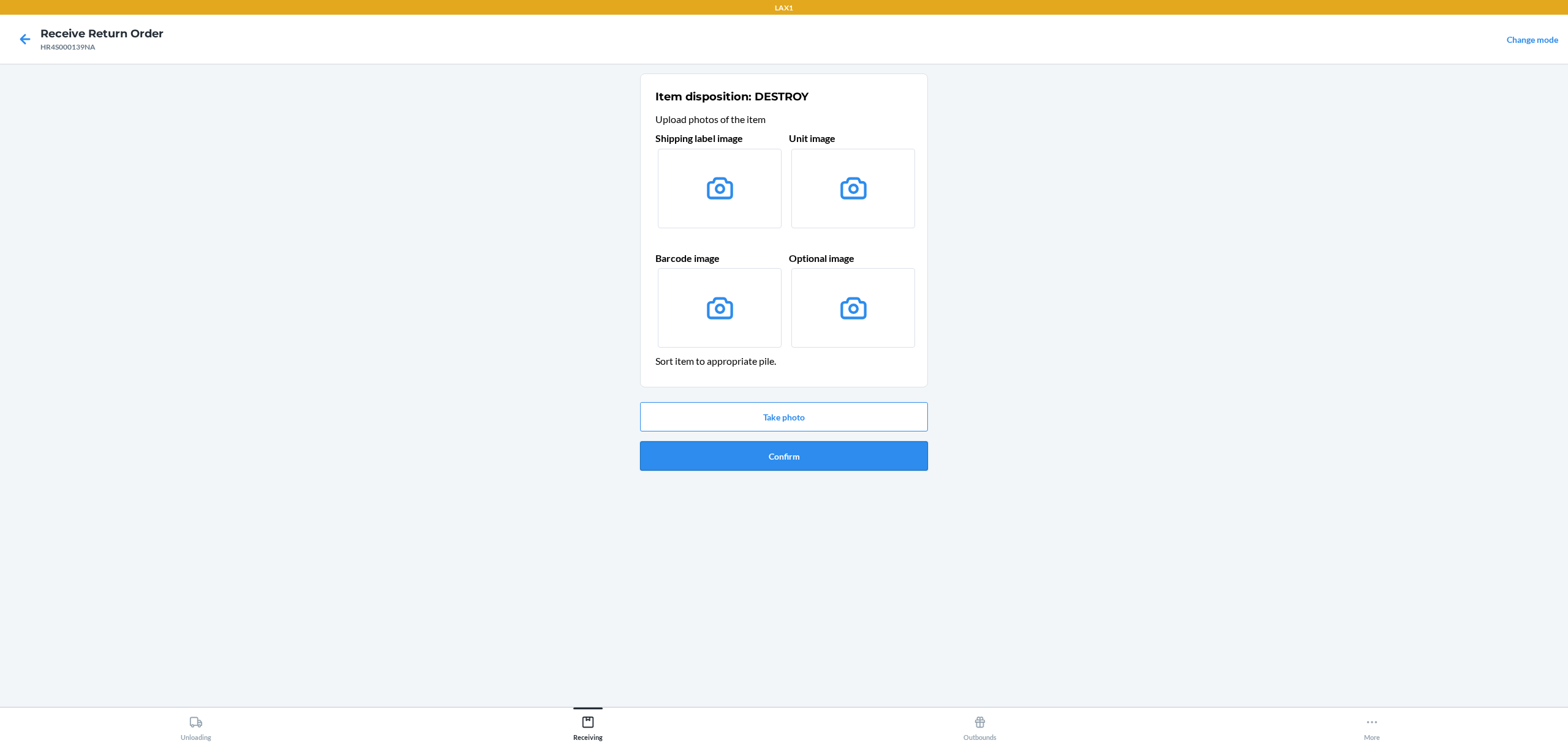
click at [765, 449] on button "Confirm" at bounding box center [784, 456] width 288 height 29
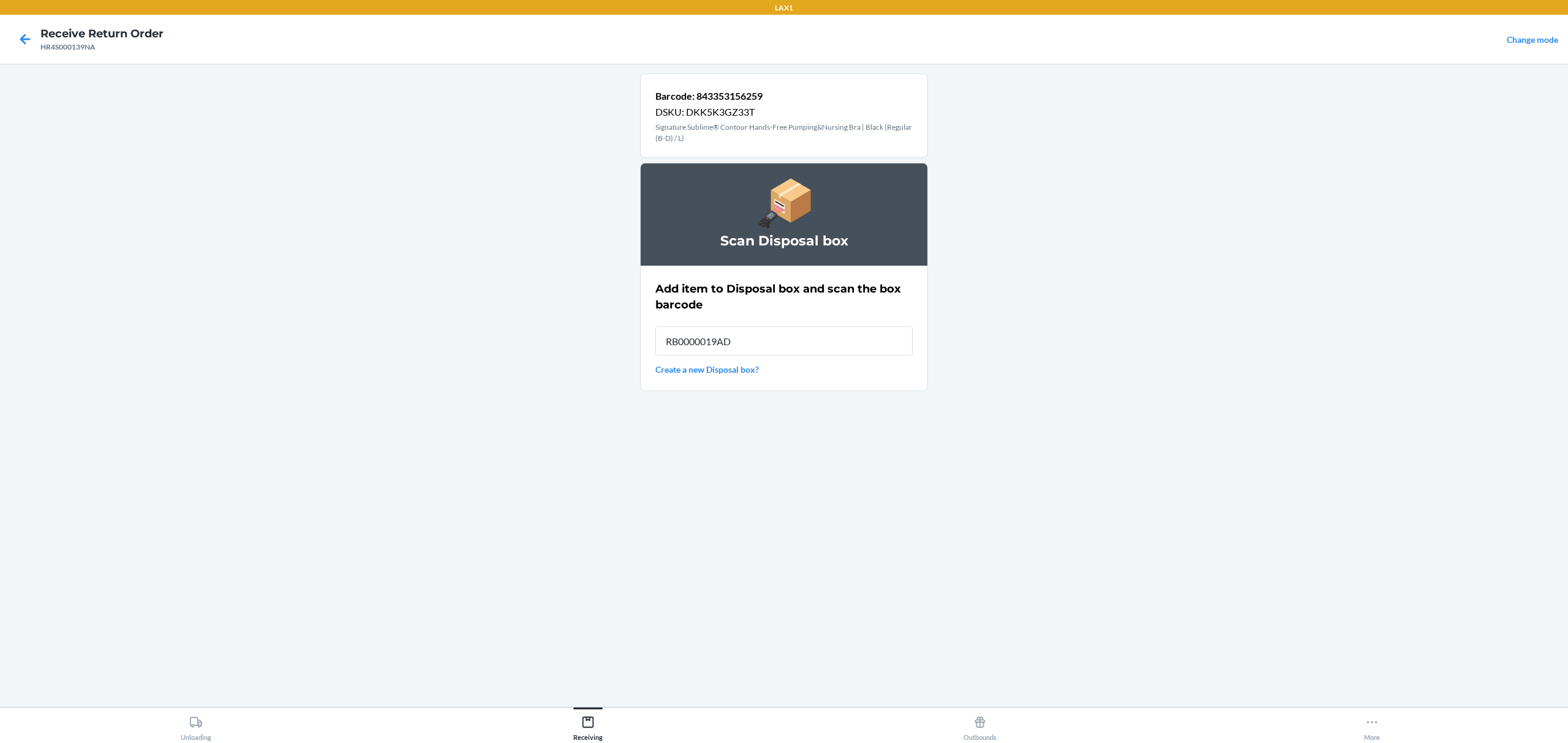
type input "RB0000019AD"
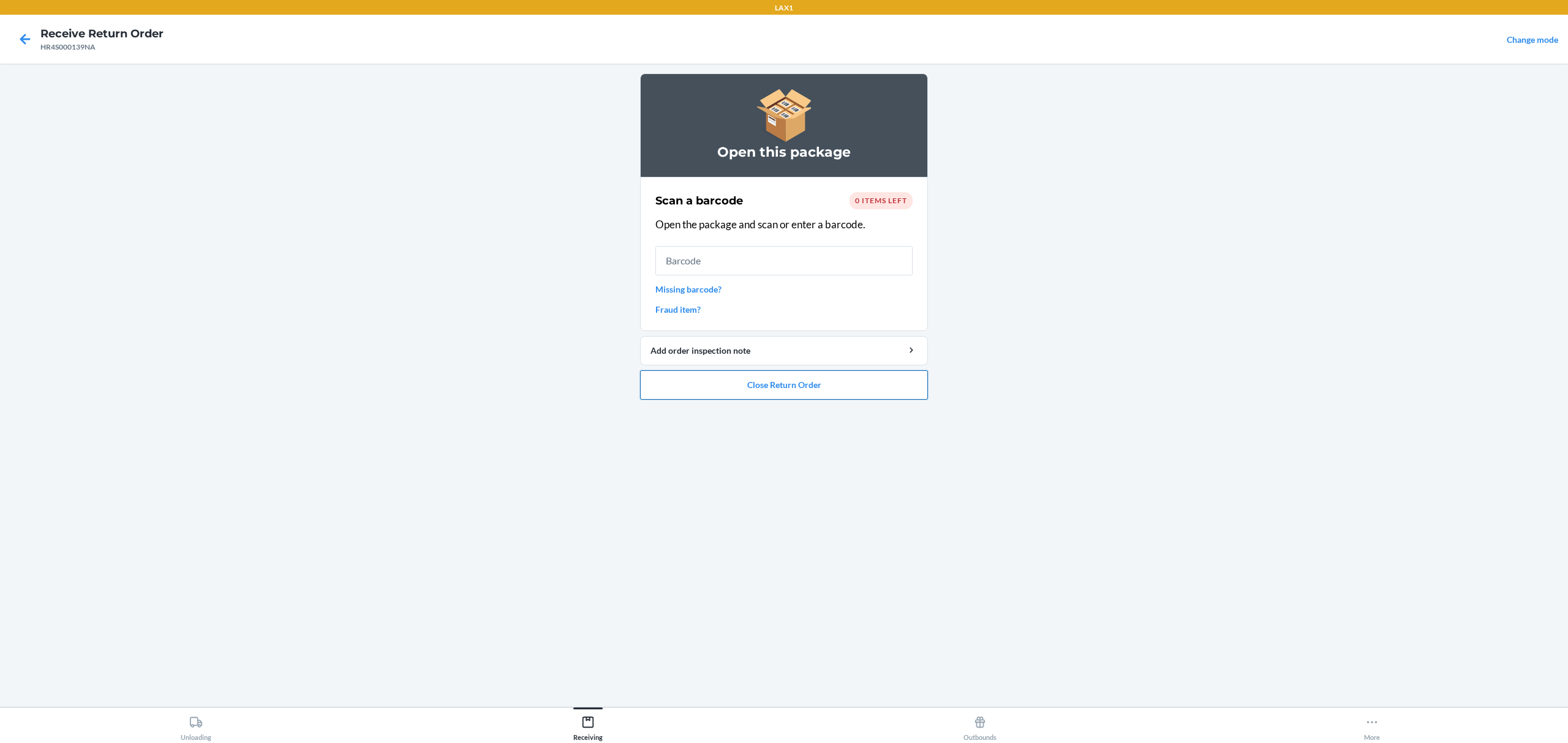
click at [812, 382] on button "Close Return Order" at bounding box center [784, 385] width 288 height 29
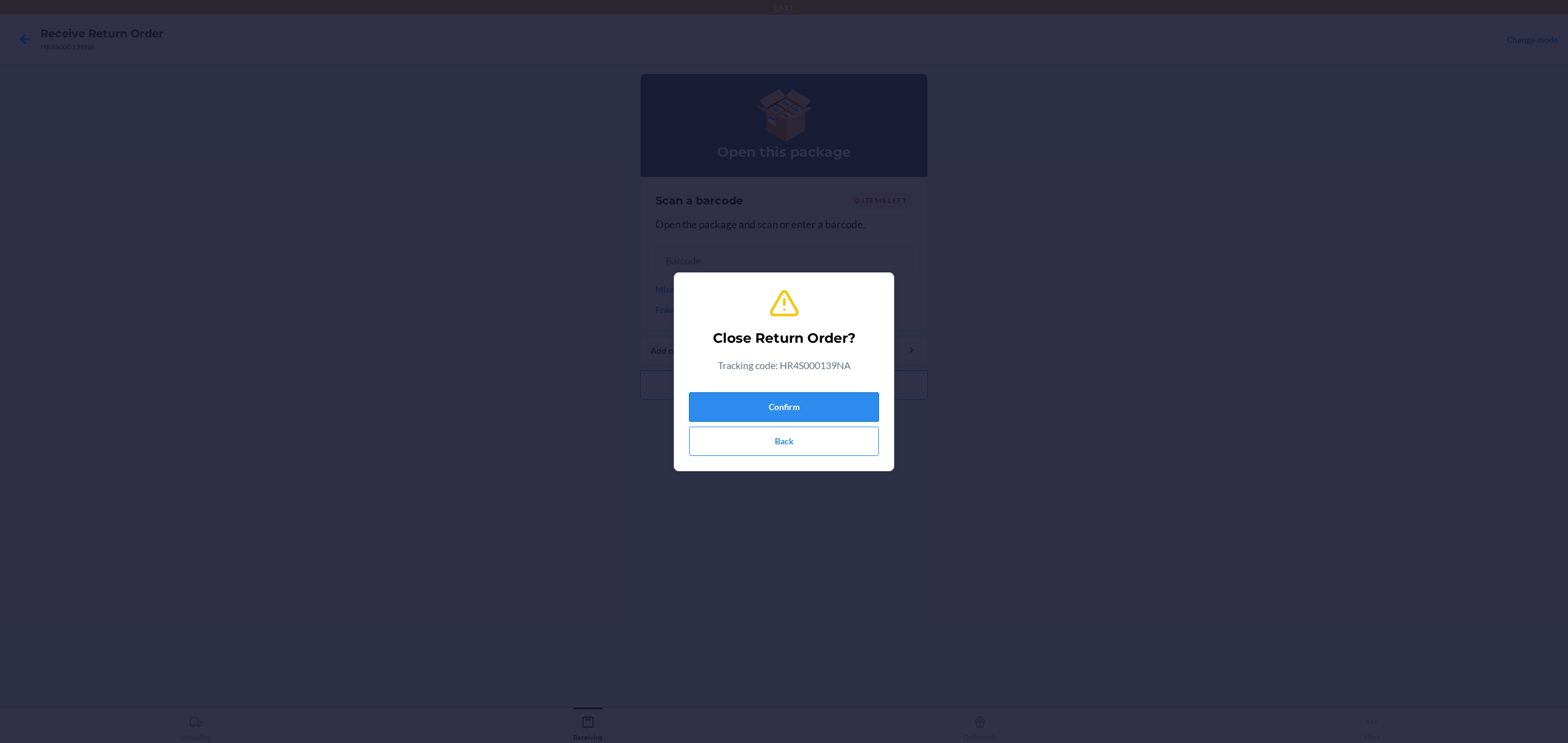
click at [790, 412] on button "Confirm" at bounding box center [784, 407] width 190 height 29
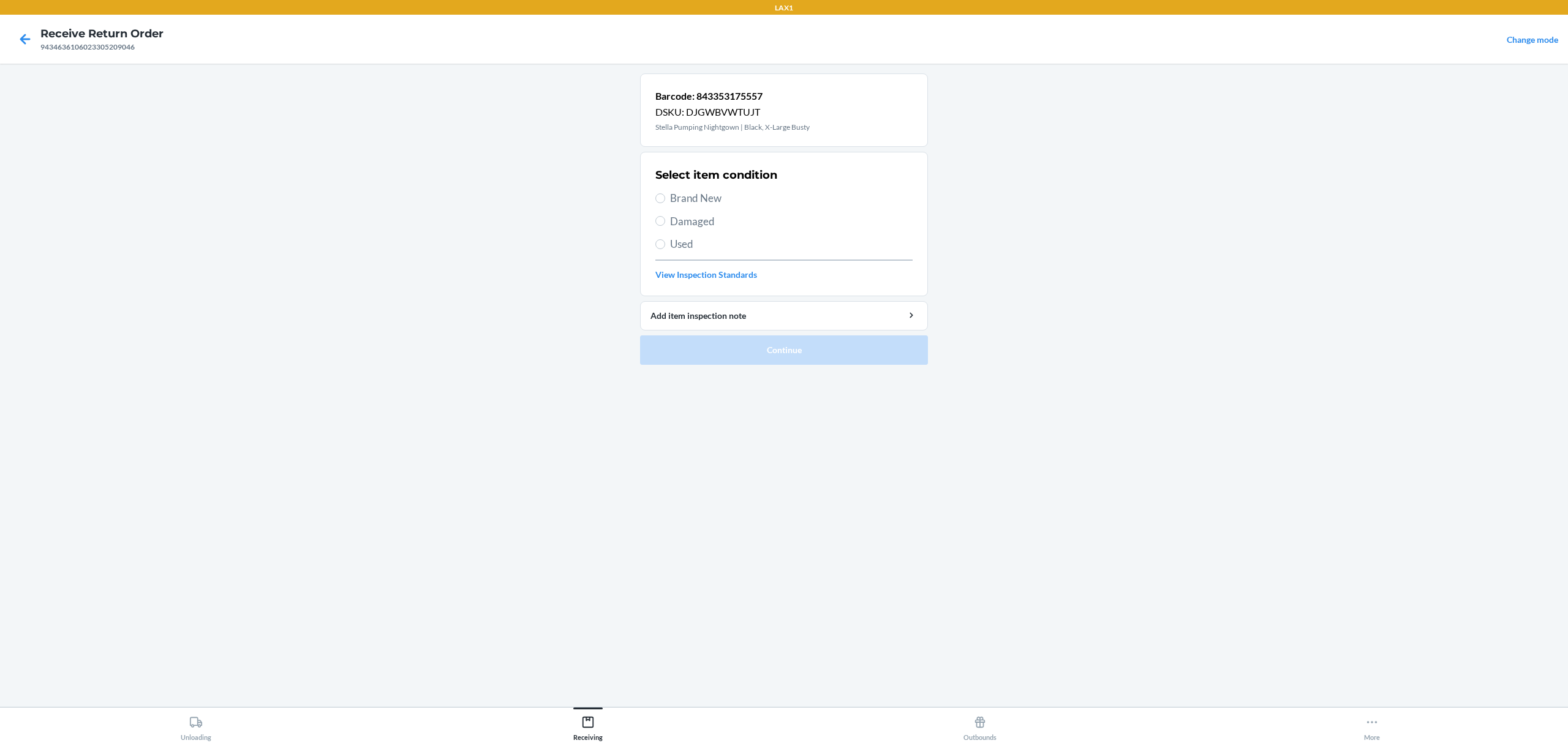
drag, startPoint x: 711, startPoint y: 212, endPoint x: 710, endPoint y: 220, distance: 8.1
click at [711, 213] on div "Select item condition Brand New Damaged Used View Inspection Standards" at bounding box center [784, 224] width 258 height 121
click at [710, 223] on span "Damaged" at bounding box center [791, 221] width 243 height 16
click at [665, 223] on input "Damaged" at bounding box center [660, 221] width 9 height 9
radio input "true"
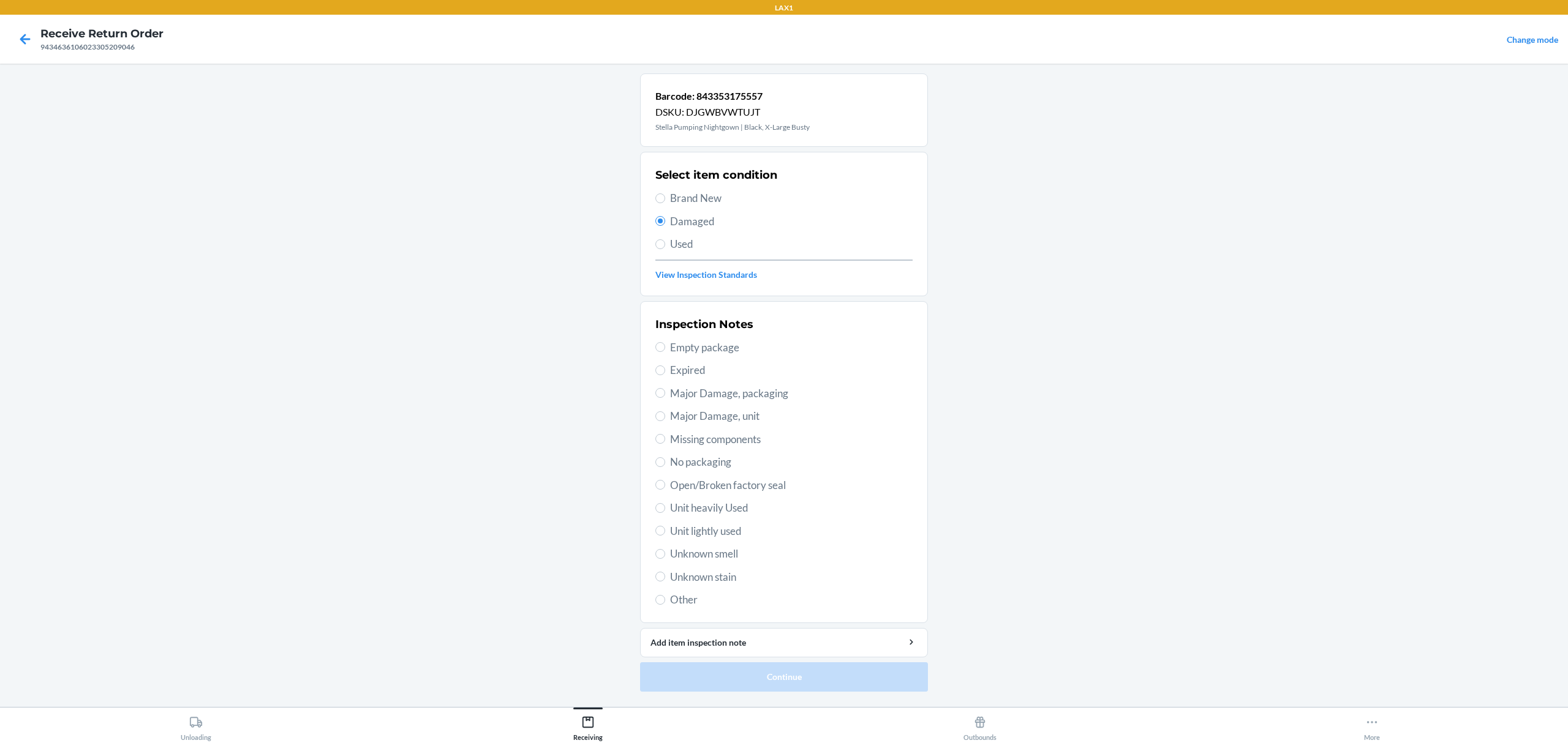
click at [740, 406] on div "Inspection Notes Empty package Expired Major Damage, packaging Major Damage, un…" at bounding box center [784, 462] width 258 height 299
click at [743, 401] on span "Major Damage, packaging" at bounding box center [791, 394] width 243 height 16
click at [665, 398] on input "Major Damage, packaging" at bounding box center [660, 393] width 9 height 9
radio input "true"
click at [807, 679] on button "Continue" at bounding box center [784, 677] width 288 height 29
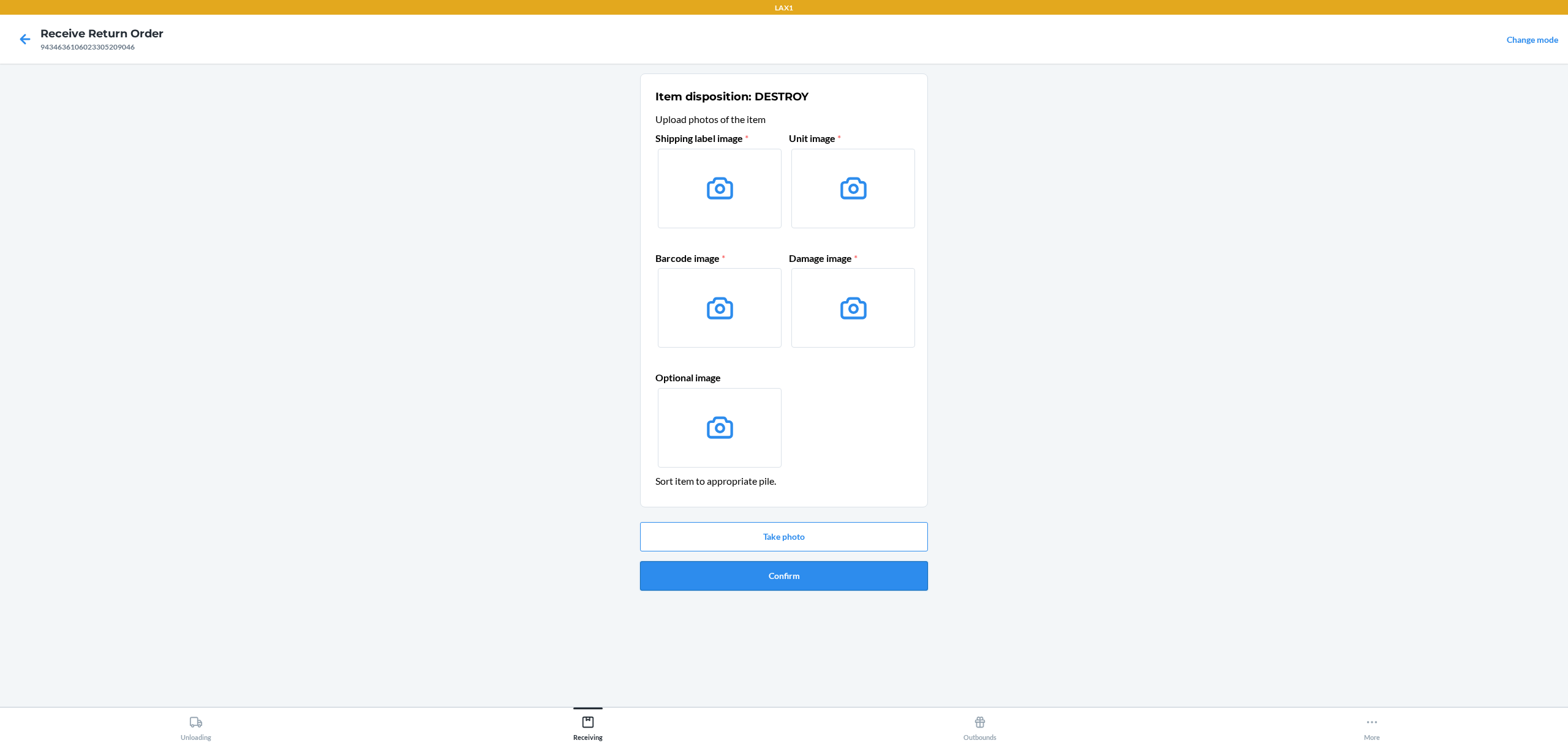
drag, startPoint x: 761, startPoint y: 595, endPoint x: 762, endPoint y: 562, distance: 33.0
click at [762, 576] on div "Take photo Confirm" at bounding box center [784, 556] width 288 height 79
click at [762, 579] on button "Confirm" at bounding box center [784, 575] width 288 height 29
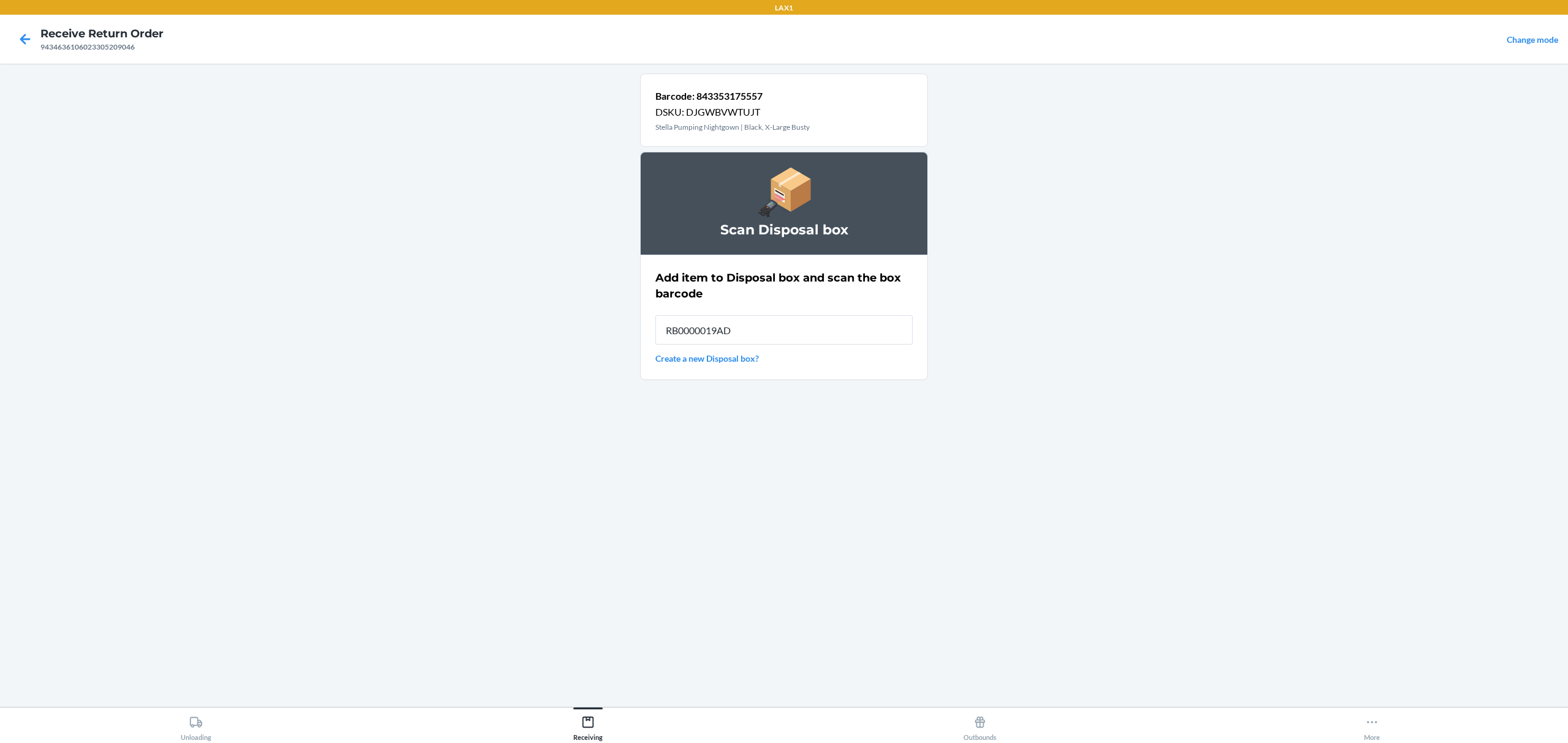
type input "RB0000019AD"
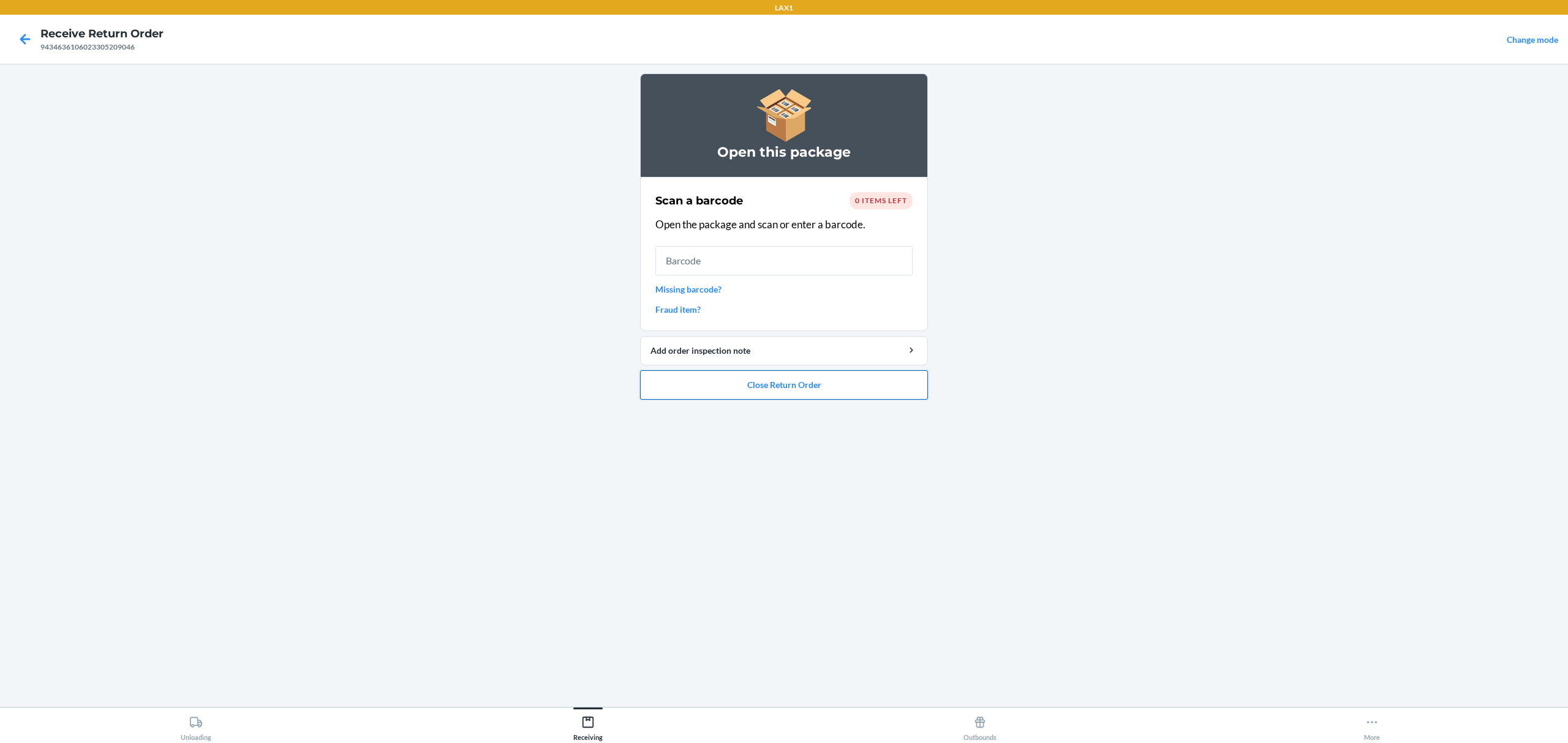
click at [781, 390] on button "Close Return Order" at bounding box center [784, 385] width 288 height 29
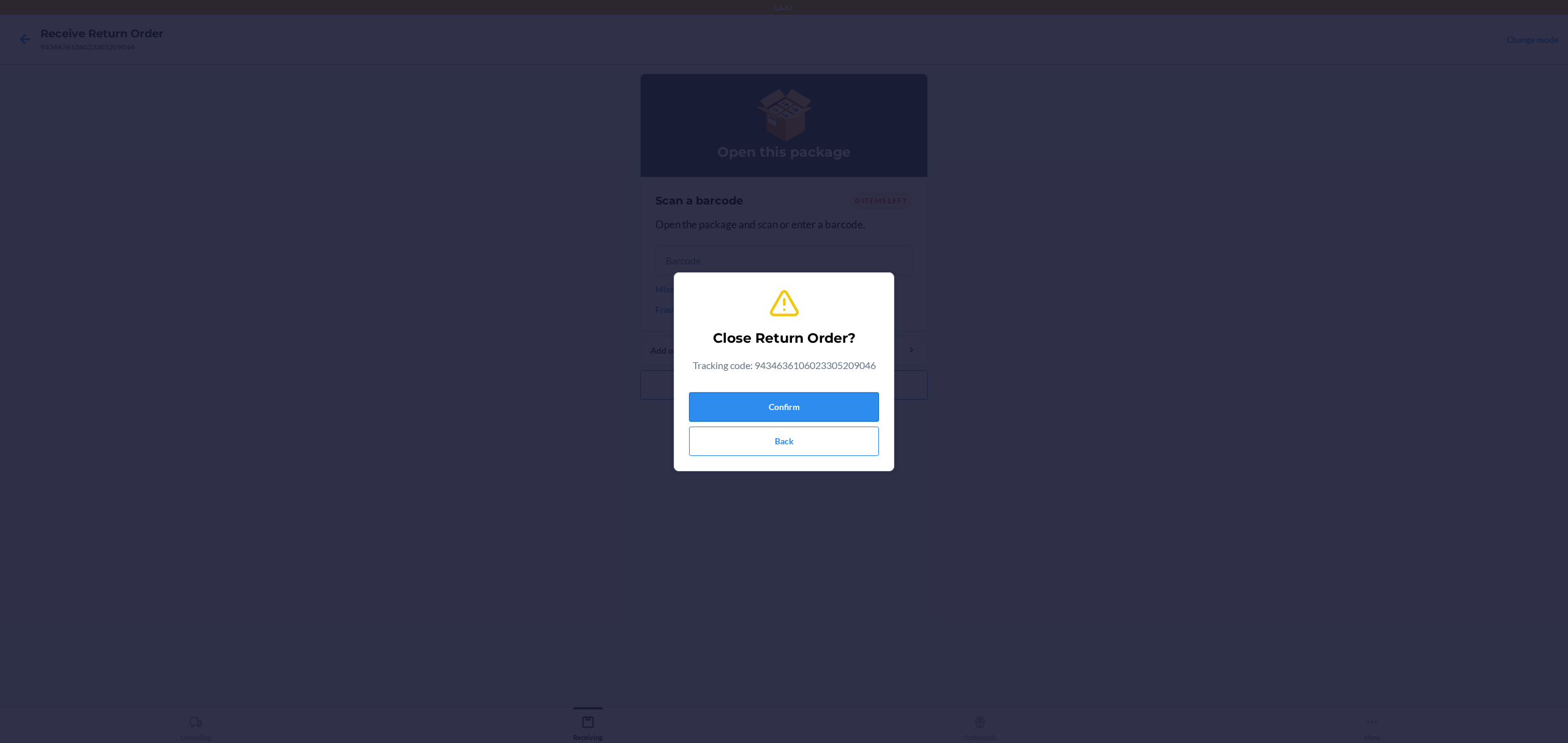
click at [787, 405] on button "Confirm" at bounding box center [784, 407] width 190 height 29
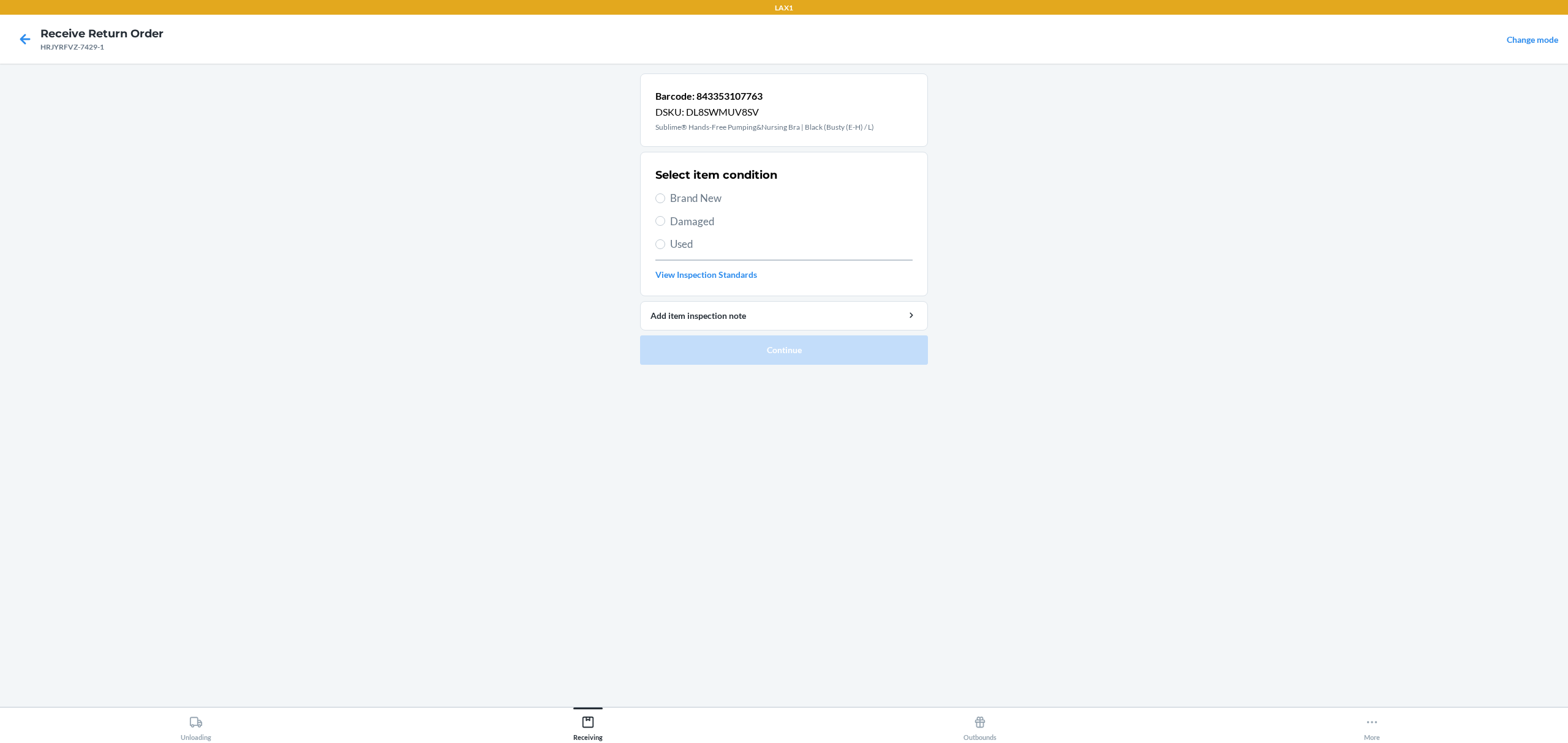
click at [686, 198] on span "Brand New" at bounding box center [791, 198] width 243 height 16
click at [665, 198] on input "Brand New" at bounding box center [660, 198] width 9 height 9
radio input "true"
drag, startPoint x: 812, startPoint y: 362, endPoint x: 812, endPoint y: 355, distance: 7.0
click at [812, 358] on button "Continue" at bounding box center [784, 349] width 288 height 29
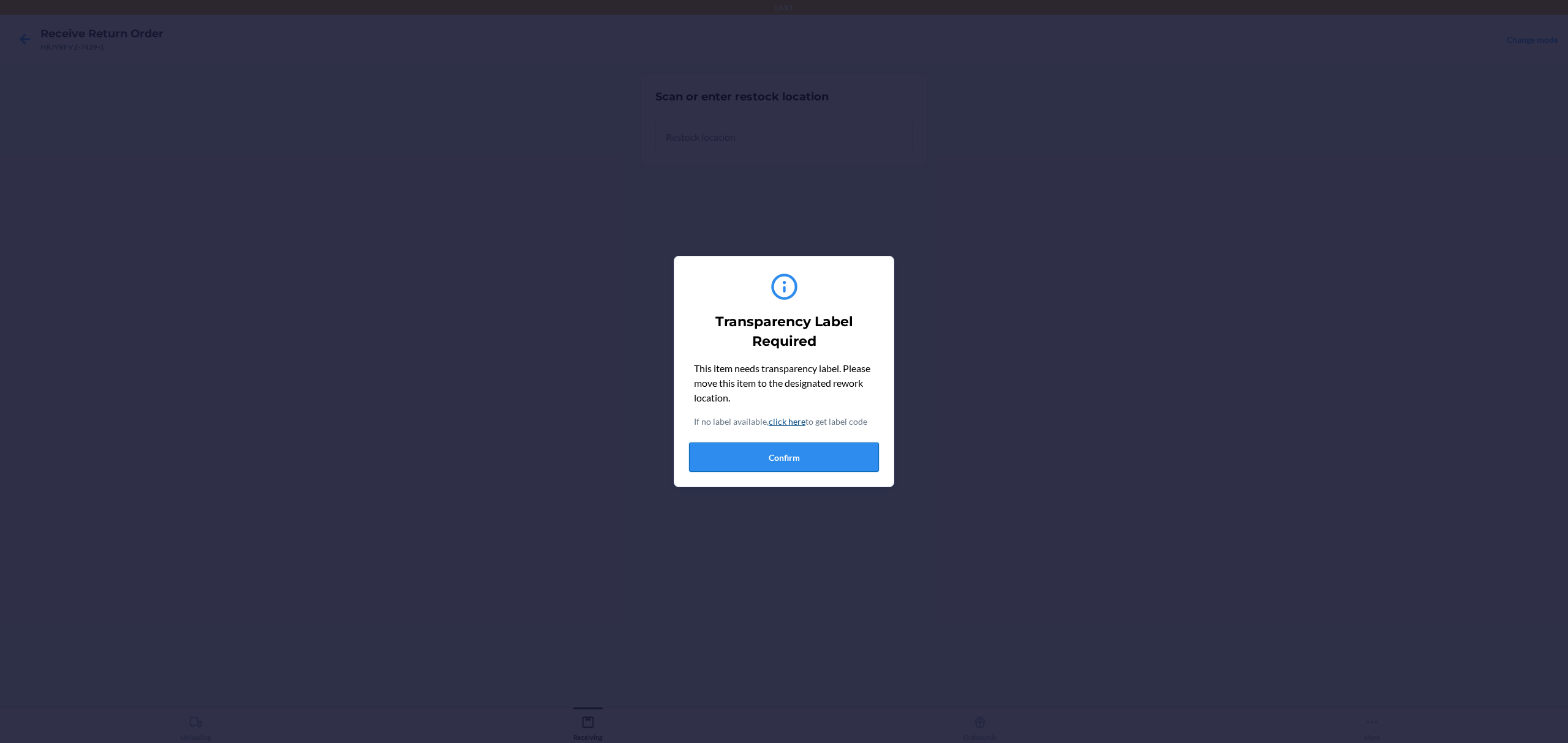
drag, startPoint x: 814, startPoint y: 472, endPoint x: 820, endPoint y: 458, distance: 15.2
click at [820, 460] on div "Transparency Label Required This item needs transparency label. Please move thi…" at bounding box center [784, 372] width 190 height 211
click at [820, 458] on button "Confirm" at bounding box center [784, 457] width 190 height 29
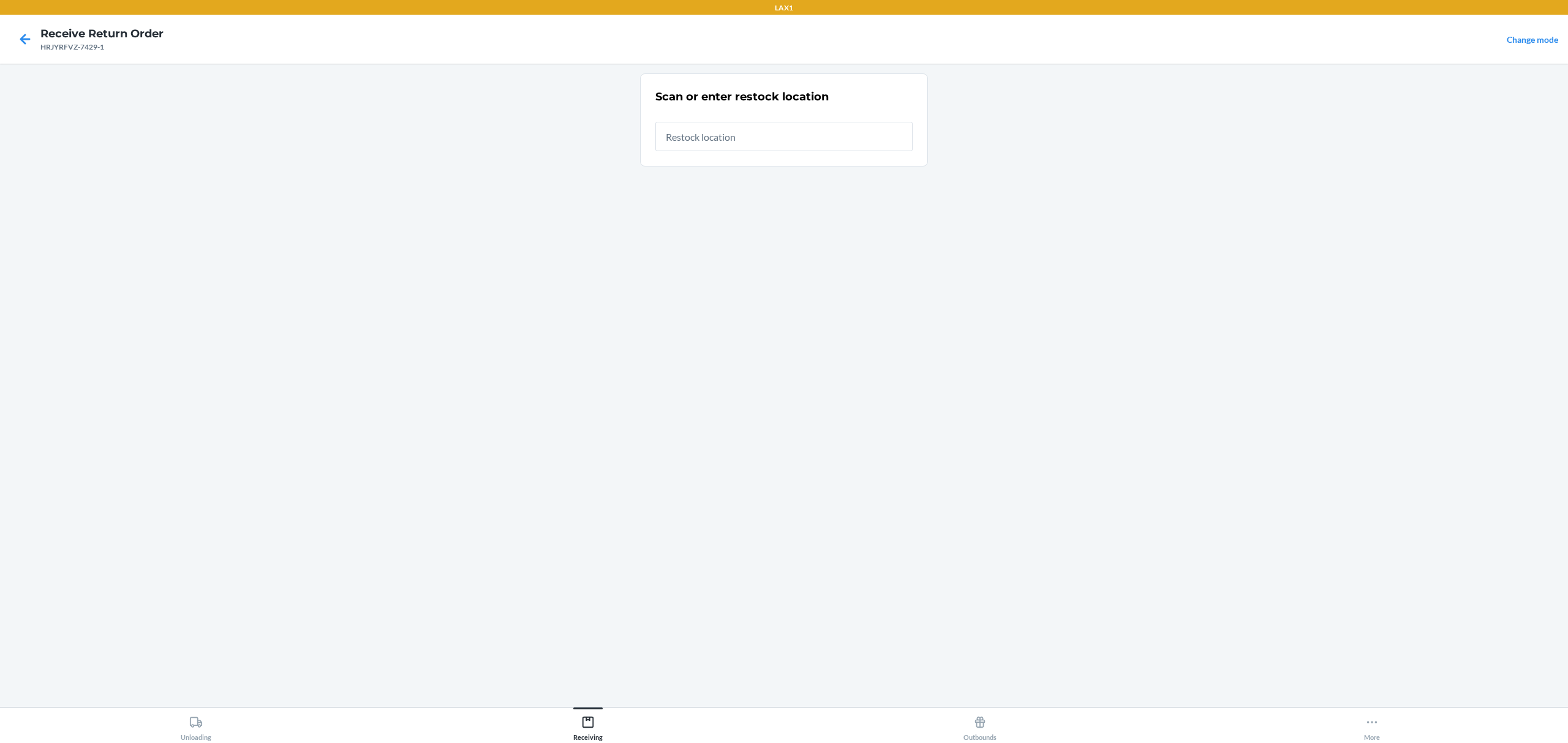
drag, startPoint x: 819, startPoint y: 138, endPoint x: 817, endPoint y: 175, distance: 37.1
click at [817, 175] on main "Scan or enter restock location" at bounding box center [784, 385] width 1568 height 643
click at [831, 150] on input "text" at bounding box center [784, 136] width 258 height 29
type input "RTCART042"
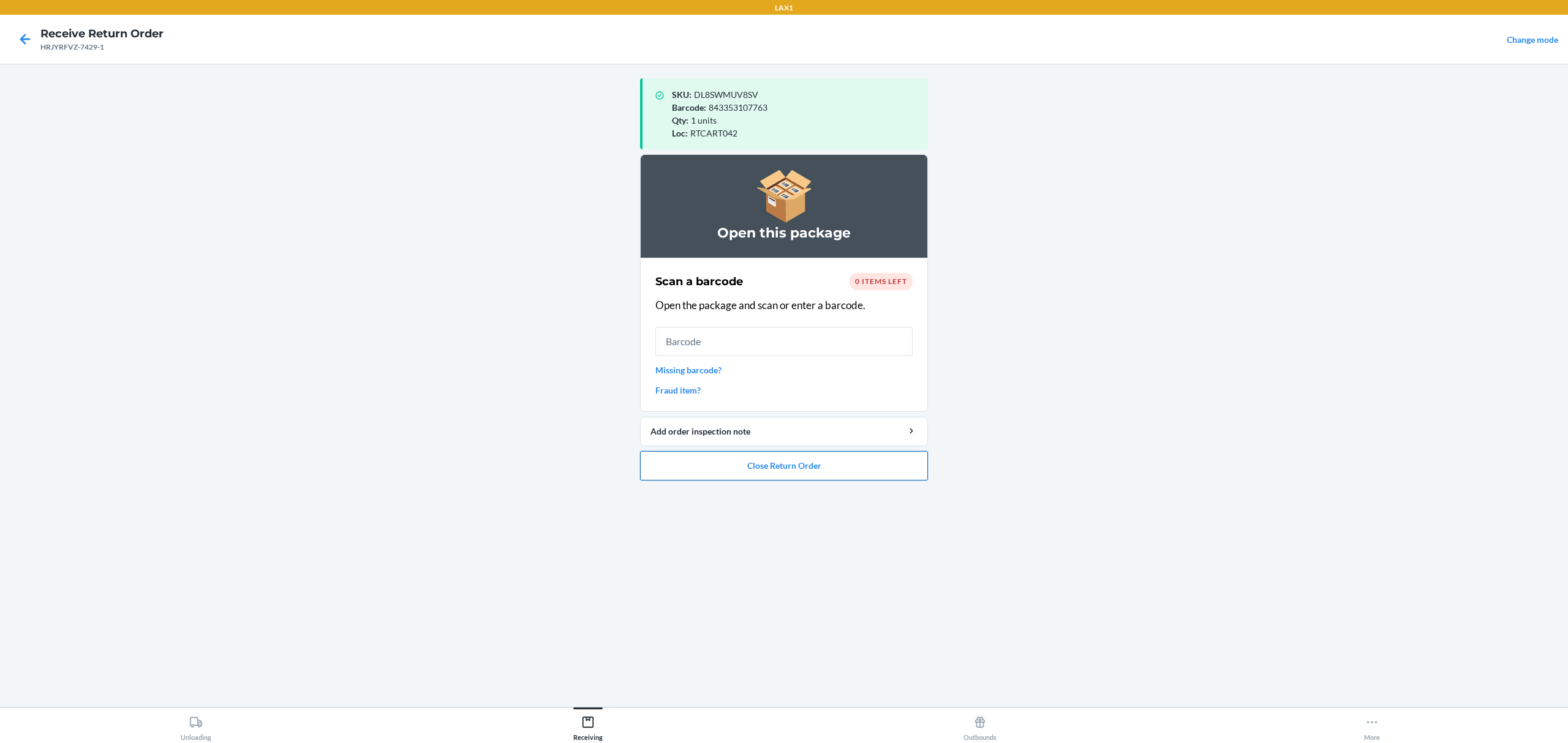
click at [778, 478] on button "Close Return Order" at bounding box center [784, 465] width 288 height 29
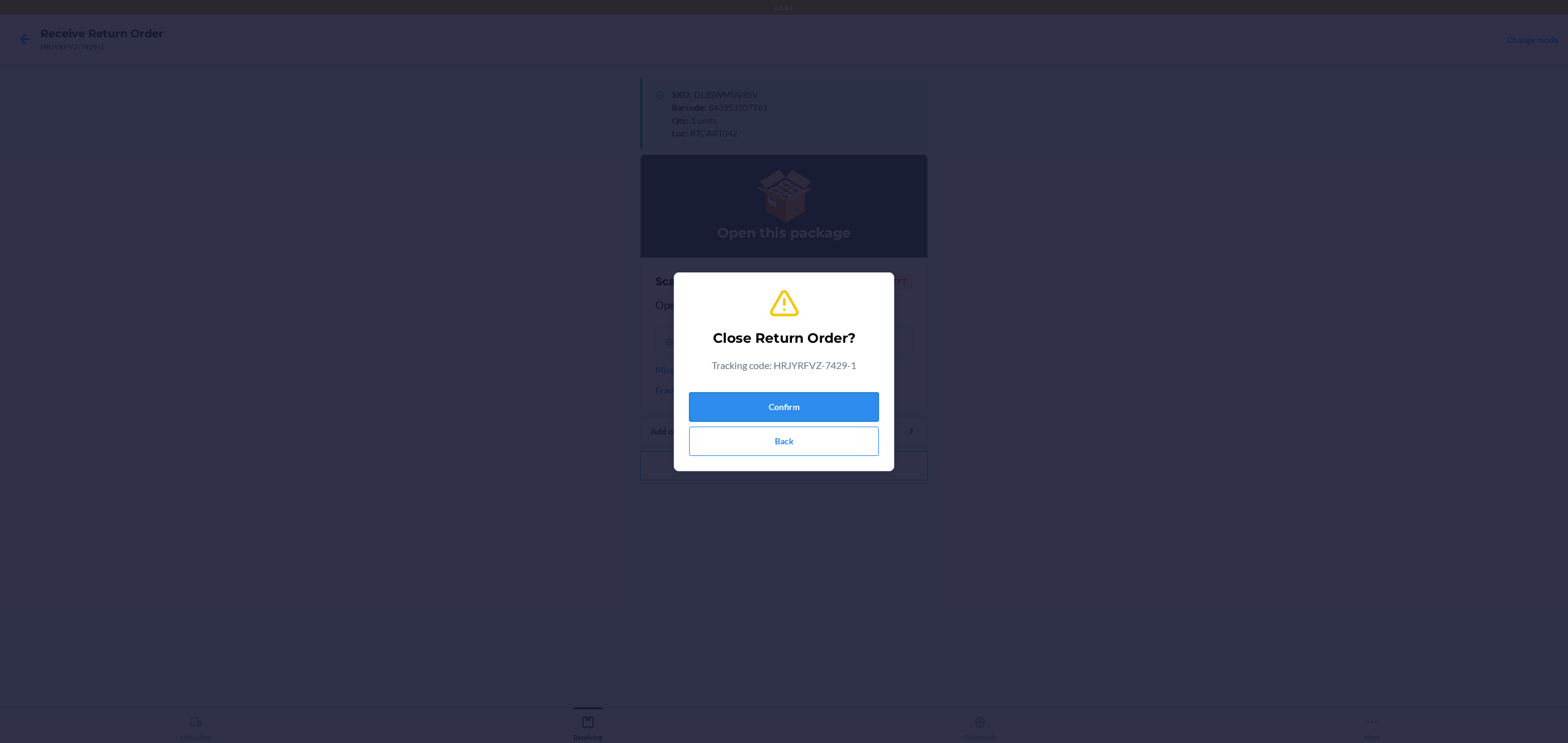
click at [776, 419] on button "Confirm" at bounding box center [784, 407] width 190 height 29
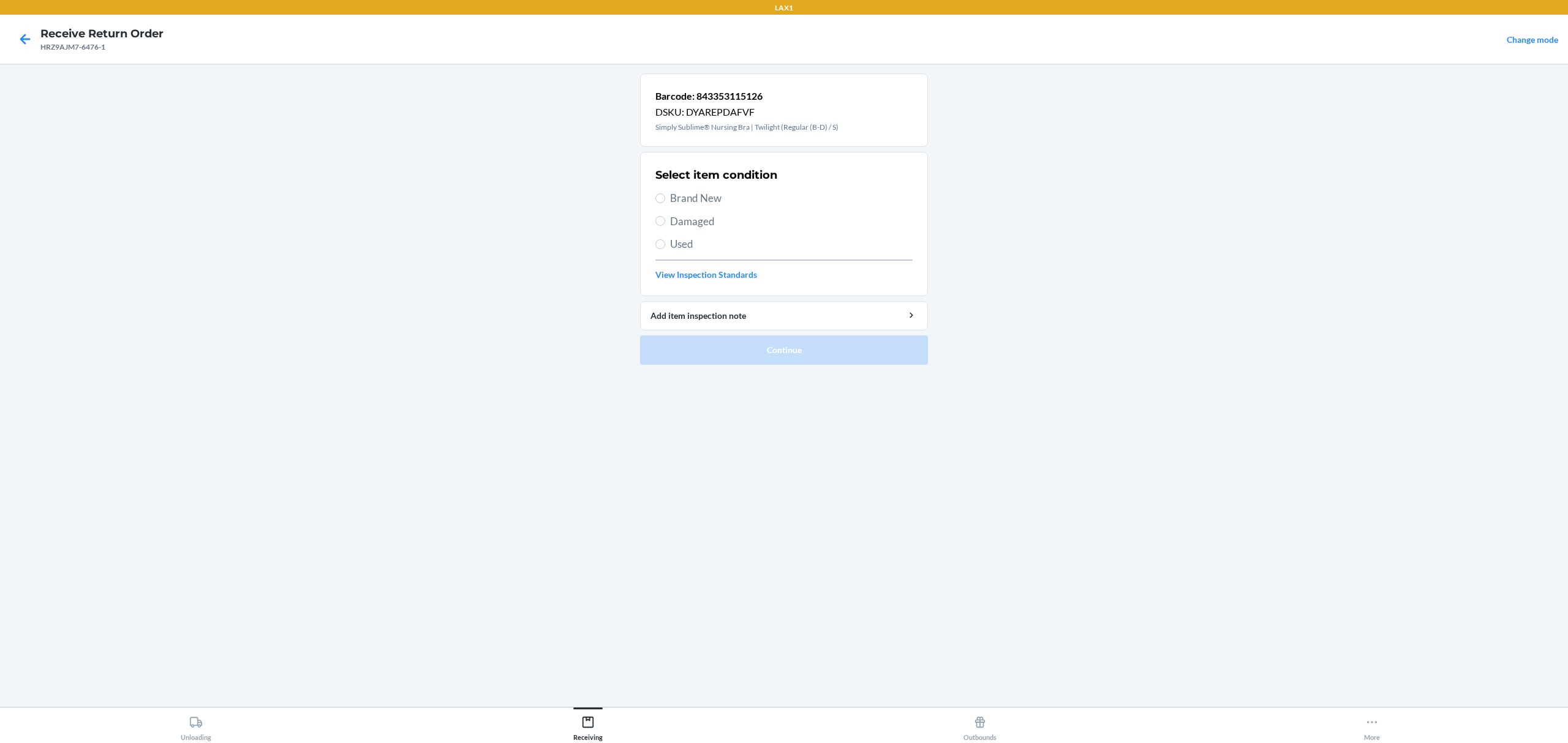
click at [709, 187] on div "Select item condition Brand New Damaged Used View Inspection Standards" at bounding box center [784, 224] width 258 height 121
click at [709, 194] on span "Brand New" at bounding box center [791, 198] width 243 height 16
click at [665, 194] on input "Brand New" at bounding box center [660, 198] width 9 height 9
radio input "true"
click at [792, 357] on button "Continue" at bounding box center [784, 349] width 288 height 29
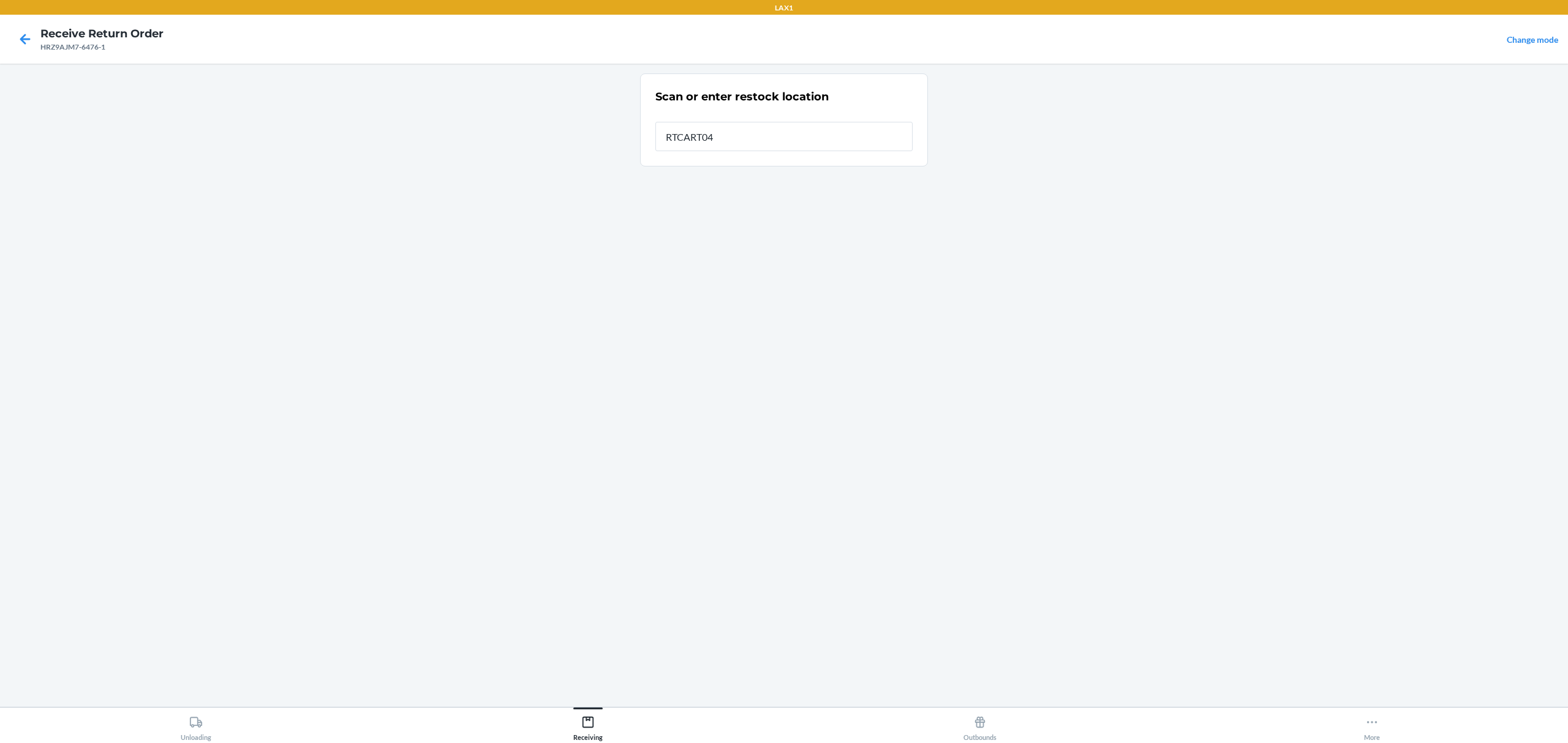
type input "RTCART042"
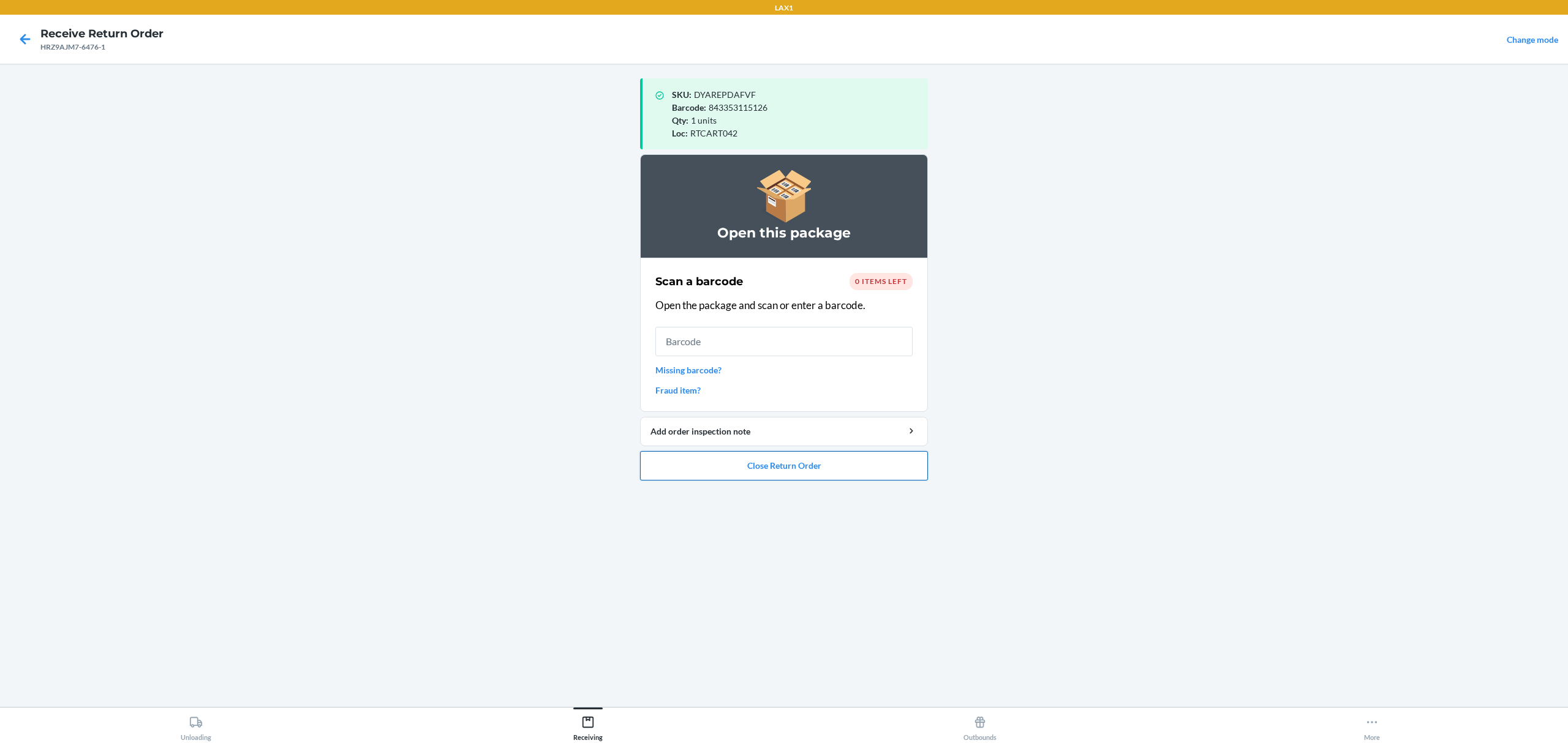
click at [779, 461] on button "Close Return Order" at bounding box center [784, 465] width 288 height 29
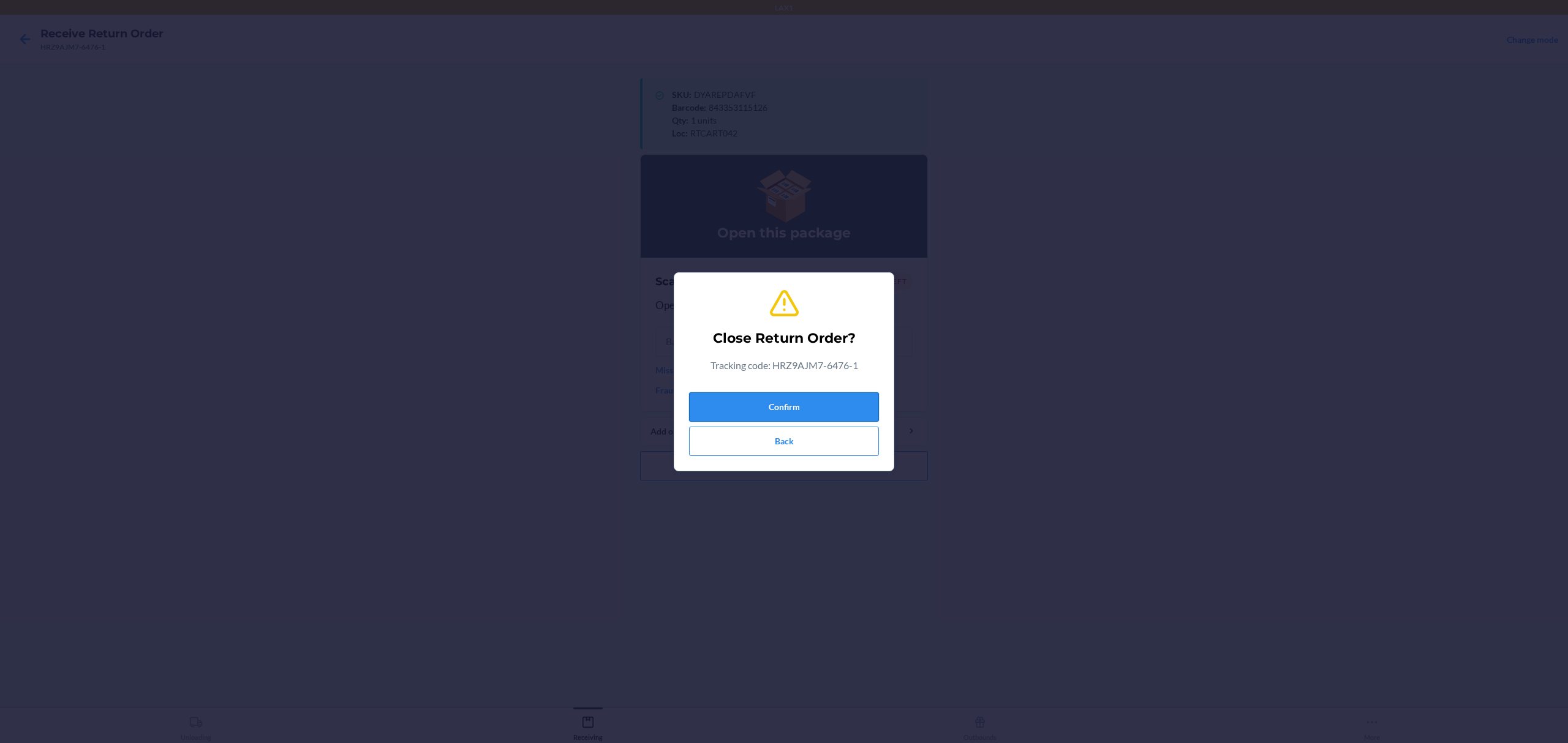
click at [809, 409] on button "Confirm" at bounding box center [784, 407] width 190 height 29
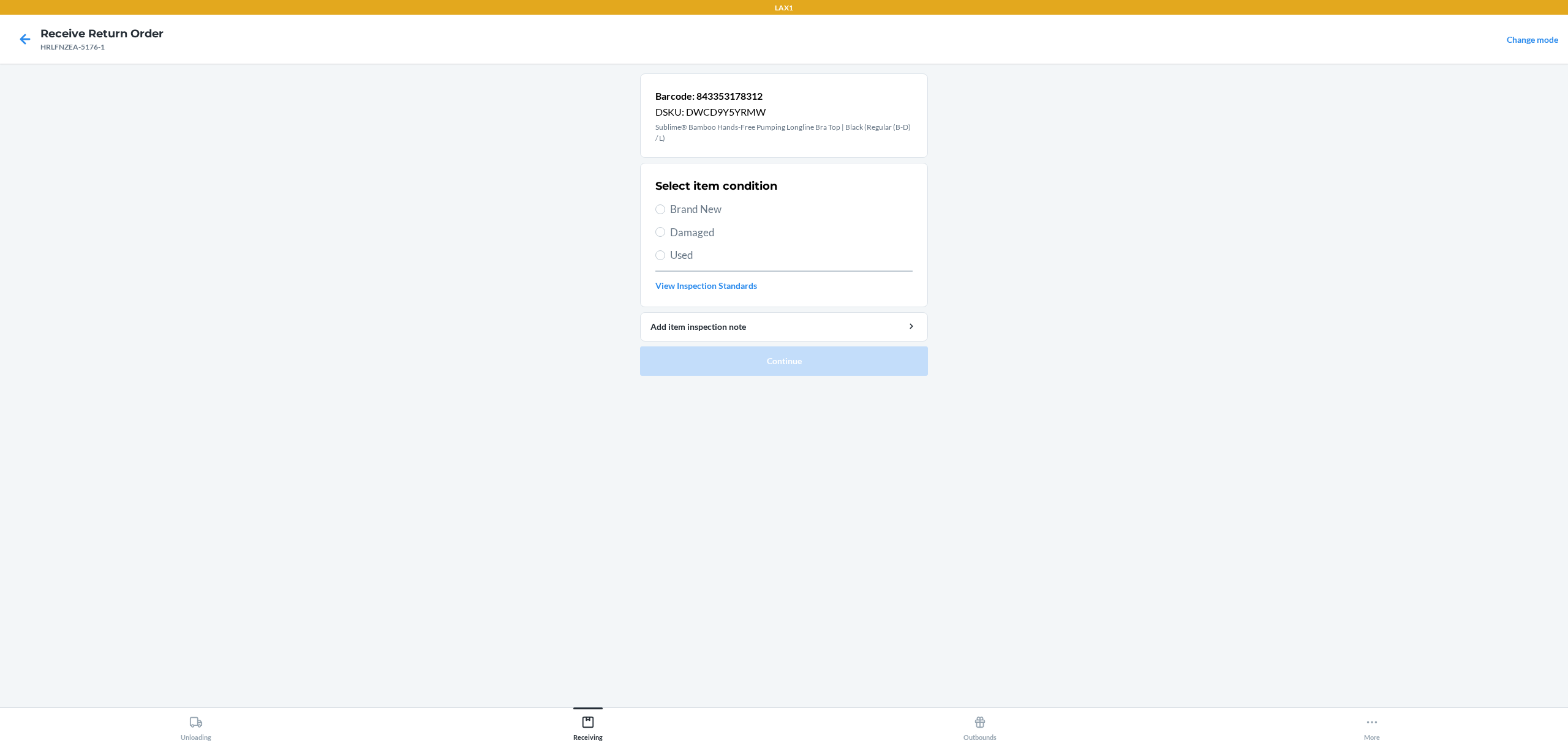
click at [690, 205] on span "Brand New" at bounding box center [791, 209] width 243 height 16
click at [665, 205] on input "Brand New" at bounding box center [660, 209] width 9 height 9
radio input "true"
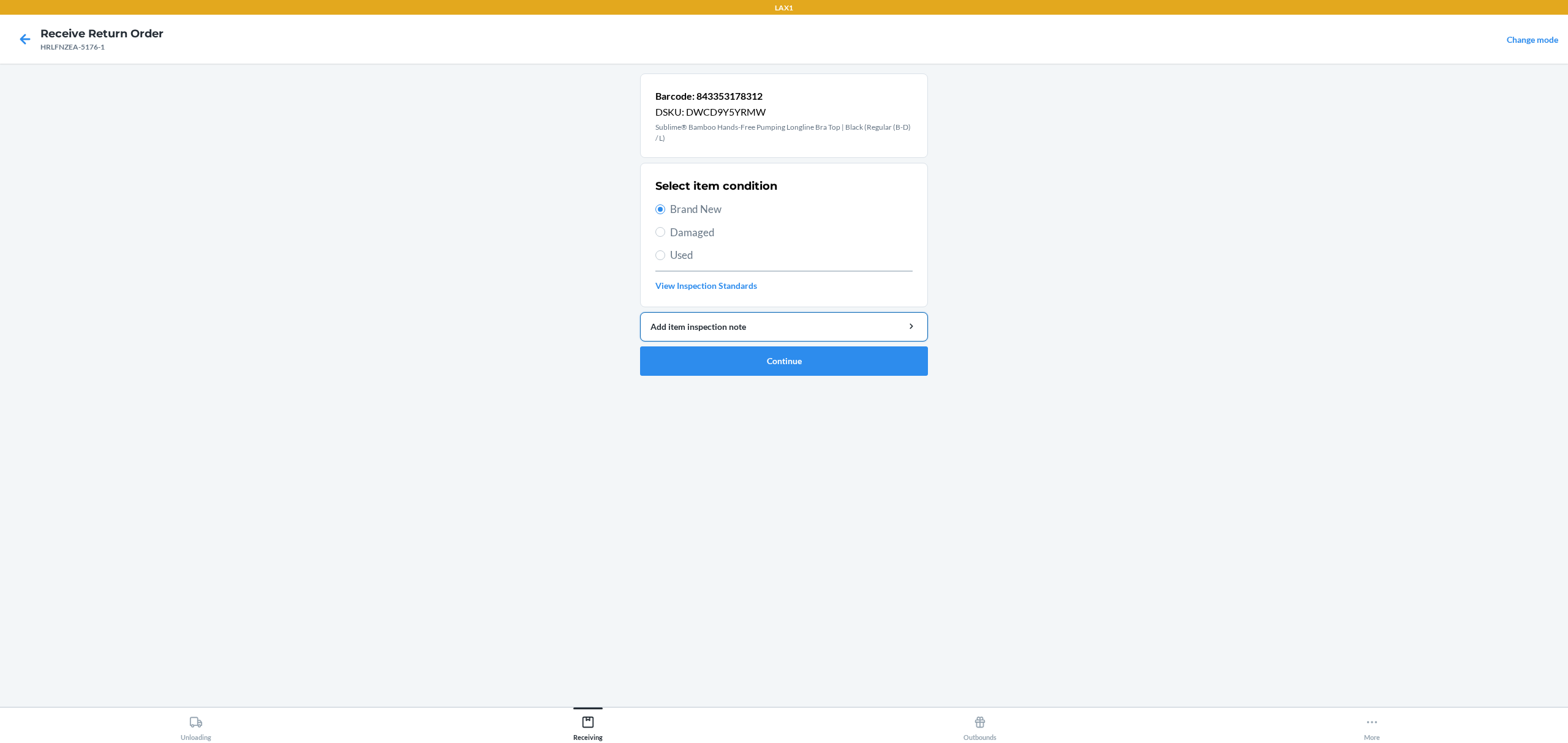
click at [799, 338] on button "Add item inspection note" at bounding box center [784, 327] width 288 height 29
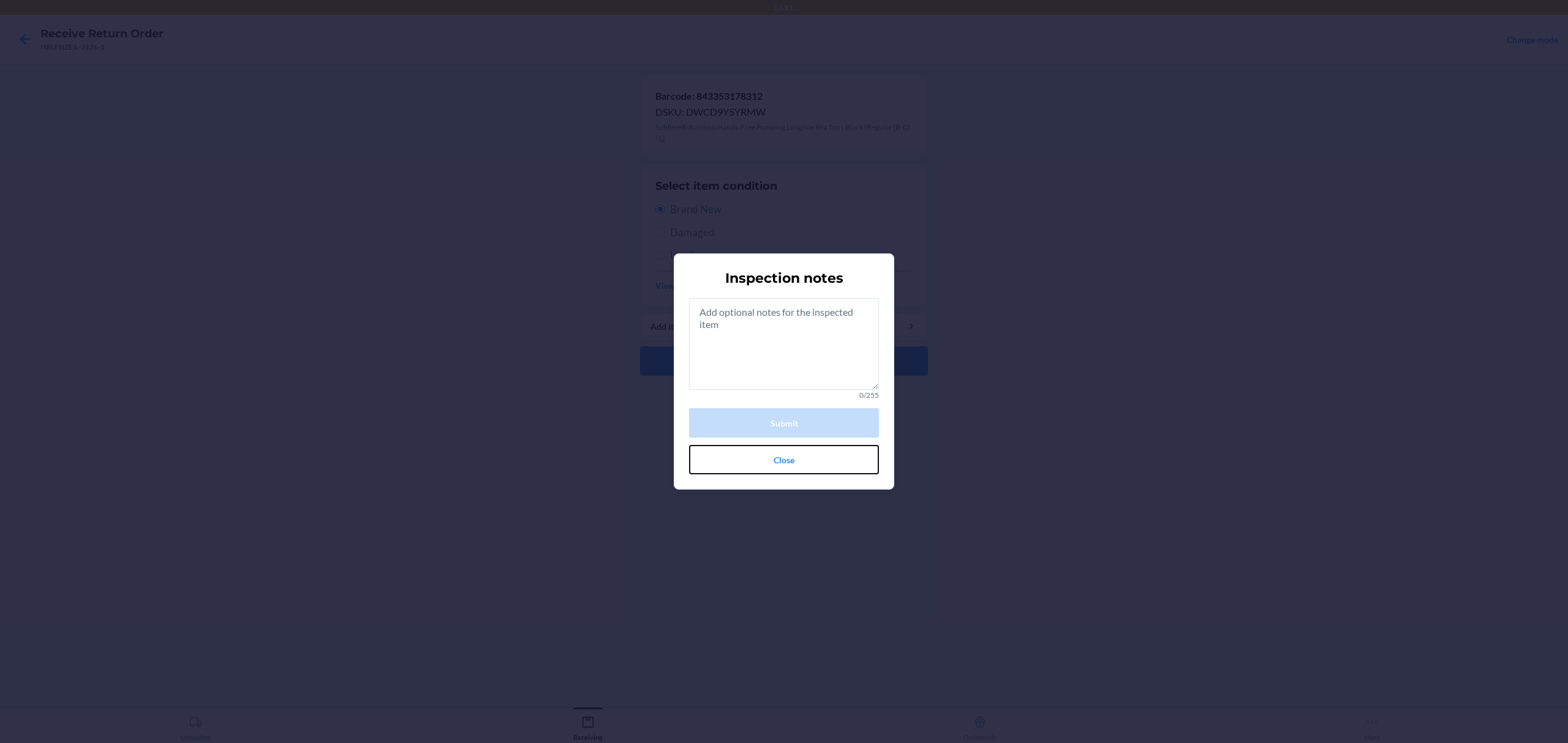
drag, startPoint x: 773, startPoint y: 464, endPoint x: 784, endPoint y: 380, distance: 84.7
click at [773, 461] on button "Close" at bounding box center [784, 459] width 190 height 29
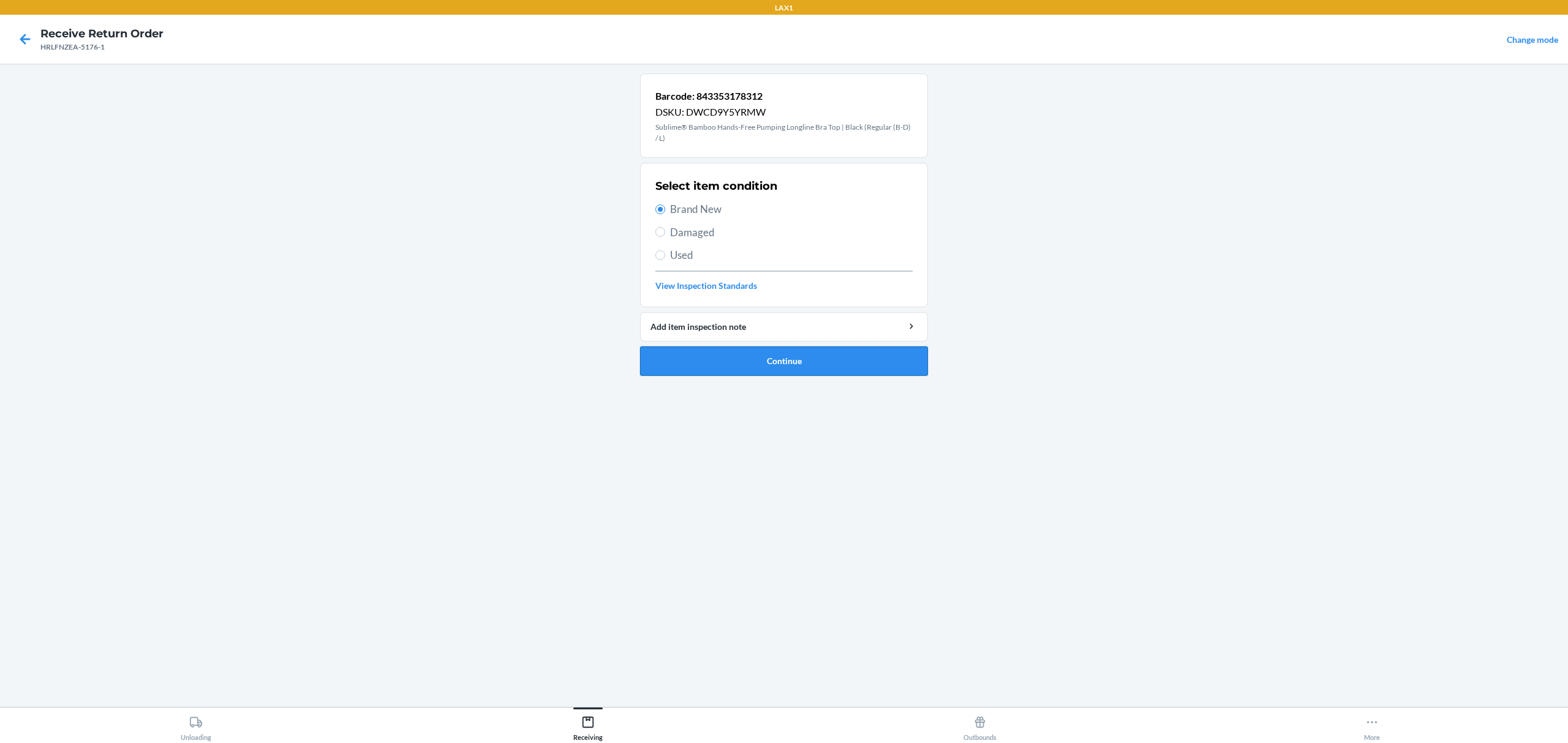
click at [787, 368] on button "Continue" at bounding box center [784, 360] width 288 height 29
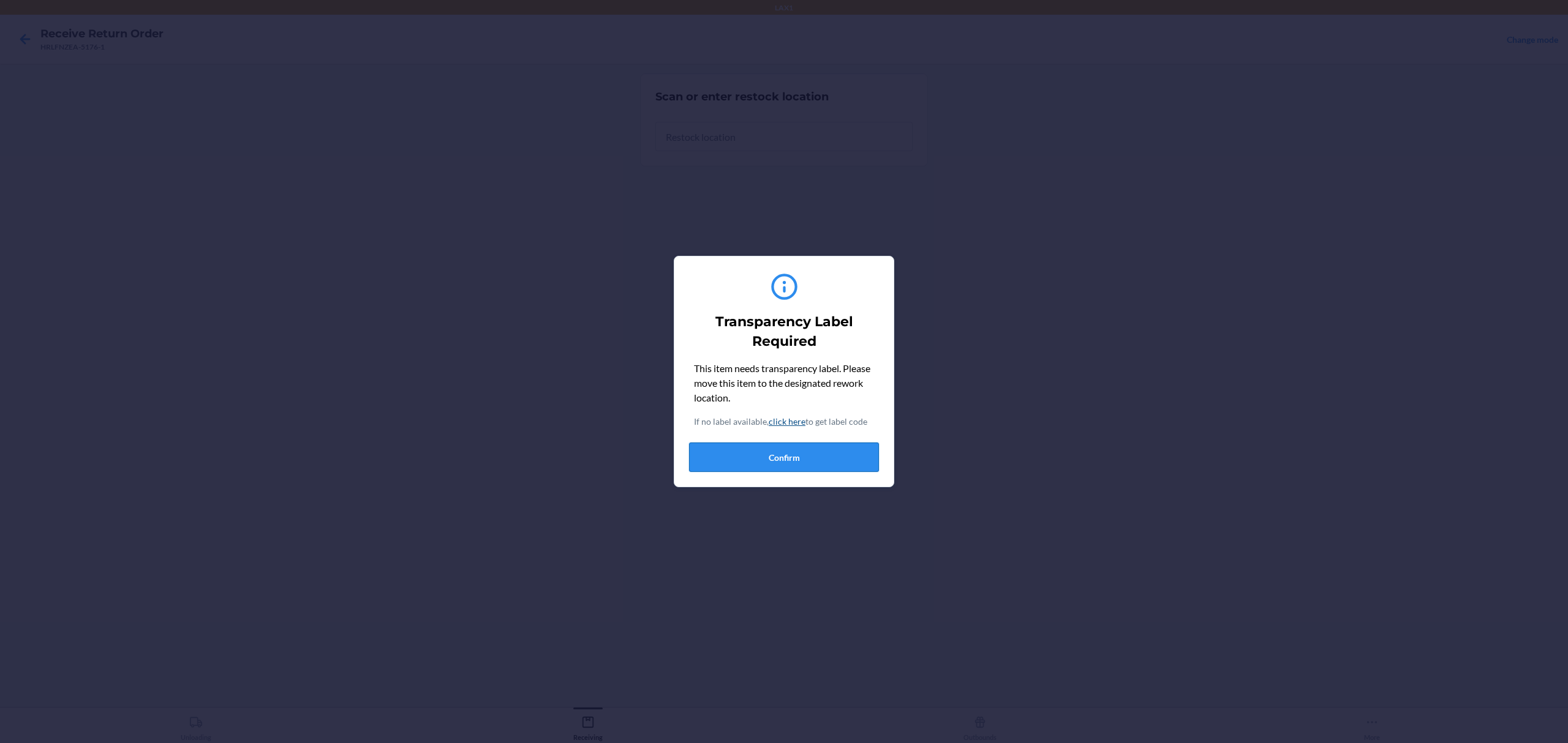
click at [780, 458] on button "Confirm" at bounding box center [784, 457] width 190 height 29
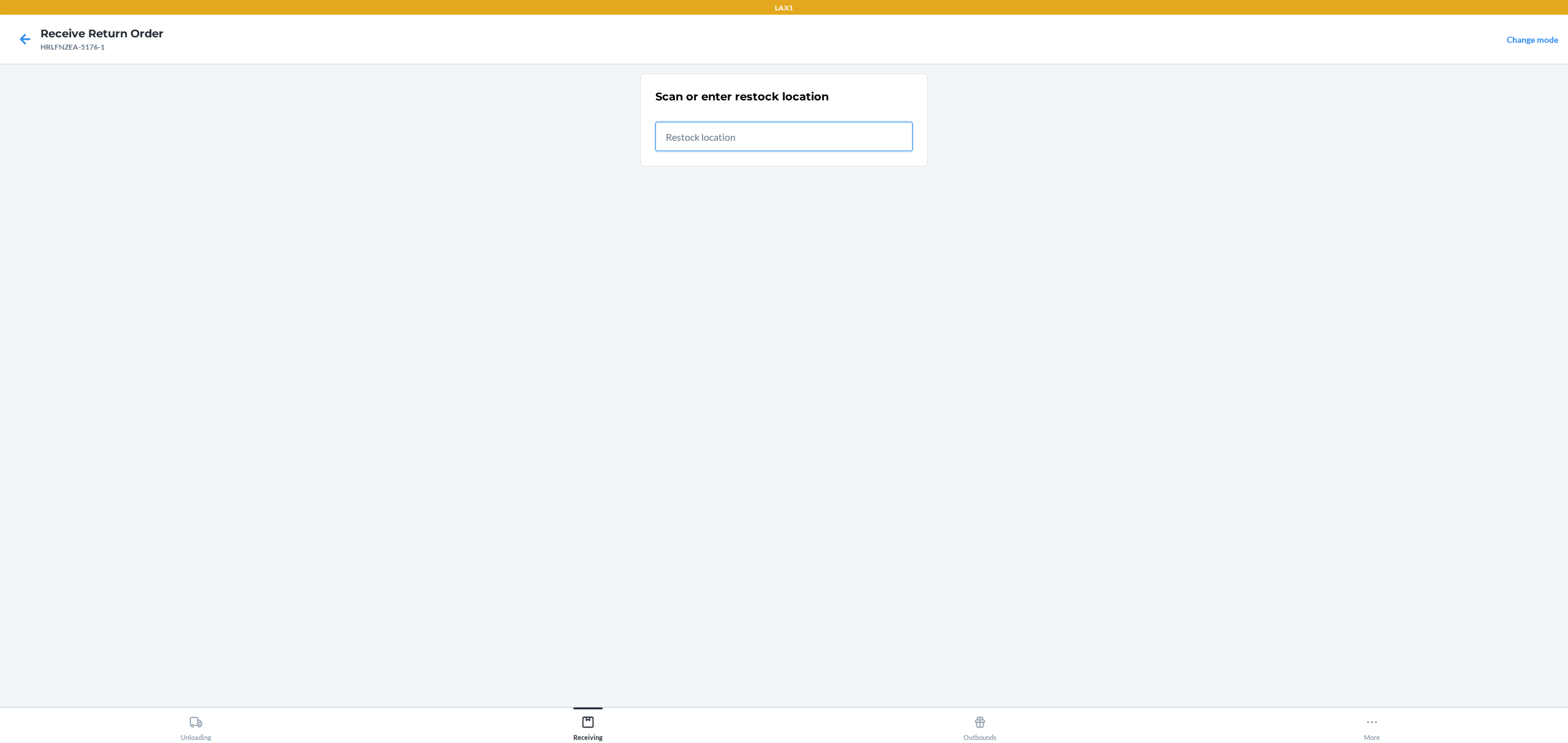
click at [778, 145] on input "text" at bounding box center [784, 136] width 258 height 29
type input "RTCART042"
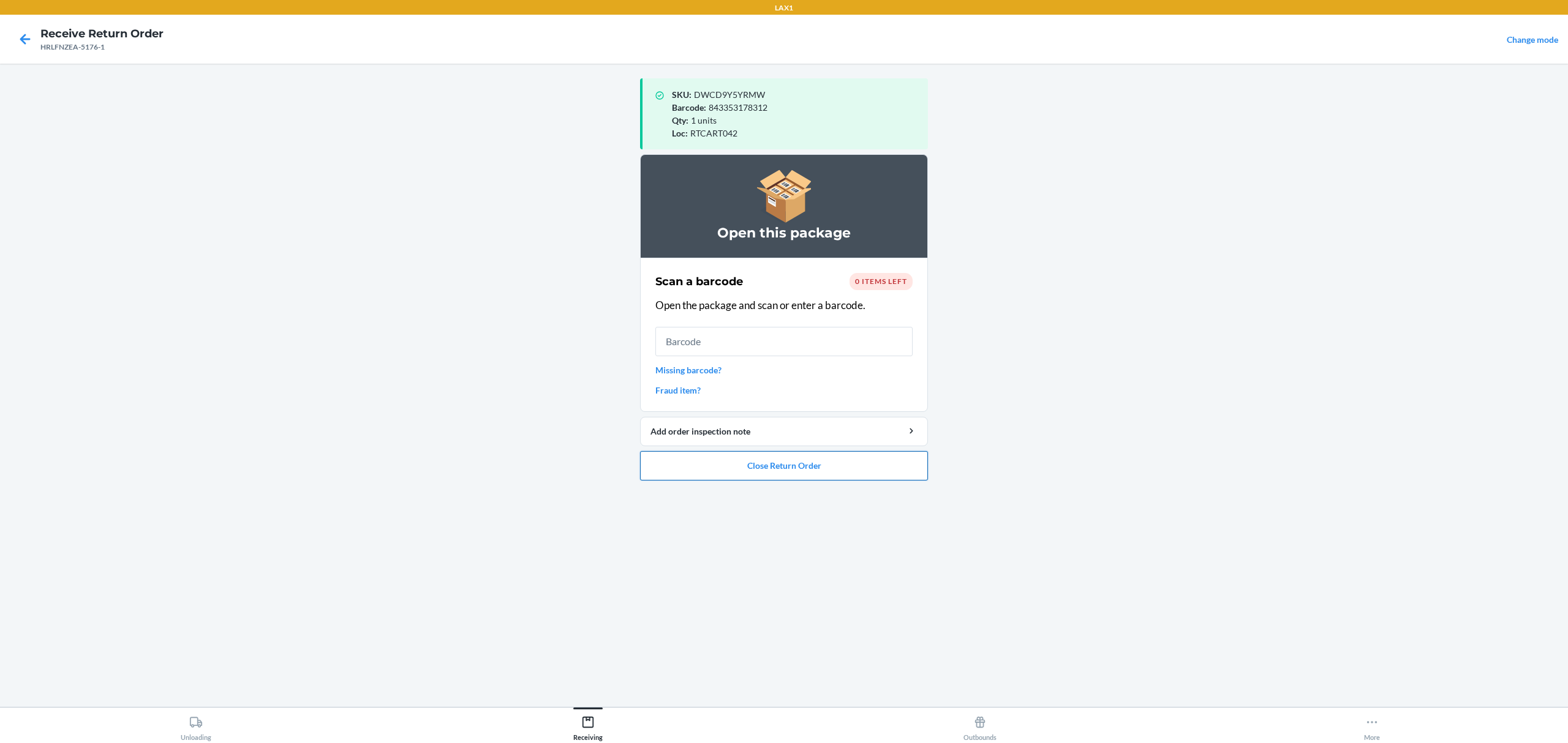
click at [868, 476] on button "Close Return Order" at bounding box center [784, 465] width 288 height 29
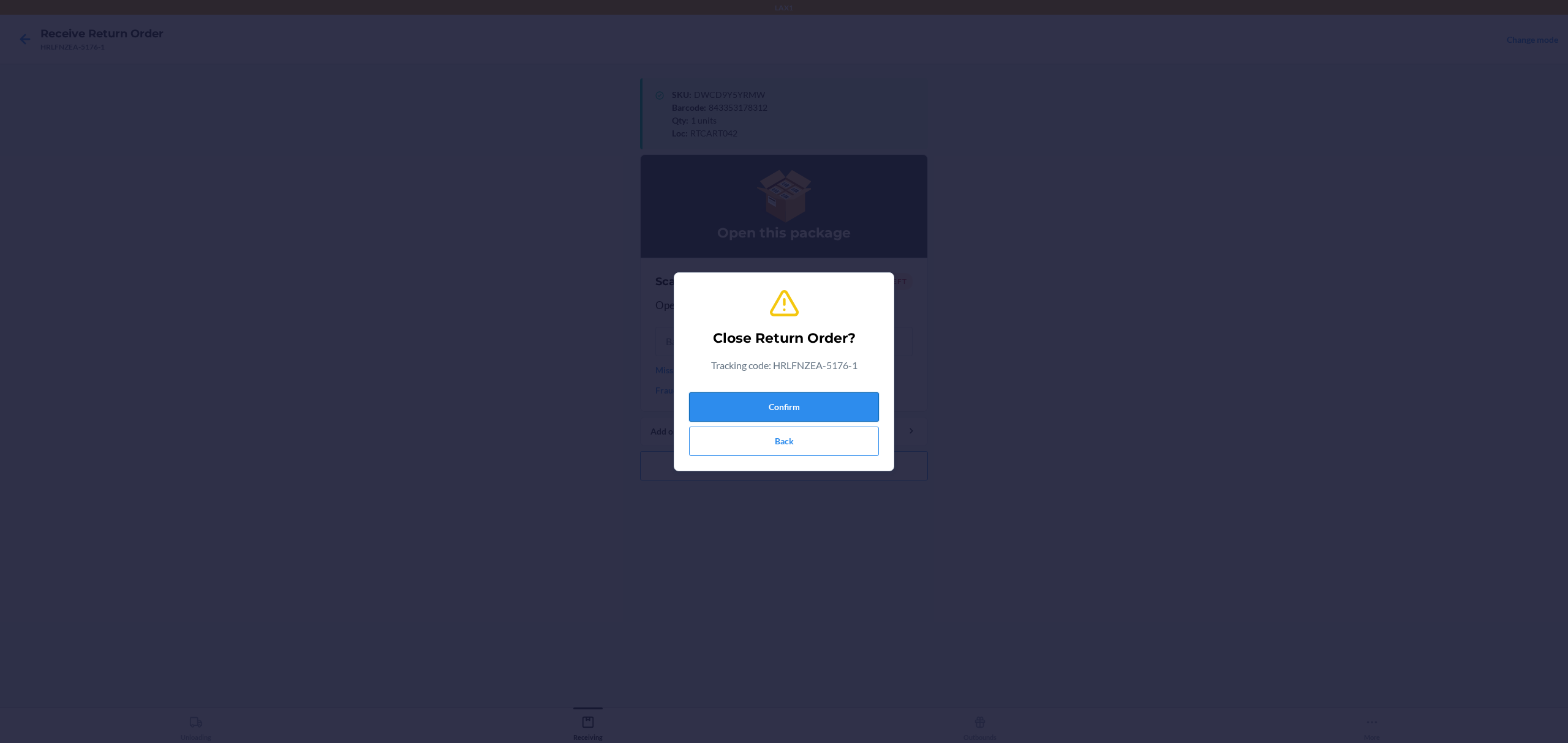
click at [799, 409] on button "Confirm" at bounding box center [784, 407] width 190 height 29
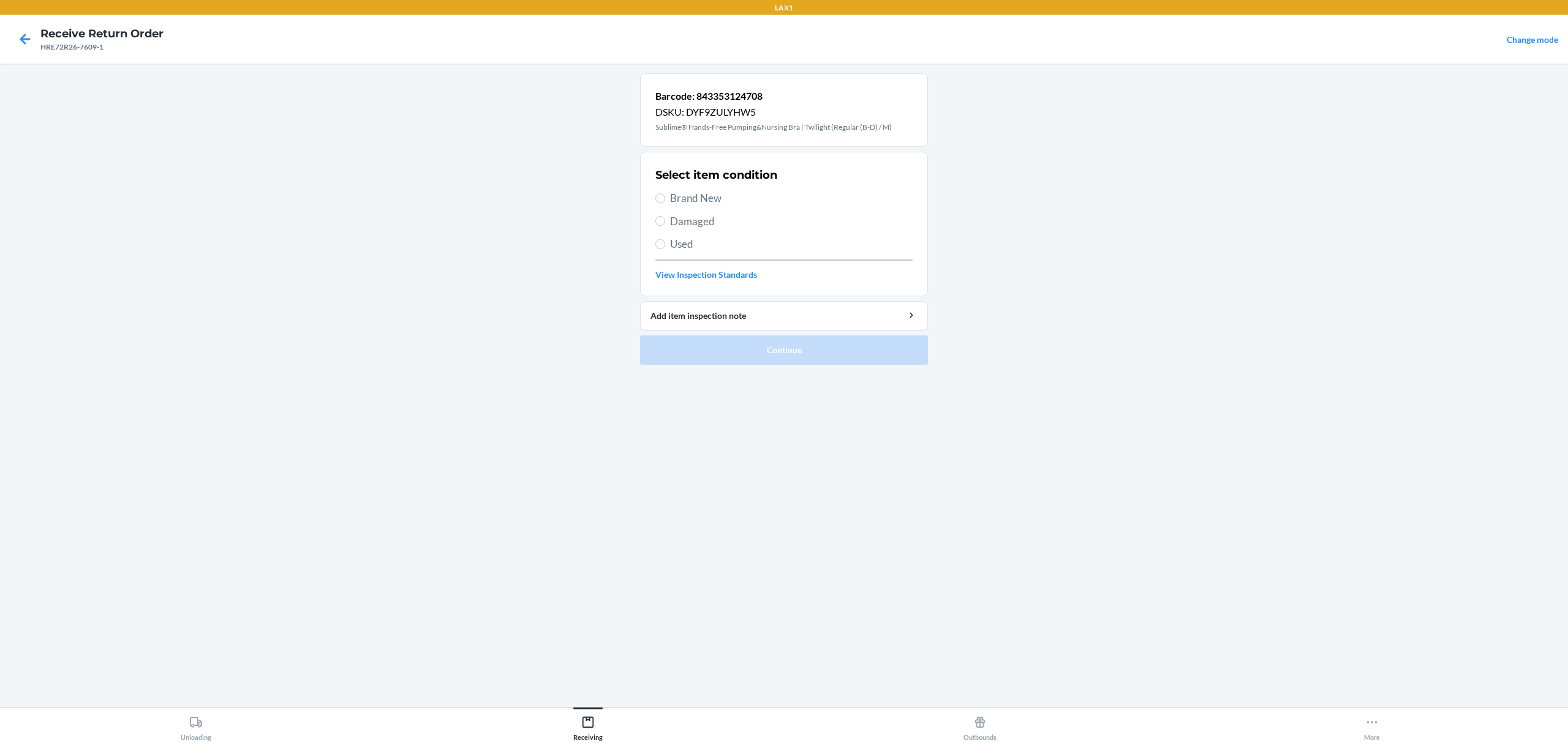
click at [713, 194] on span "Brand New" at bounding box center [791, 198] width 243 height 16
click at [665, 194] on input "Brand New" at bounding box center [660, 198] width 9 height 9
radio input "true"
click at [788, 356] on button "Continue" at bounding box center [784, 349] width 288 height 29
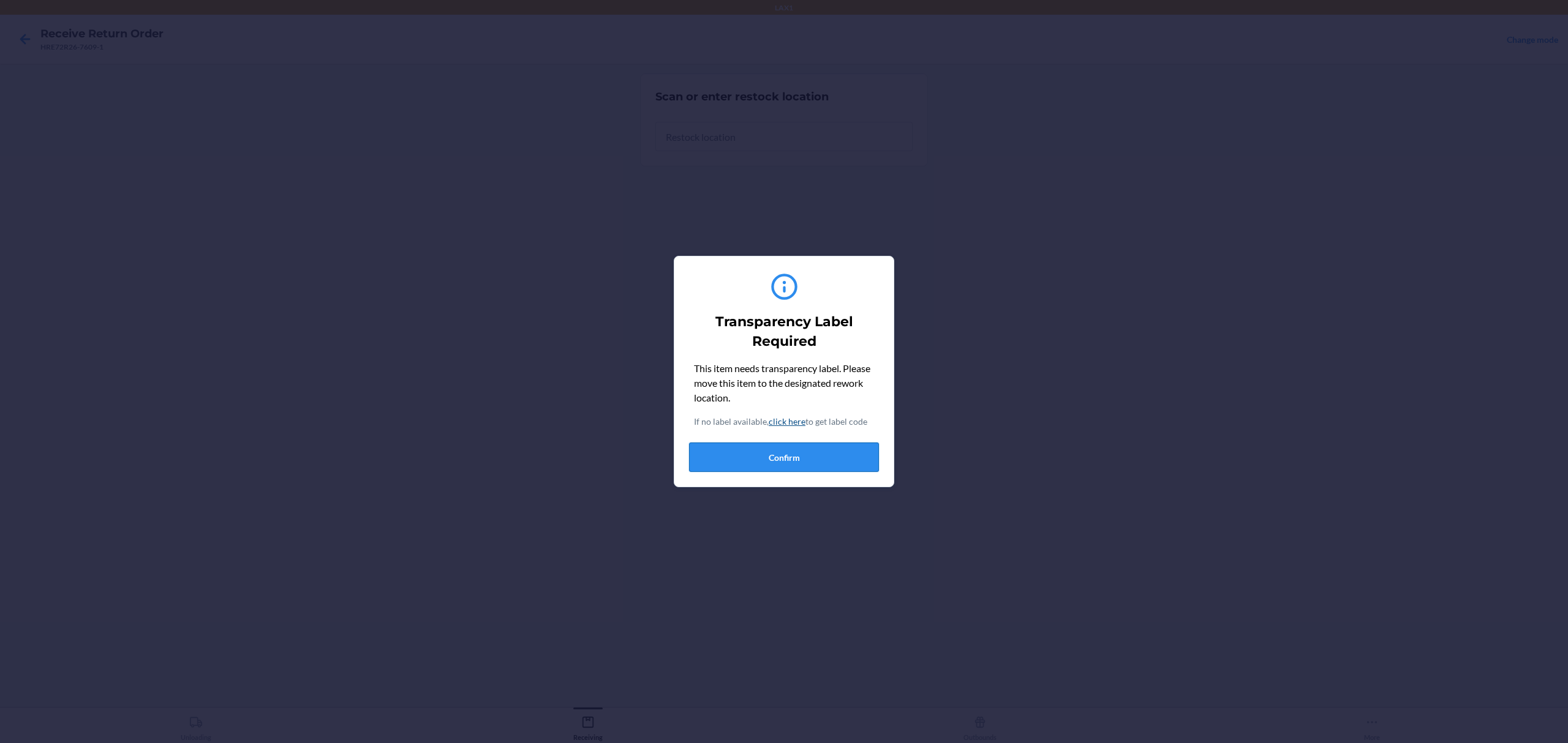
click at [812, 457] on button "Confirm" at bounding box center [784, 457] width 190 height 29
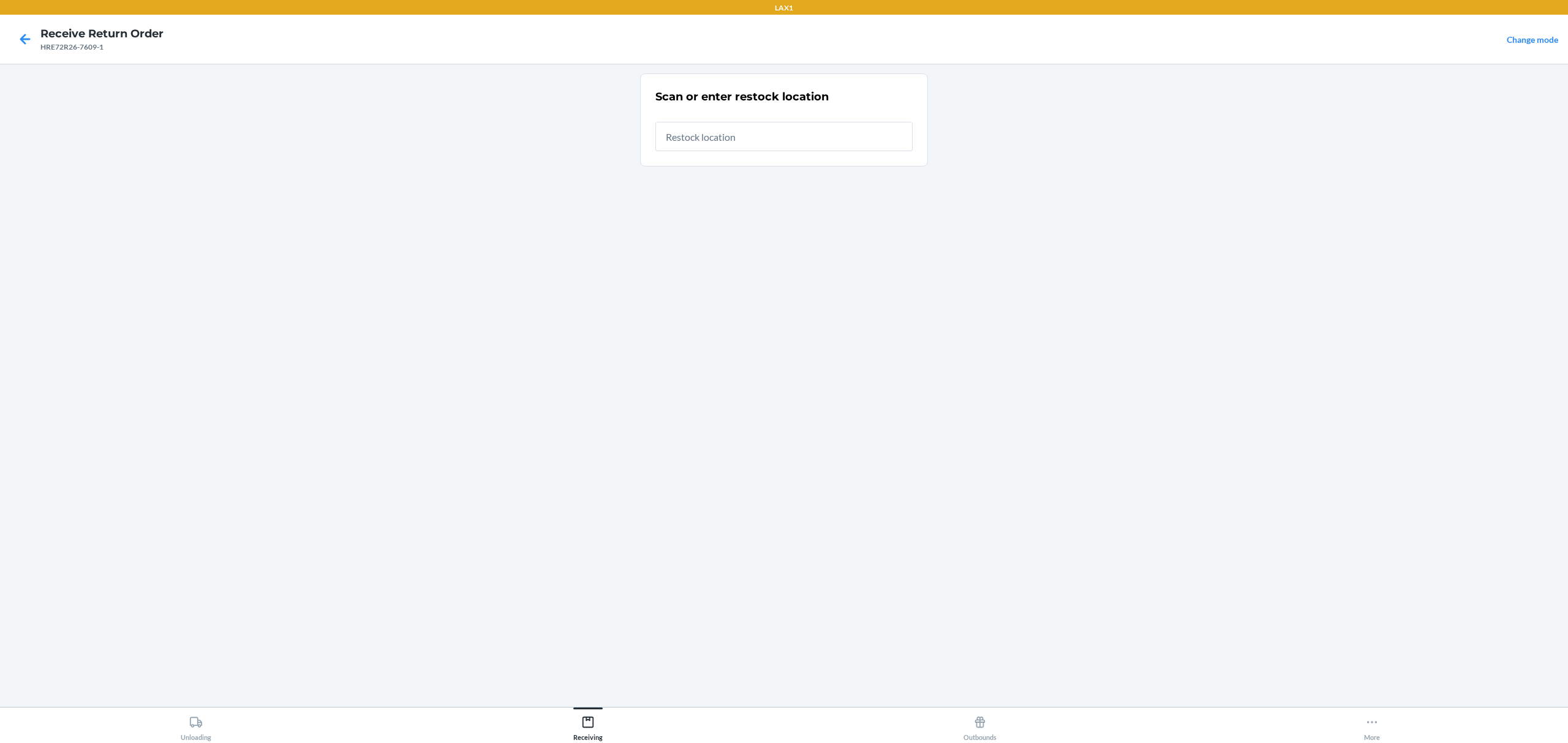
type input "RTCART042"
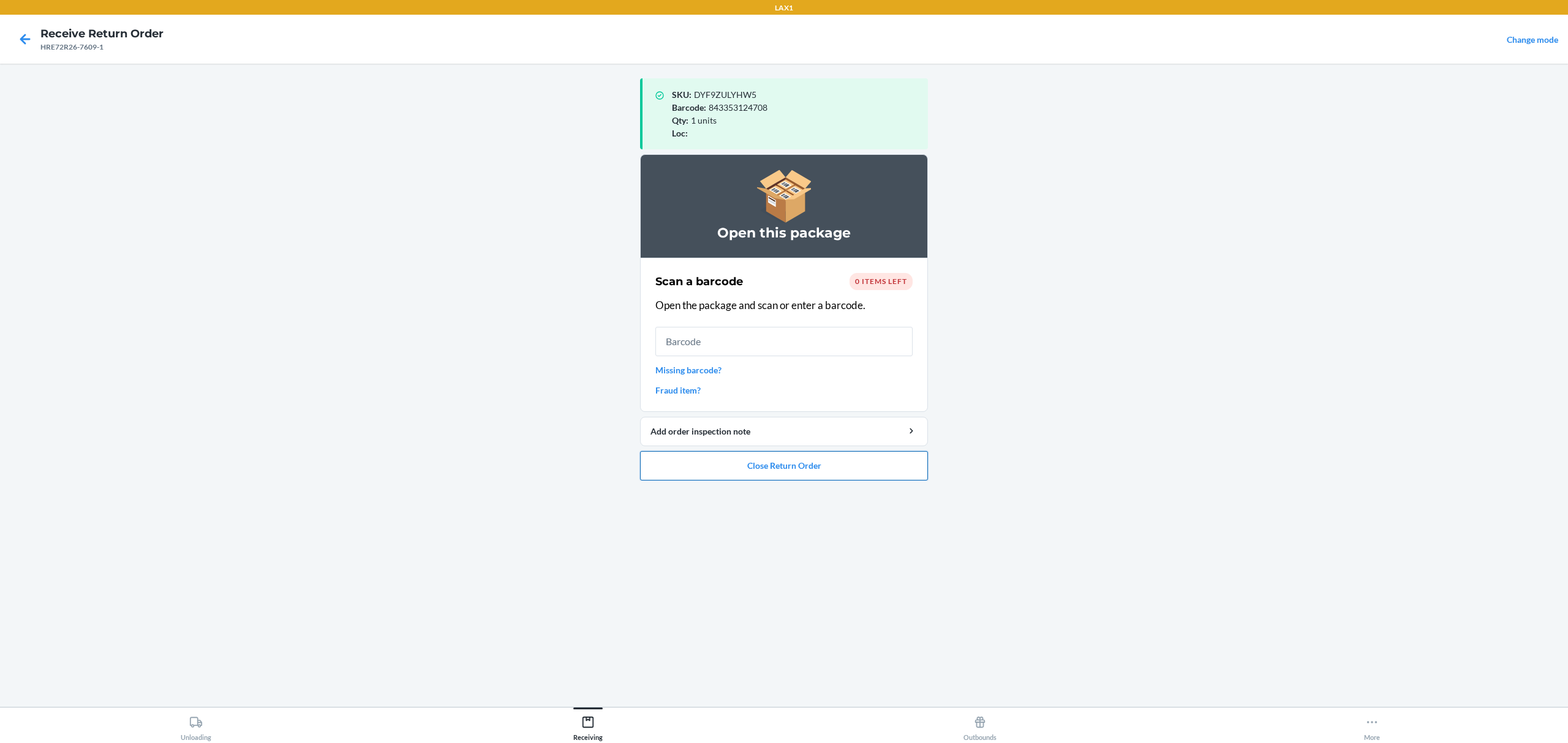
click at [802, 467] on button "Close Return Order" at bounding box center [784, 465] width 288 height 29
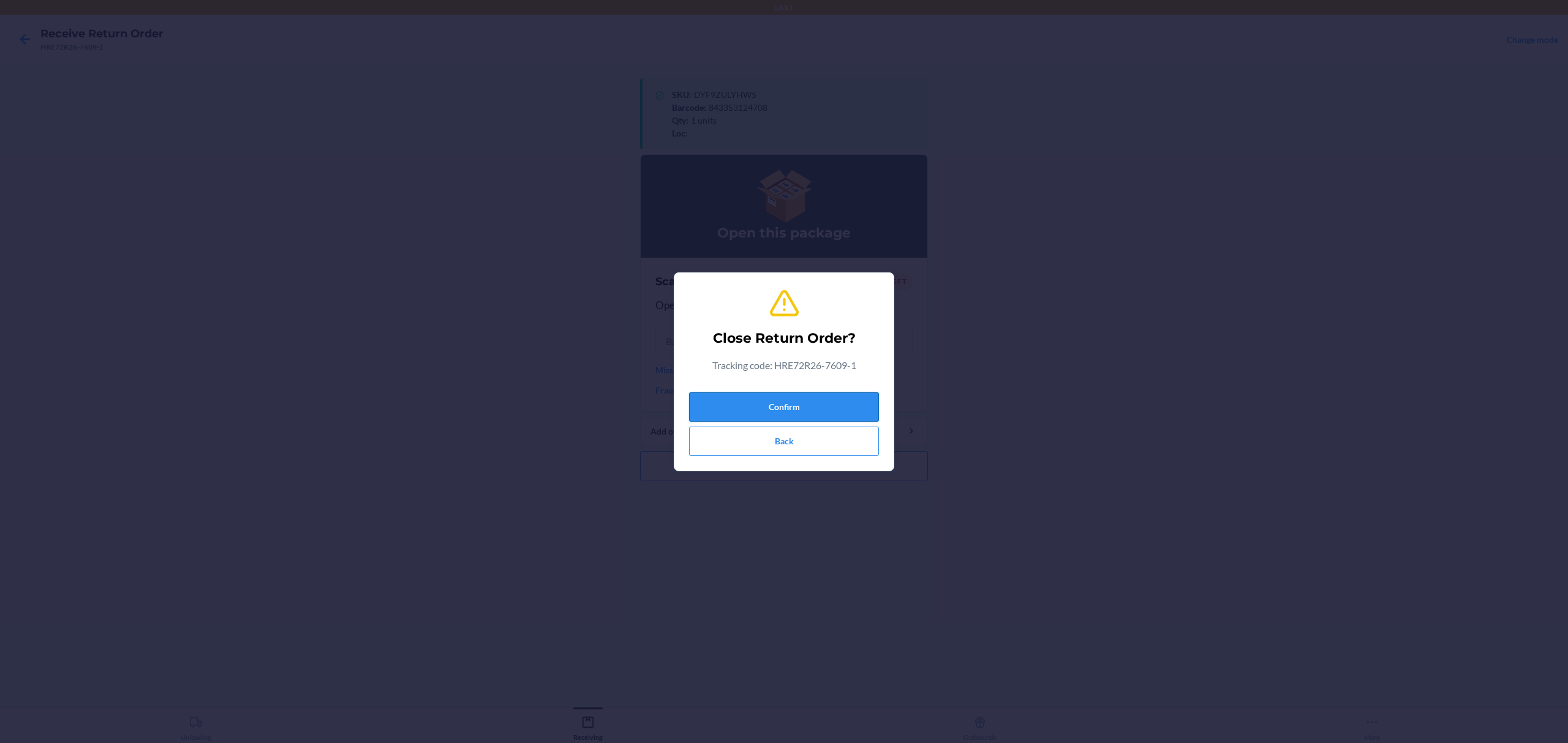
click at [811, 412] on button "Confirm" at bounding box center [784, 407] width 190 height 29
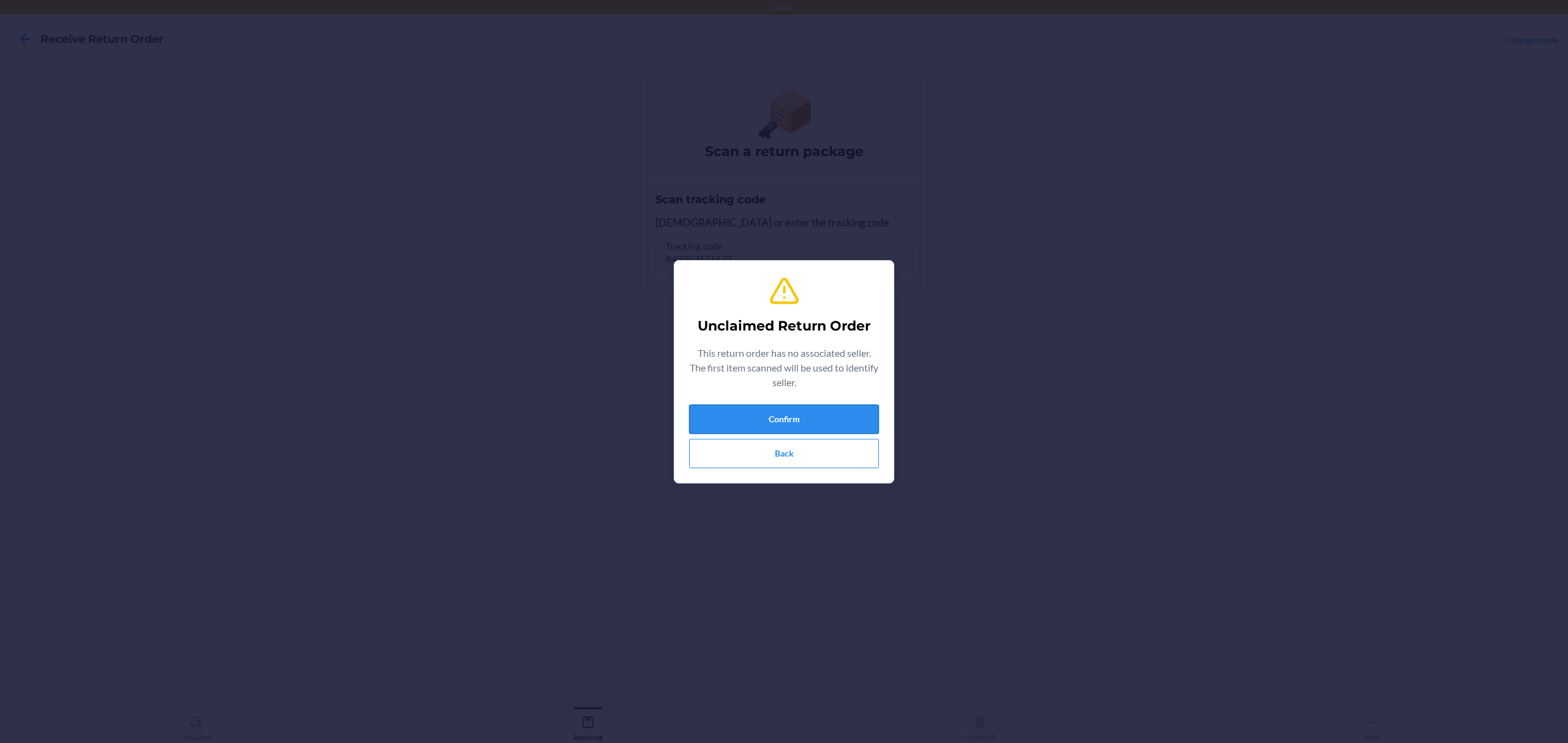
click at [817, 416] on button "Confirm" at bounding box center [784, 419] width 190 height 29
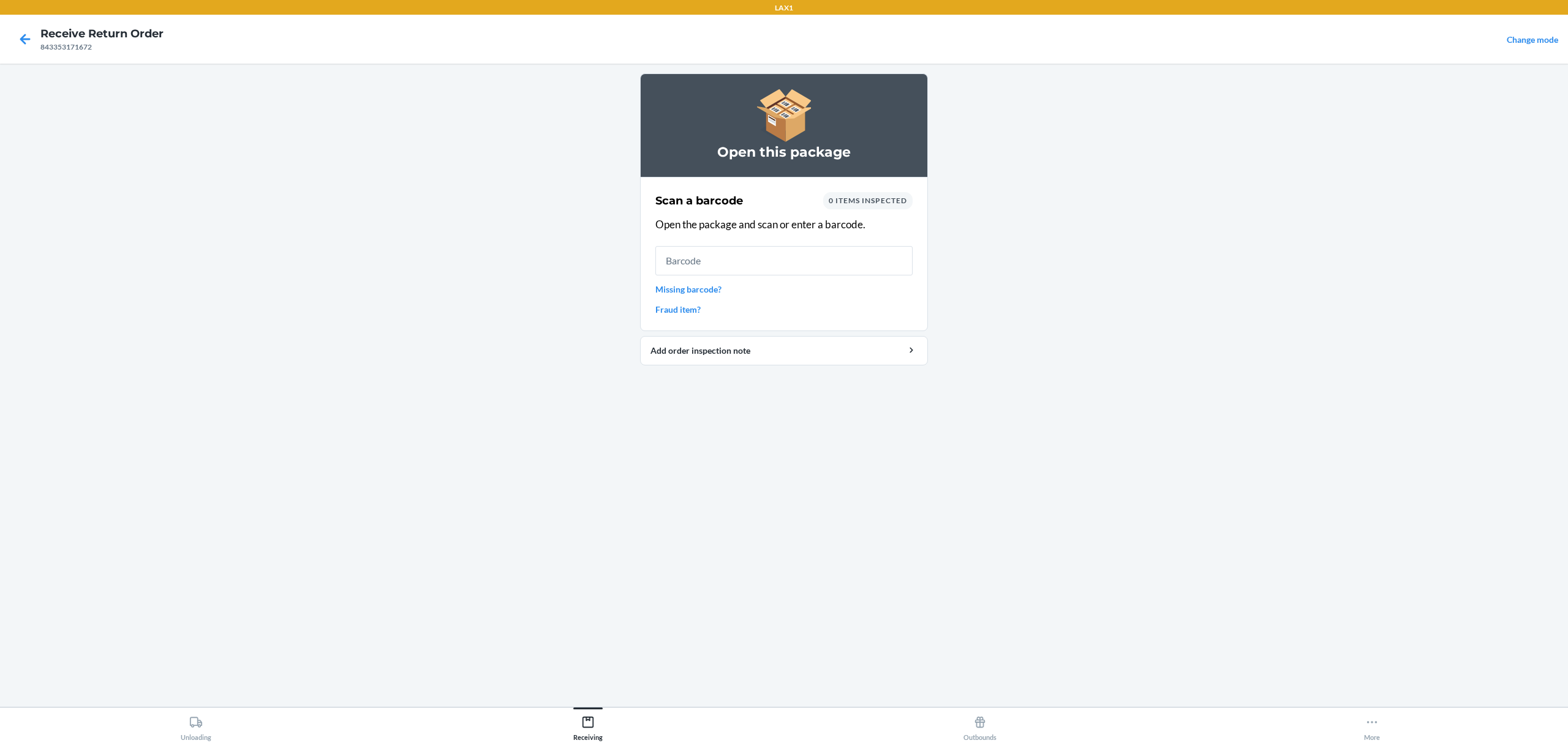
click at [751, 270] on input "text" at bounding box center [784, 261] width 258 height 29
click at [594, 725] on icon at bounding box center [588, 722] width 13 height 13
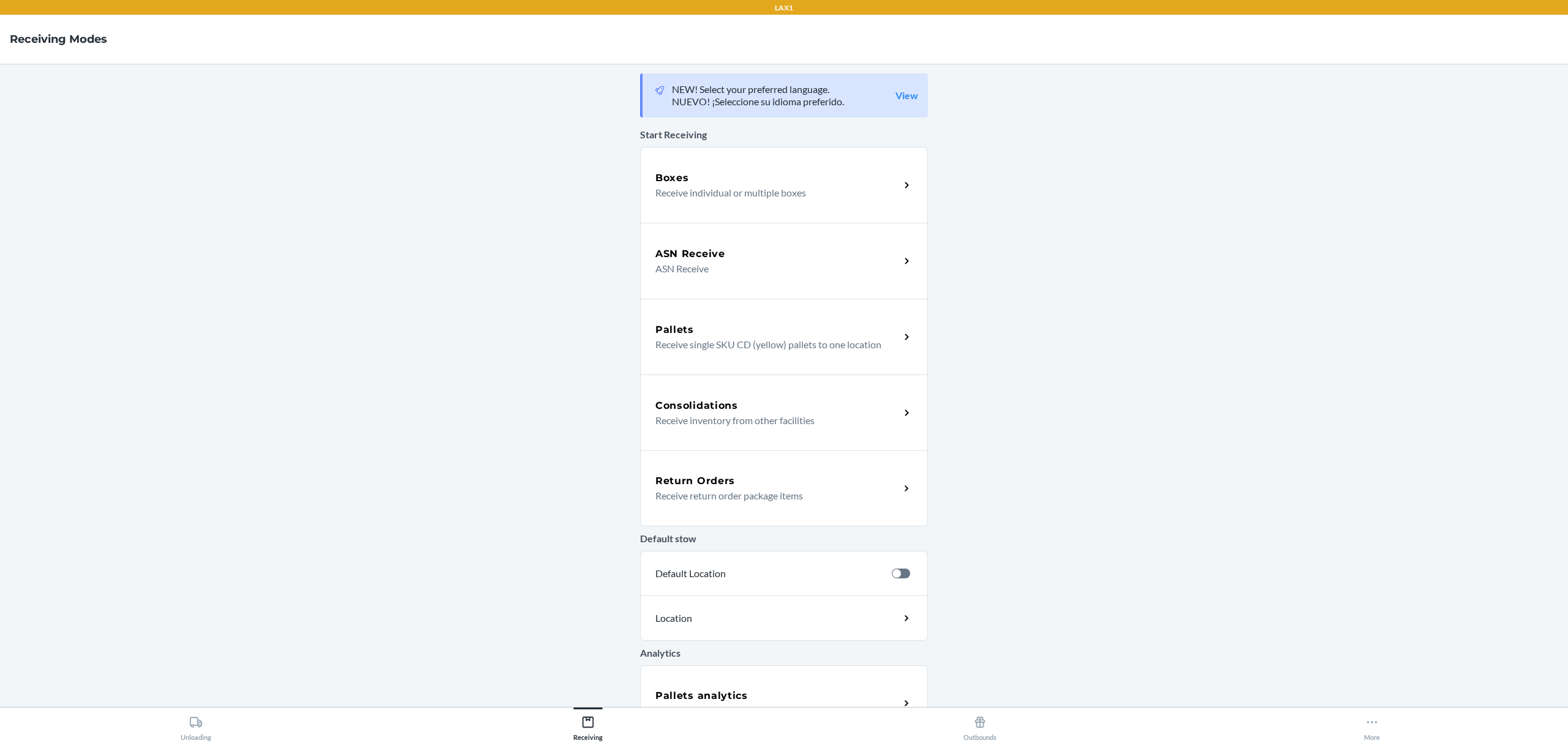
click at [803, 496] on p "Receive return order package items" at bounding box center [773, 496] width 235 height 15
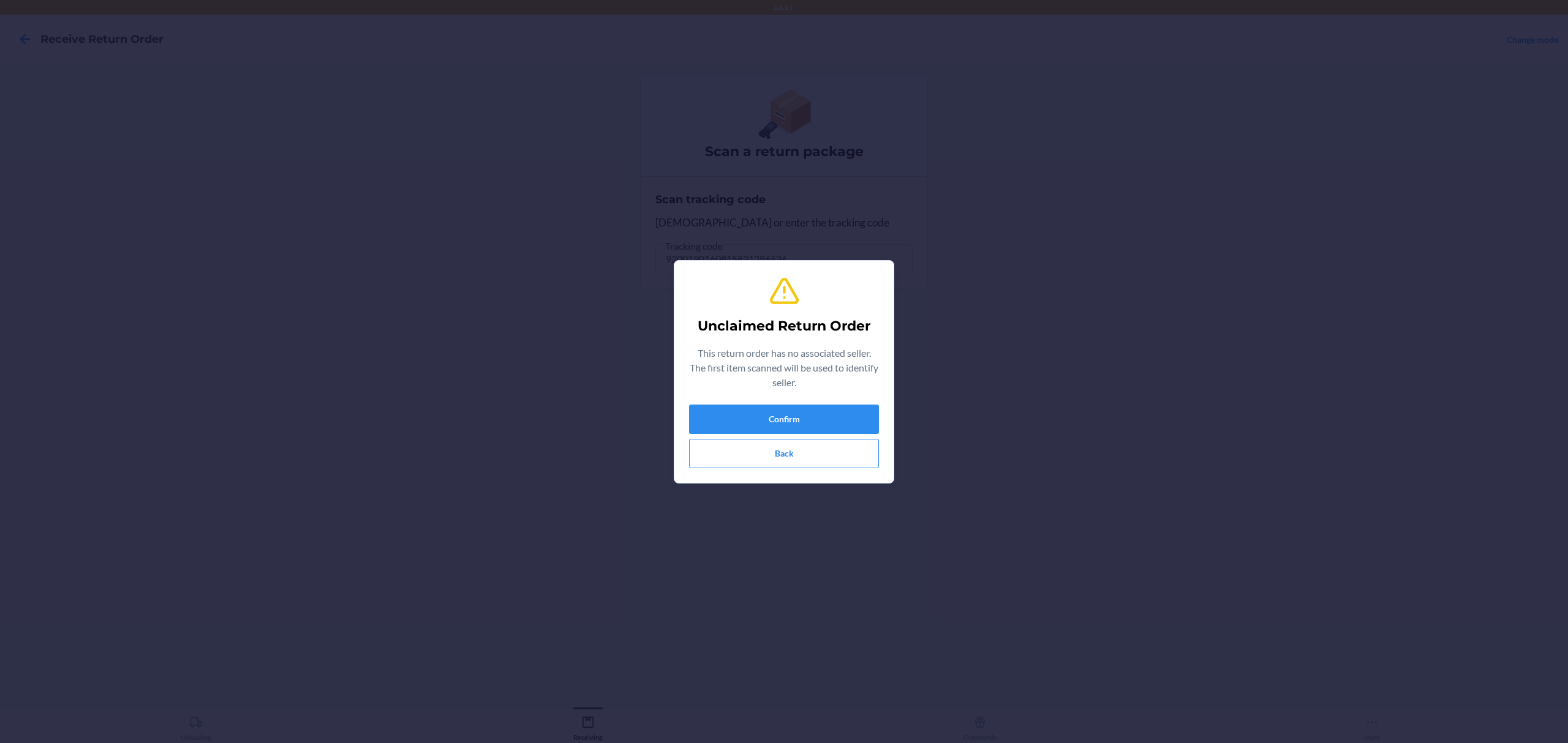
type input "843353171672"
drag, startPoint x: 802, startPoint y: 393, endPoint x: 791, endPoint y: 412, distance: 22.0
click at [796, 403] on div "Unclaimed Return Order This return order has no associated seller. The first it…" at bounding box center [784, 372] width 190 height 202
click at [792, 415] on button "Confirm" at bounding box center [784, 419] width 190 height 29
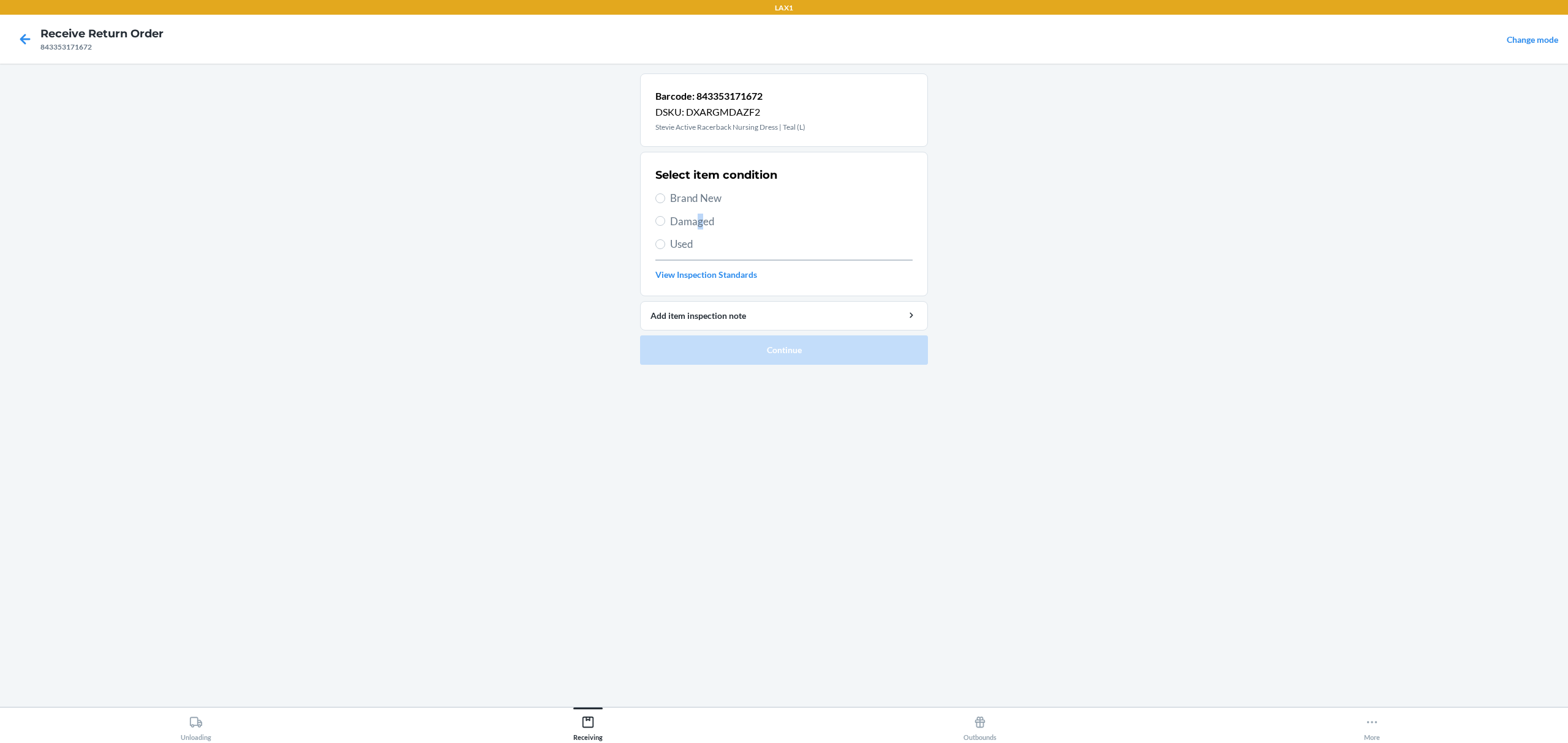
drag, startPoint x: 699, startPoint y: 226, endPoint x: 721, endPoint y: 292, distance: 69.6
click at [702, 226] on span "Damaged" at bounding box center [791, 221] width 243 height 16
click at [681, 211] on div "Select item condition Brand New Damaged Used View Inspection Standards" at bounding box center [784, 224] width 258 height 121
click at [679, 220] on span "Damaged" at bounding box center [791, 221] width 243 height 16
click at [665, 220] on input "Damaged" at bounding box center [660, 221] width 9 height 9
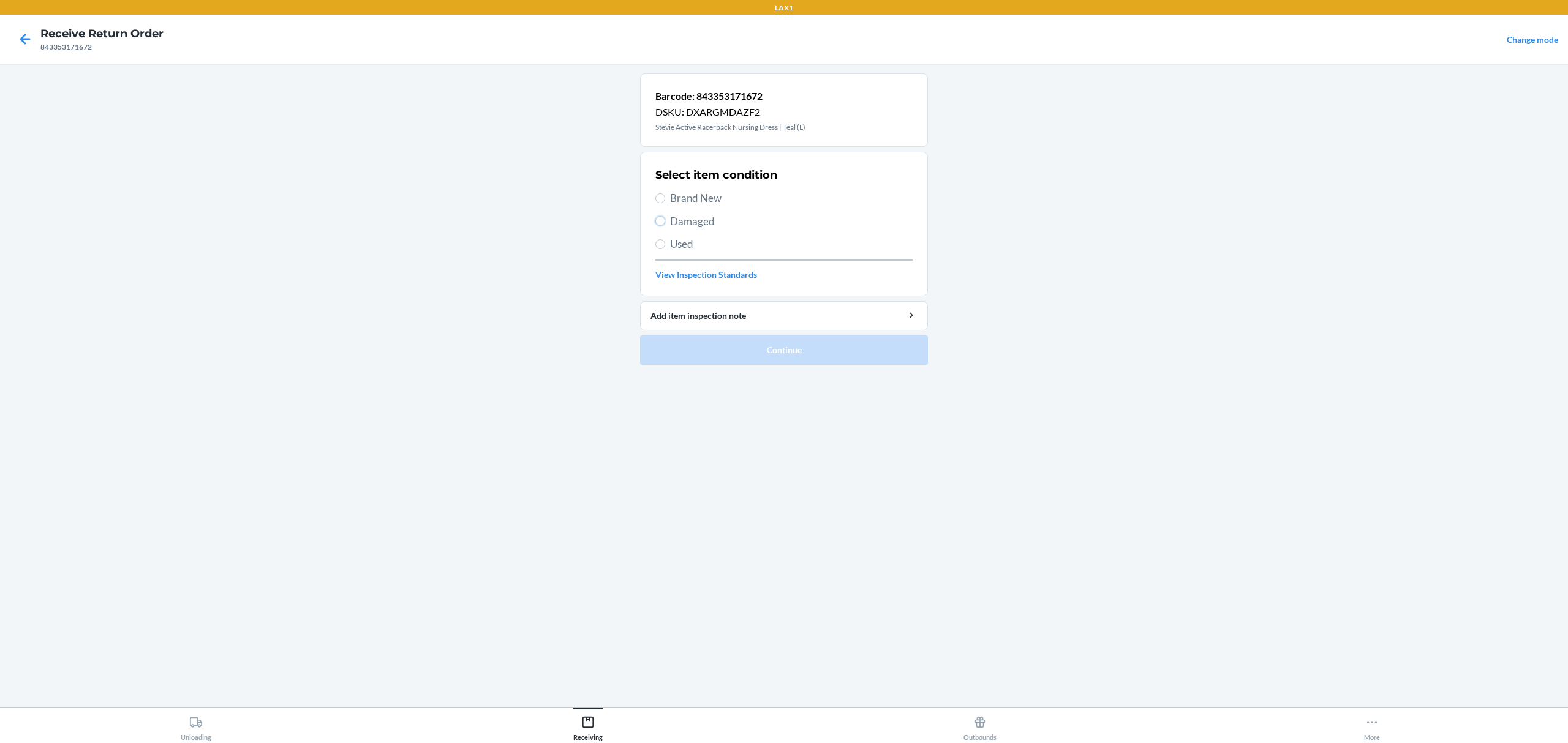
radio input "true"
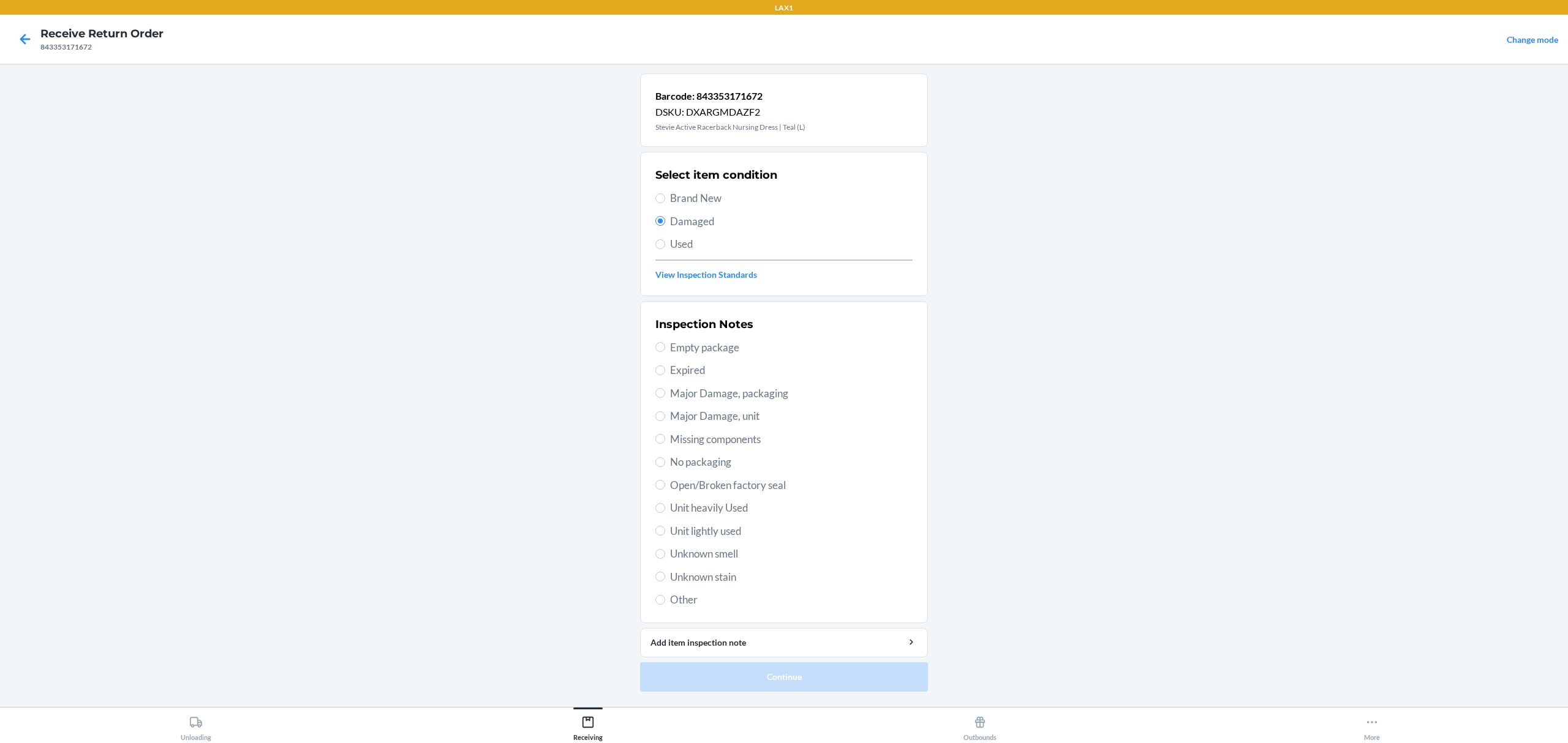
click at [780, 397] on span "Major Damage, packaging" at bounding box center [791, 394] width 243 height 16
click at [665, 397] on input "Major Damage, packaging" at bounding box center [660, 393] width 9 height 9
radio input "true"
click at [833, 682] on button "Continue" at bounding box center [784, 677] width 288 height 29
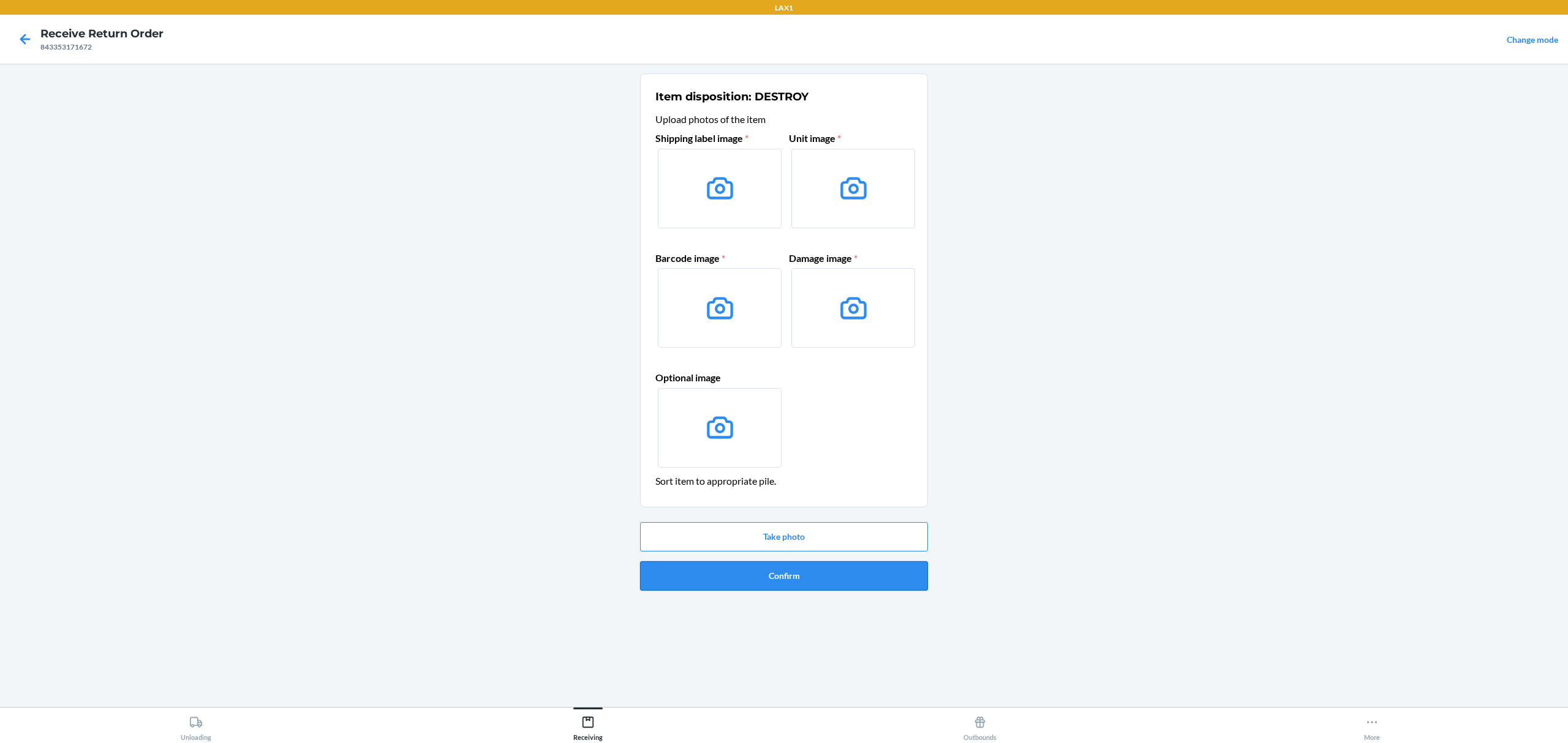
click at [849, 583] on button "Confirm" at bounding box center [784, 575] width 288 height 29
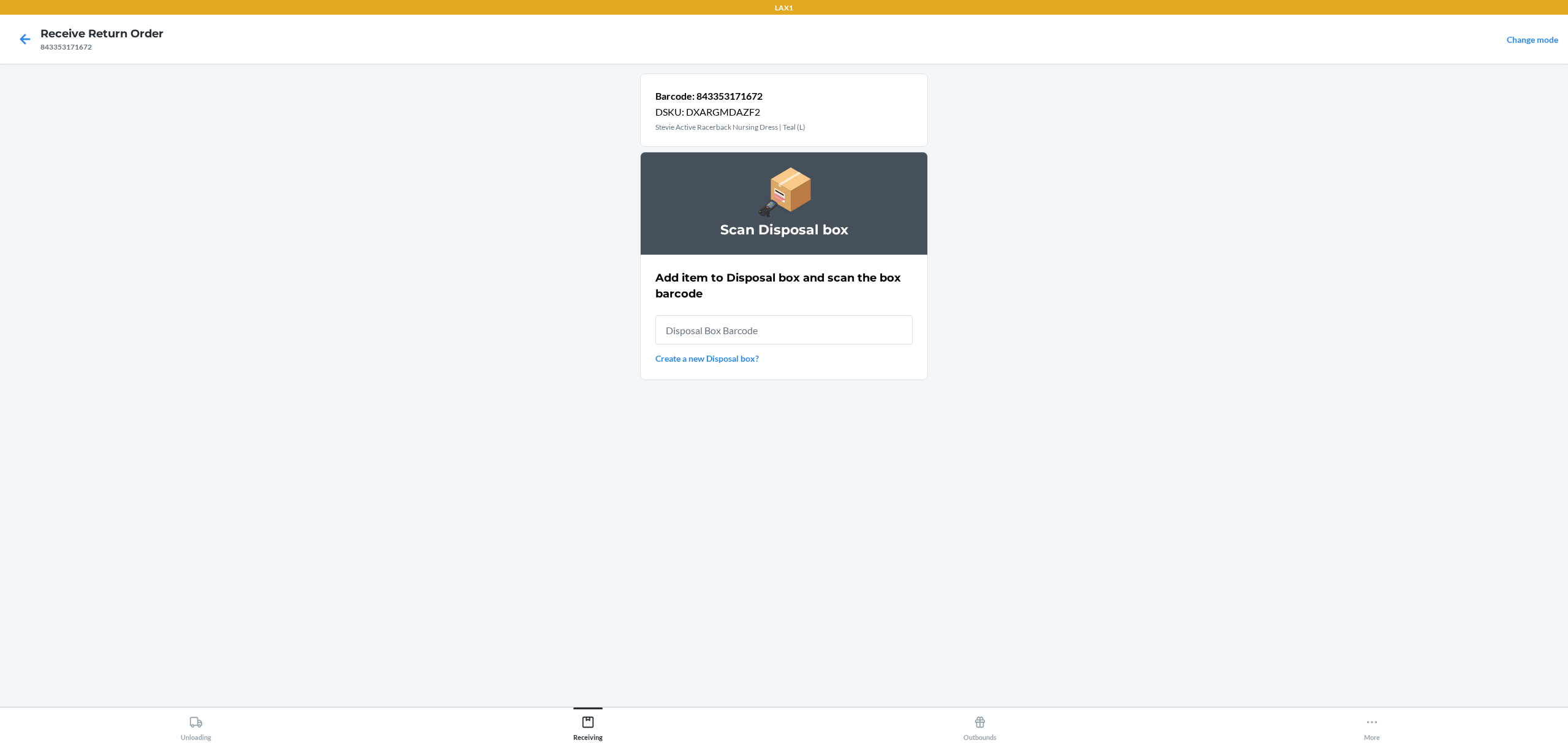
click at [812, 338] on input "text" at bounding box center [784, 330] width 258 height 29
type input "RB0000019AD"
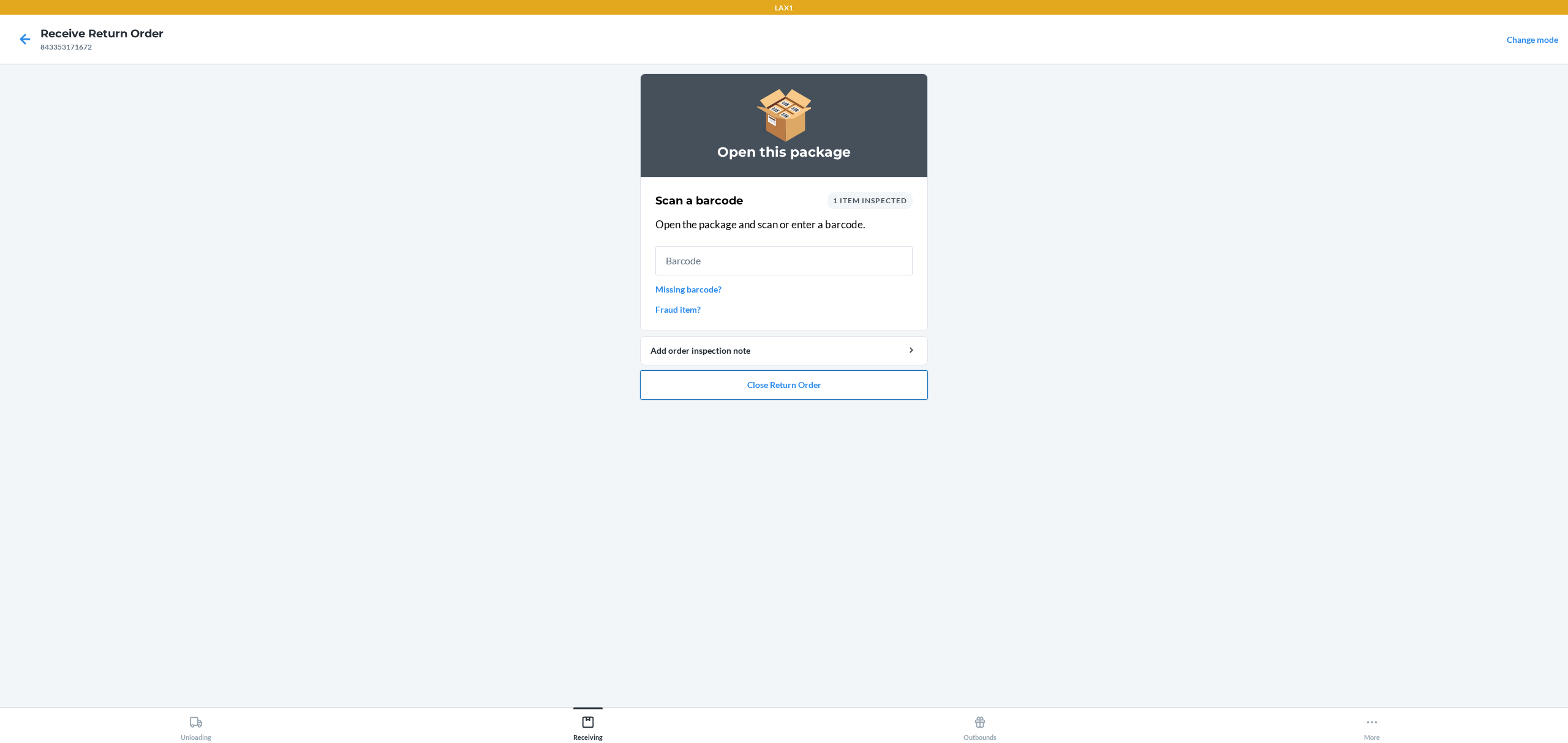
click at [838, 397] on button "Close Return Order" at bounding box center [784, 385] width 288 height 29
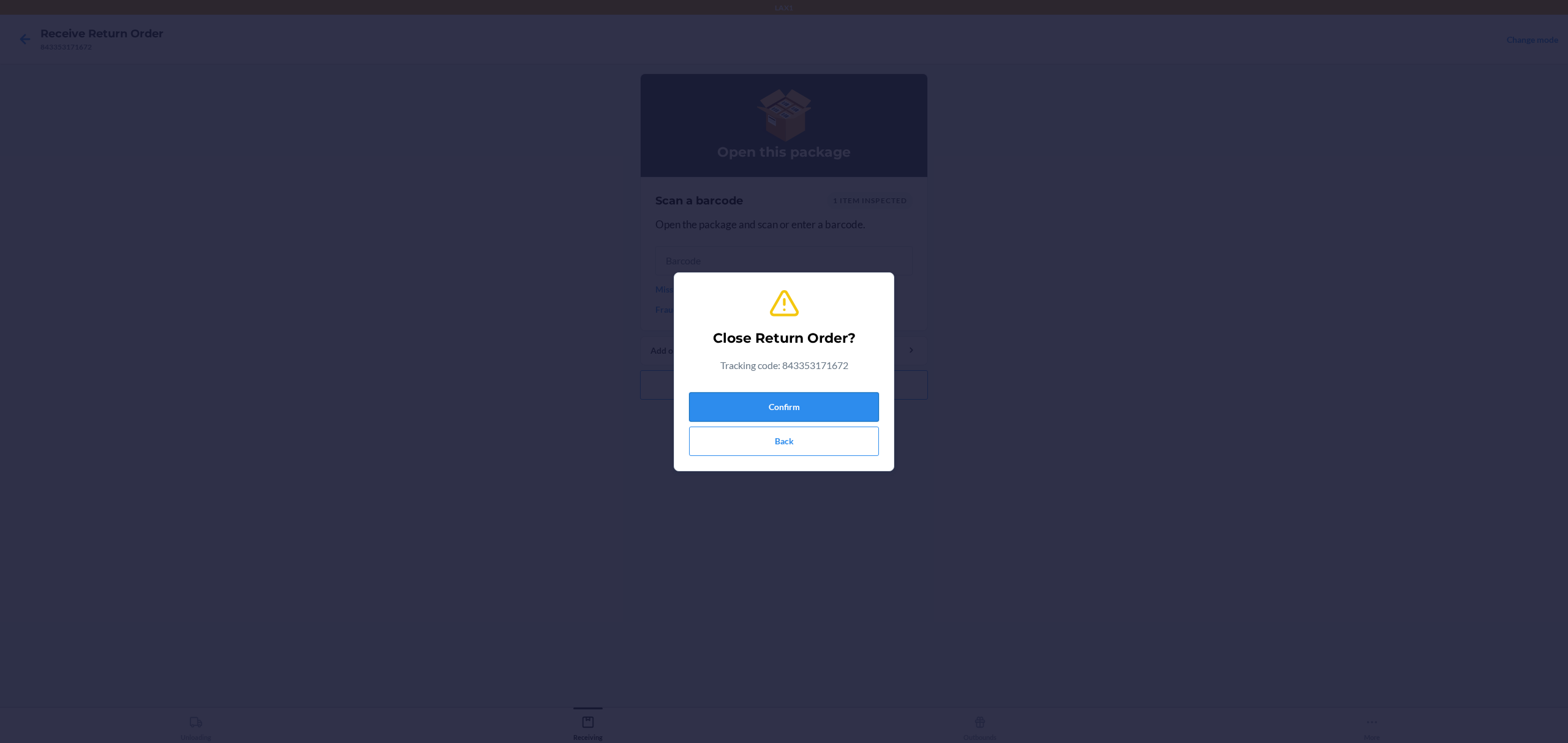
drag, startPoint x: 831, startPoint y: 388, endPoint x: 828, endPoint y: 394, distance: 6.7
click at [829, 393] on div "Confirm Back" at bounding box center [784, 421] width 190 height 68
click at [821, 414] on button "Confirm" at bounding box center [784, 407] width 190 height 29
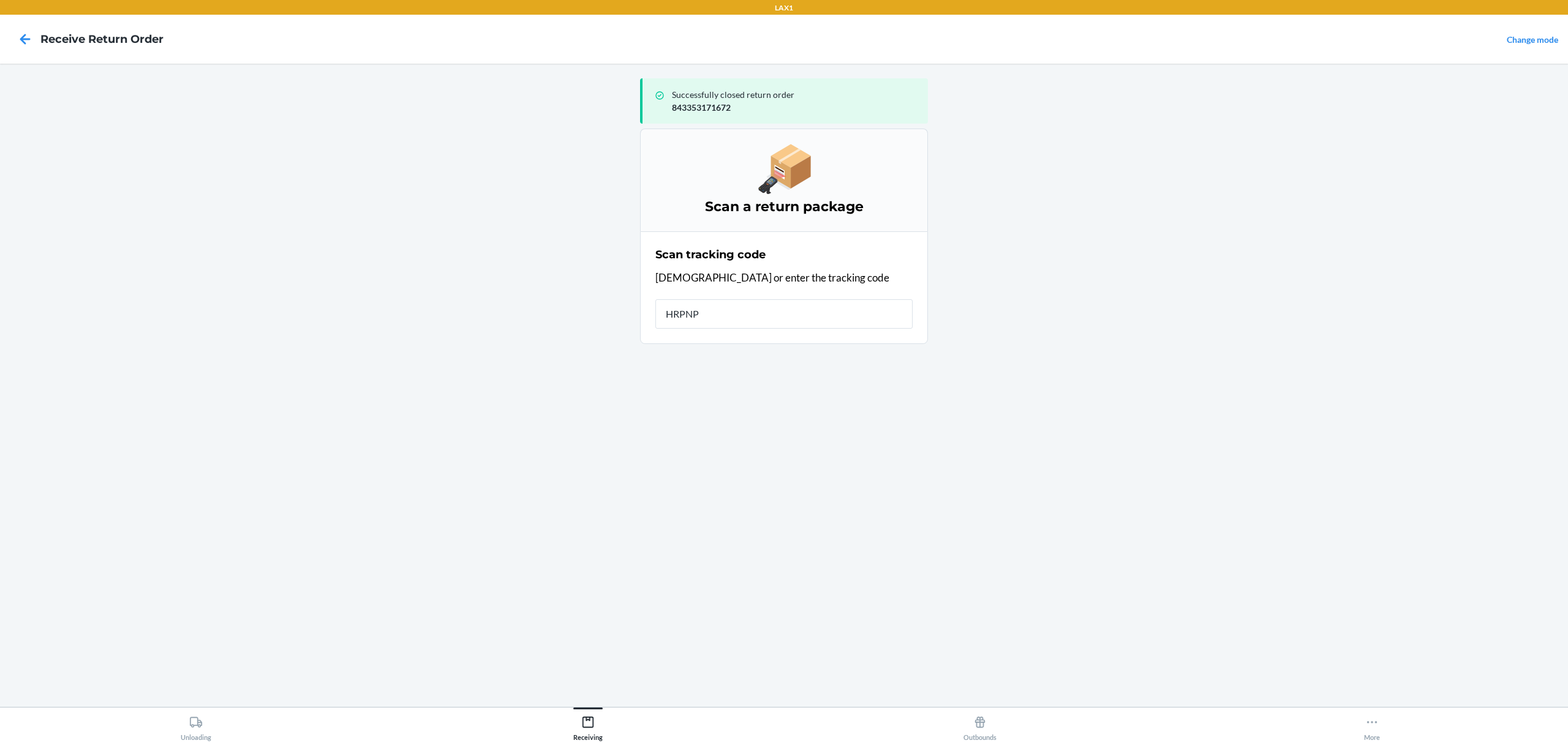
type input "HRPNPY"
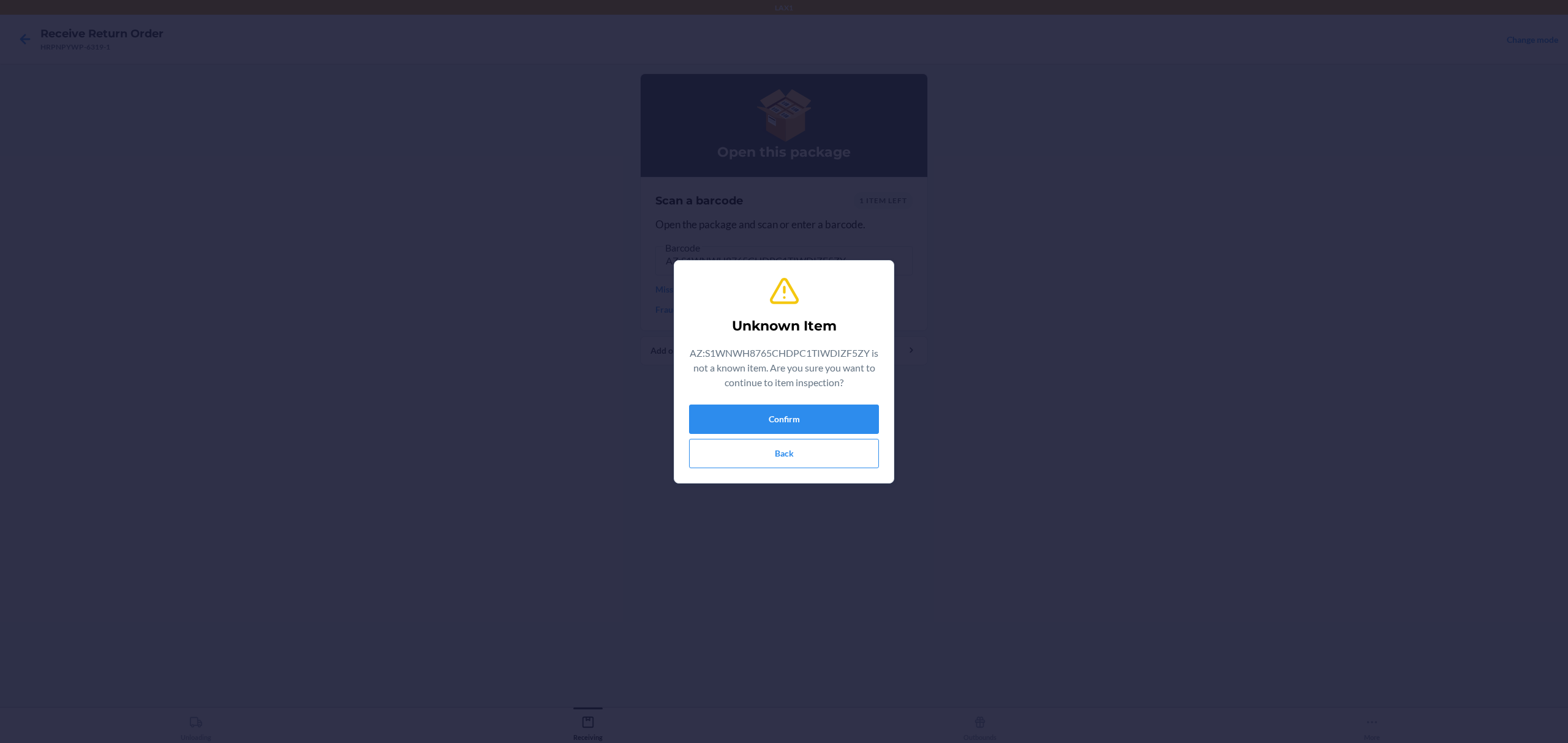
type input "843353134493"
click at [836, 456] on button "Back" at bounding box center [784, 453] width 190 height 29
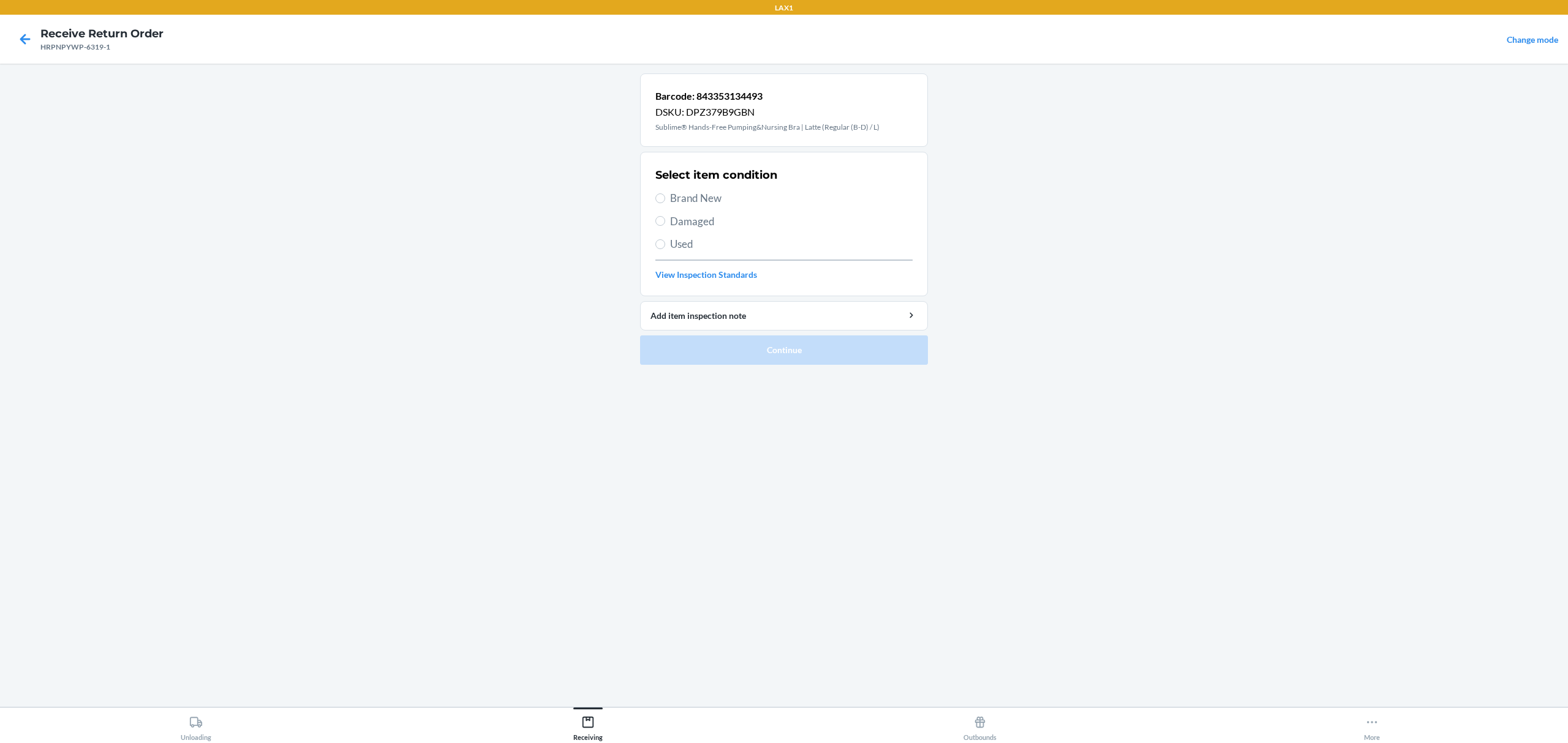
click at [696, 201] on span "Brand New" at bounding box center [791, 198] width 243 height 16
click at [665, 201] on input "Brand New" at bounding box center [660, 198] width 9 height 9
radio input "true"
click at [745, 344] on button "Continue" at bounding box center [784, 349] width 288 height 29
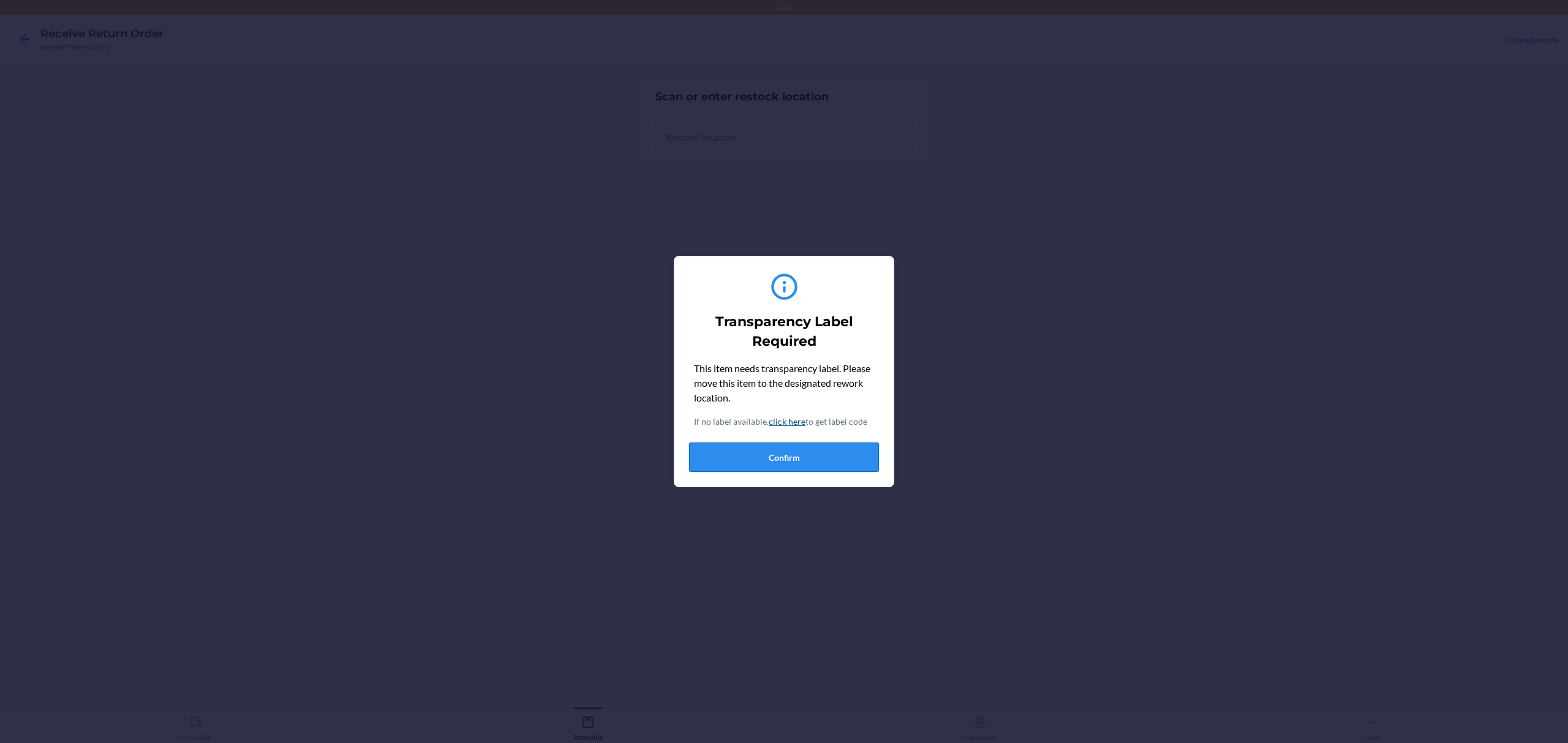
click at [746, 456] on button "Confirm" at bounding box center [784, 457] width 190 height 29
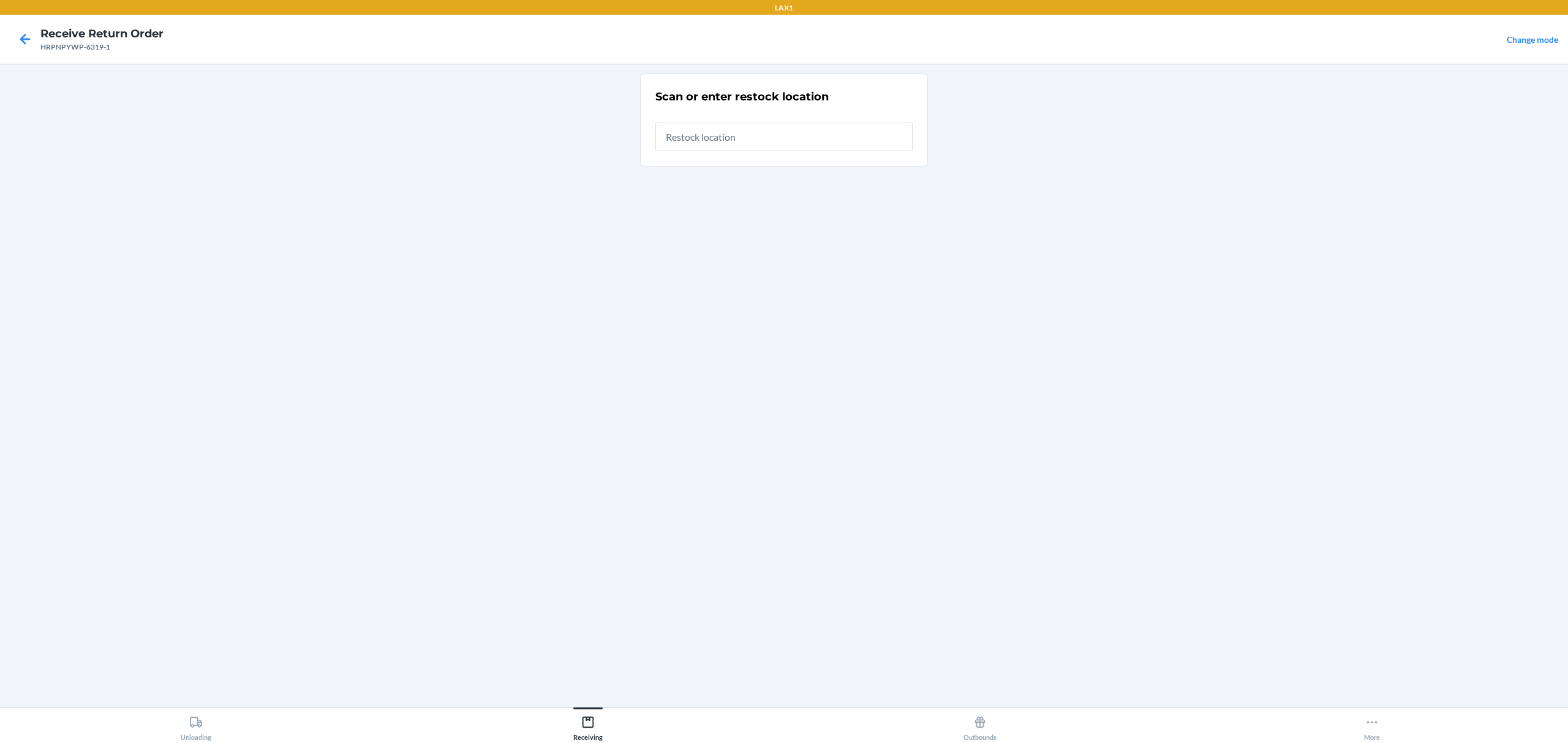
type input "RTCART042"
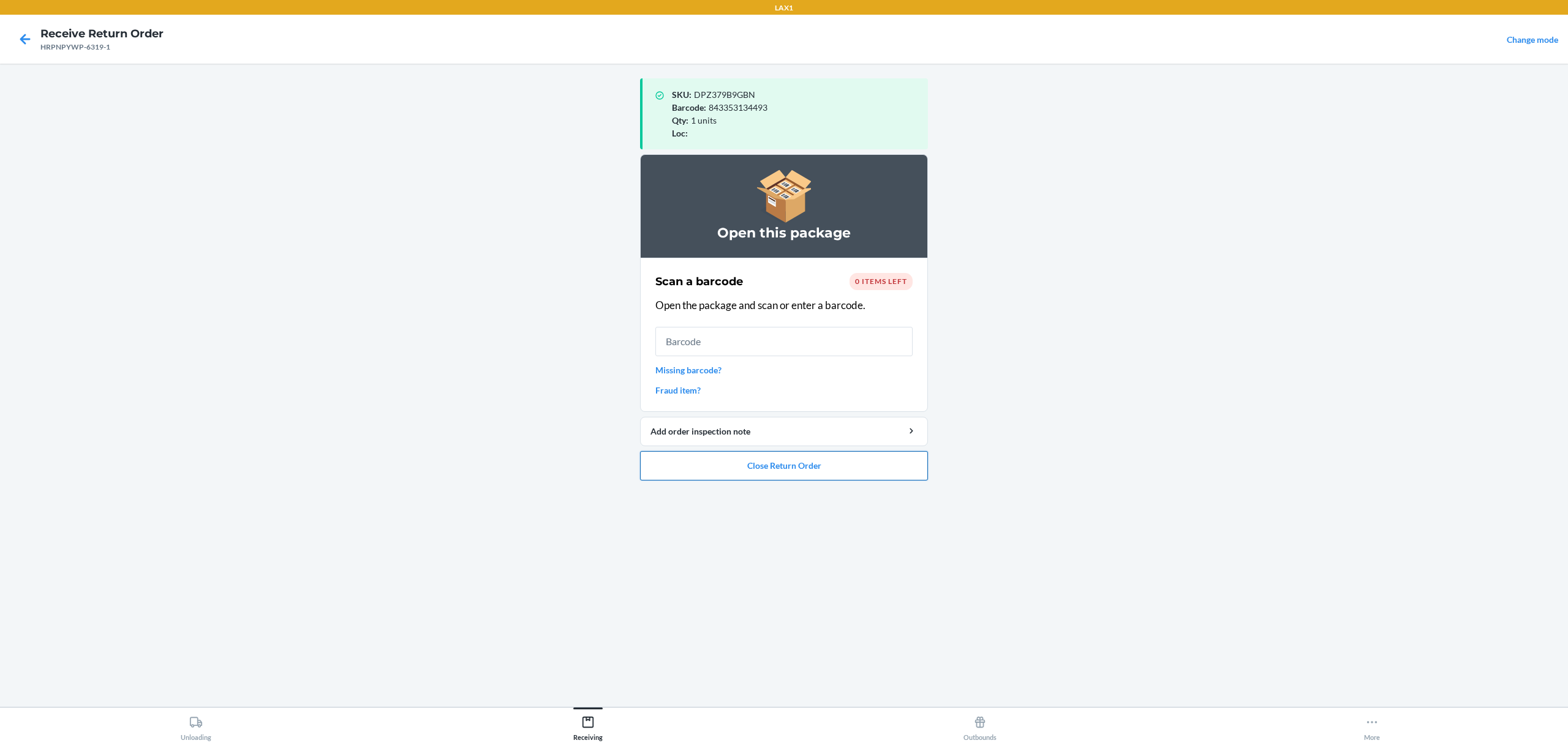
click at [778, 473] on button "Close Return Order" at bounding box center [784, 465] width 288 height 29
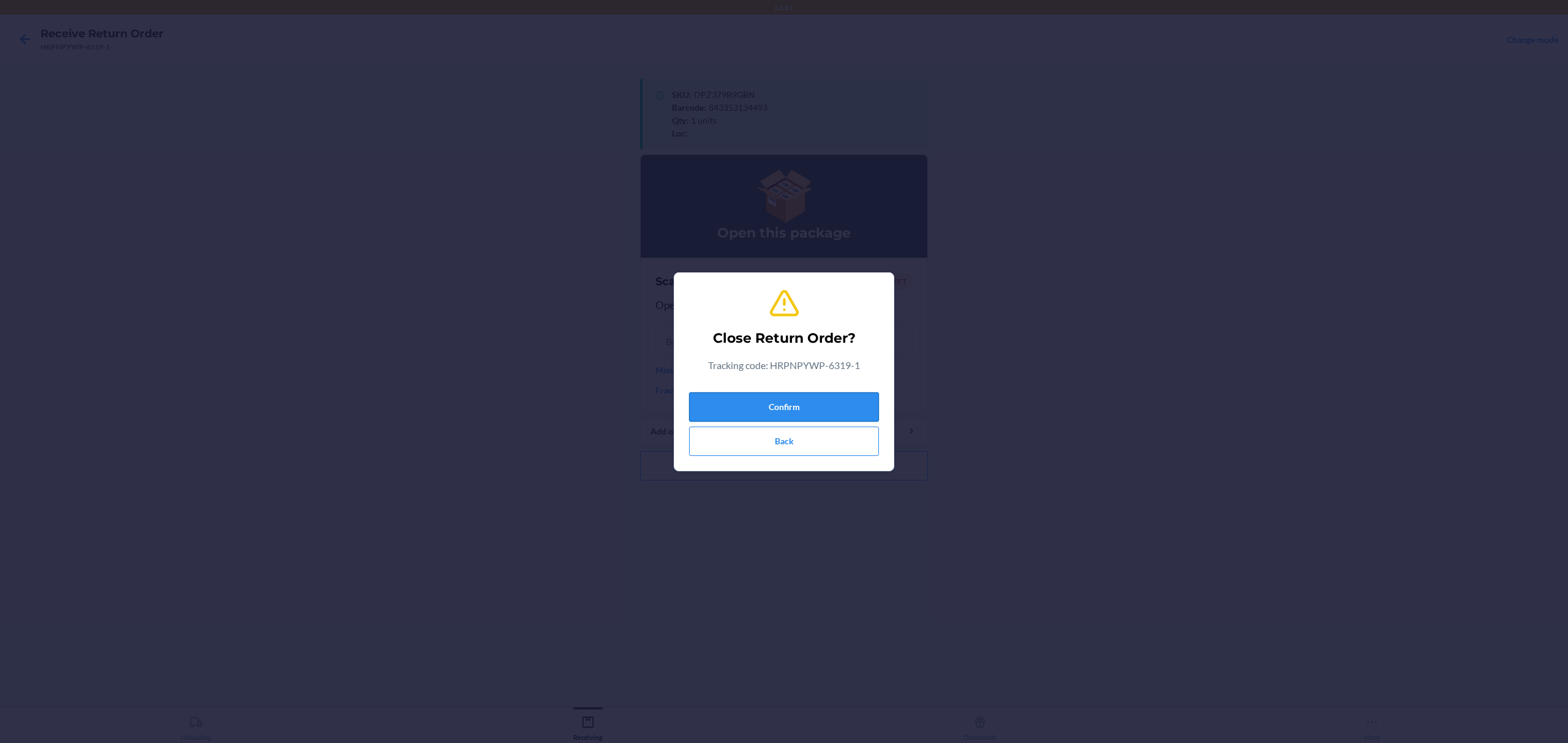
click at [814, 405] on button "Confirm" at bounding box center [784, 407] width 190 height 29
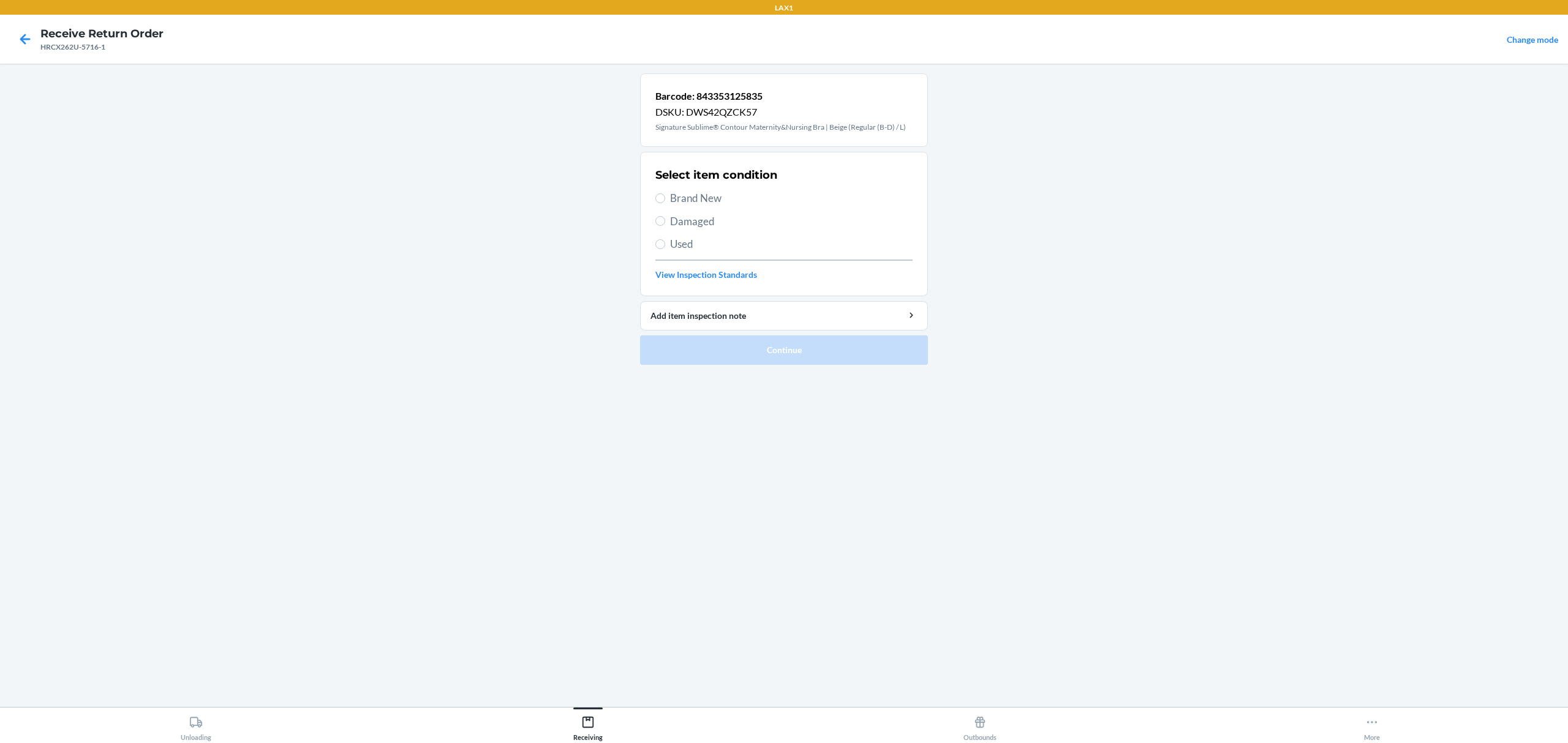
click at [685, 220] on span "Damaged" at bounding box center [791, 221] width 243 height 16
click at [665, 220] on input "Damaged" at bounding box center [660, 221] width 9 height 9
radio input "true"
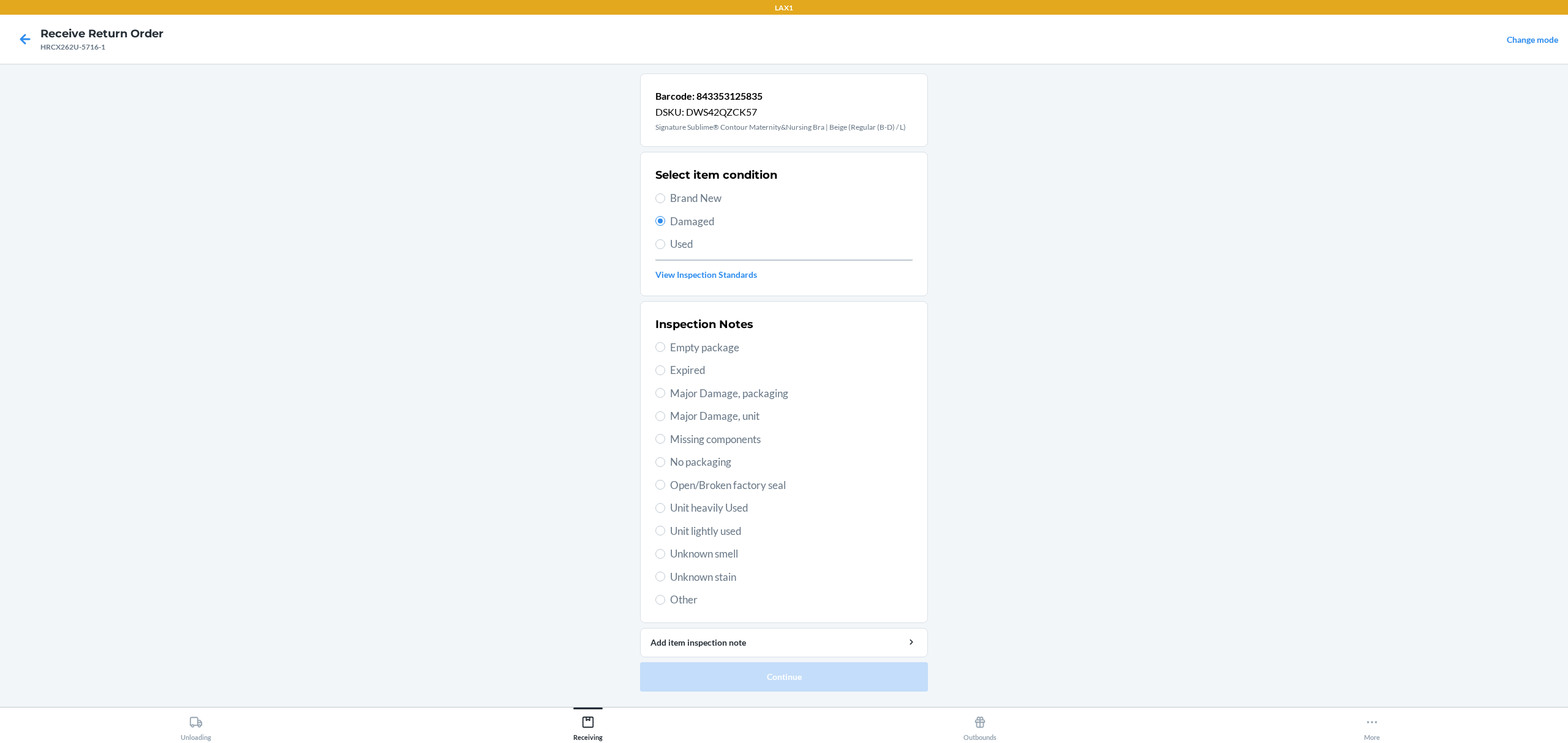
click at [753, 398] on span "Major Damage, packaging" at bounding box center [791, 394] width 243 height 16
click at [665, 398] on input "Major Damage, packaging" at bounding box center [660, 393] width 9 height 9
radio input "true"
drag, startPoint x: 812, startPoint y: 685, endPoint x: 822, endPoint y: 679, distance: 11.7
click at [819, 683] on button "Continue" at bounding box center [784, 677] width 288 height 29
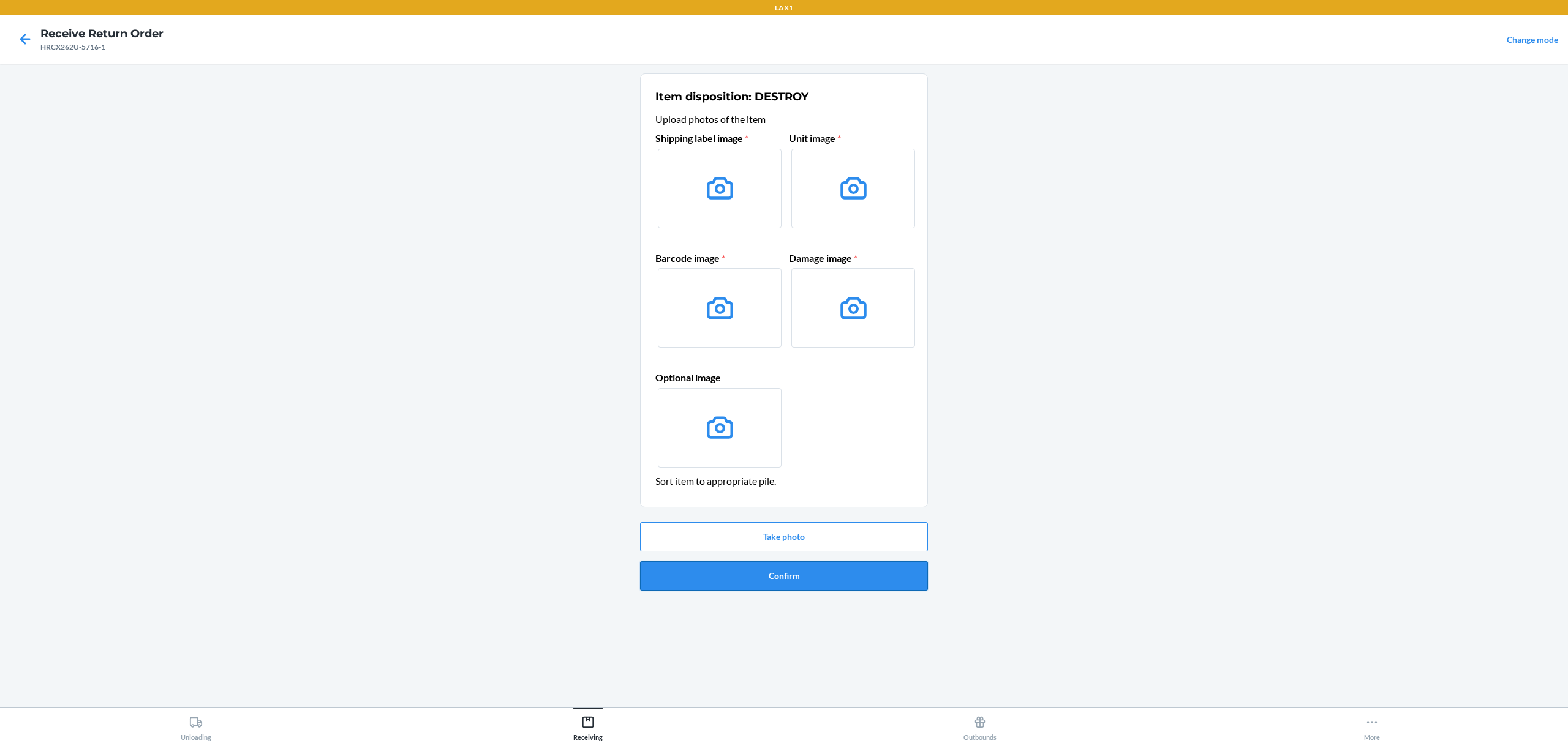
click at [868, 589] on button "Confirm" at bounding box center [784, 575] width 288 height 29
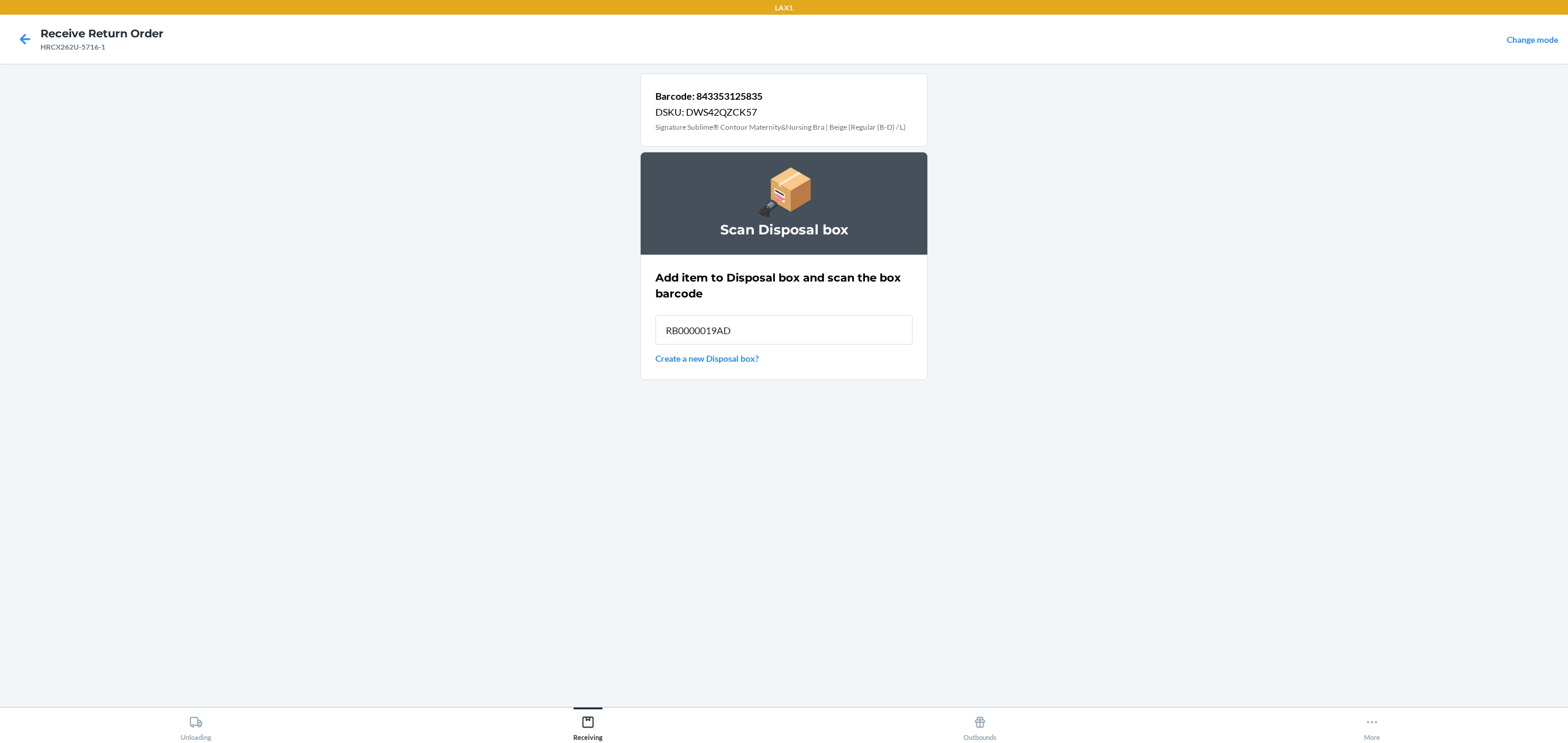
type input "RB0000019AD"
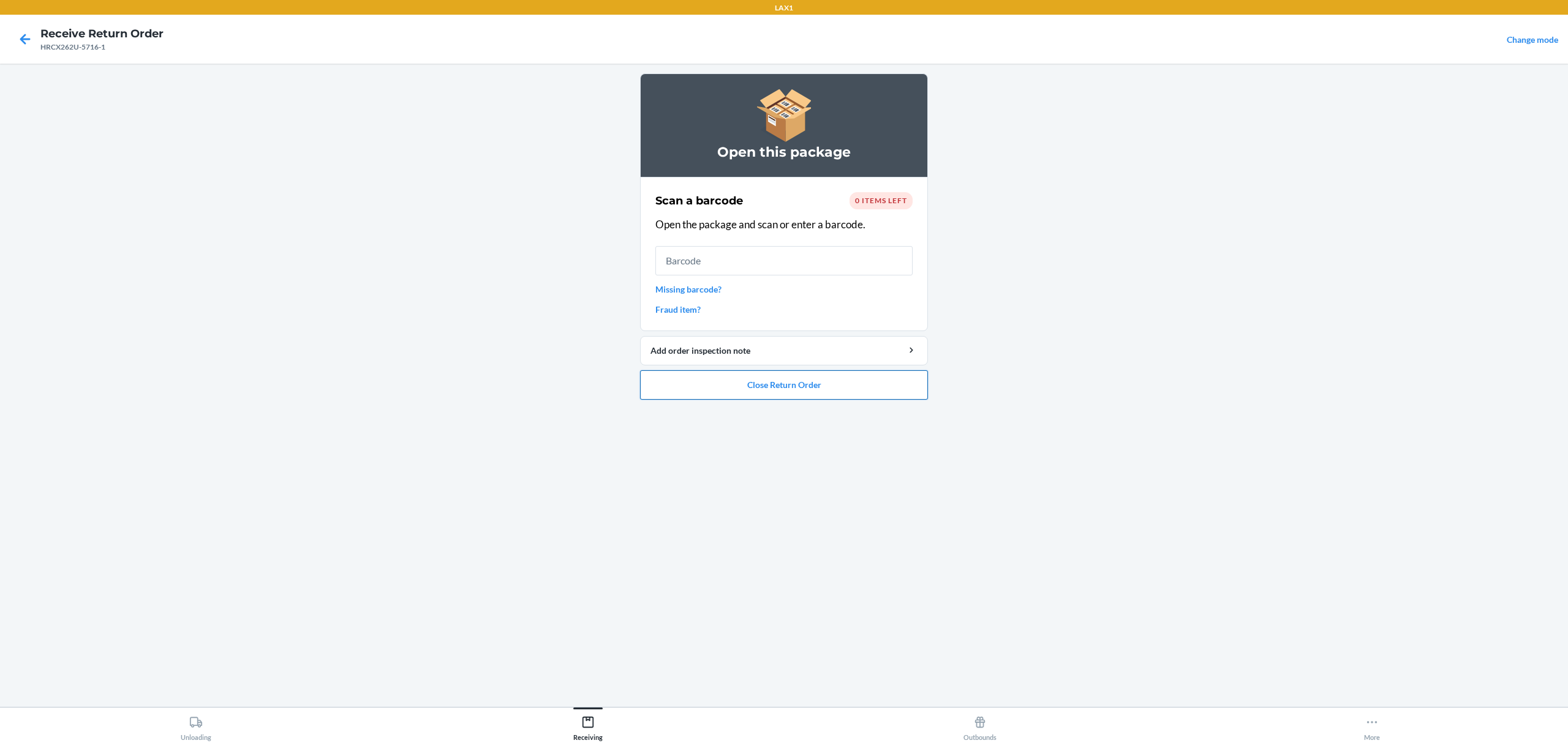
click at [767, 382] on button "Close Return Order" at bounding box center [784, 385] width 288 height 29
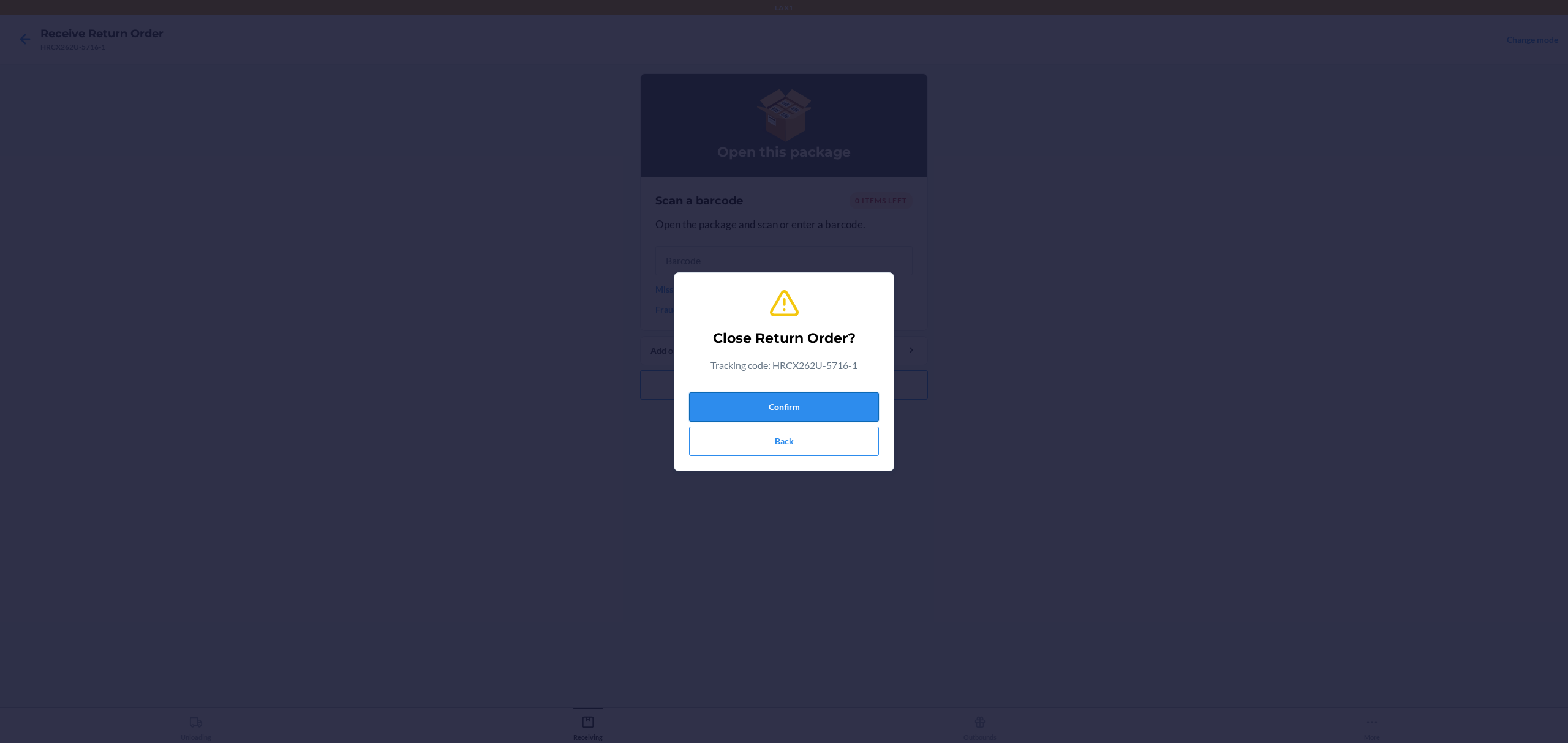
click at [767, 399] on button "Confirm" at bounding box center [784, 407] width 190 height 29
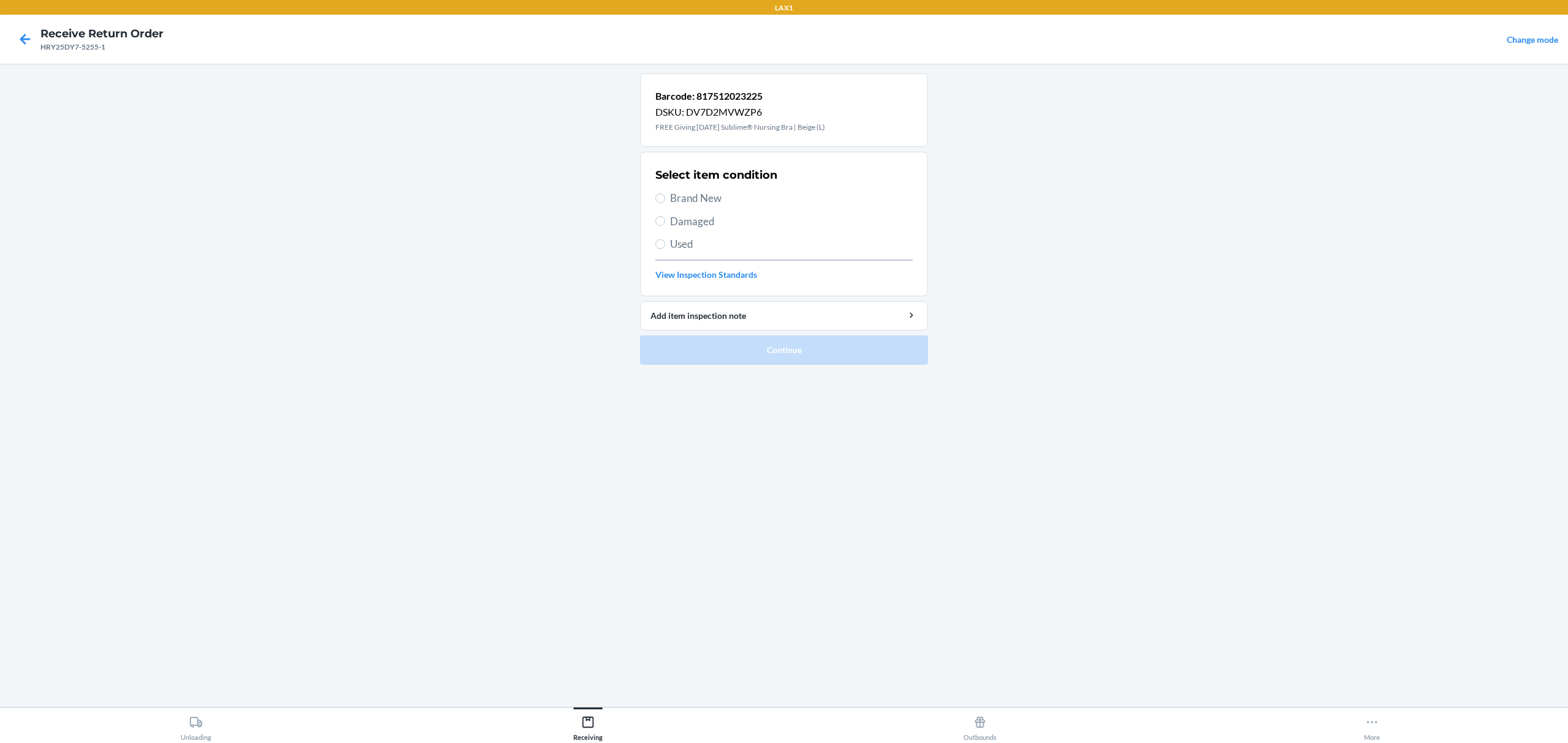
click at [701, 200] on span "Brand New" at bounding box center [791, 198] width 243 height 16
click at [665, 200] on input "Brand New" at bounding box center [660, 198] width 9 height 9
radio input "true"
click at [748, 342] on button "Continue" at bounding box center [784, 349] width 288 height 29
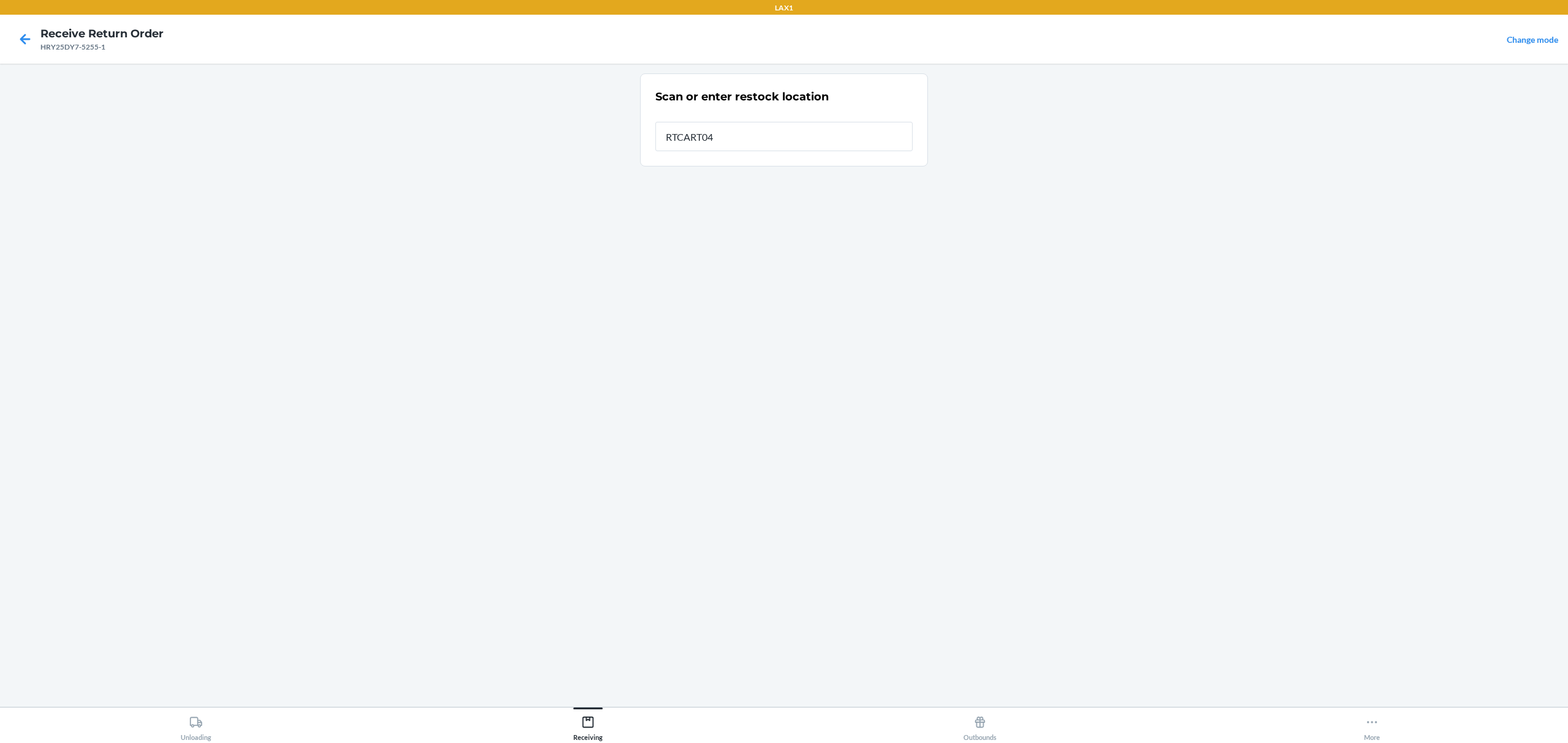
type input "RTCART042"
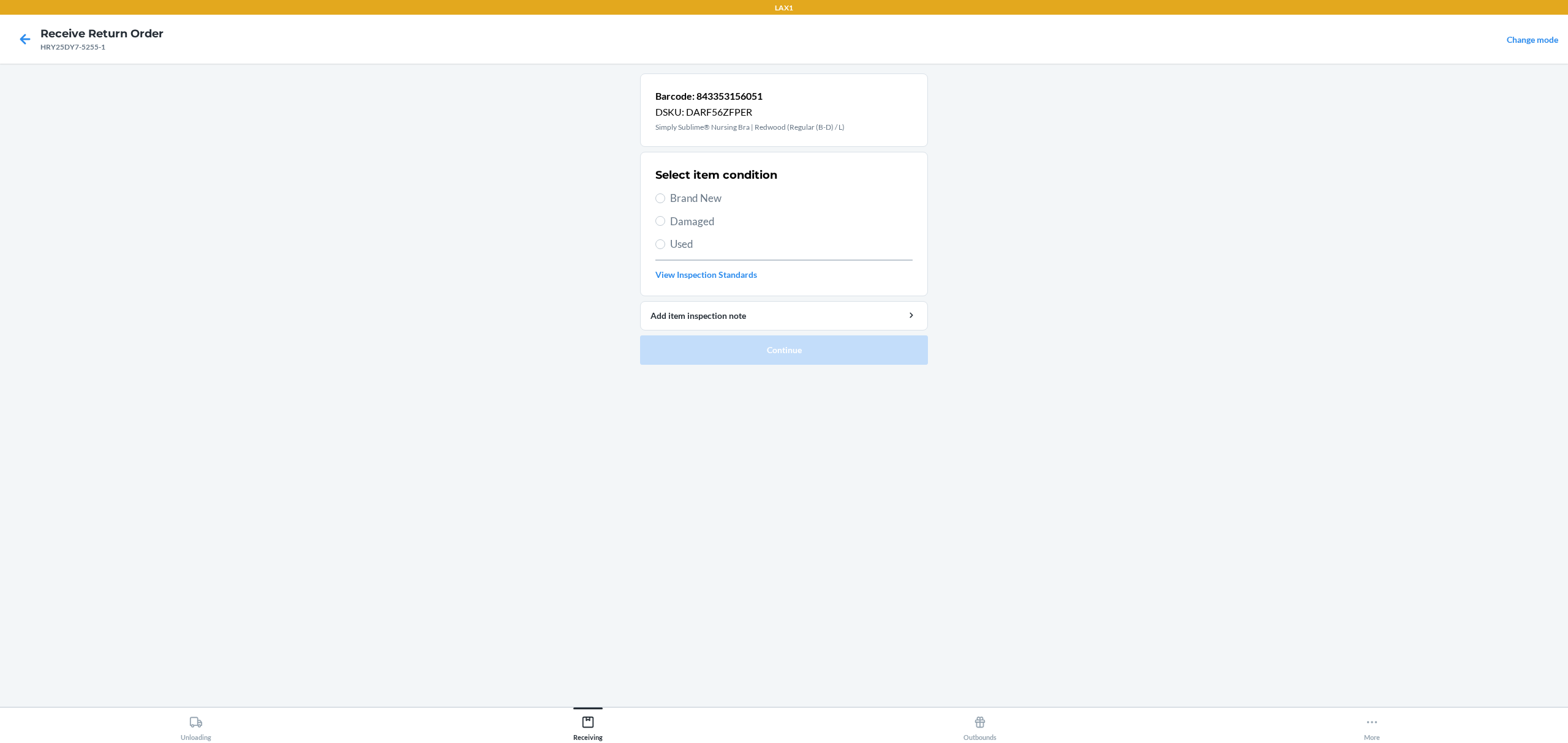
click at [710, 197] on span "Brand New" at bounding box center [791, 198] width 243 height 16
click at [665, 197] on input "Brand New" at bounding box center [660, 198] width 9 height 9
radio input "true"
click at [790, 341] on button "Continue" at bounding box center [784, 349] width 288 height 29
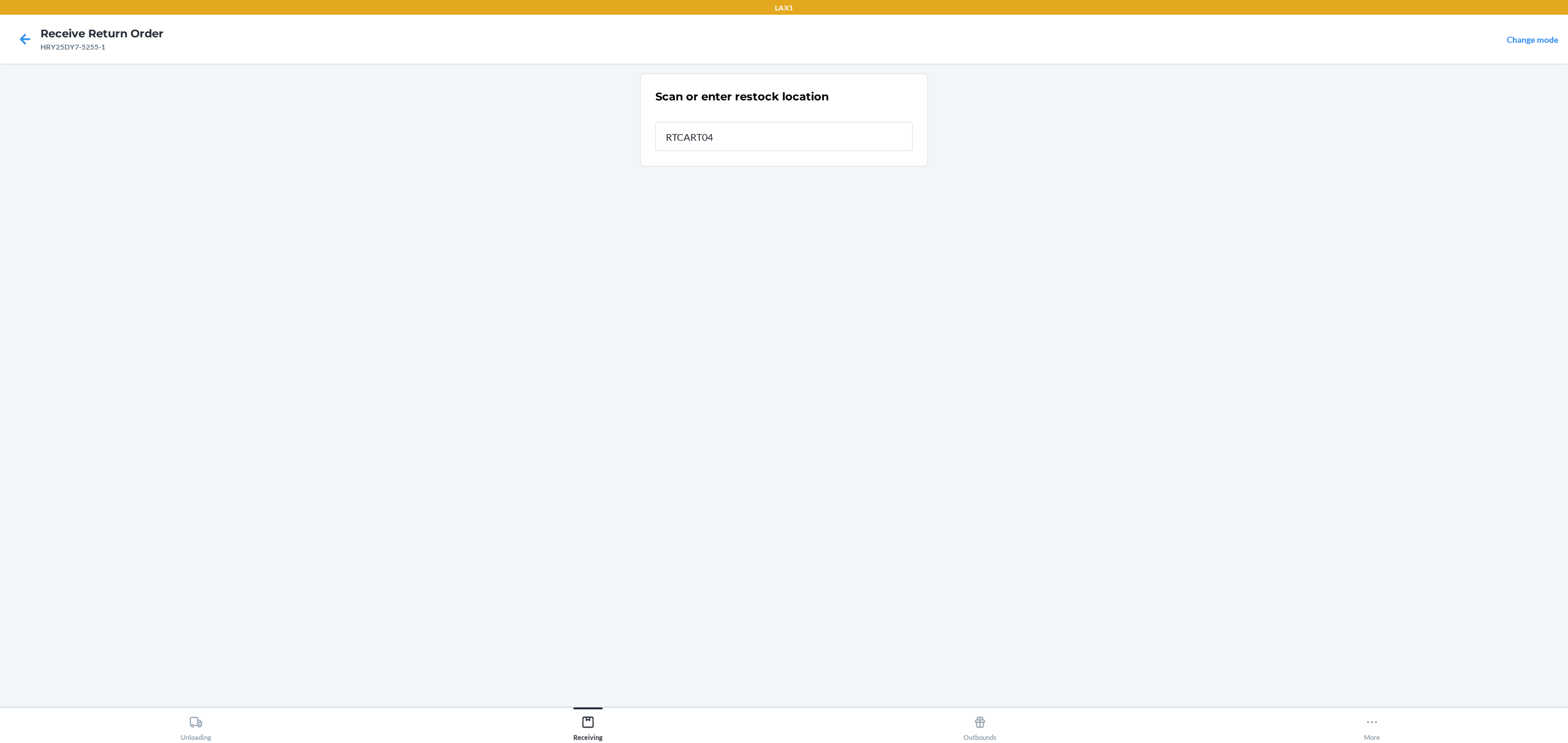
type input "RTCART042"
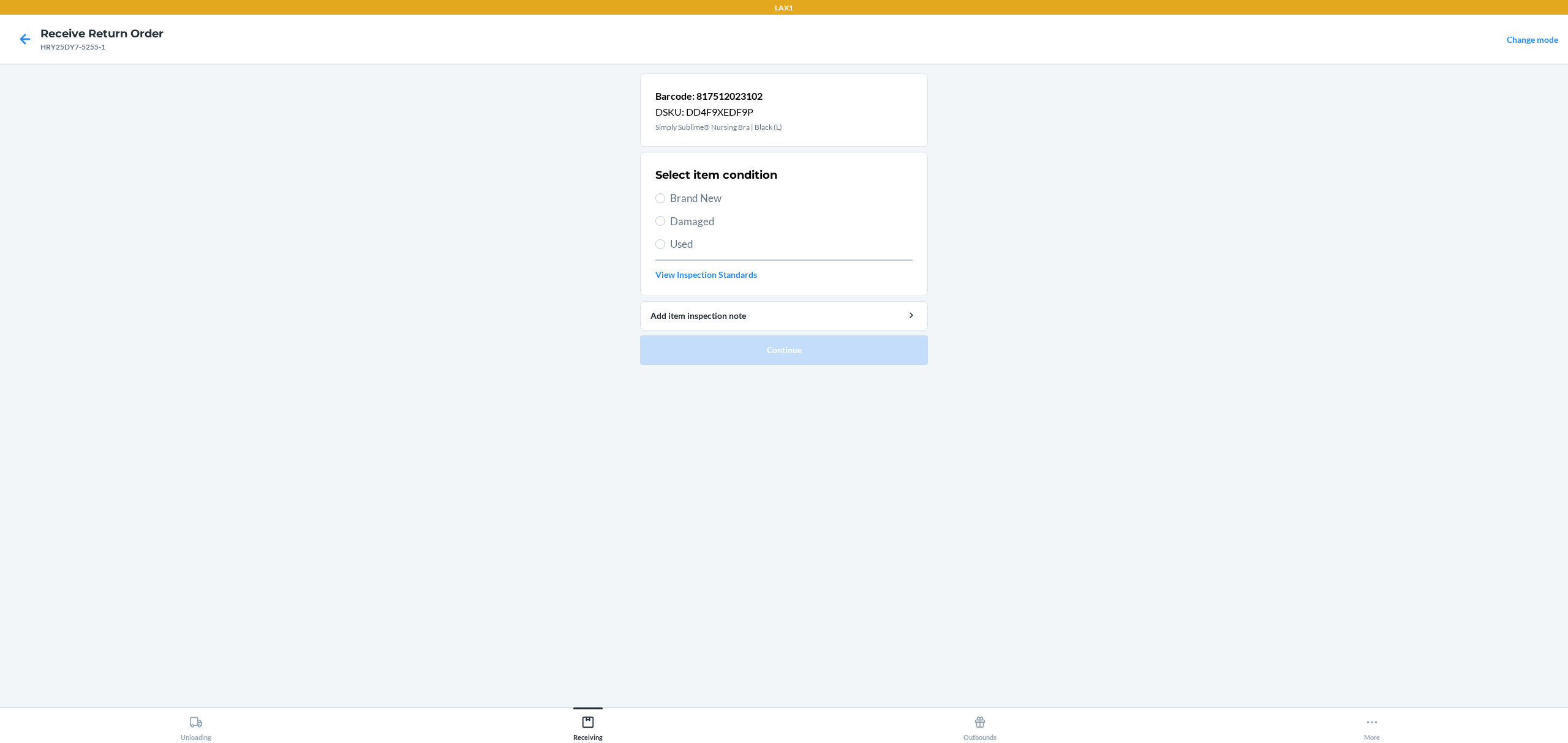
click at [684, 201] on span "Brand New" at bounding box center [791, 198] width 243 height 16
click at [665, 201] on input "Brand New" at bounding box center [660, 198] width 9 height 9
radio input "true"
click at [762, 351] on button "Continue" at bounding box center [784, 349] width 288 height 29
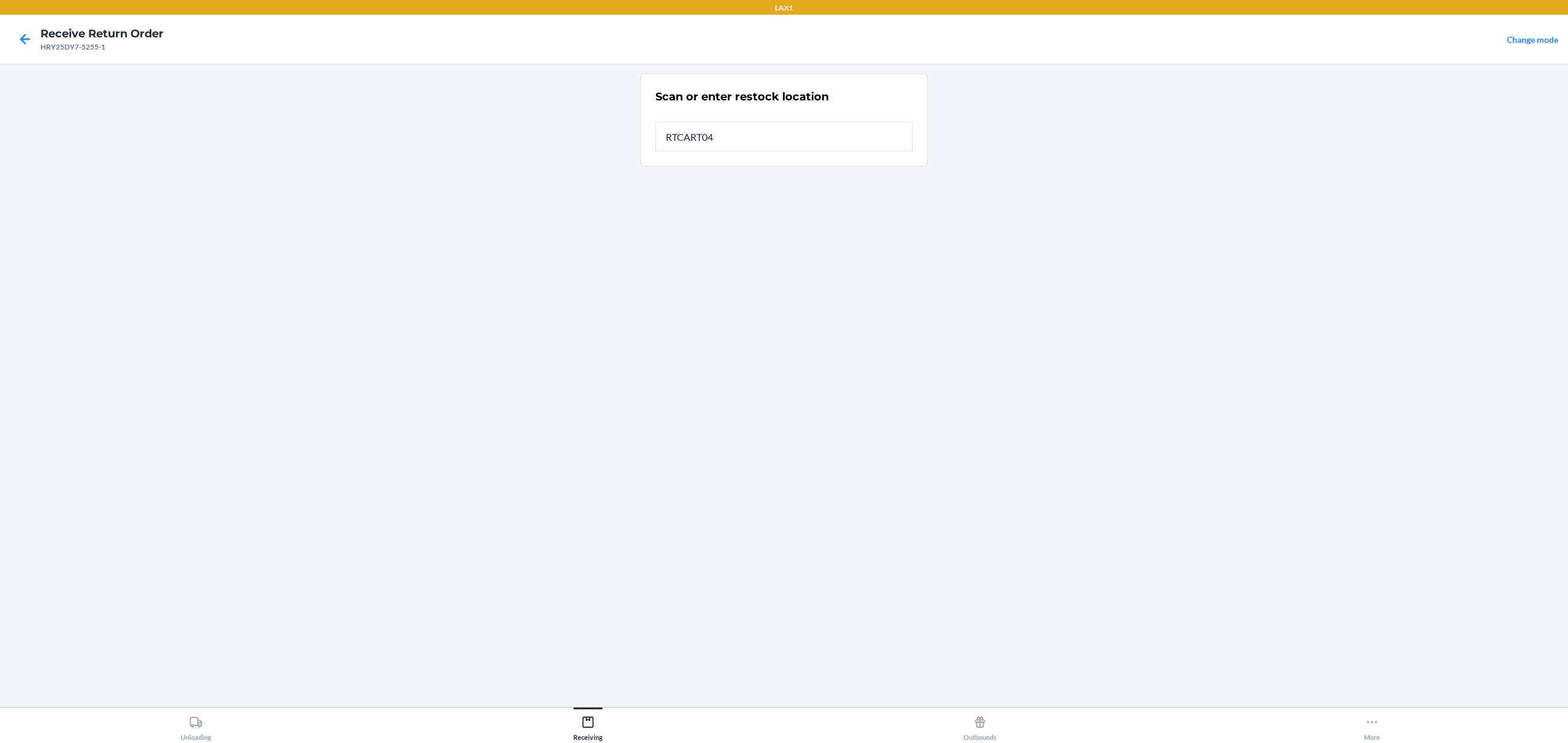
type input "RTCART042"
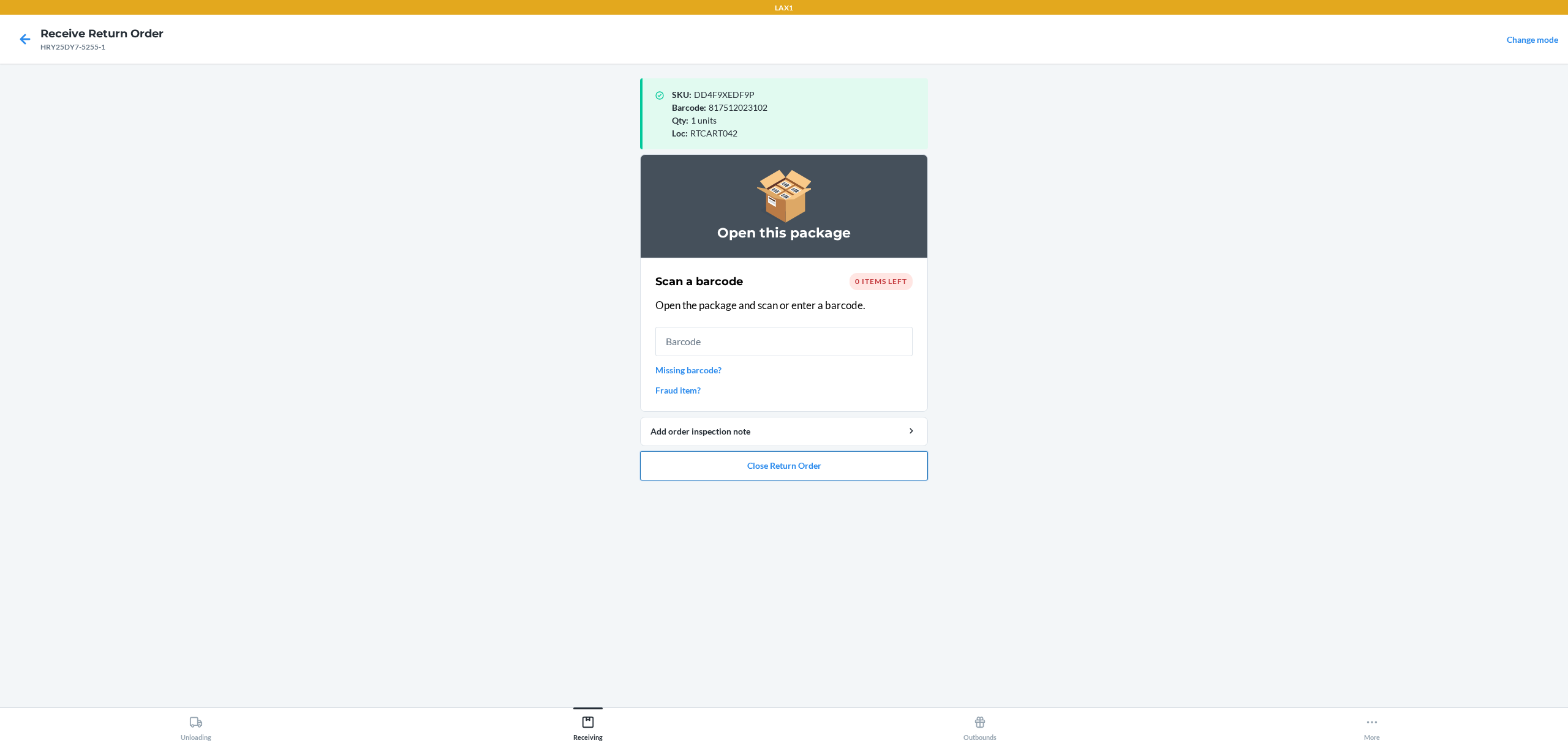
click at [783, 474] on button "Close Return Order" at bounding box center [784, 465] width 288 height 29
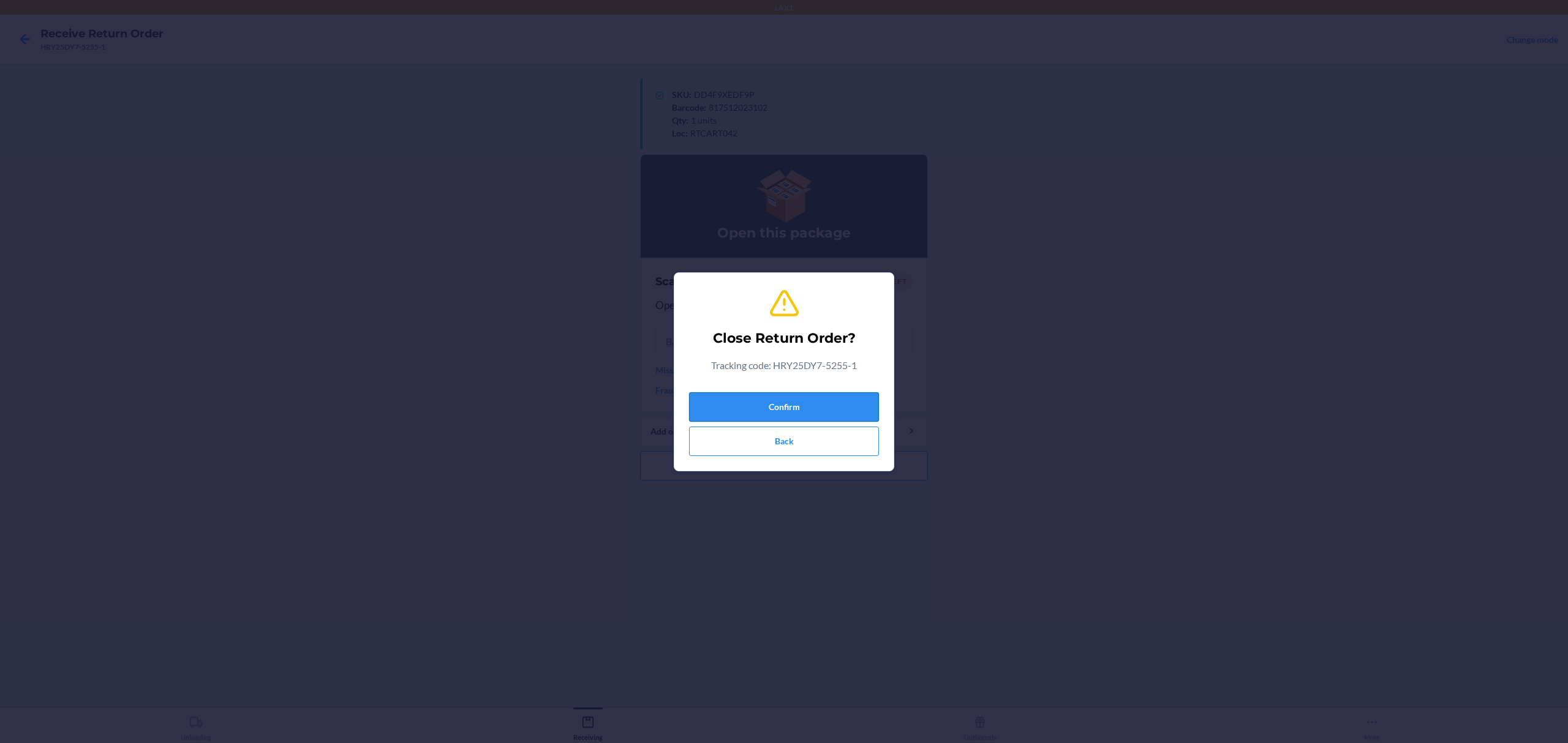
click at [806, 412] on button "Confirm" at bounding box center [784, 407] width 190 height 29
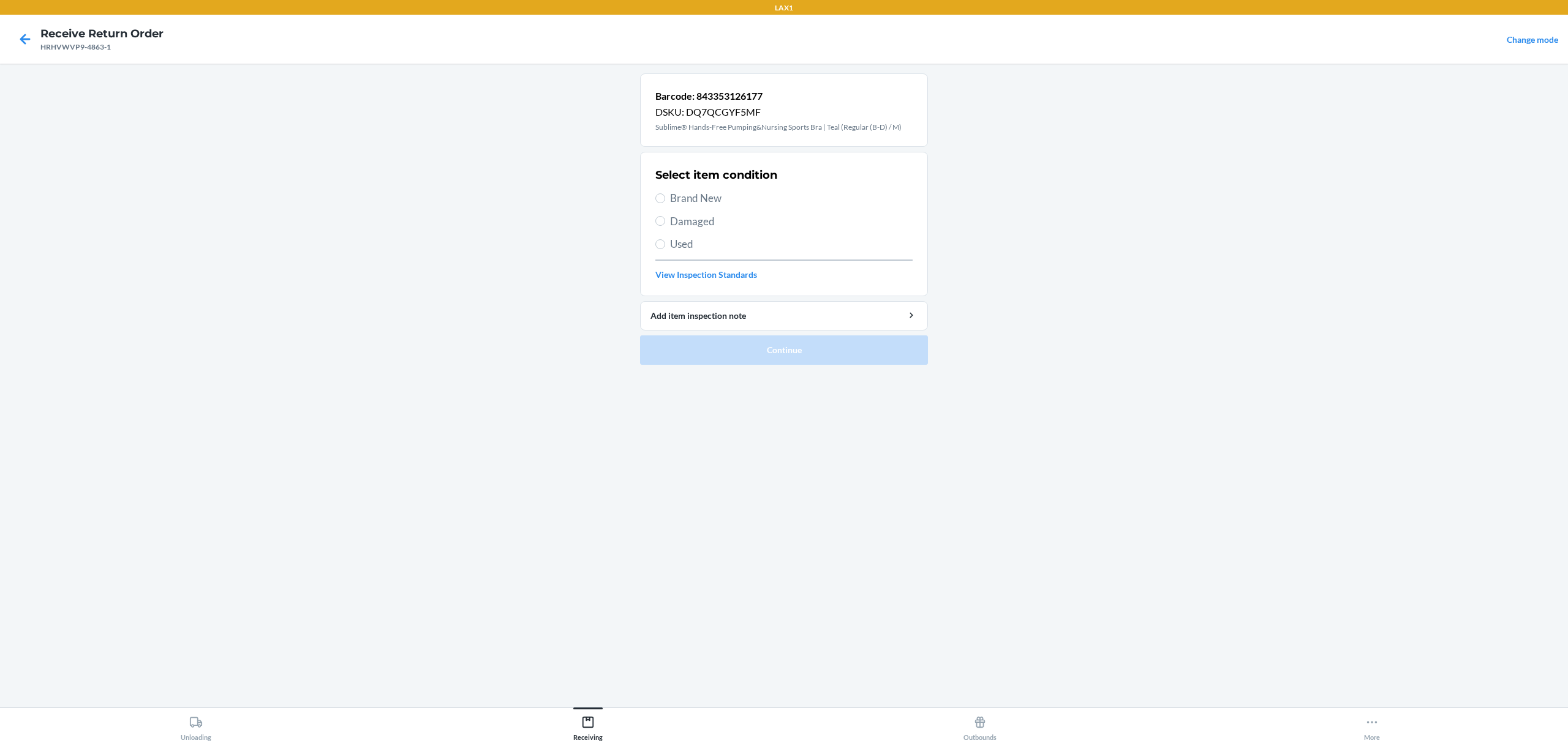
click at [685, 207] on div "Select item condition Brand New Damaged Used View Inspection Standards" at bounding box center [784, 224] width 258 height 121
click at [688, 224] on span "Damaged" at bounding box center [791, 221] width 243 height 16
click at [665, 224] on input "Damaged" at bounding box center [660, 221] width 9 height 9
radio input "true"
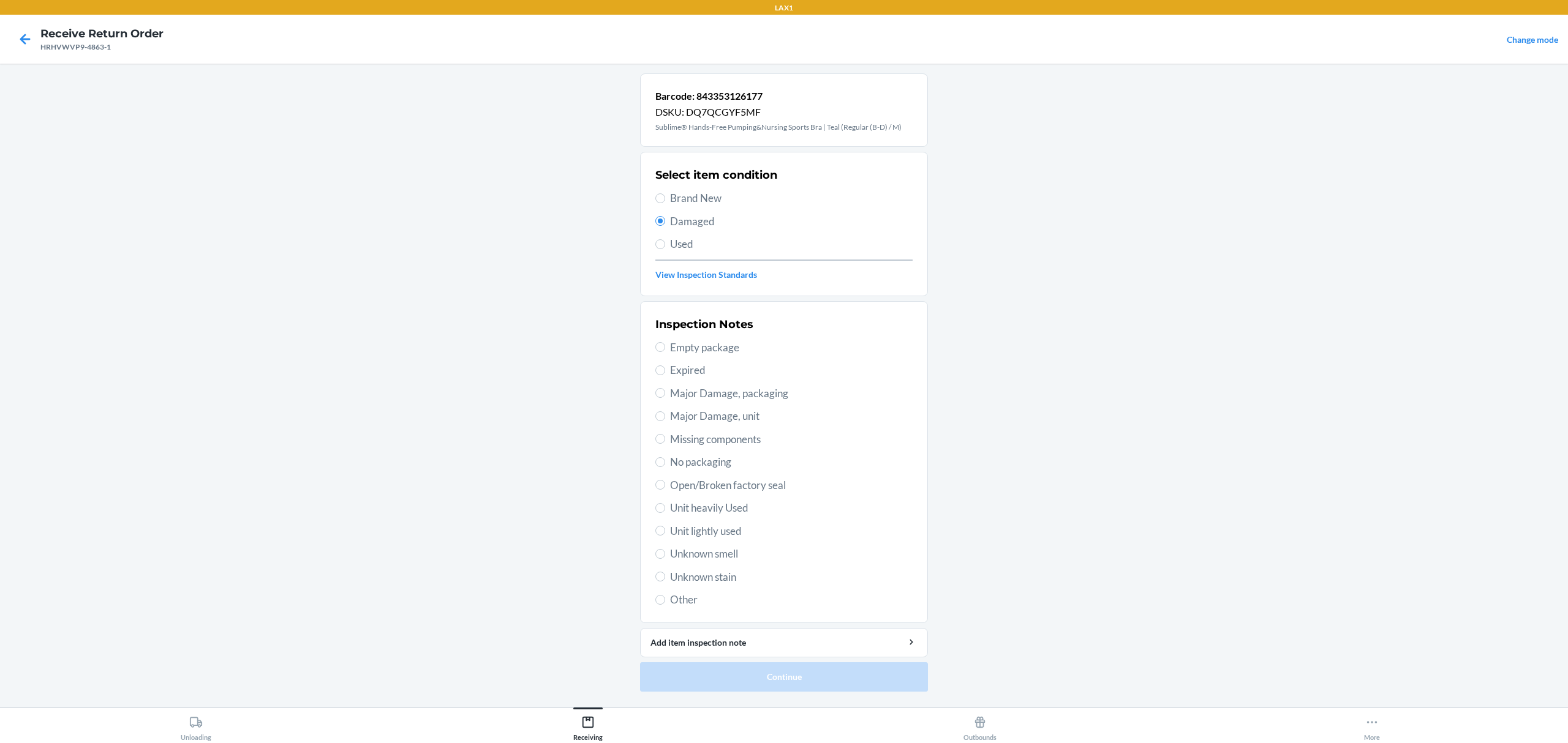
click at [758, 395] on span "Major Damage, packaging" at bounding box center [791, 394] width 243 height 16
click at [665, 395] on input "Major Damage, packaging" at bounding box center [660, 393] width 9 height 9
radio input "true"
click at [774, 686] on button "Continue" at bounding box center [784, 677] width 288 height 29
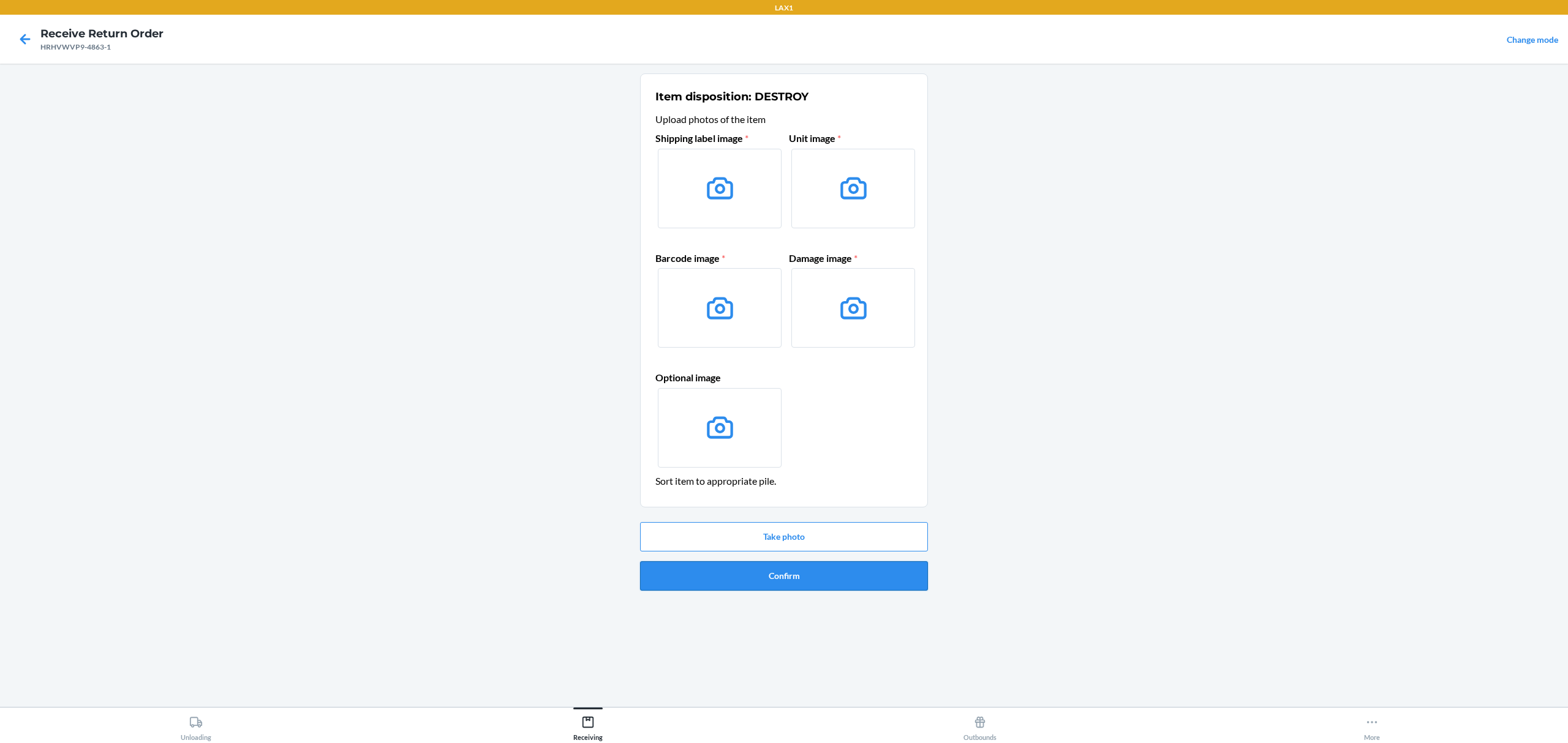
click at [797, 580] on button "Confirm" at bounding box center [784, 575] width 288 height 29
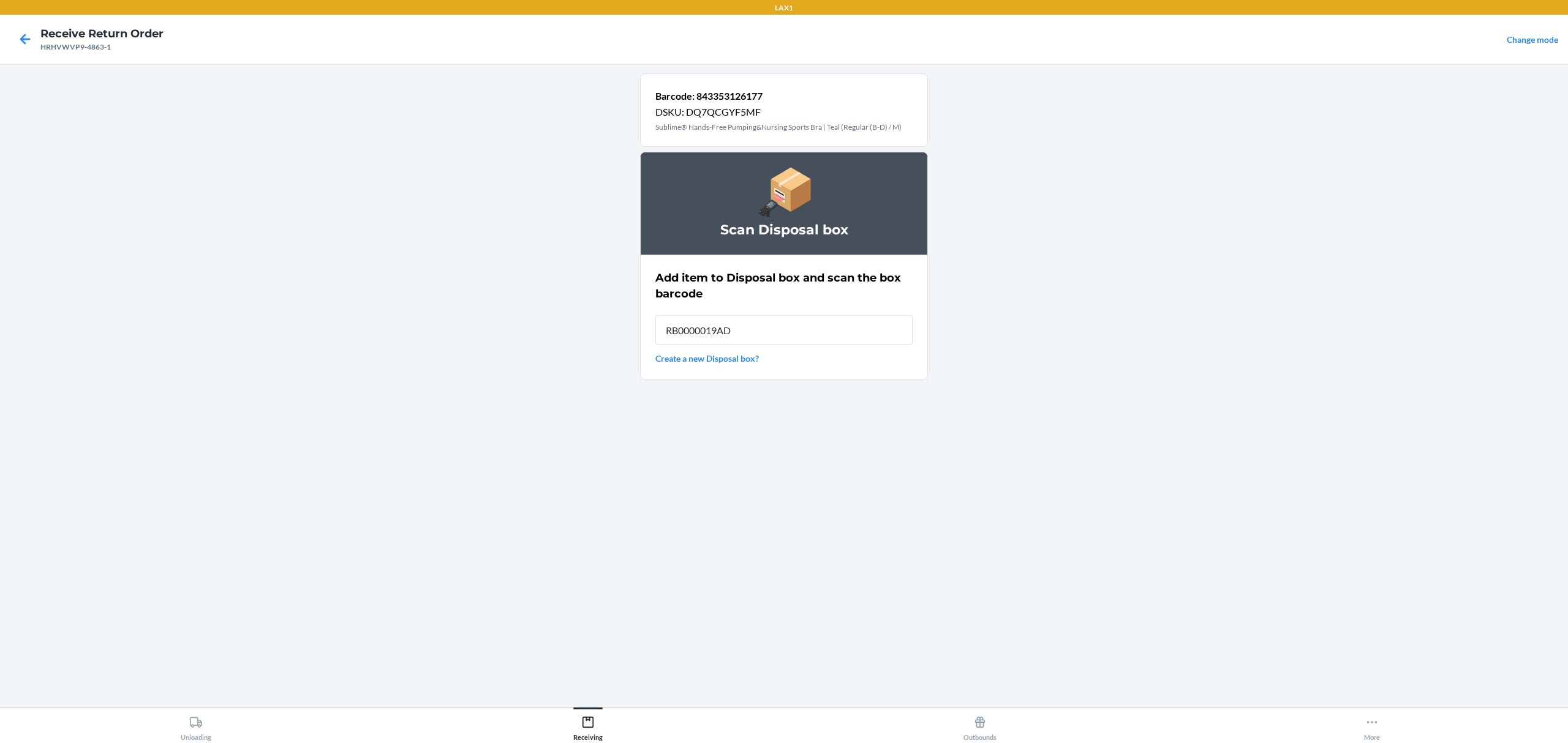
type input "RB0000019AD"
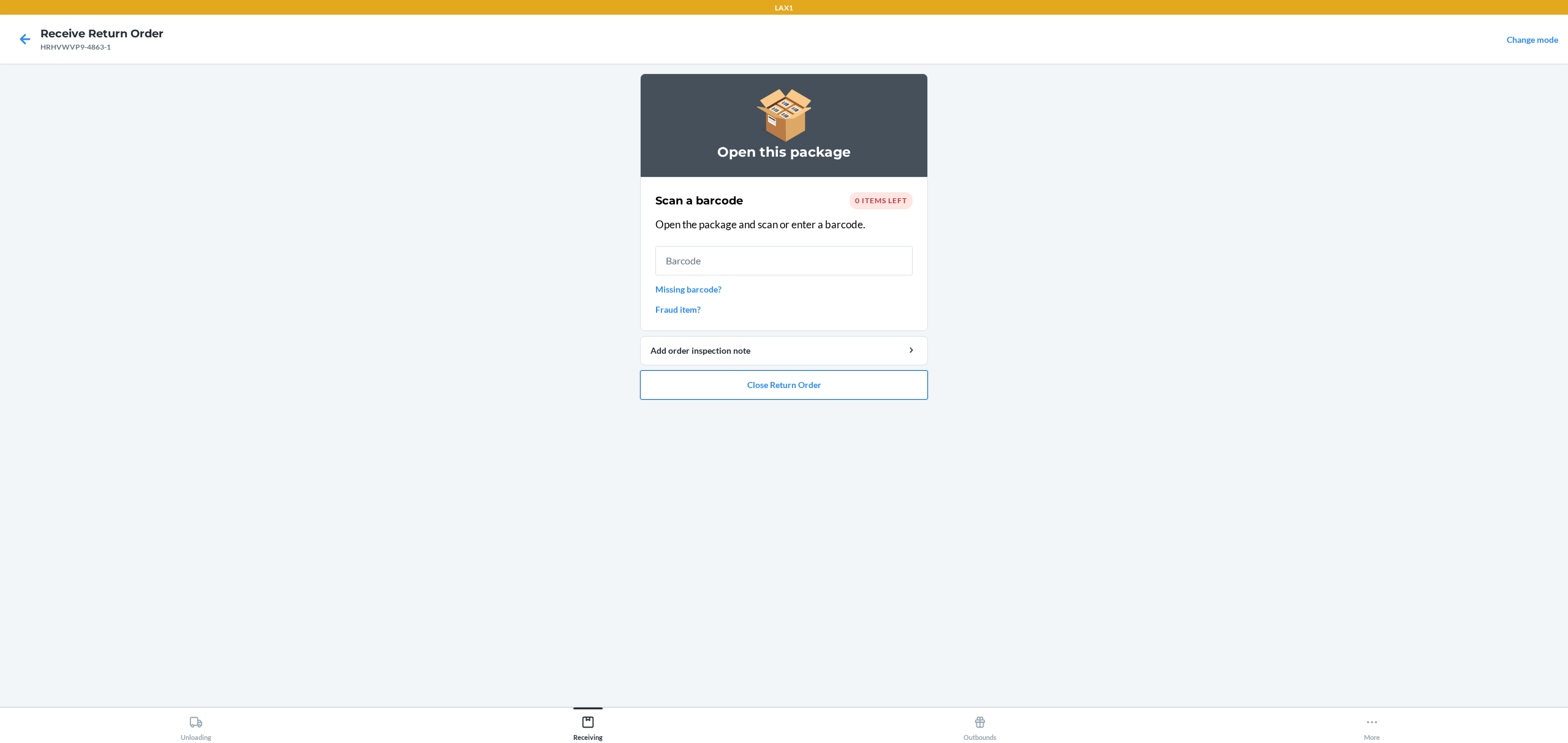
click at [674, 390] on button "Close Return Order" at bounding box center [784, 385] width 288 height 29
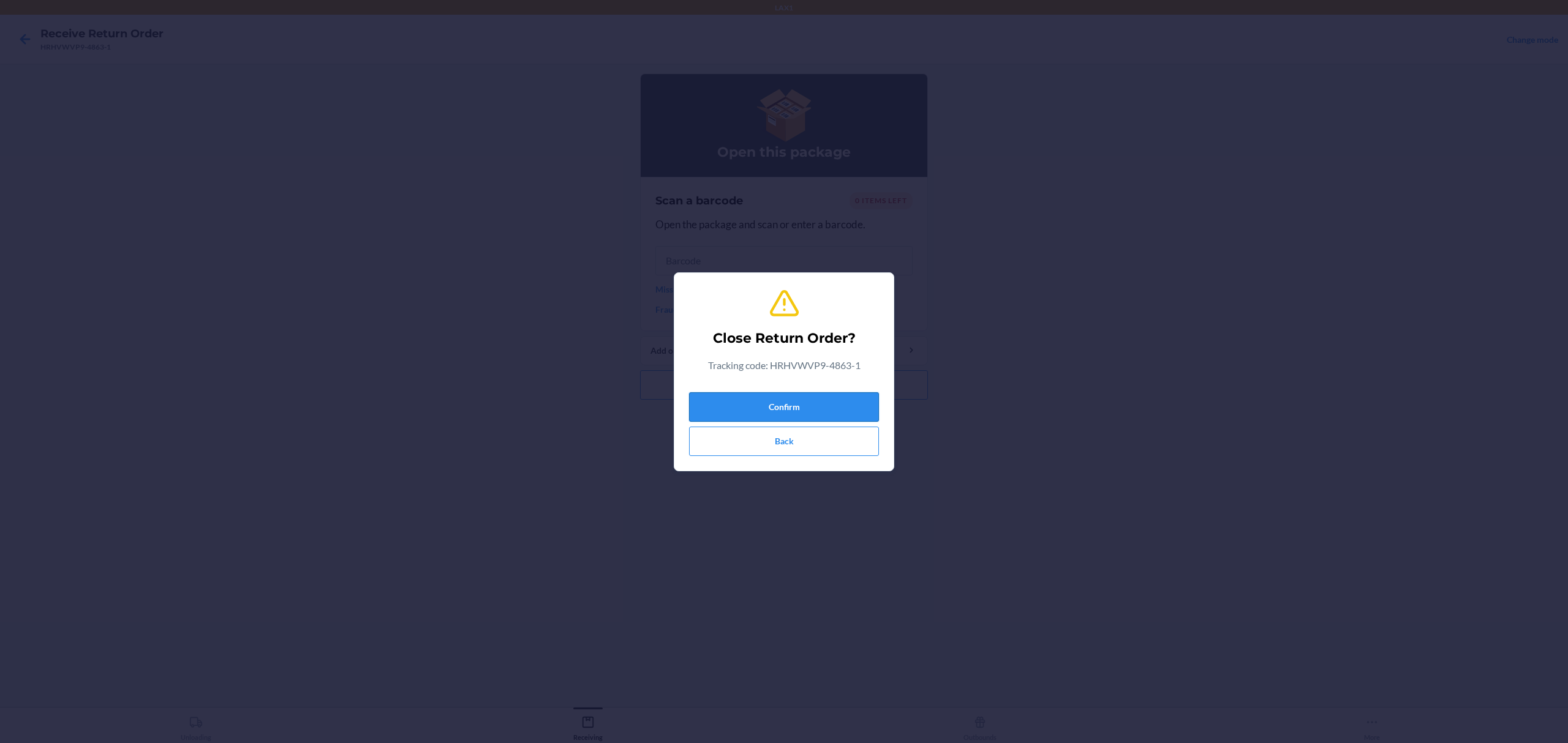
click at [769, 417] on button "Confirm" at bounding box center [784, 407] width 190 height 29
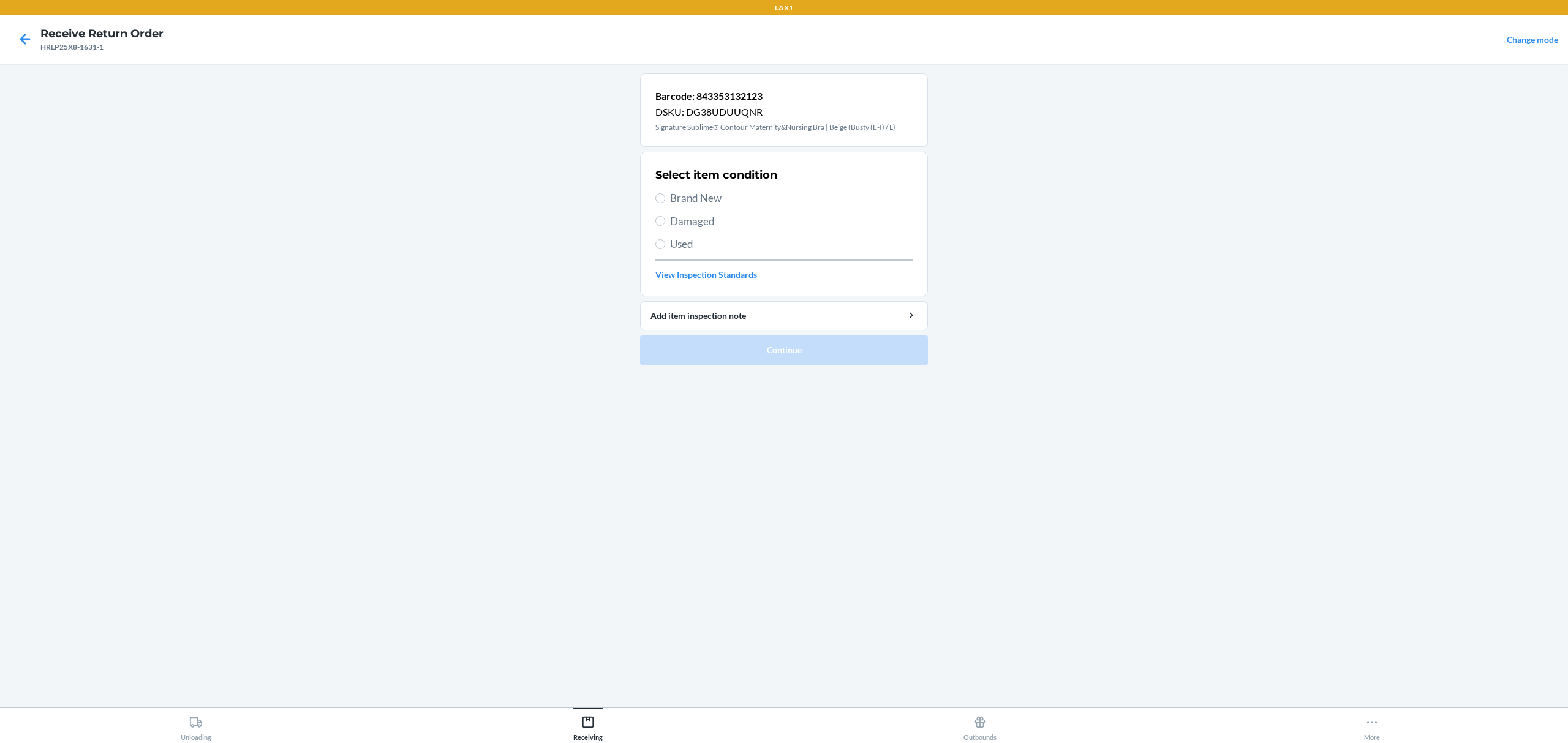
click at [699, 220] on span "Damaged" at bounding box center [791, 221] width 243 height 16
click at [665, 220] on input "Damaged" at bounding box center [660, 221] width 9 height 9
radio input "true"
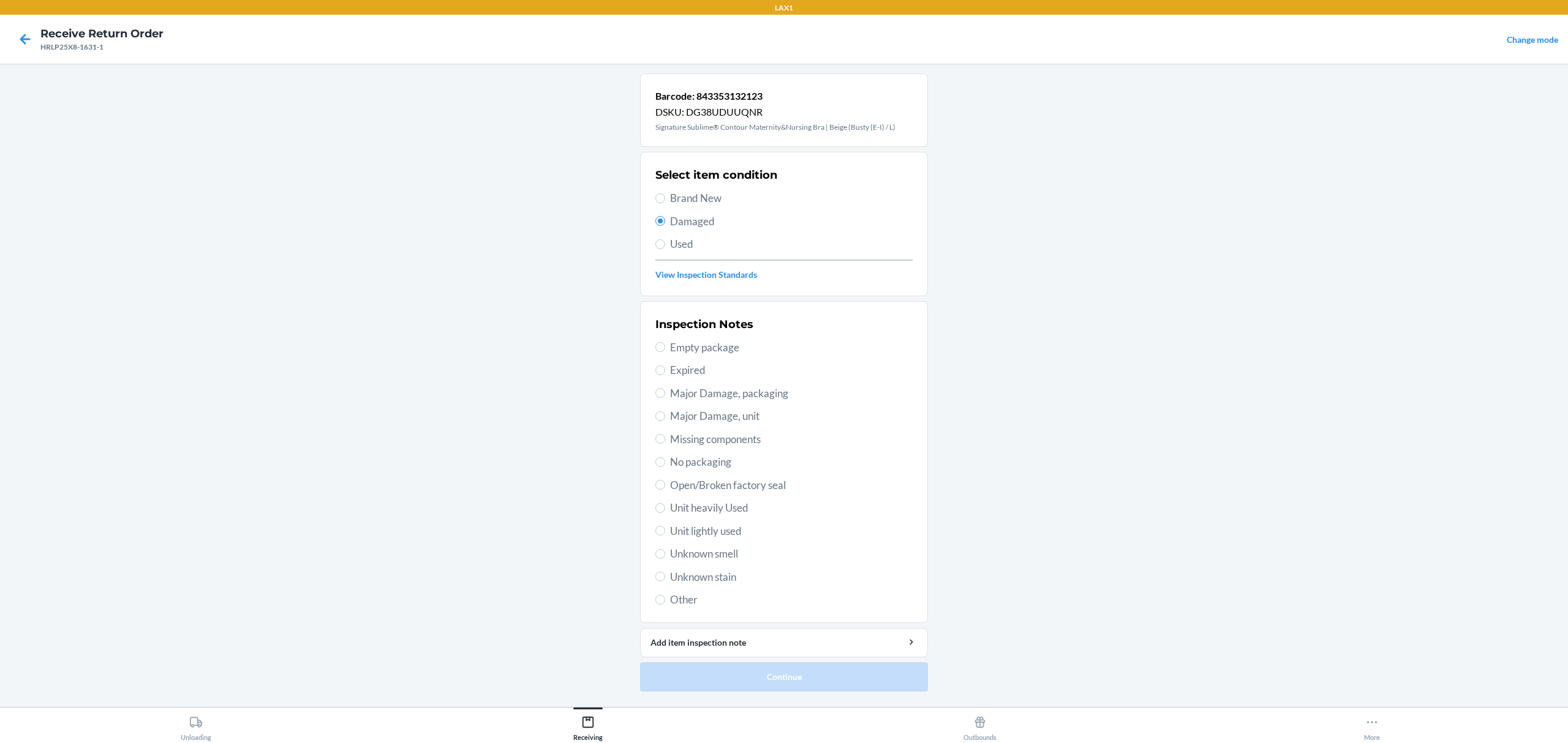
click at [784, 400] on span "Major Damage, packaging" at bounding box center [791, 394] width 243 height 16
click at [665, 398] on input "Major Damage, packaging" at bounding box center [660, 393] width 9 height 9
radio input "true"
click at [865, 671] on button "Continue" at bounding box center [784, 677] width 288 height 29
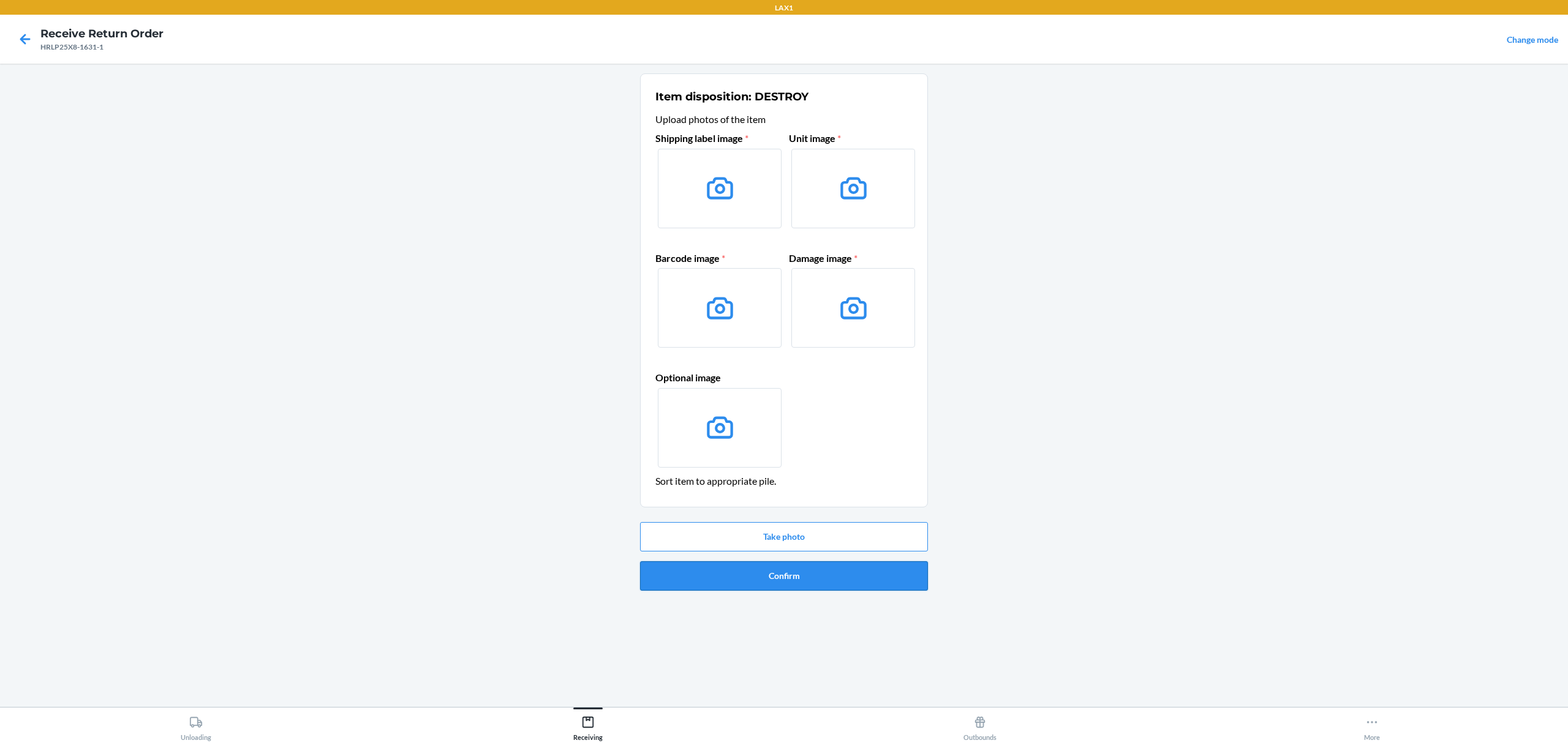
click at [831, 583] on button "Confirm" at bounding box center [784, 575] width 288 height 29
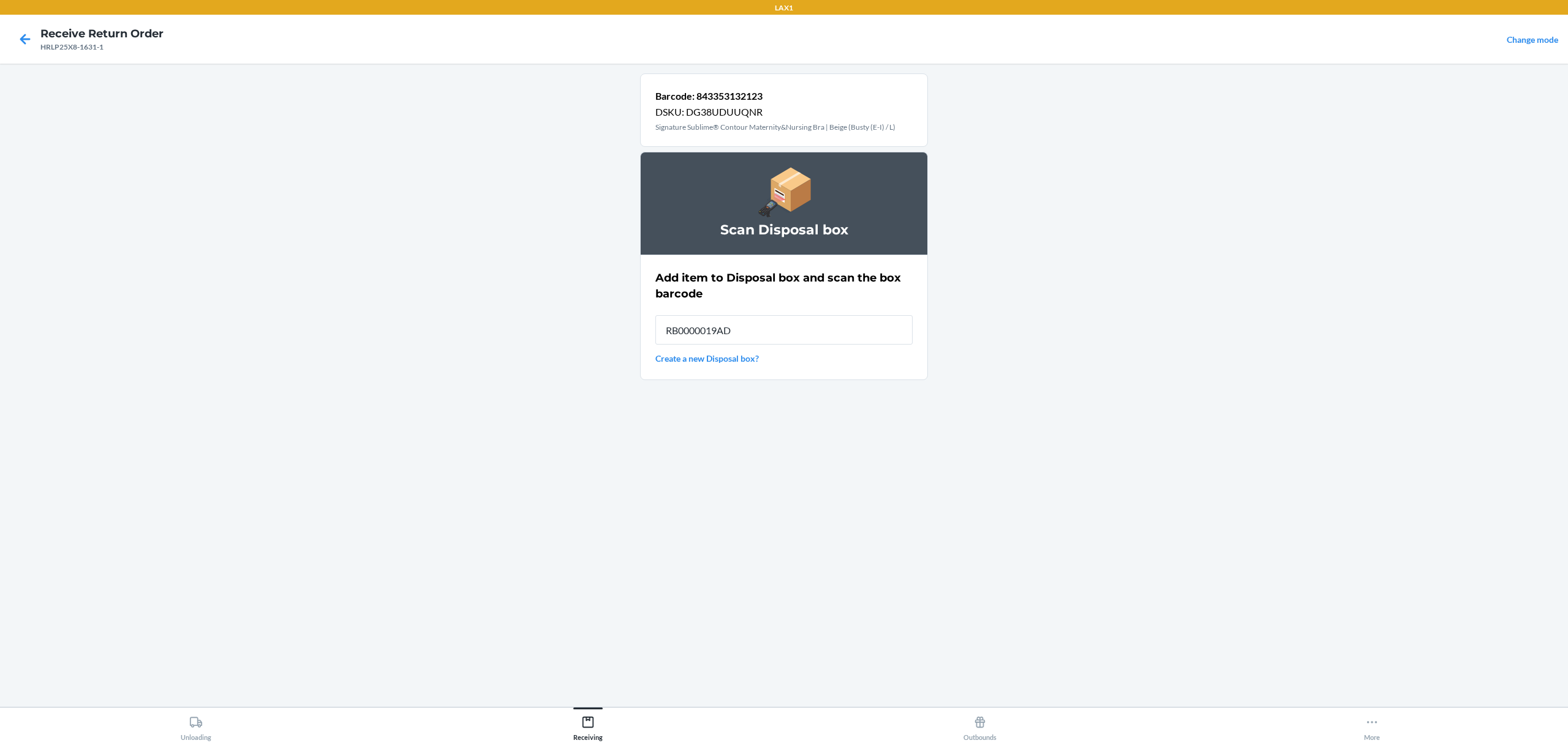
type input "RB0000019AD"
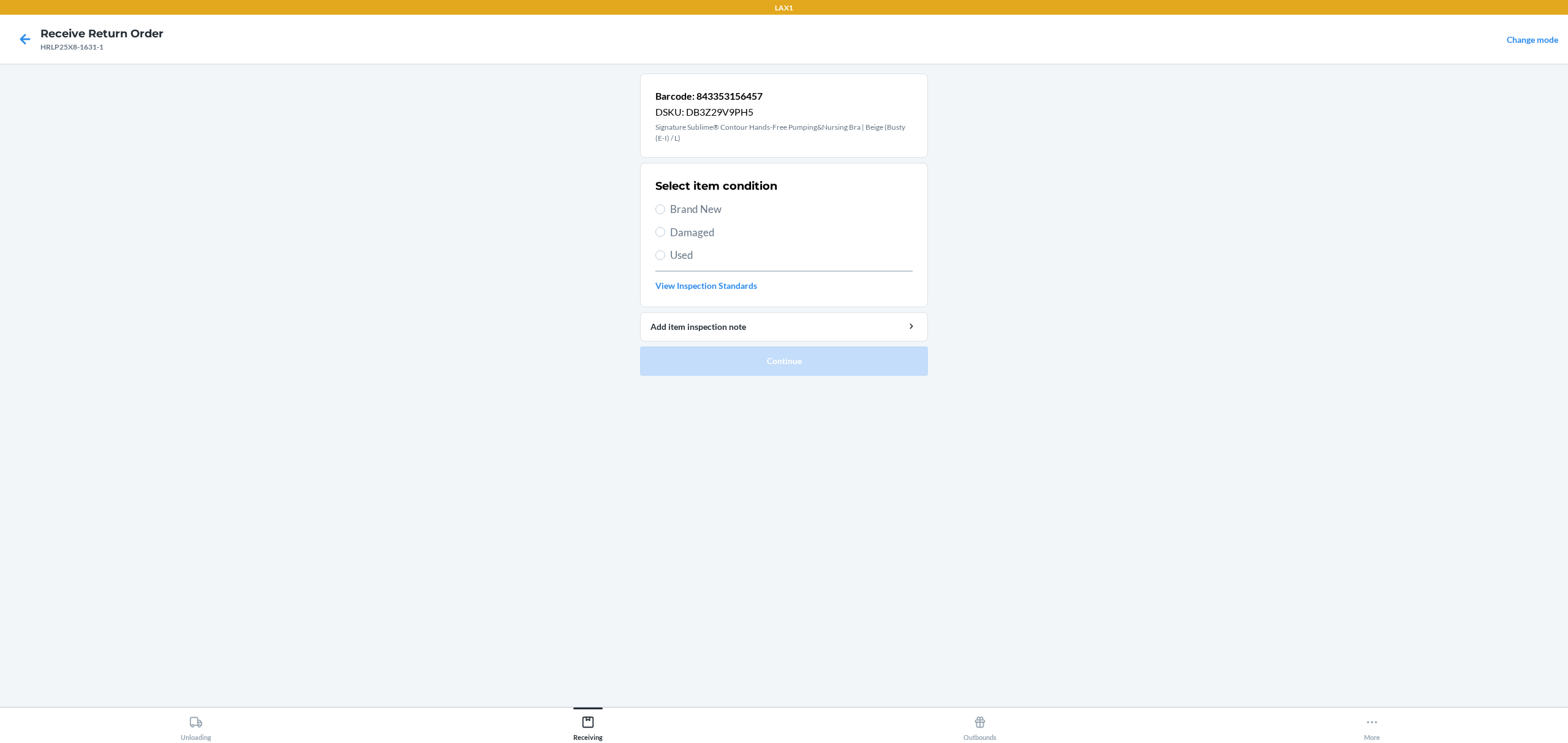
click at [724, 205] on span "Brand New" at bounding box center [791, 209] width 243 height 16
click at [665, 205] on input "Brand New" at bounding box center [660, 209] width 9 height 9
radio input "true"
click at [739, 368] on button "Continue" at bounding box center [784, 360] width 288 height 29
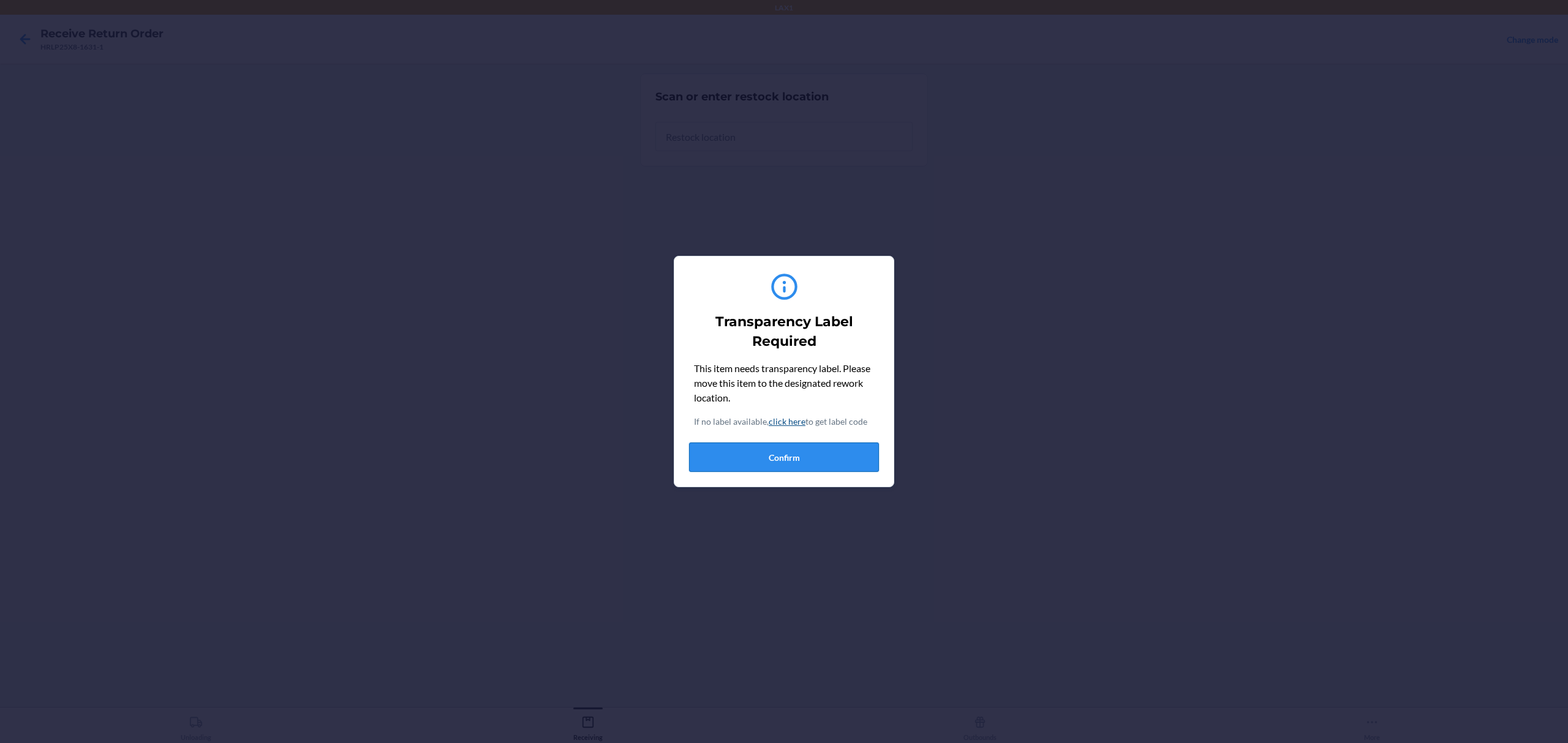
click at [791, 453] on button "Confirm" at bounding box center [784, 457] width 190 height 29
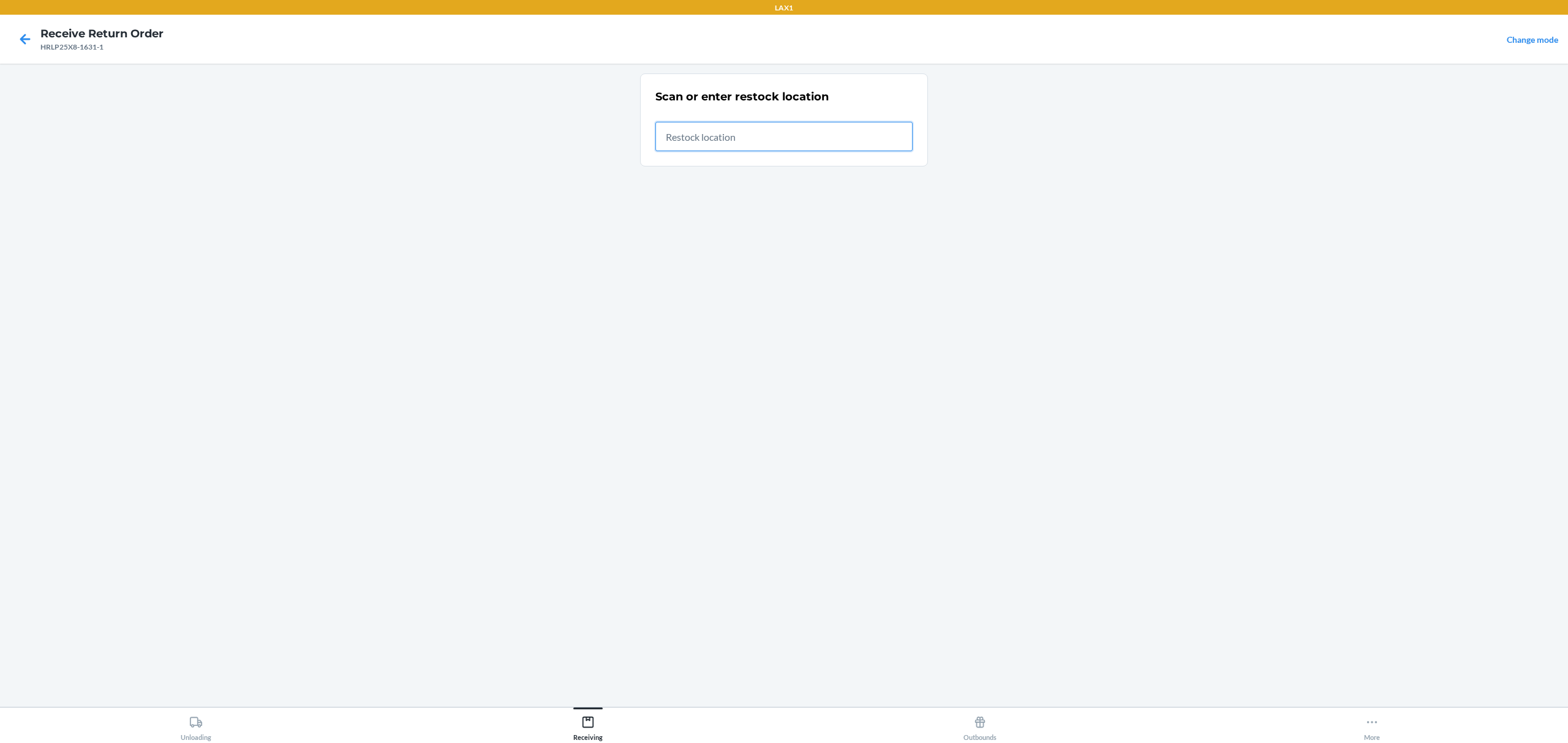
click at [829, 150] on input "text" at bounding box center [784, 136] width 258 height 29
type input "RTCART042"
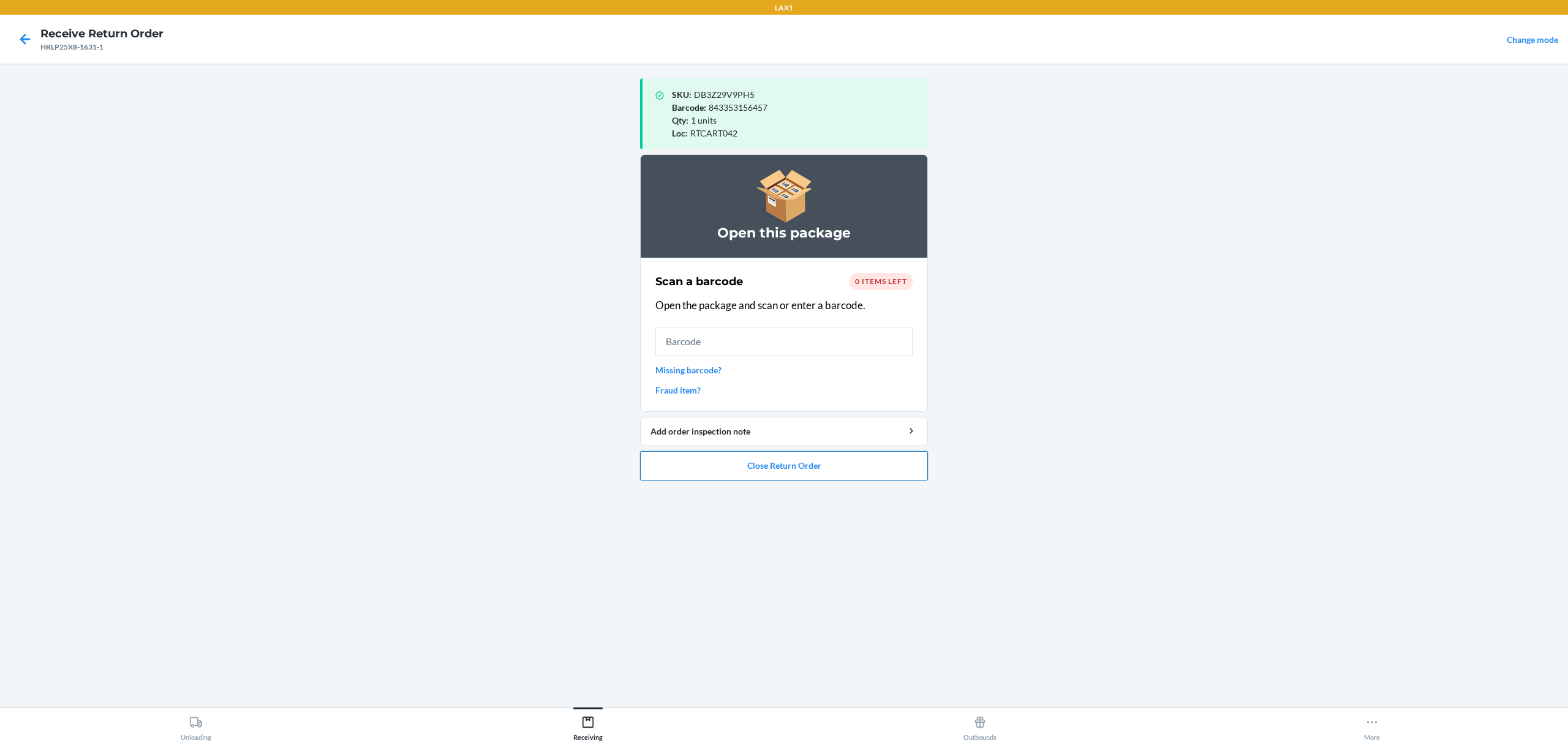
click at [736, 456] on button "Close Return Order" at bounding box center [784, 465] width 288 height 29
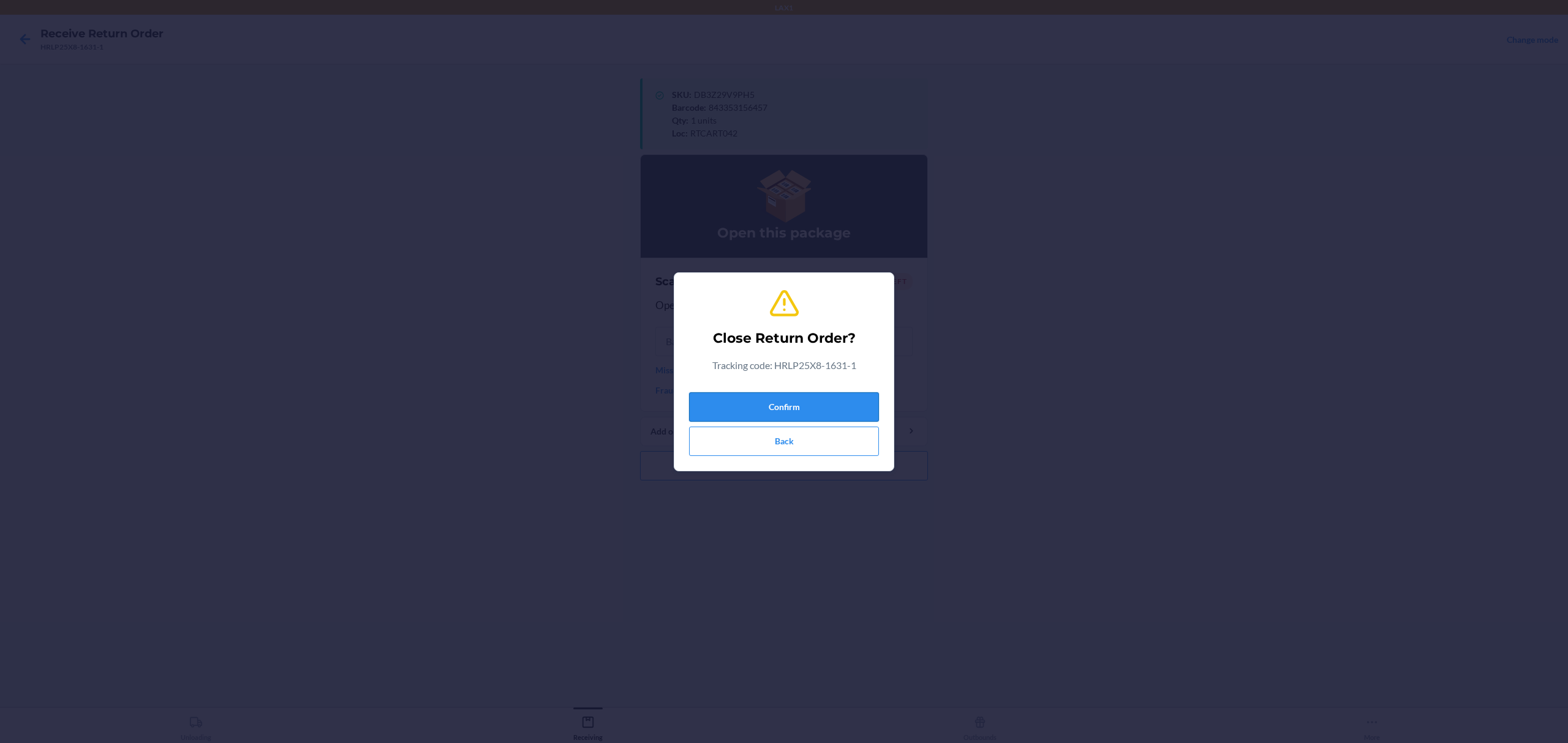
click at [791, 394] on button "Confirm" at bounding box center [784, 407] width 190 height 29
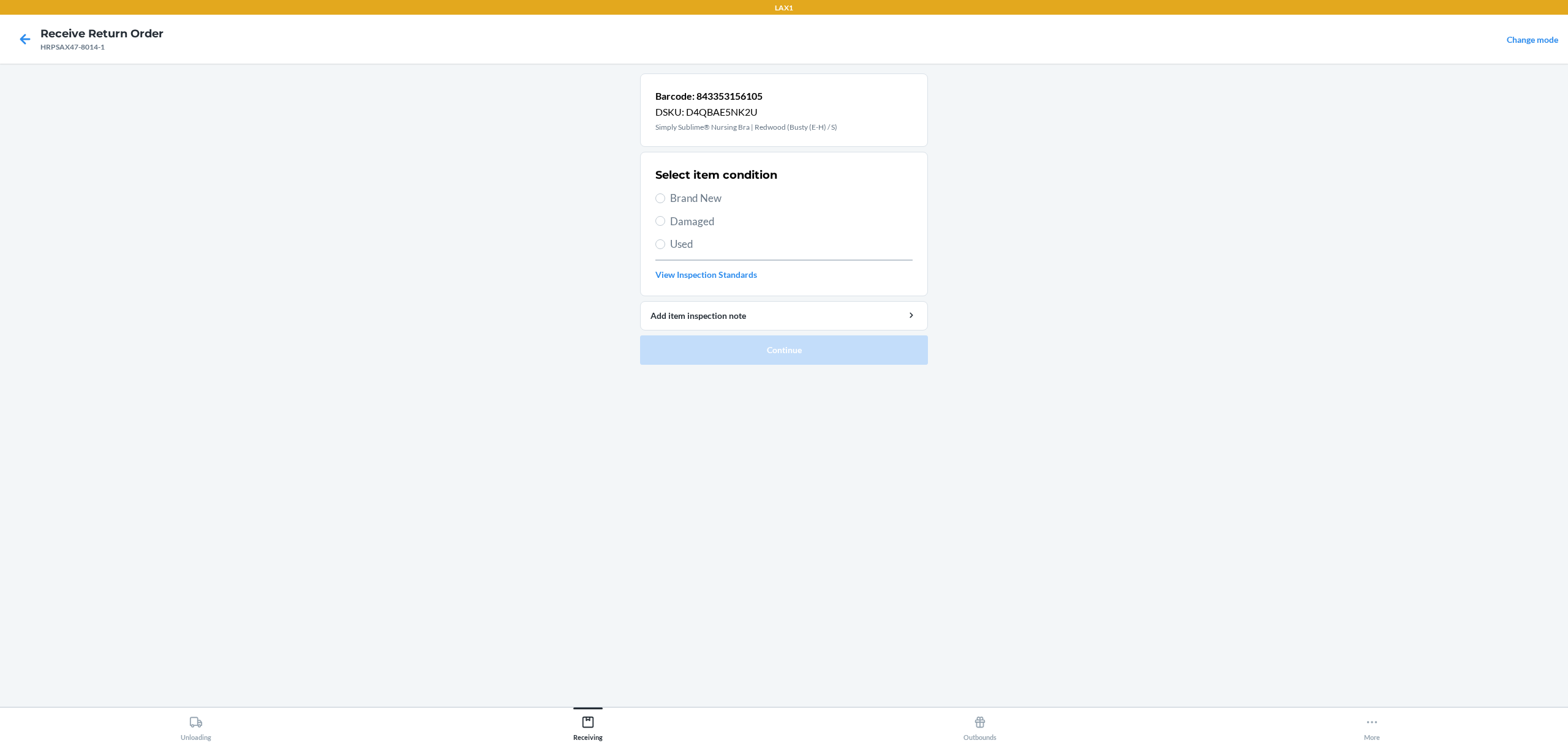
click at [714, 198] on span "Brand New" at bounding box center [791, 198] width 243 height 16
click at [665, 198] on input "Brand New" at bounding box center [660, 198] width 9 height 9
radio input "true"
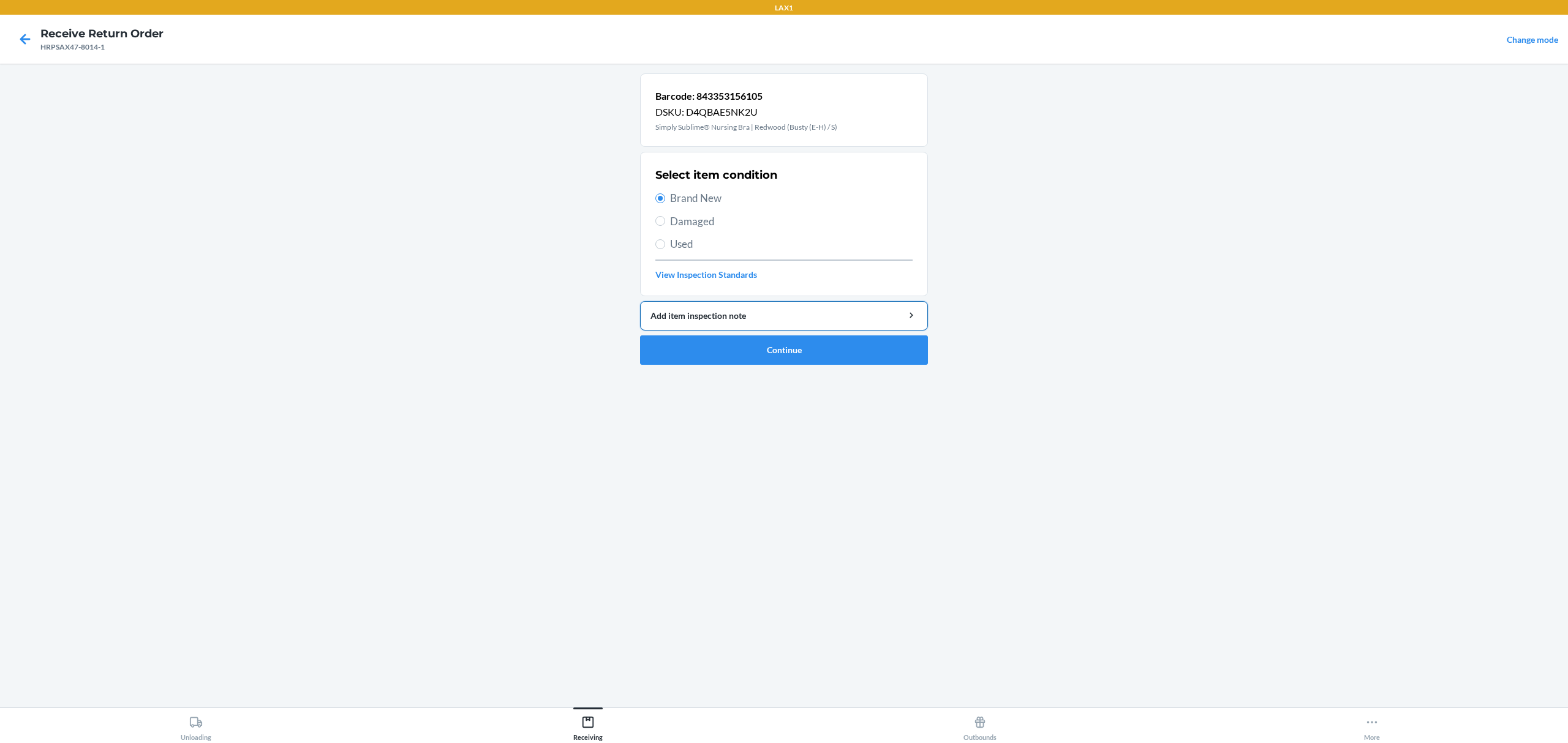
click at [828, 329] on button "Add item inspection note" at bounding box center [784, 316] width 288 height 29
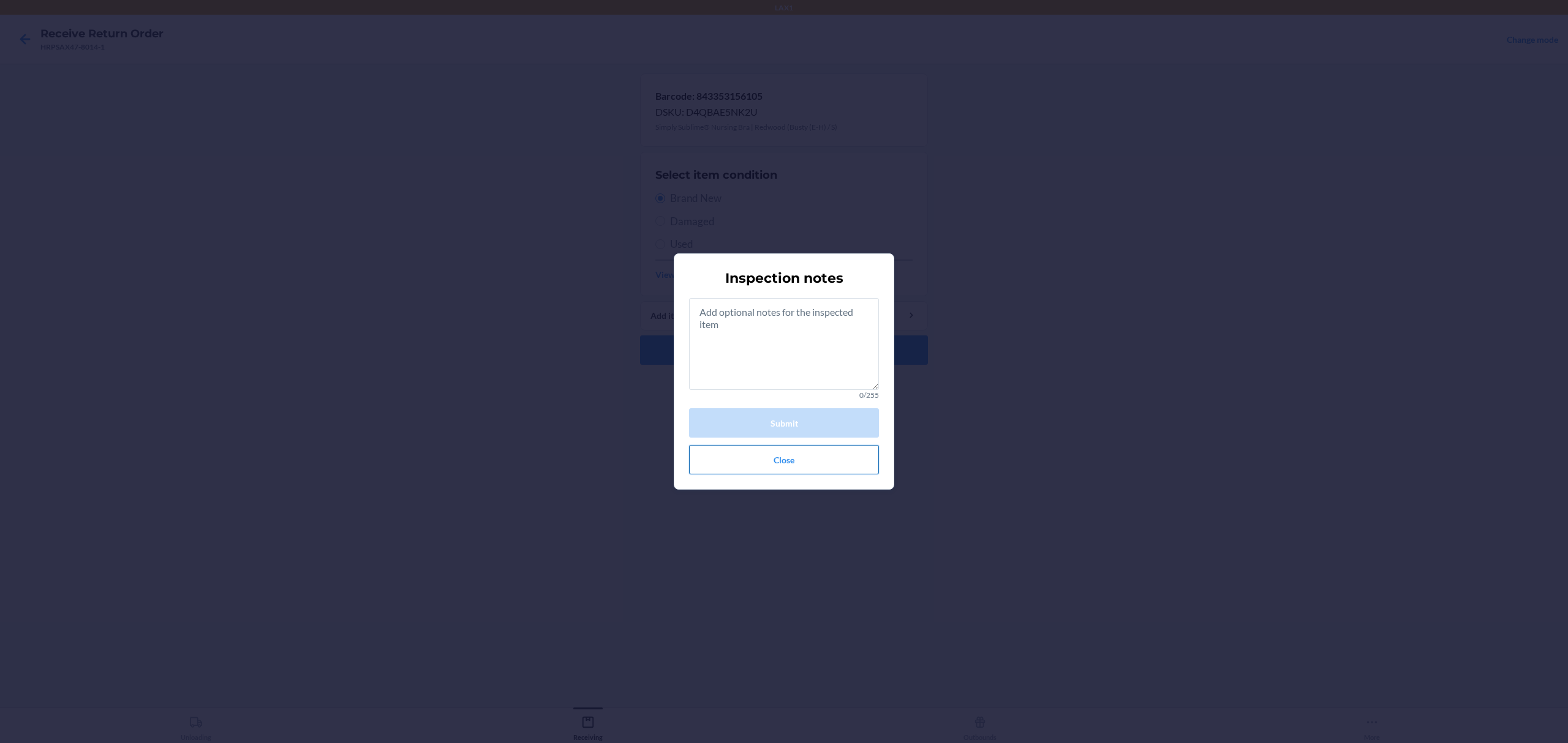
click at [801, 458] on button "Close" at bounding box center [784, 459] width 190 height 29
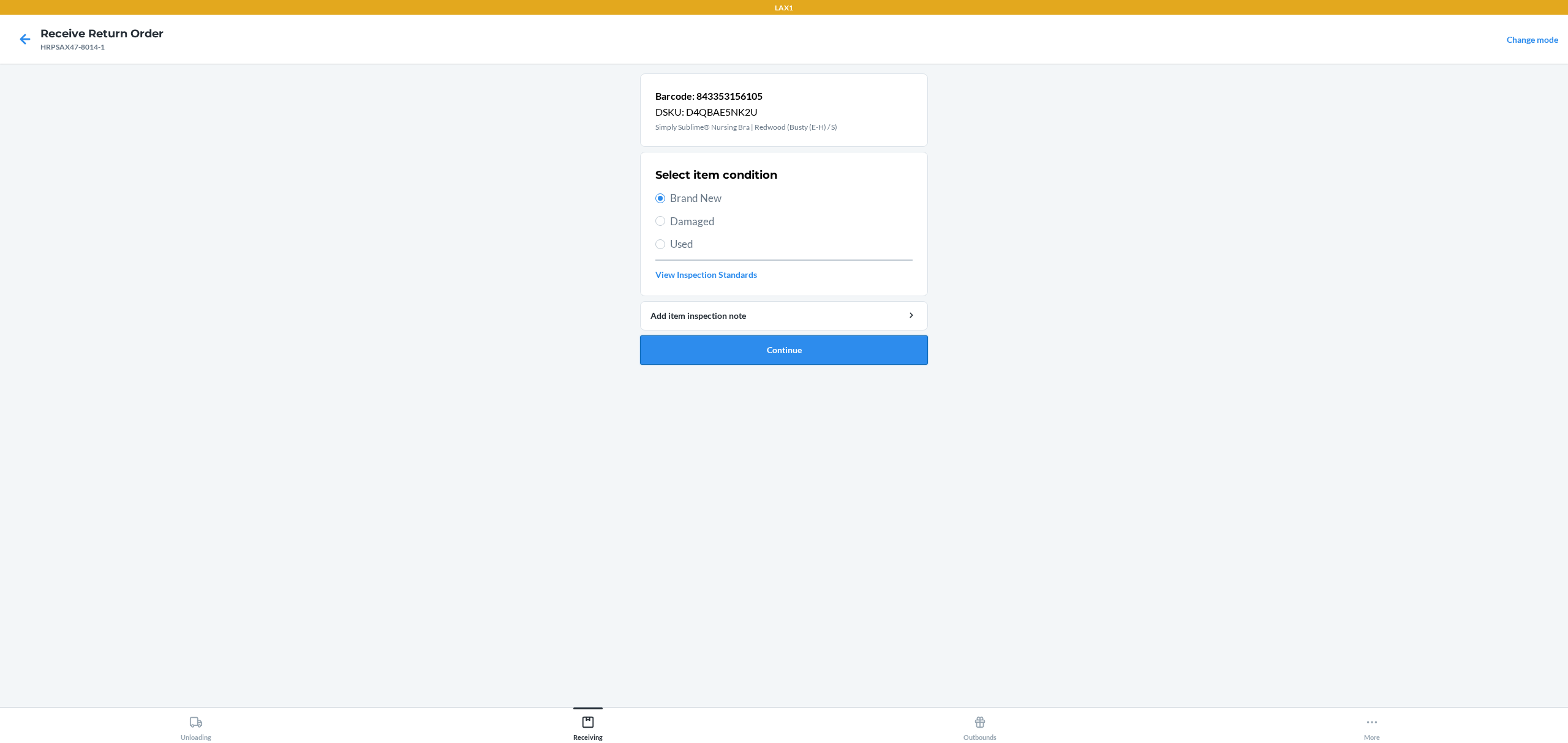
click at [792, 338] on li "Barcode: 843353156105 DSKU: D4QBAE5NK2U Simply Sublime® Nursing Bra | Redwood (…" at bounding box center [784, 219] width 288 height 291
click at [775, 364] on button "Continue" at bounding box center [784, 349] width 288 height 29
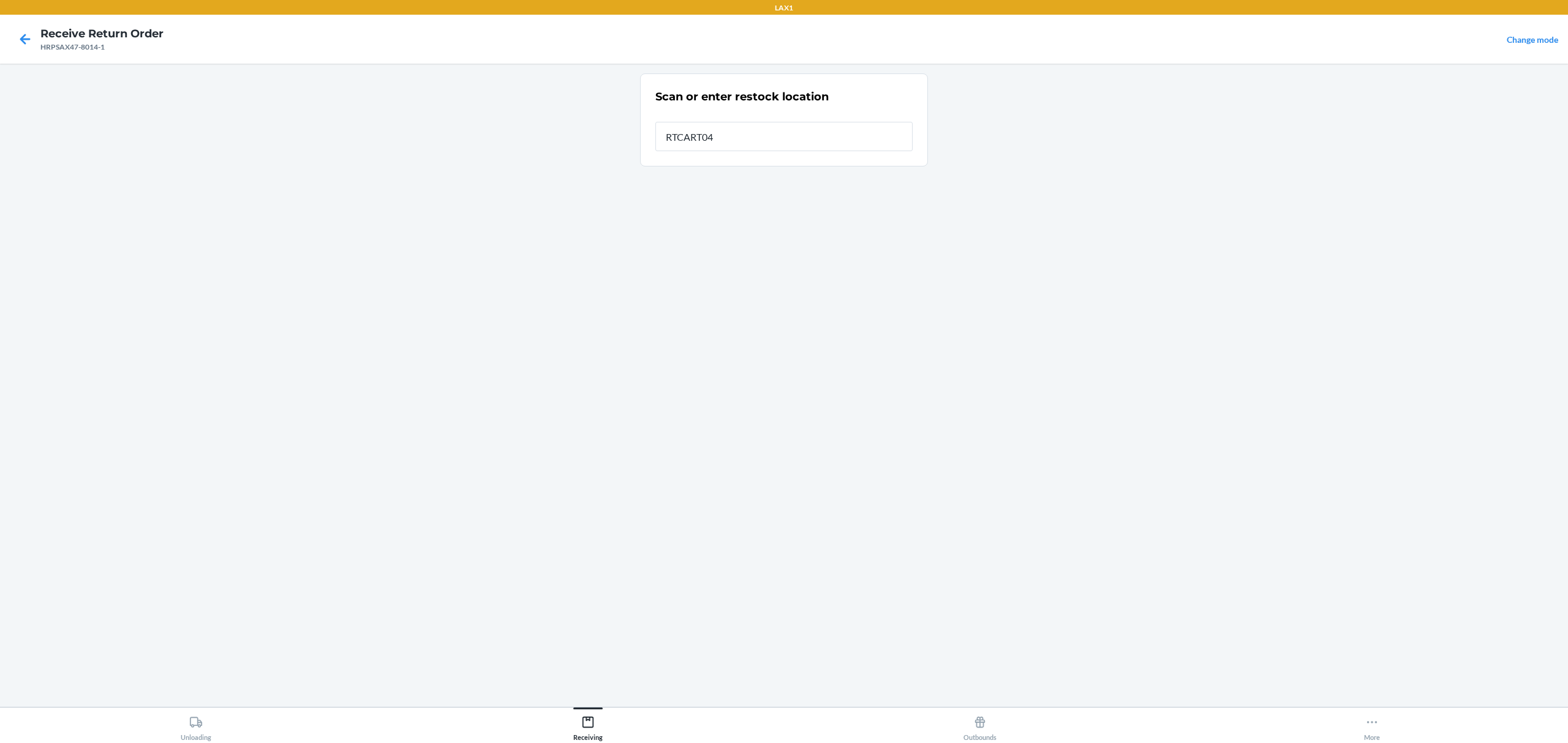
type input "RTCART042"
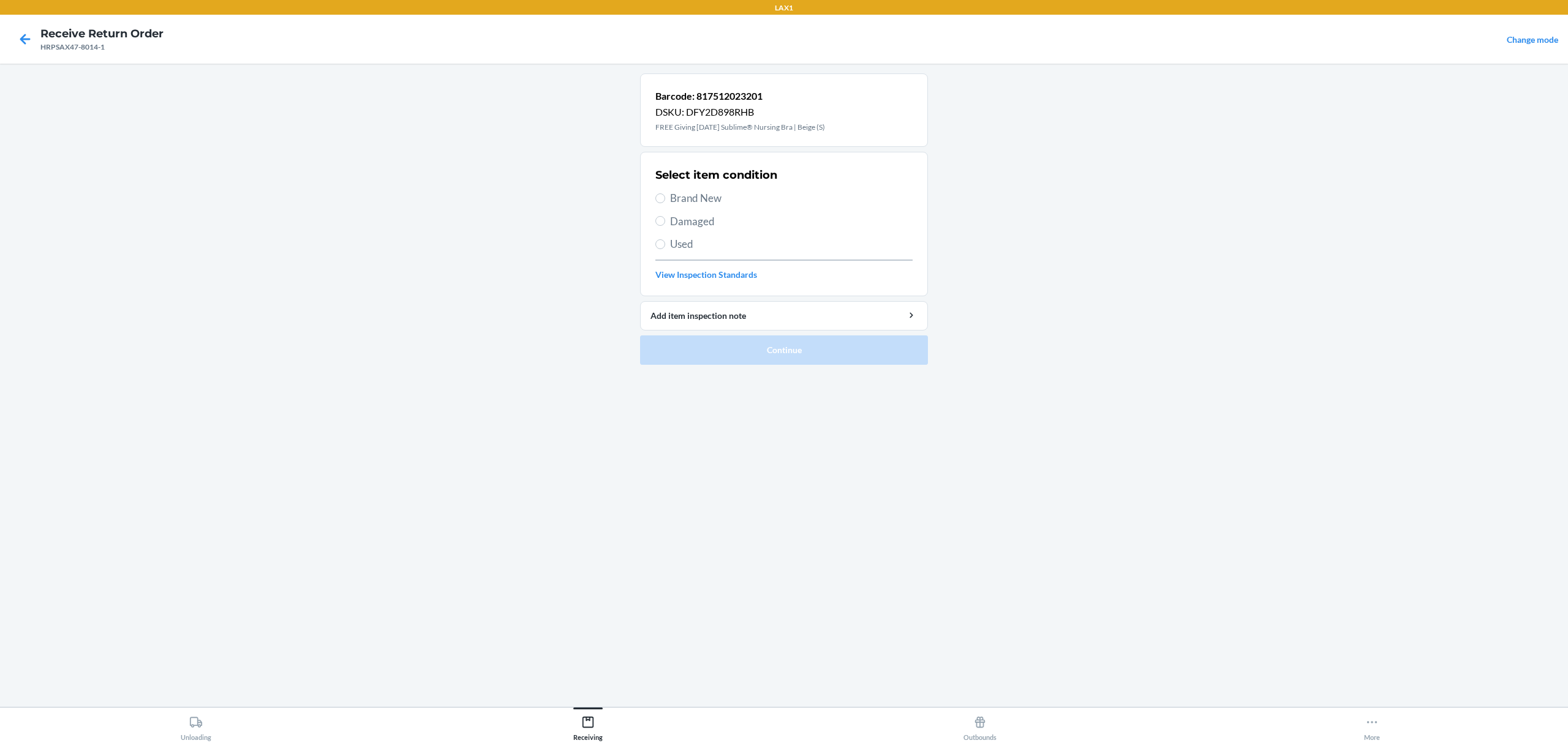
click at [702, 204] on span "Brand New" at bounding box center [791, 198] width 243 height 16
click at [665, 203] on input "Brand New" at bounding box center [660, 198] width 9 height 9
radio input "true"
click at [759, 346] on button "Continue" at bounding box center [784, 349] width 288 height 29
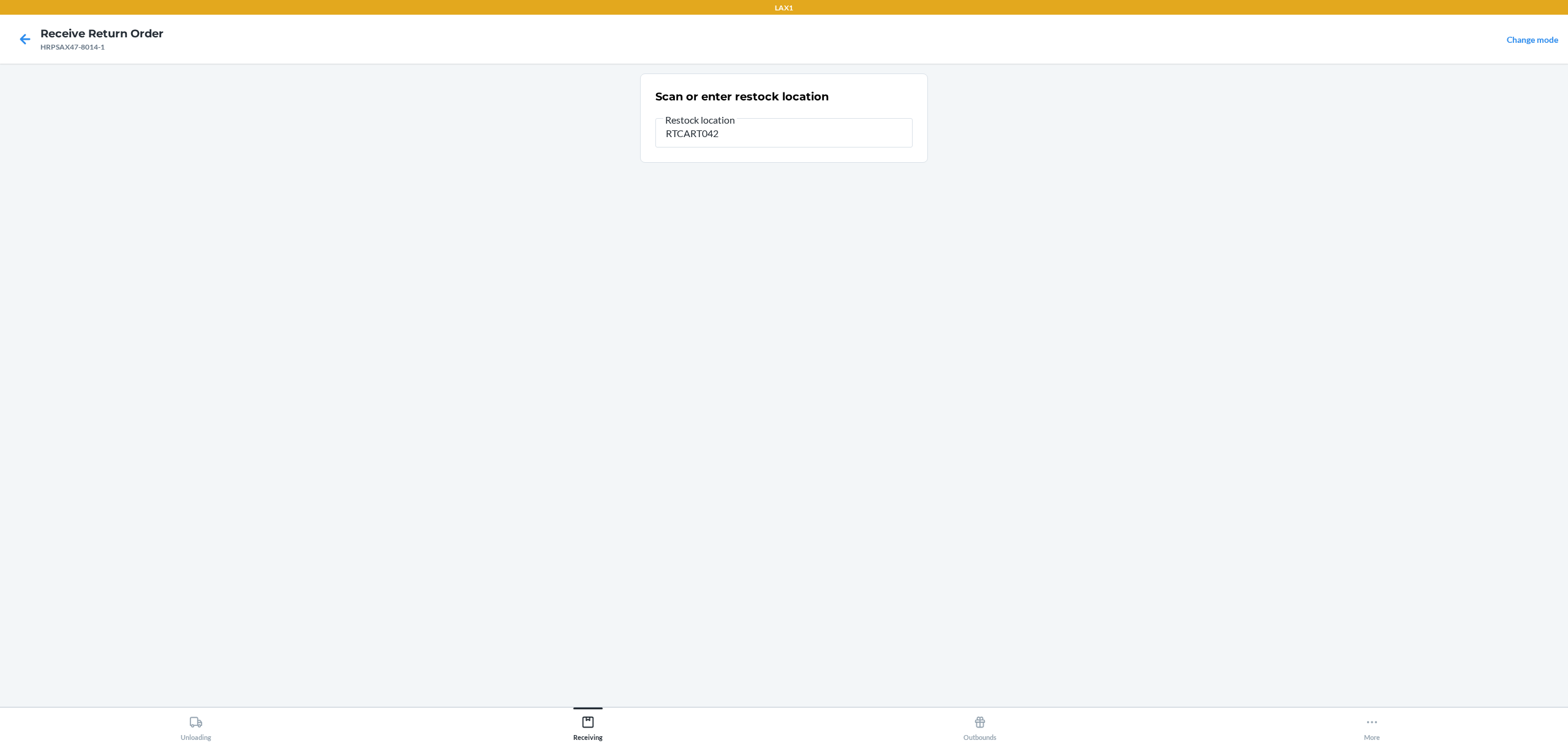
type input "RTCART042"
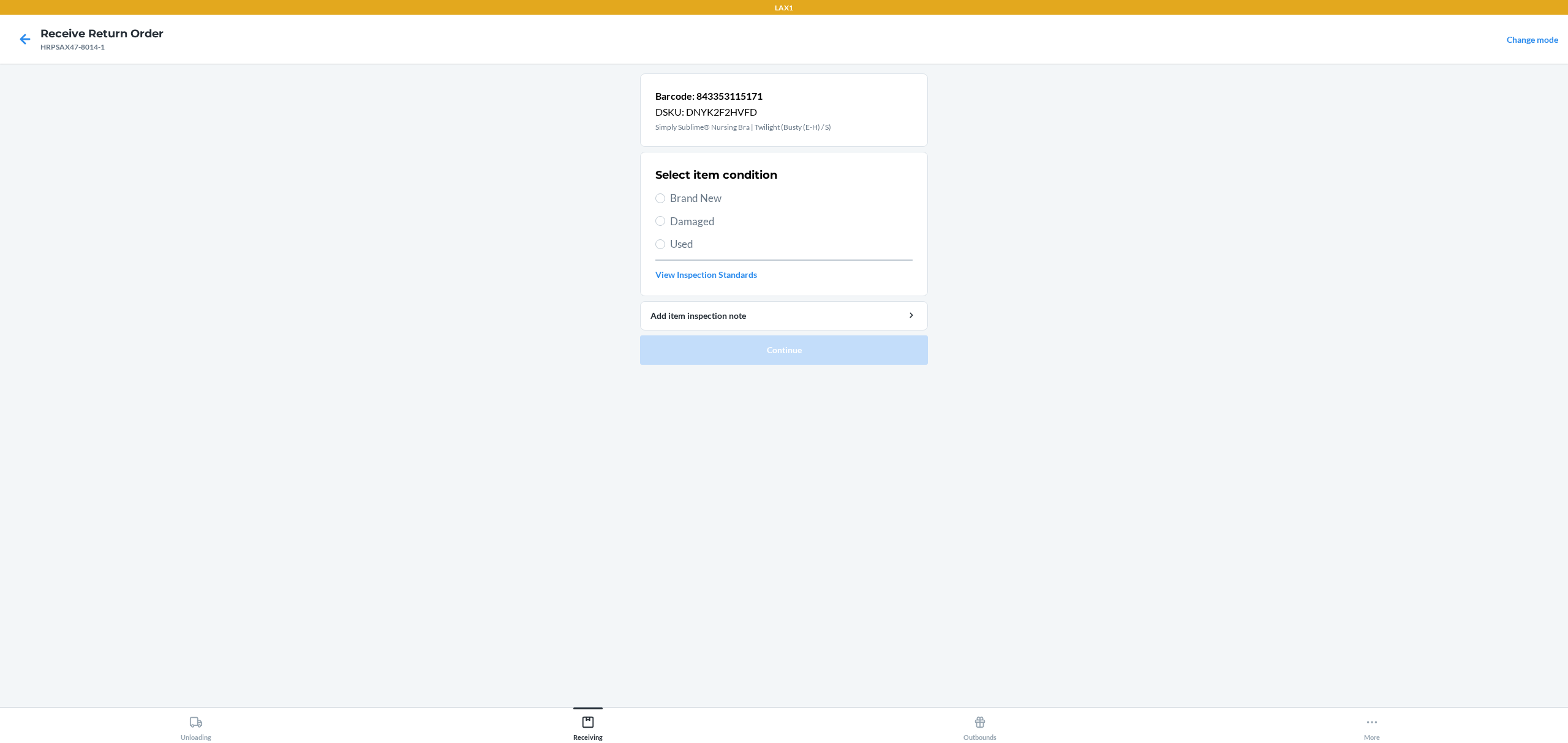
click at [707, 194] on span "Brand New" at bounding box center [791, 198] width 243 height 16
click at [665, 194] on input "Brand New" at bounding box center [660, 198] width 9 height 9
radio input "true"
click at [796, 355] on button "Continue" at bounding box center [784, 349] width 288 height 29
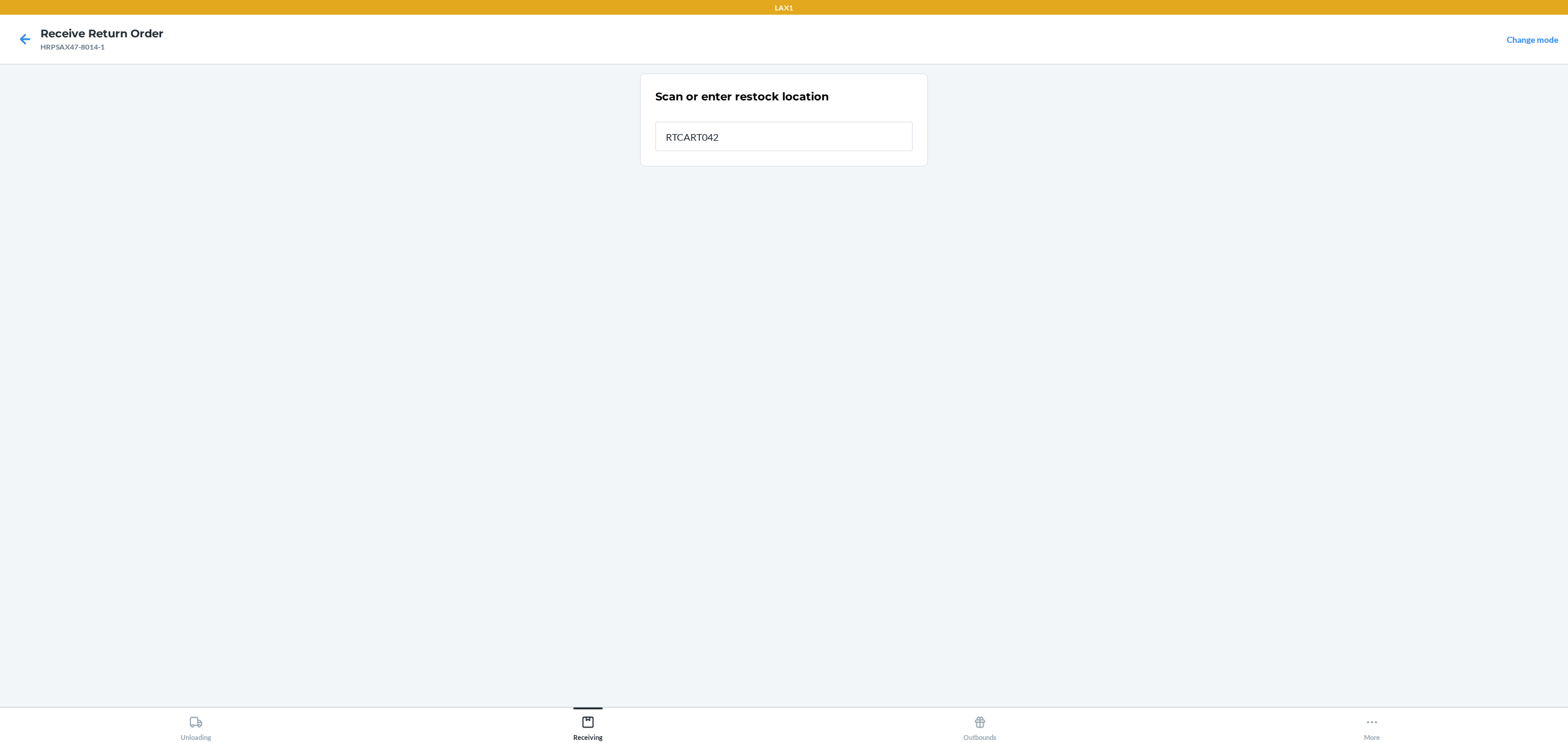
type input "RTCART042"
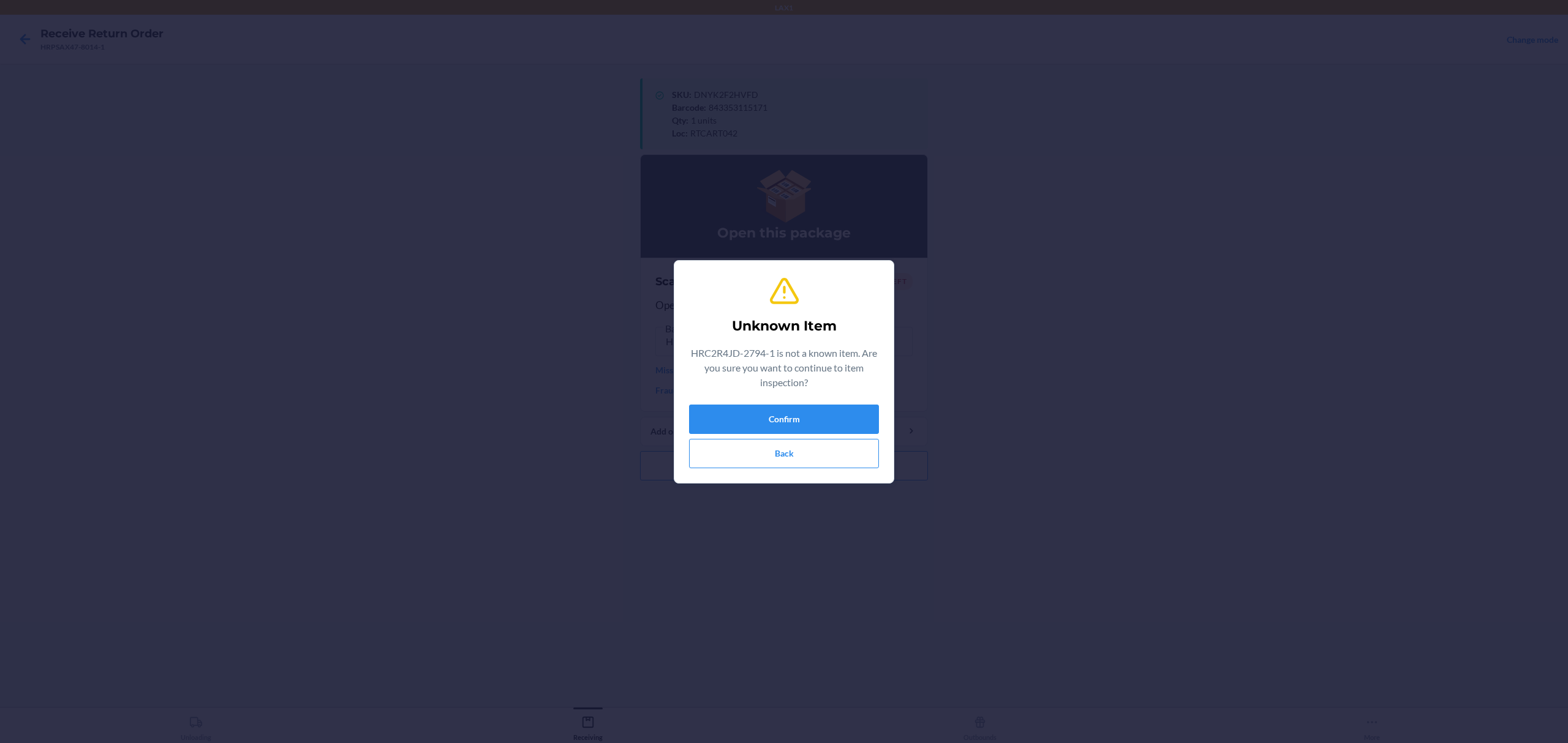
click at [792, 471] on div "Unknown Item HRC2R4JD-2794-1 is not a known item. Are you sure you want to cont…" at bounding box center [784, 372] width 190 height 202
drag, startPoint x: 794, startPoint y: 469, endPoint x: 778, endPoint y: 447, distance: 27.2
click at [795, 469] on div "Unknown Item HRC2R4JD-2794-1 is not a known item. Are you sure you want to cont…" at bounding box center [784, 372] width 190 height 202
click at [777, 454] on button "Back" at bounding box center [784, 453] width 190 height 29
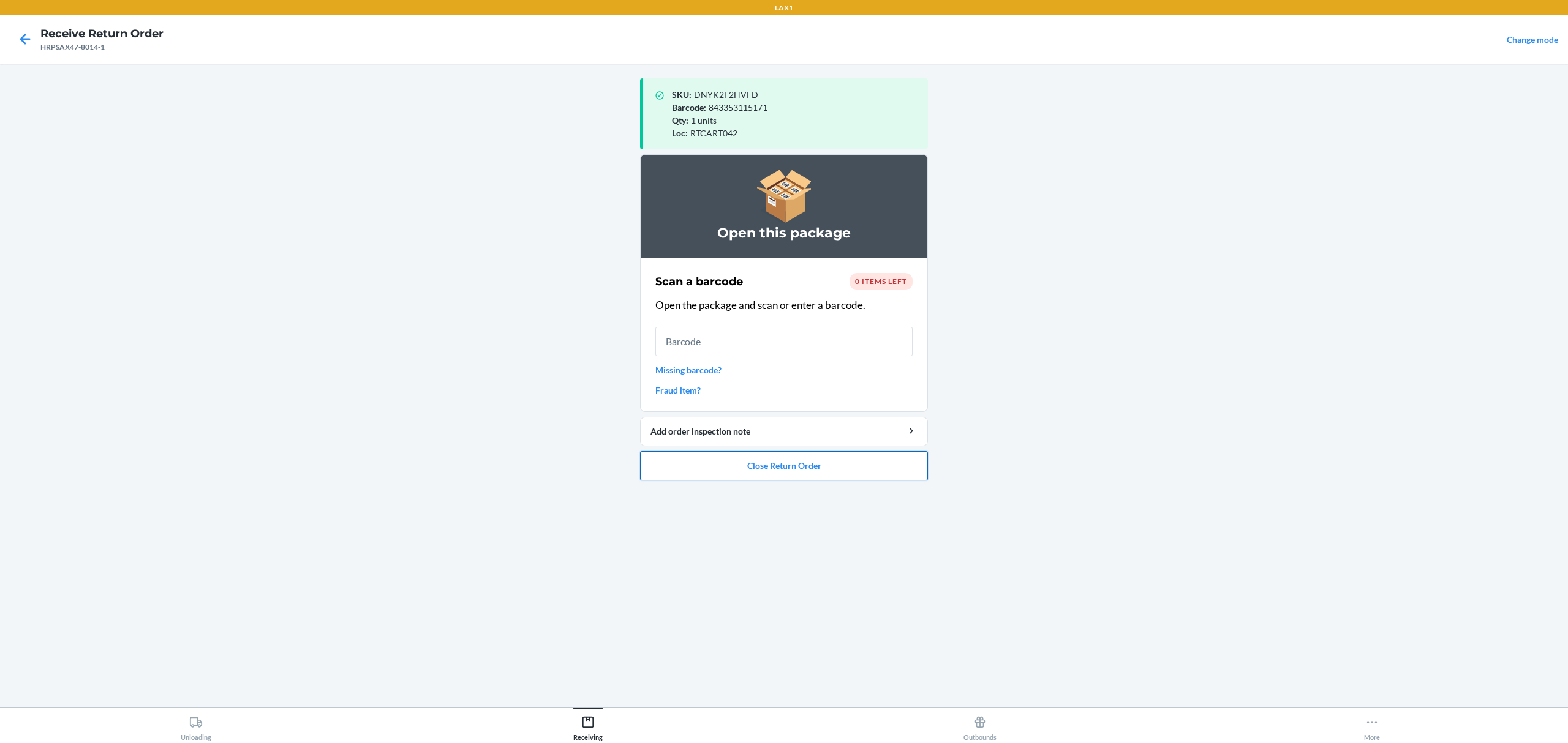
click at [789, 458] on button "Close Return Order" at bounding box center [784, 465] width 288 height 29
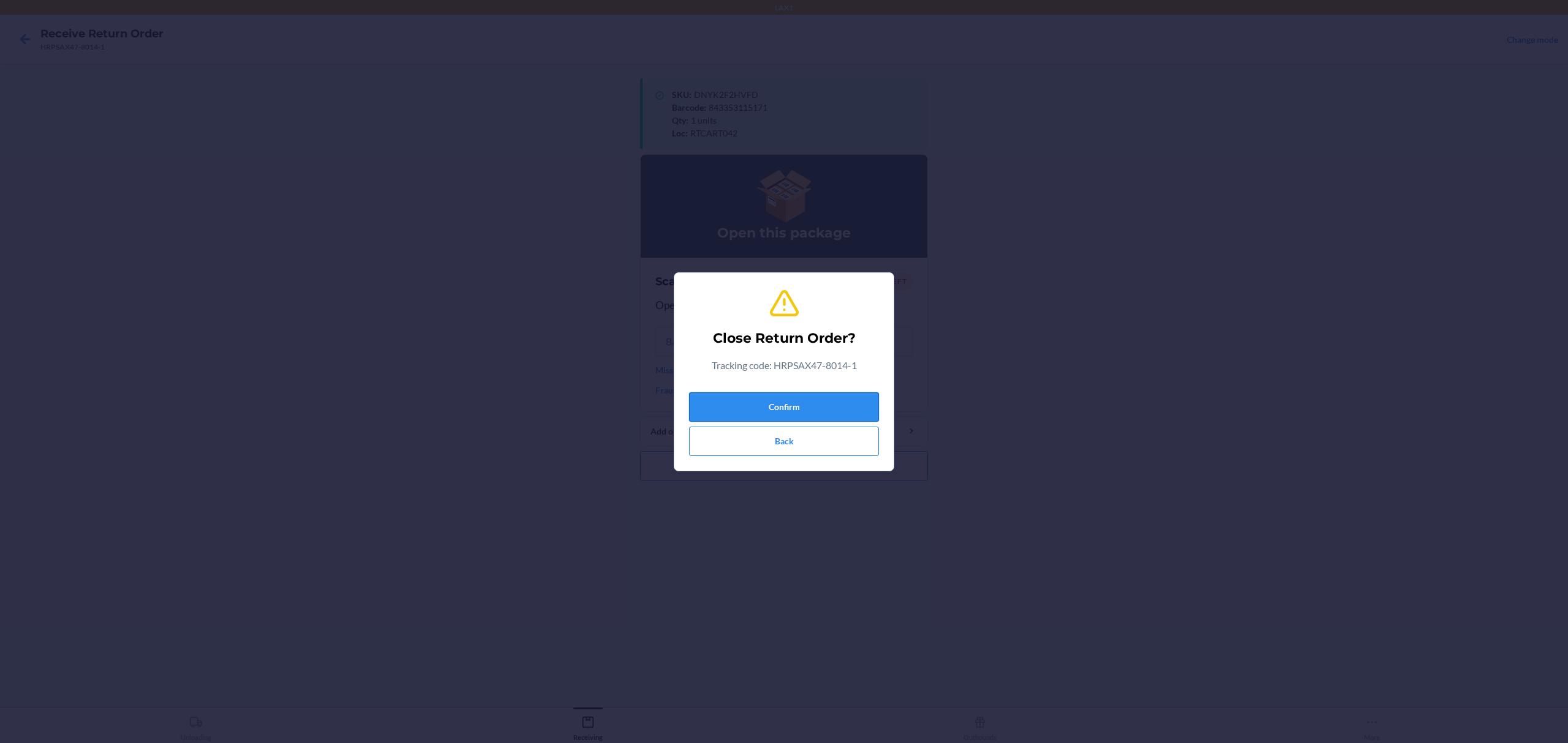
click at [801, 409] on button "Confirm" at bounding box center [784, 407] width 190 height 29
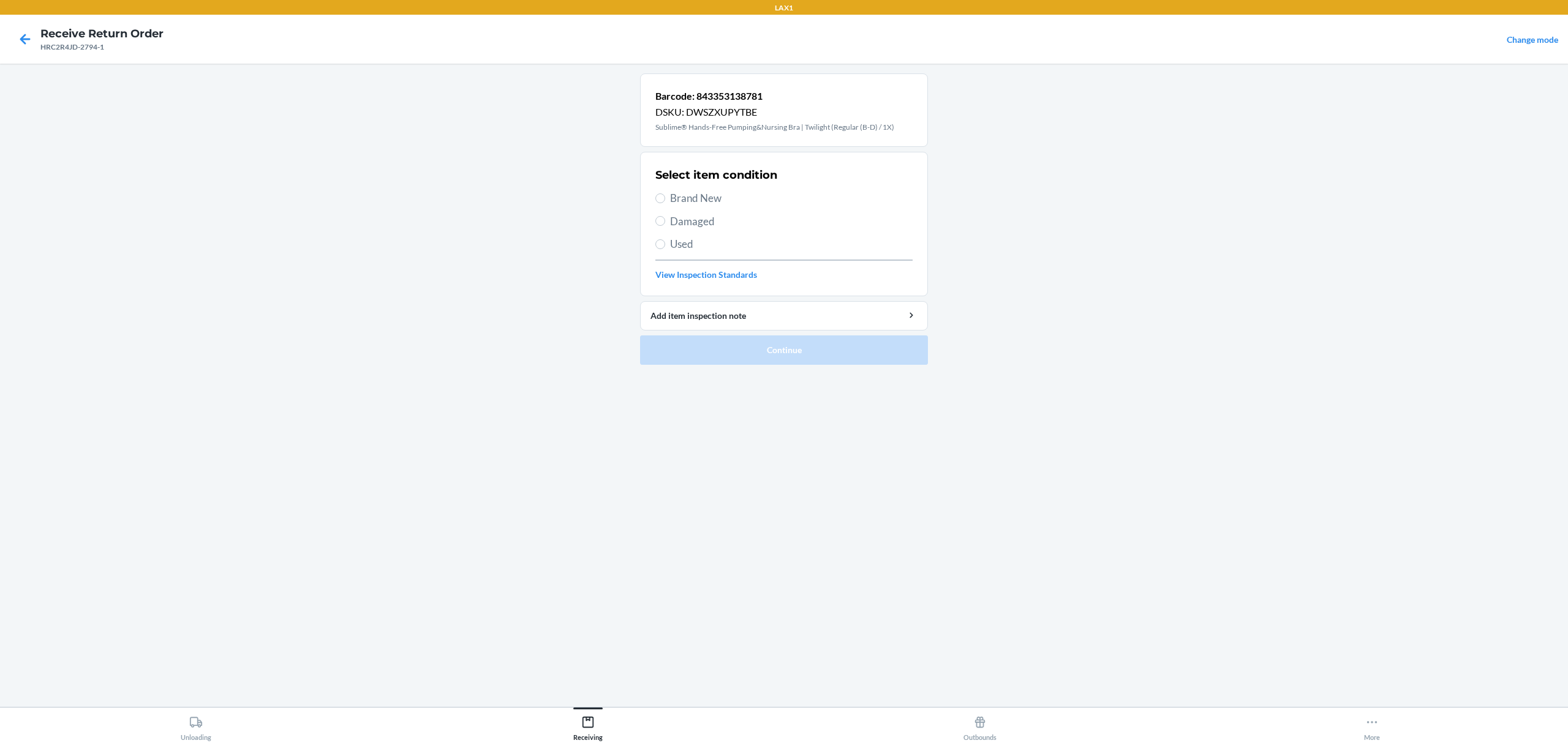
click at [706, 222] on span "Damaged" at bounding box center [791, 221] width 243 height 16
click at [665, 222] on input "Damaged" at bounding box center [660, 221] width 9 height 9
radio input "true"
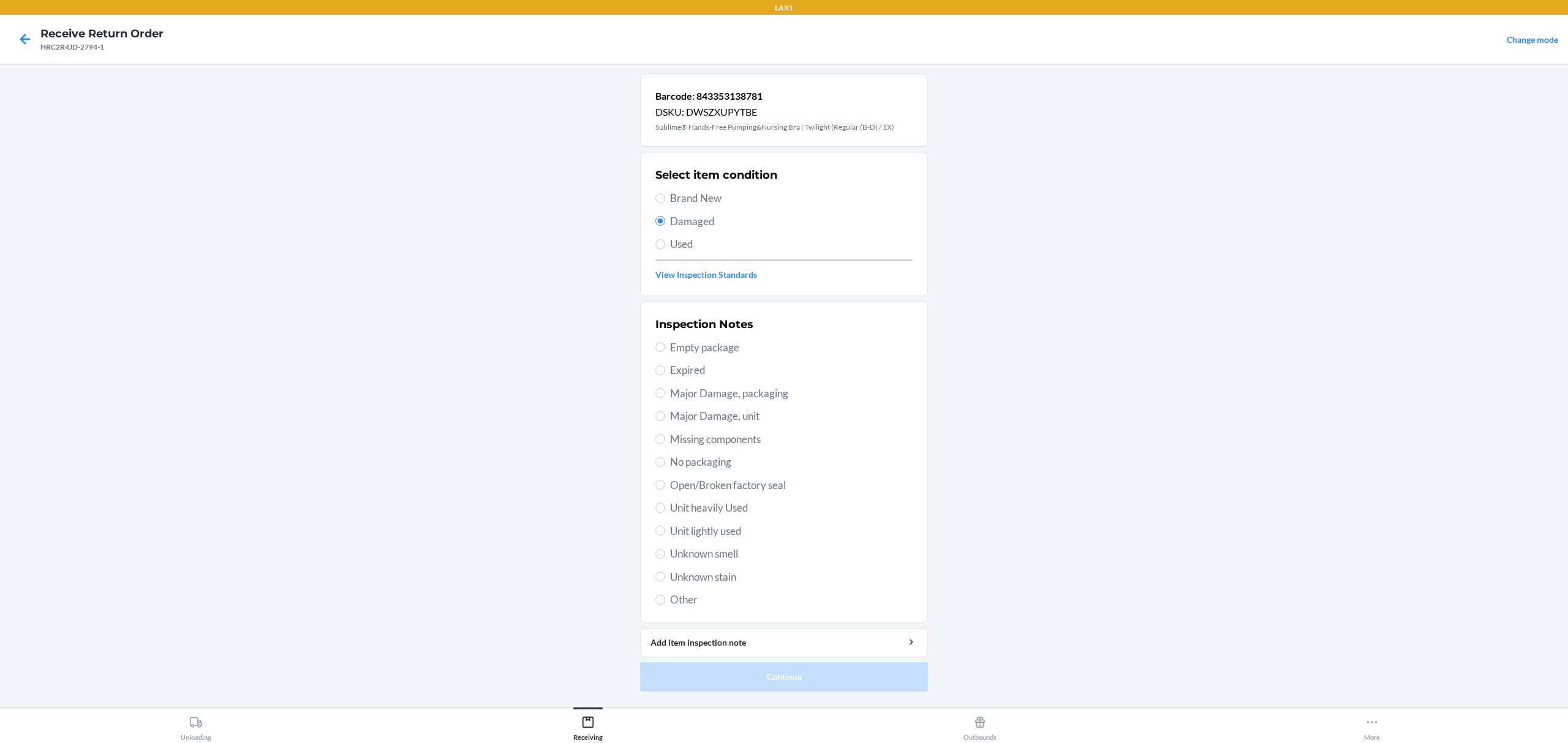
click at [788, 395] on span "Major Damage, packaging" at bounding box center [791, 394] width 243 height 16
click at [665, 395] on input "Major Damage, packaging" at bounding box center [660, 393] width 9 height 9
radio input "true"
click at [783, 679] on button "Continue" at bounding box center [784, 677] width 288 height 29
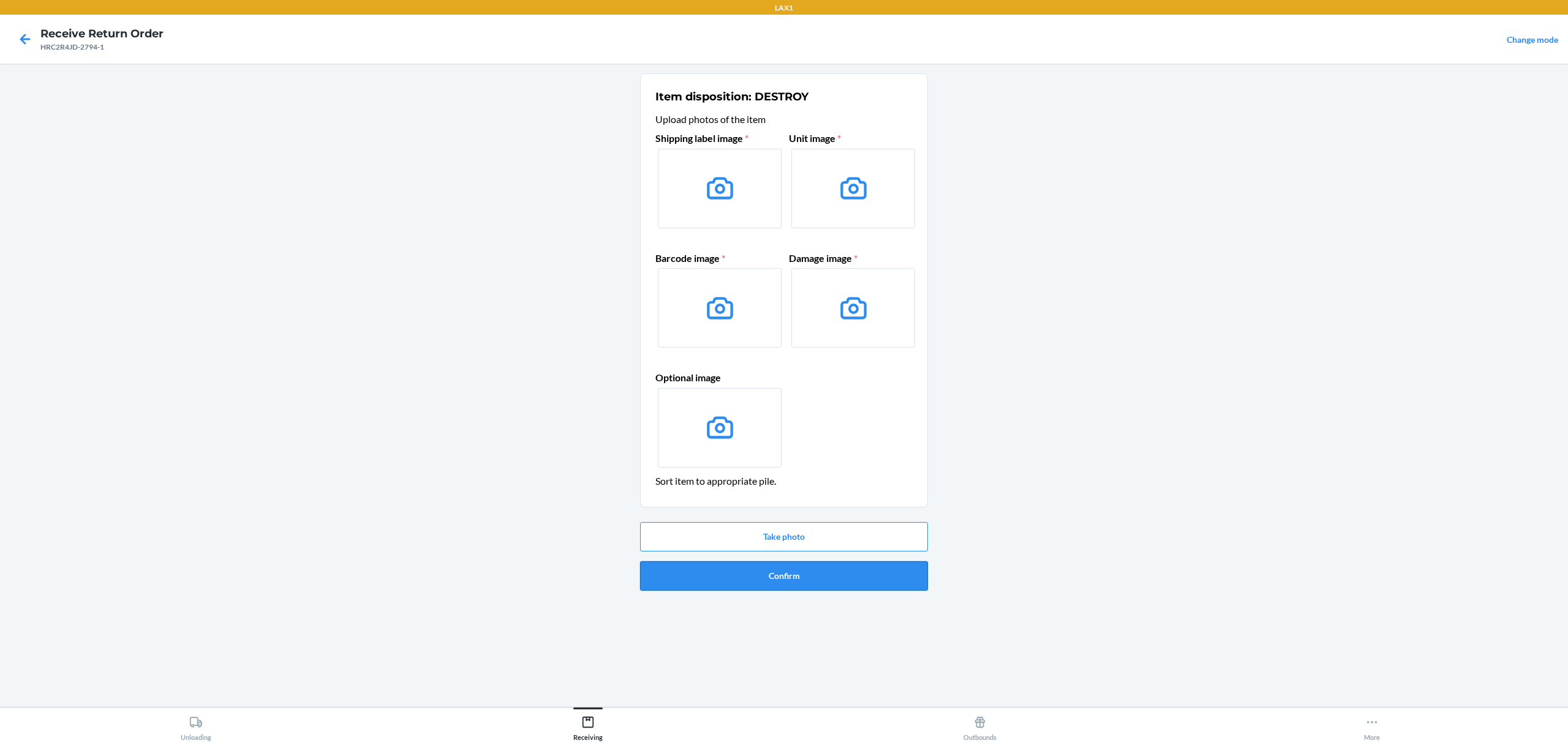
drag, startPoint x: 878, startPoint y: 591, endPoint x: 869, endPoint y: 568, distance: 24.7
click at [878, 588] on div "Take photo Confirm" at bounding box center [784, 556] width 288 height 79
click at [875, 591] on div "Take photo Confirm" at bounding box center [784, 556] width 288 height 79
click at [880, 578] on button "Confirm" at bounding box center [784, 575] width 288 height 29
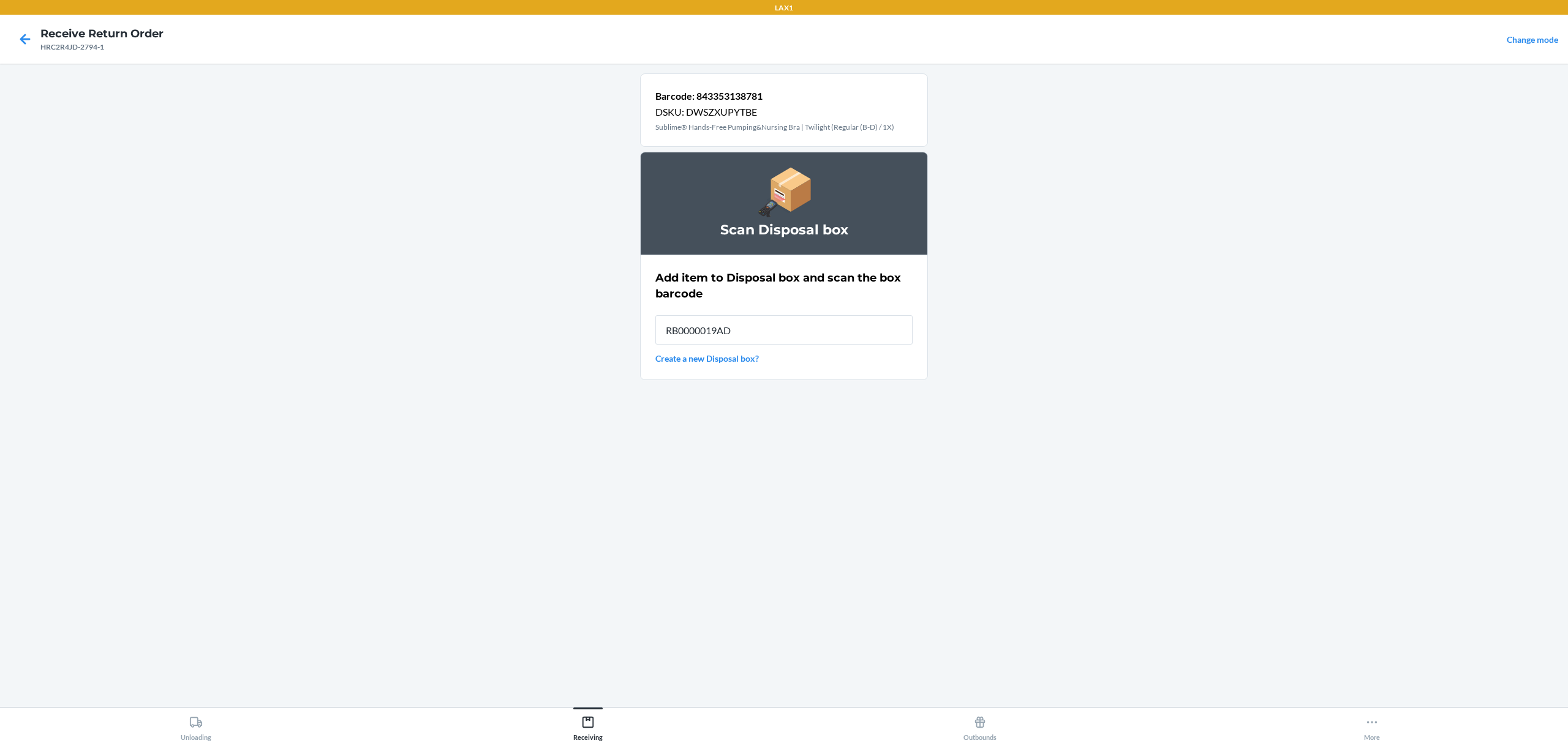
type input "RB0000019AD"
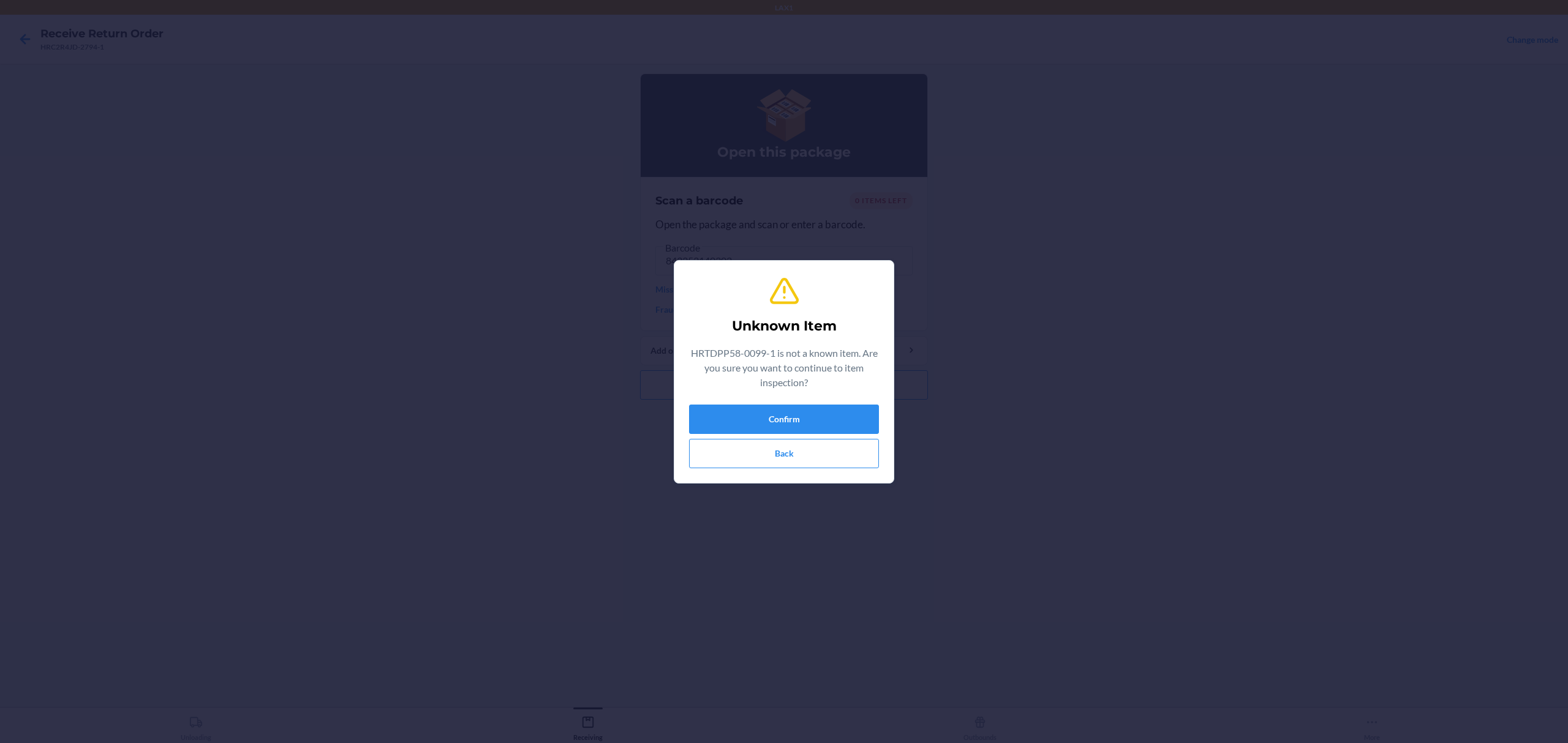
type input "843353140302"
click at [847, 415] on button "Confirm" at bounding box center [784, 419] width 190 height 29
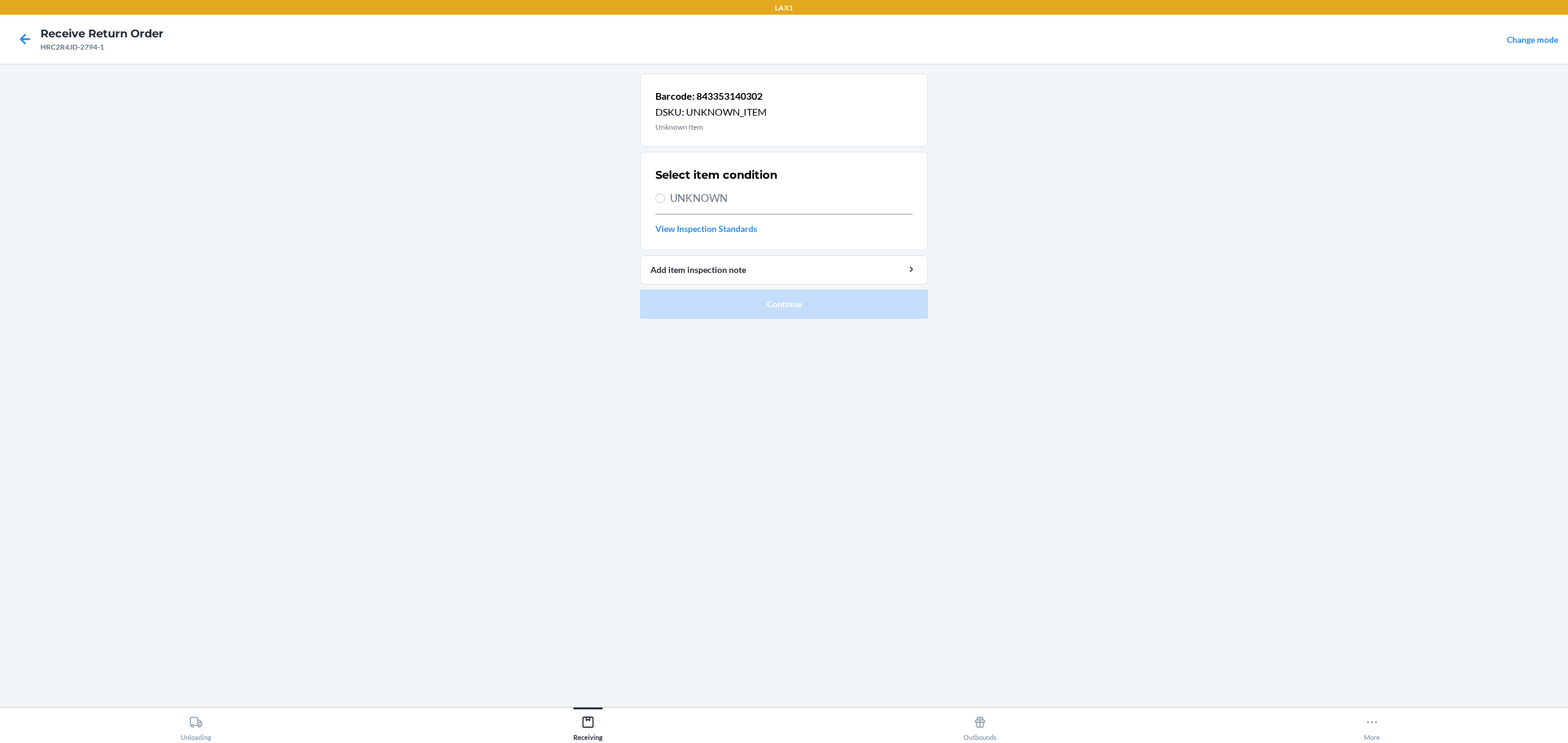
drag, startPoint x: 728, startPoint y: 206, endPoint x: 721, endPoint y: 204, distance: 7.3
click at [723, 205] on span "UNKNOWN" at bounding box center [791, 198] width 243 height 16
click at [716, 201] on span "UNKNOWN" at bounding box center [791, 198] width 243 height 16
click at [665, 201] on input "UNKNOWN" at bounding box center [660, 198] width 9 height 9
radio input "true"
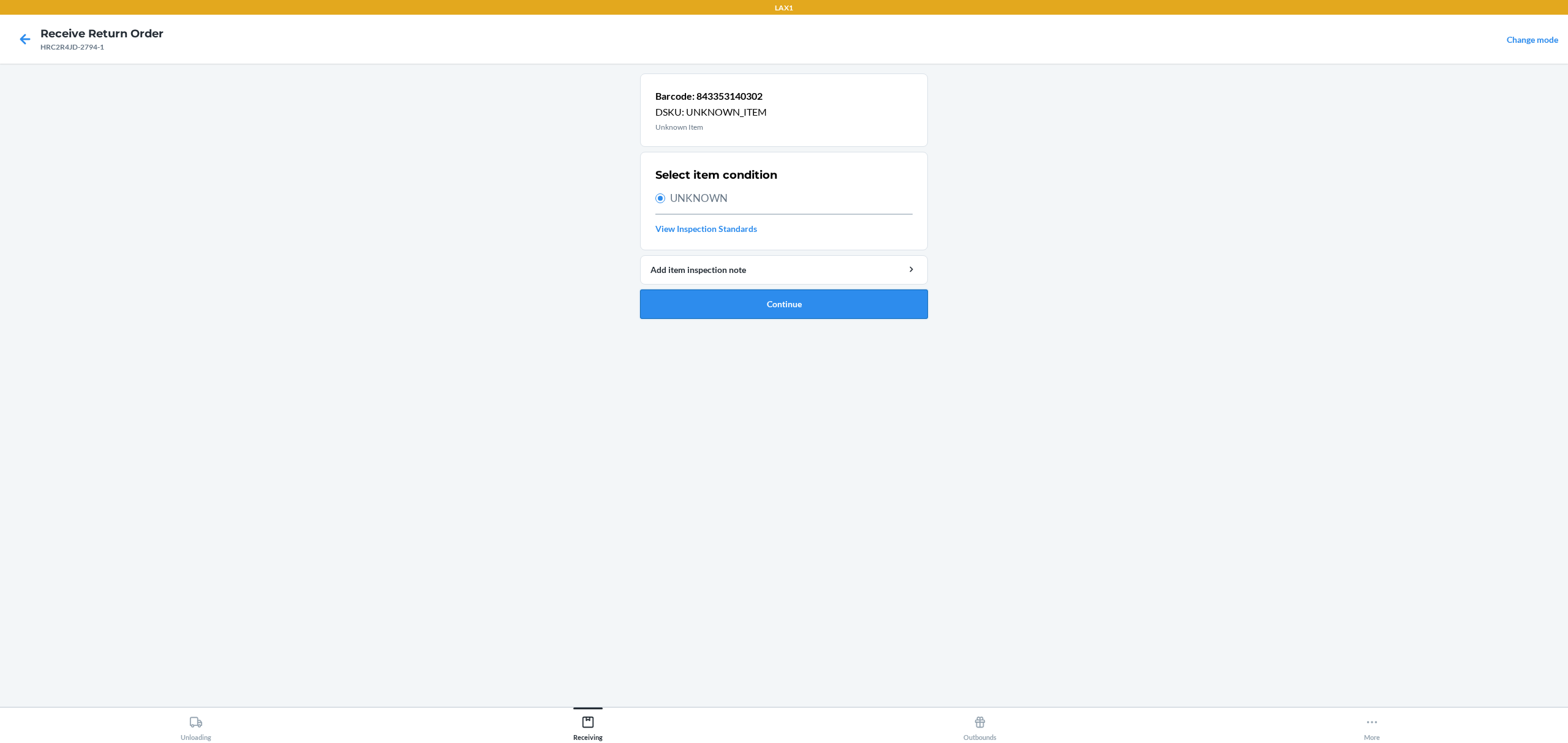
click at [773, 309] on button "Continue" at bounding box center [784, 304] width 288 height 29
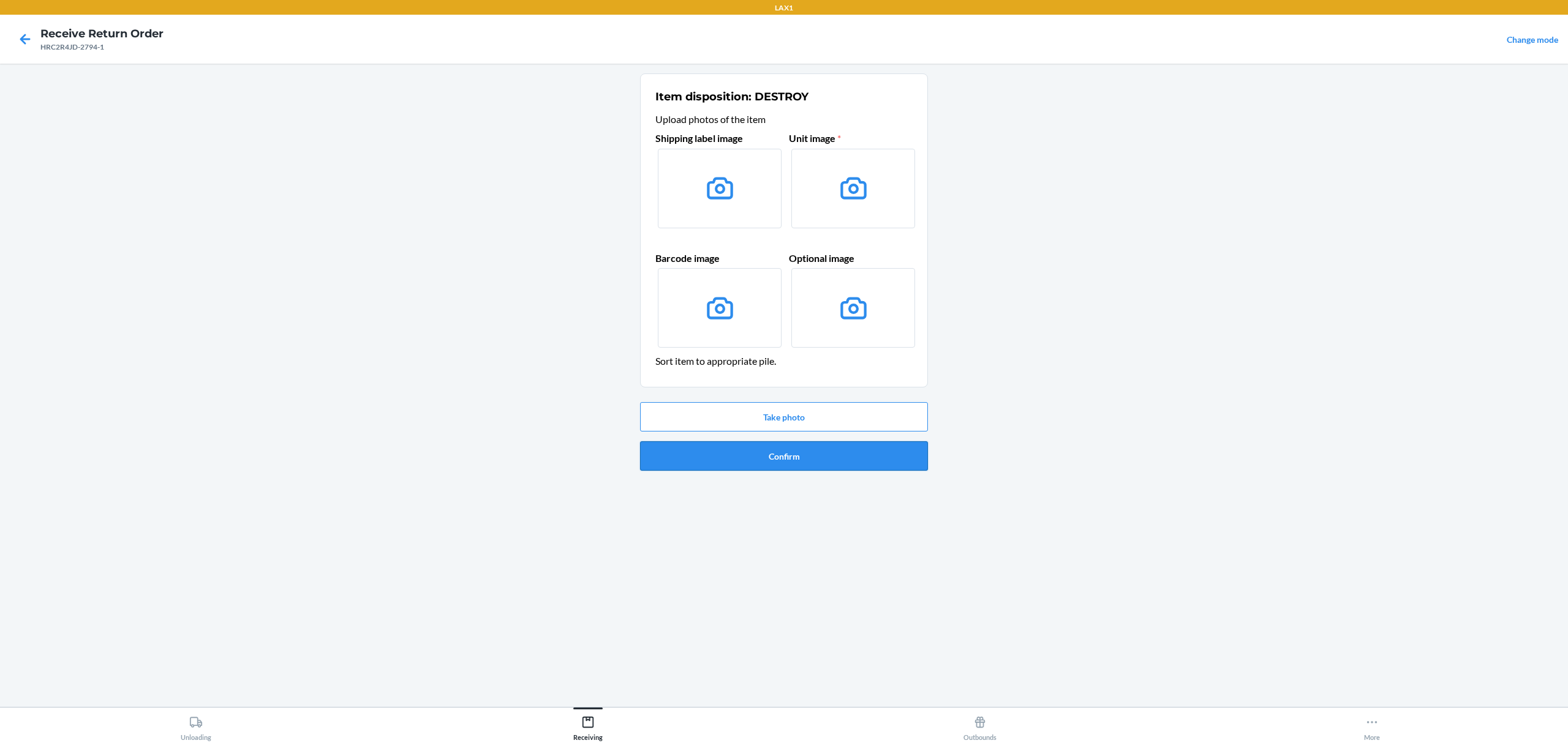
click at [810, 460] on button "Confirm" at bounding box center [784, 456] width 288 height 29
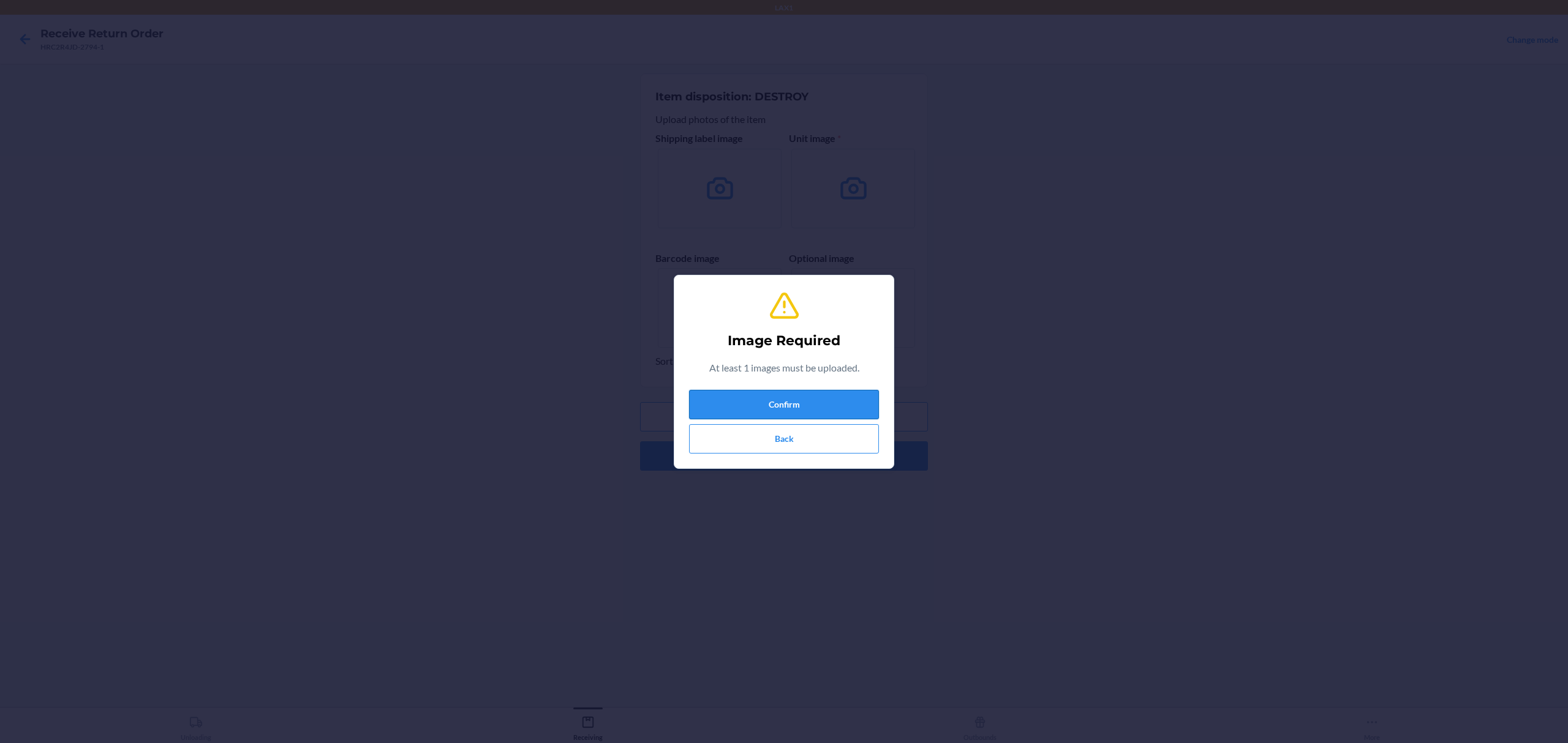
click at [825, 404] on button "Confirm" at bounding box center [784, 404] width 190 height 29
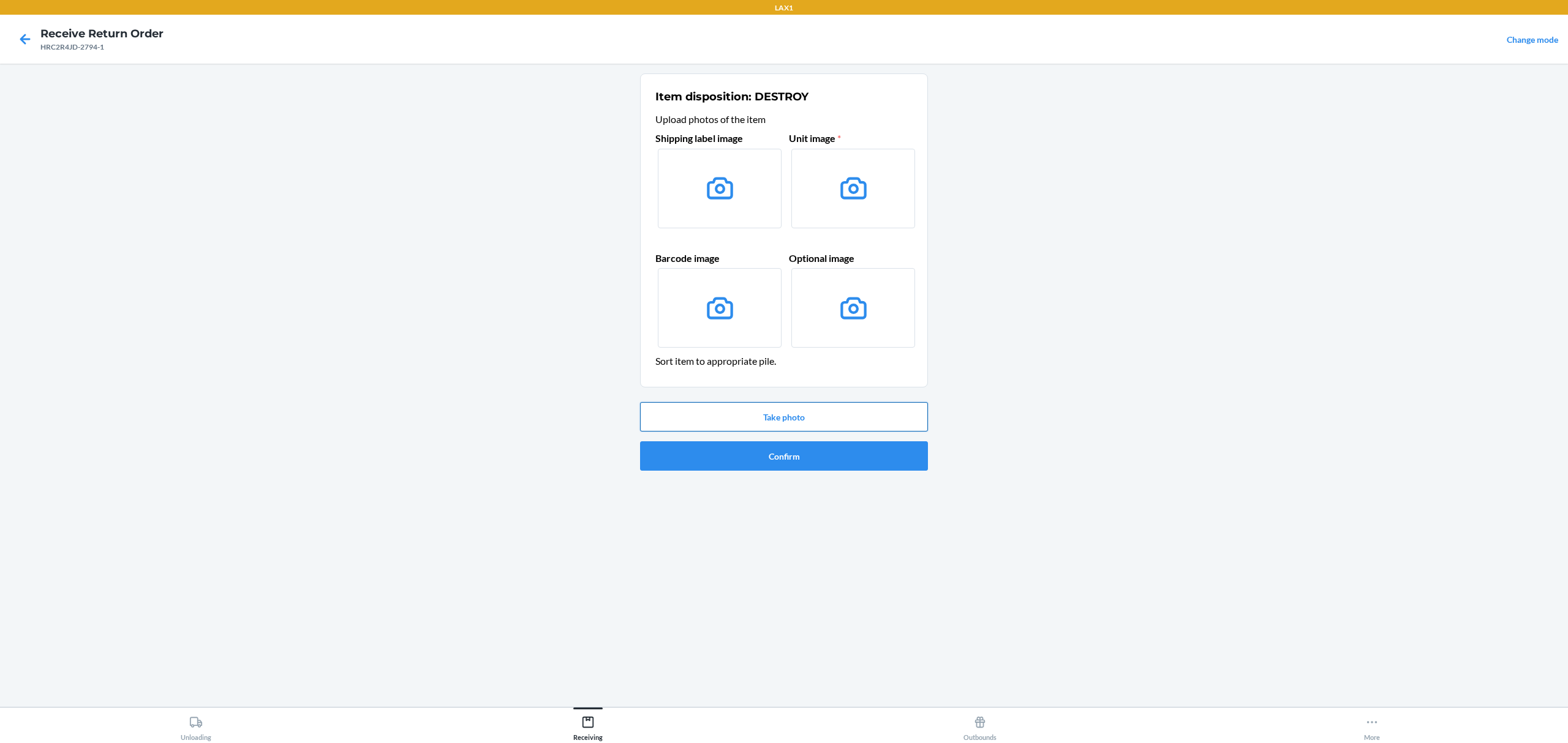
click at [828, 424] on button "Take photo" at bounding box center [784, 416] width 288 height 29
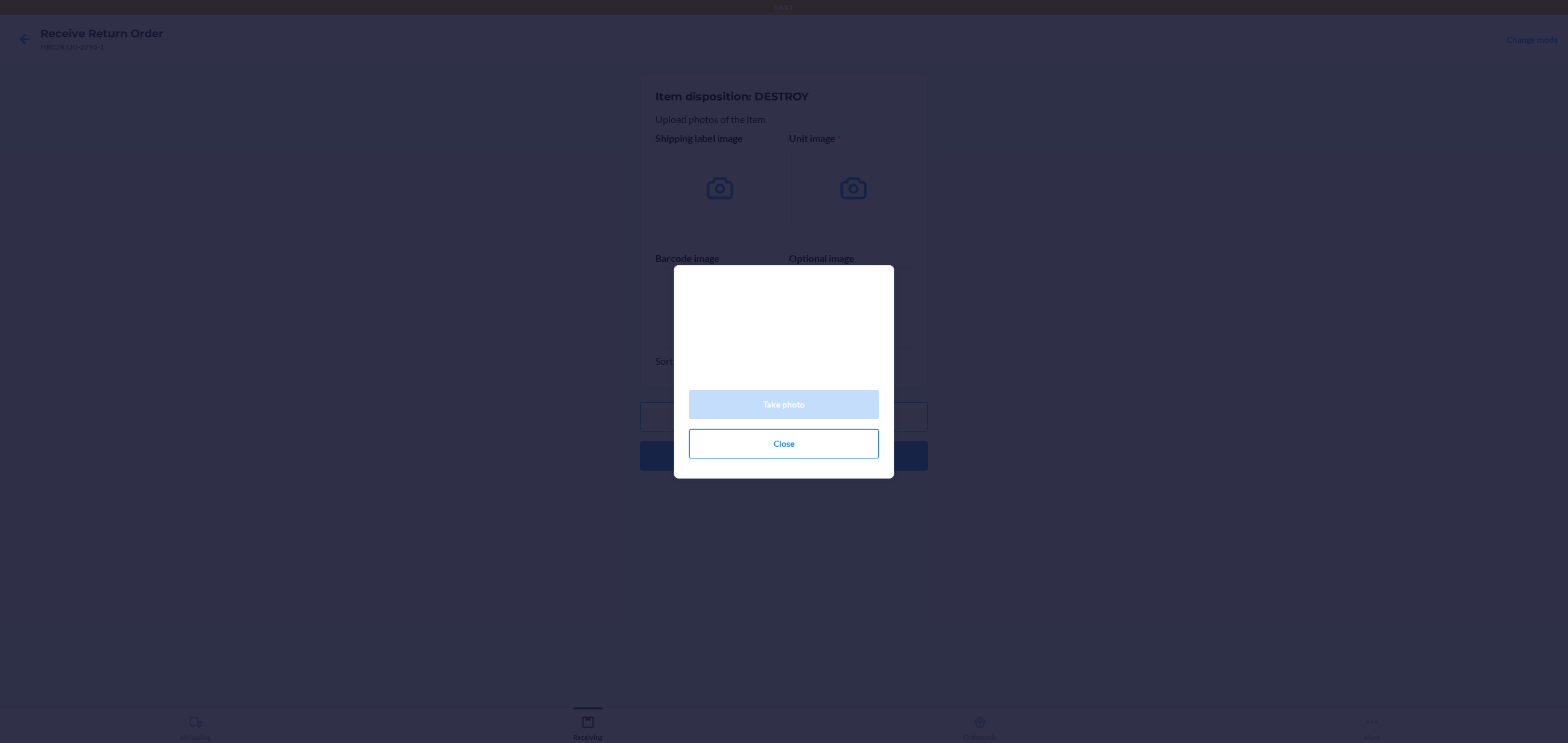
click at [804, 459] on button "Close" at bounding box center [784, 443] width 190 height 29
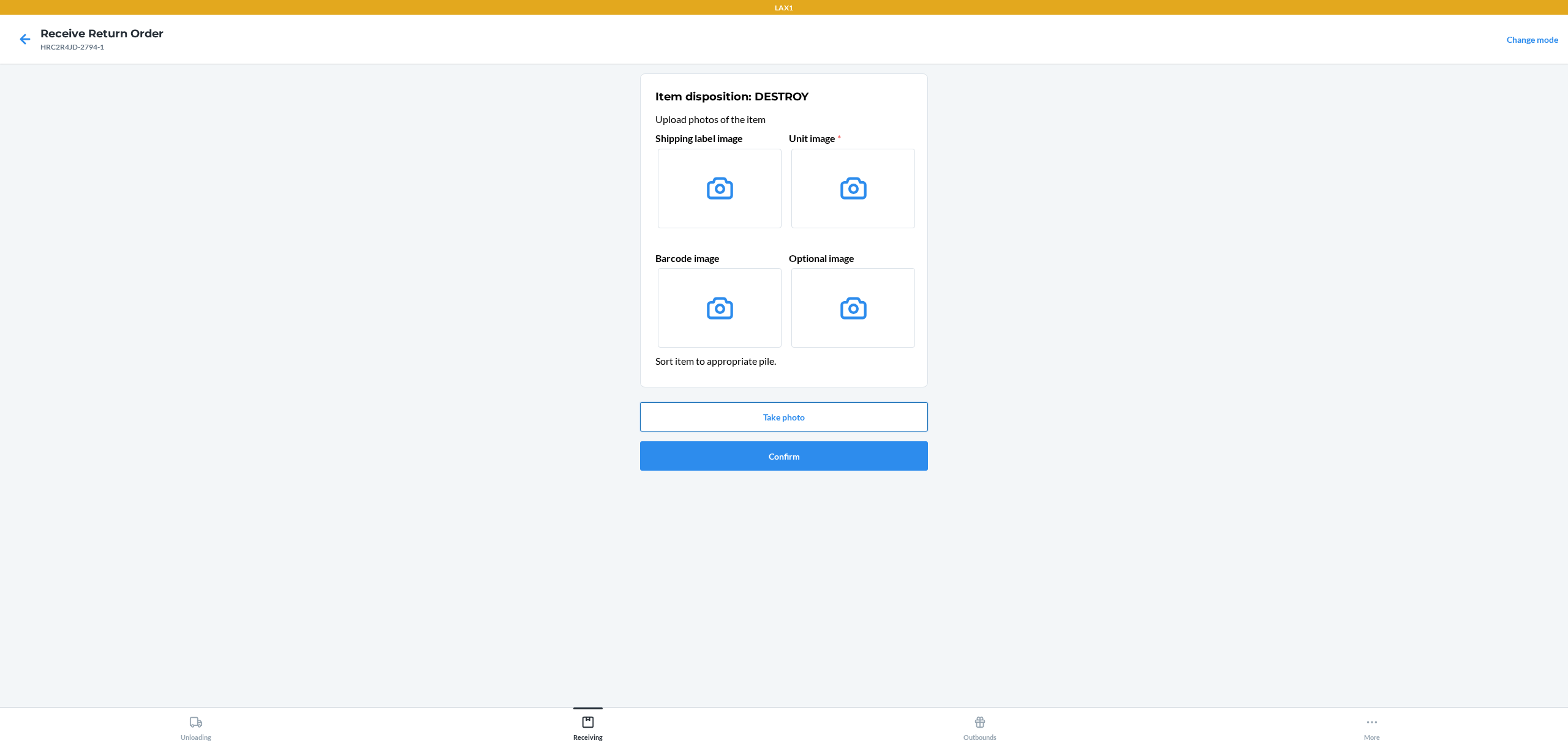
click at [843, 409] on button "Take photo" at bounding box center [784, 416] width 288 height 29
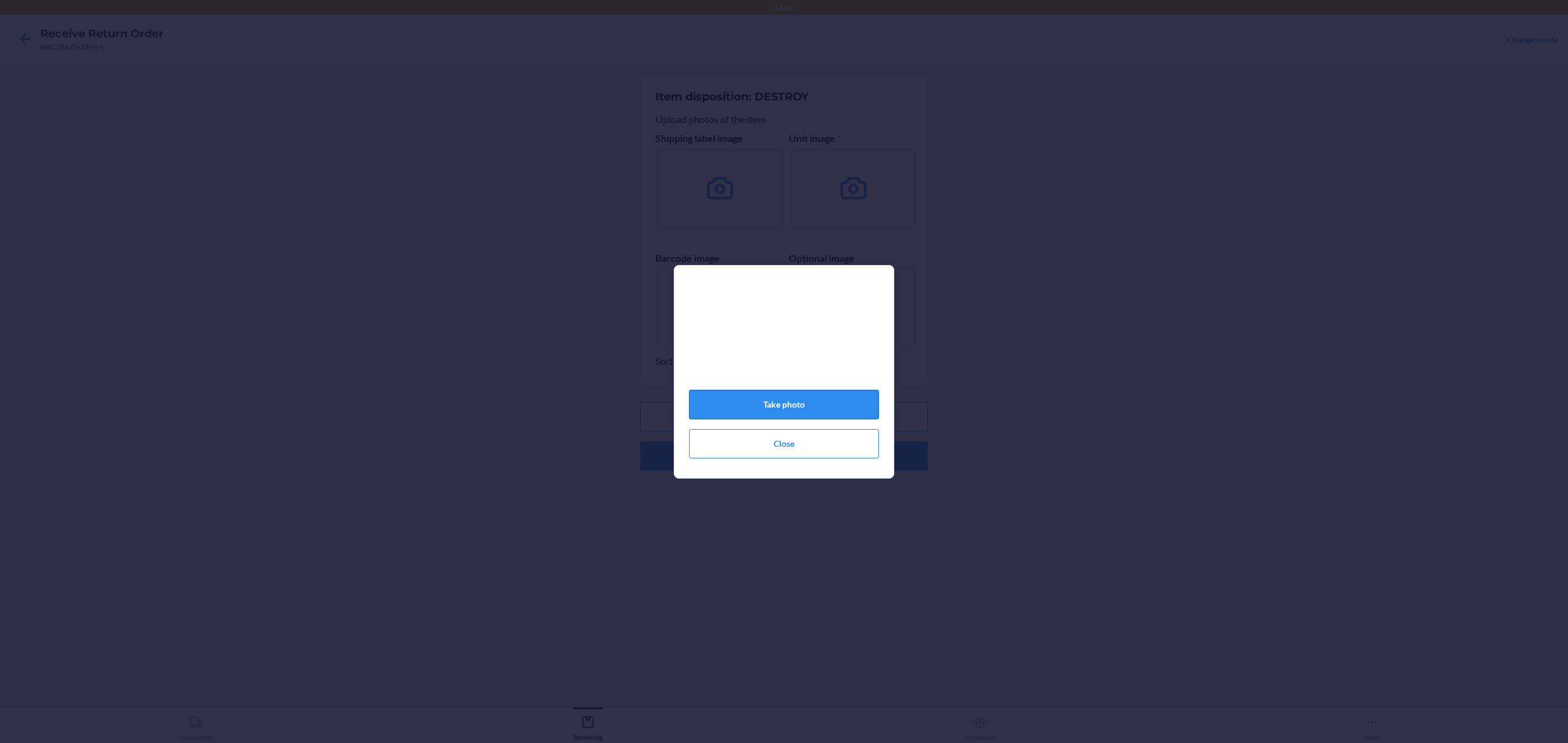
click at [828, 410] on button "Take photo" at bounding box center [784, 404] width 190 height 29
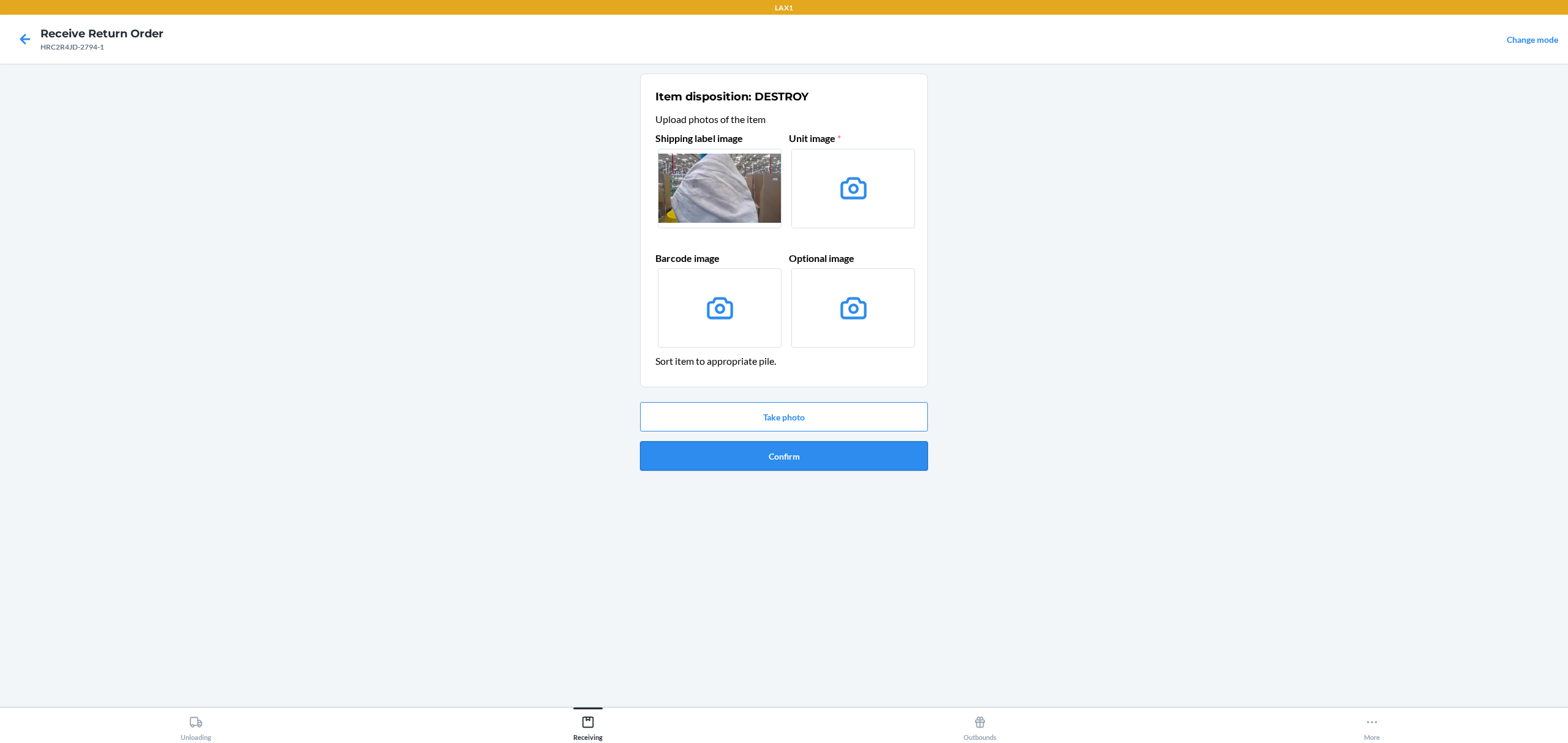
click at [821, 465] on button "Confirm" at bounding box center [784, 456] width 288 height 29
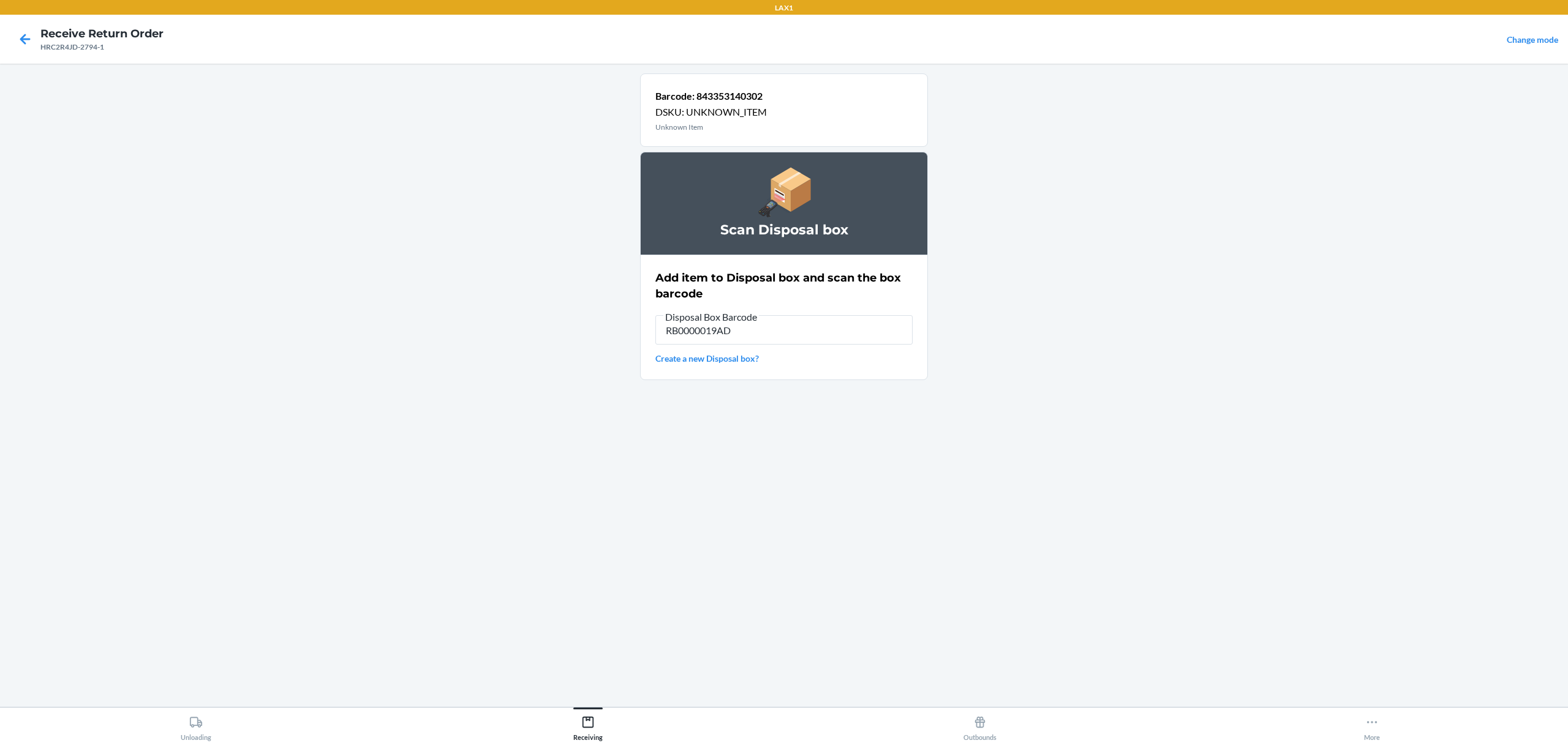
type input "RB0000019AD"
